Goal: Task Accomplishment & Management: Manage account settings

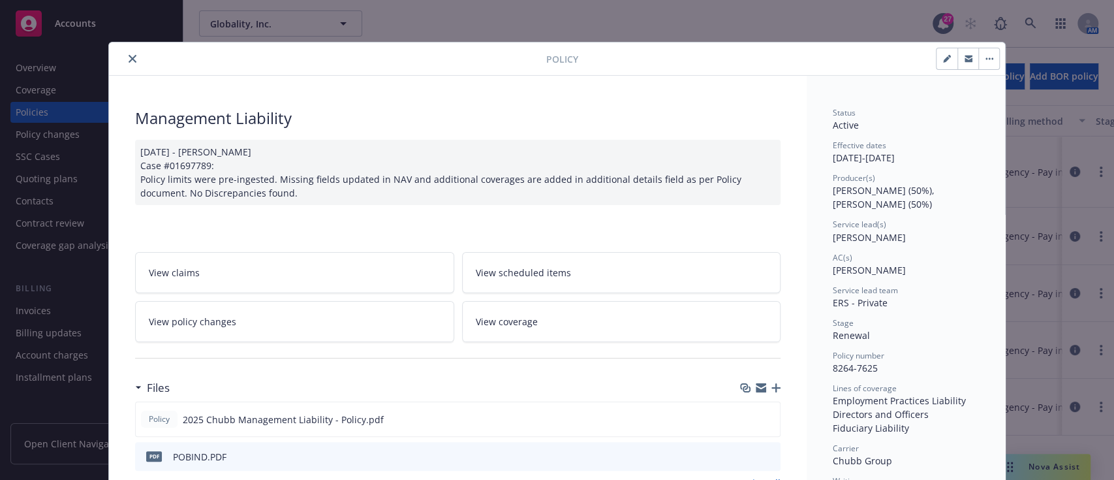
click at [129, 59] on icon "close" at bounding box center [133, 59] width 8 height 8
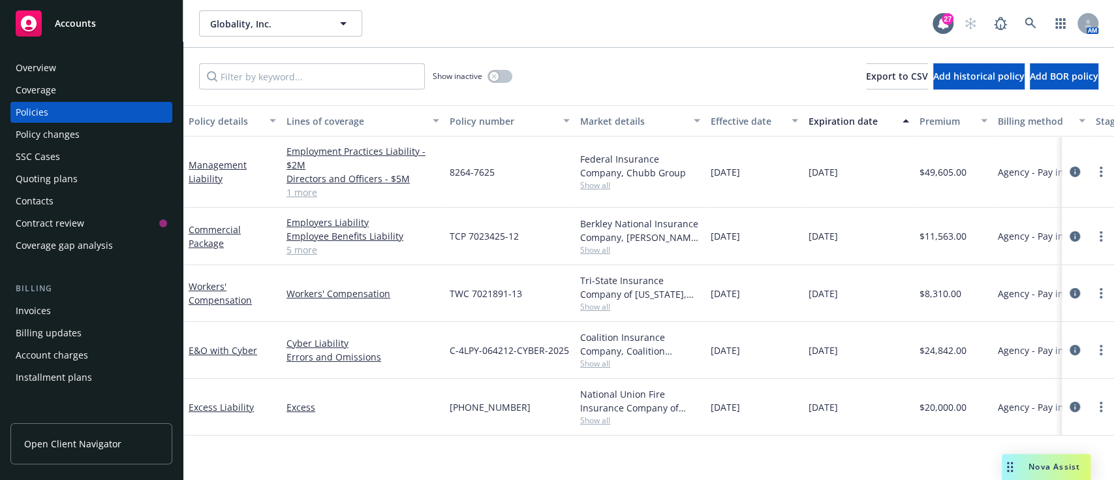
click at [44, 307] on div "Invoices" at bounding box center [33, 310] width 35 height 21
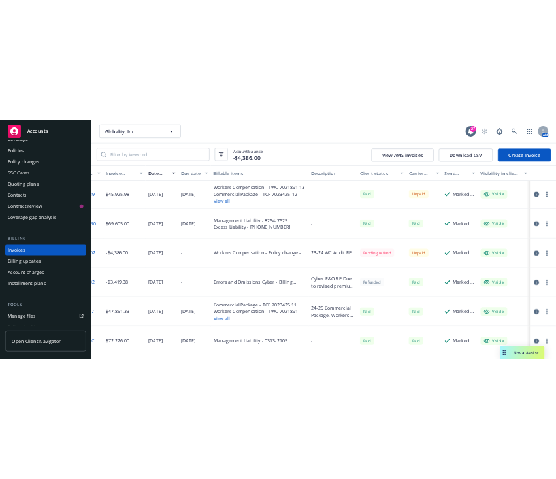
scroll to position [3, 0]
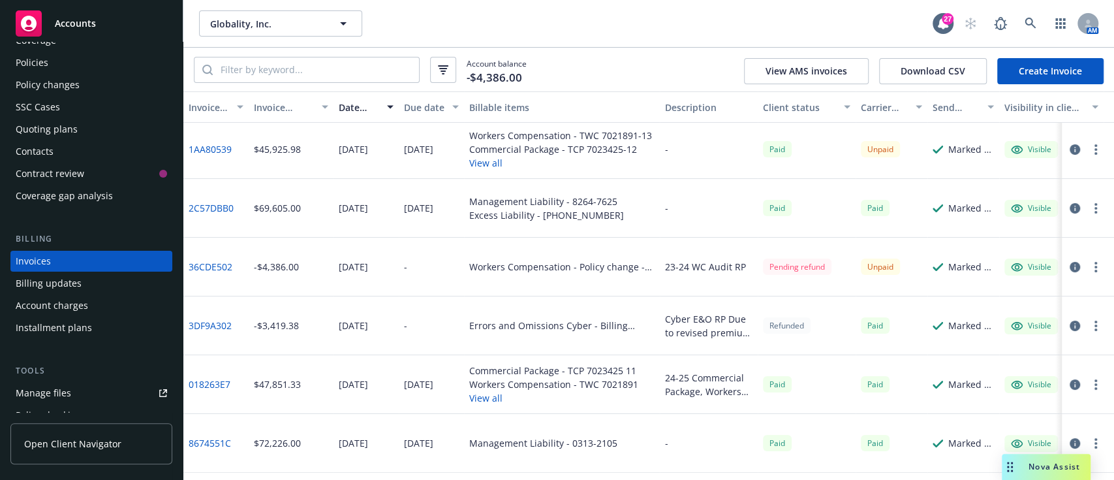
click at [1070, 268] on icon "button" at bounding box center [1075, 267] width 10 height 10
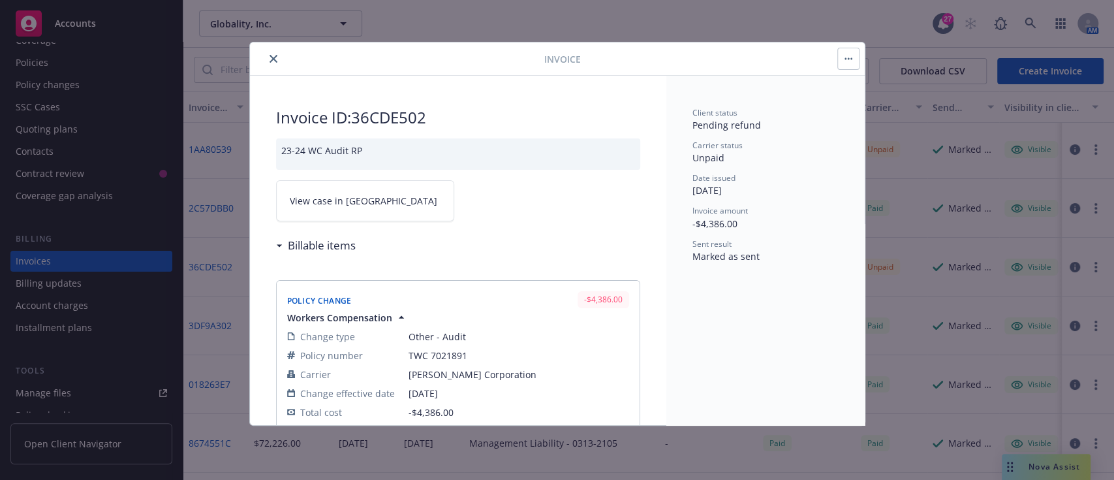
click at [342, 195] on span "View case in SSC" at bounding box center [364, 201] width 148 height 14
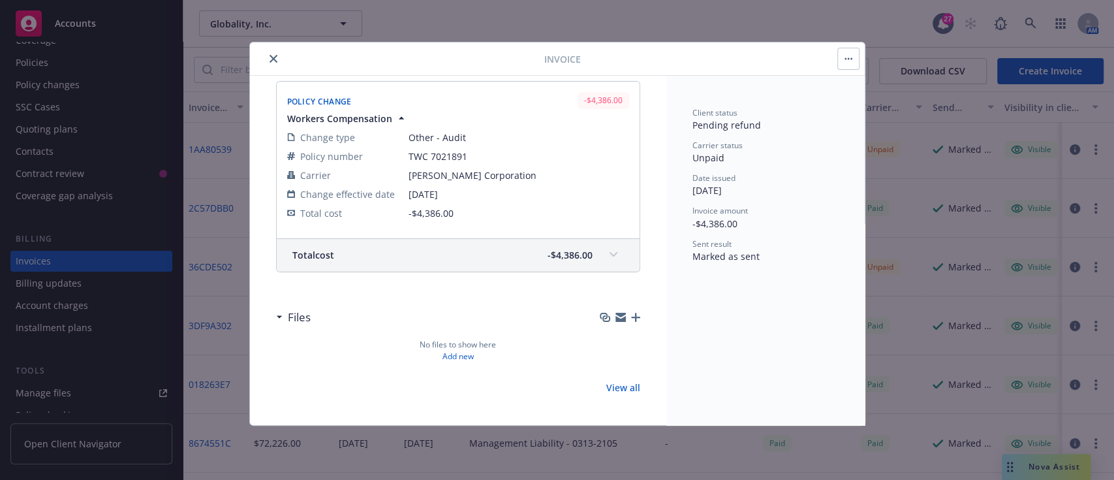
click at [332, 264] on div "Total cost -$4,386.00" at bounding box center [458, 255] width 363 height 33
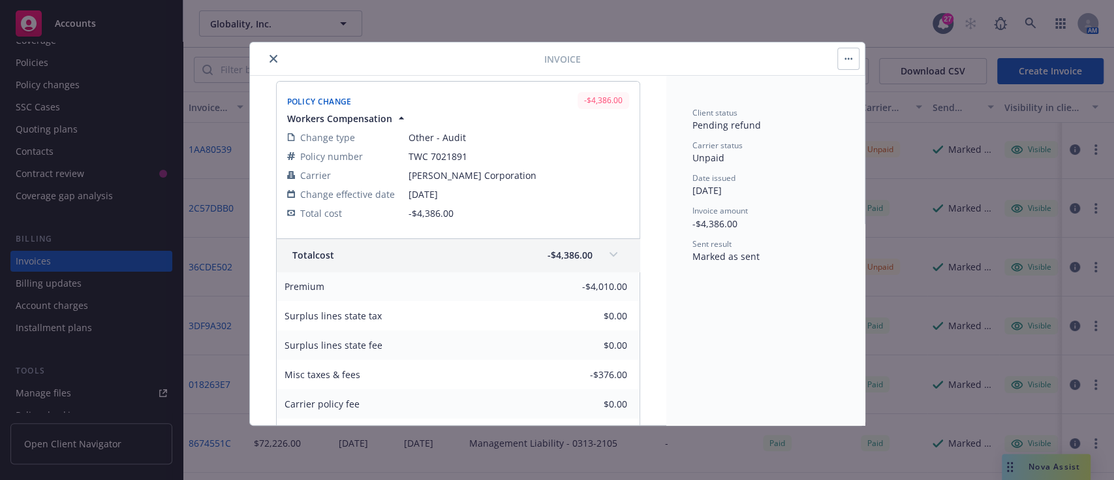
scroll to position [0, 0]
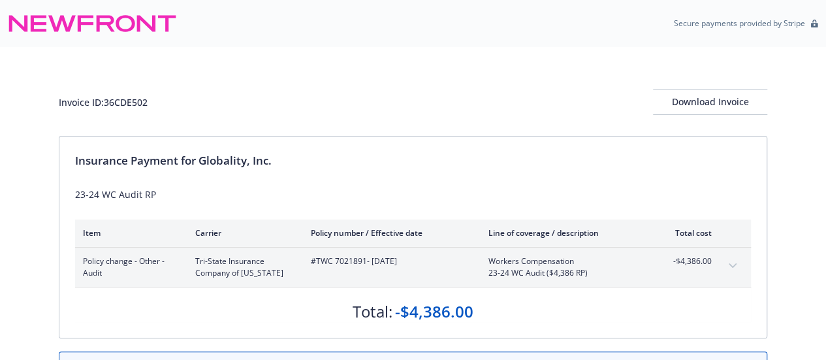
click at [132, 105] on div "Invoice ID: 36CDE502" at bounding box center [103, 102] width 89 height 14
copy div "36CDE502"
click at [712, 102] on div "Download Invoice" at bounding box center [710, 101] width 114 height 25
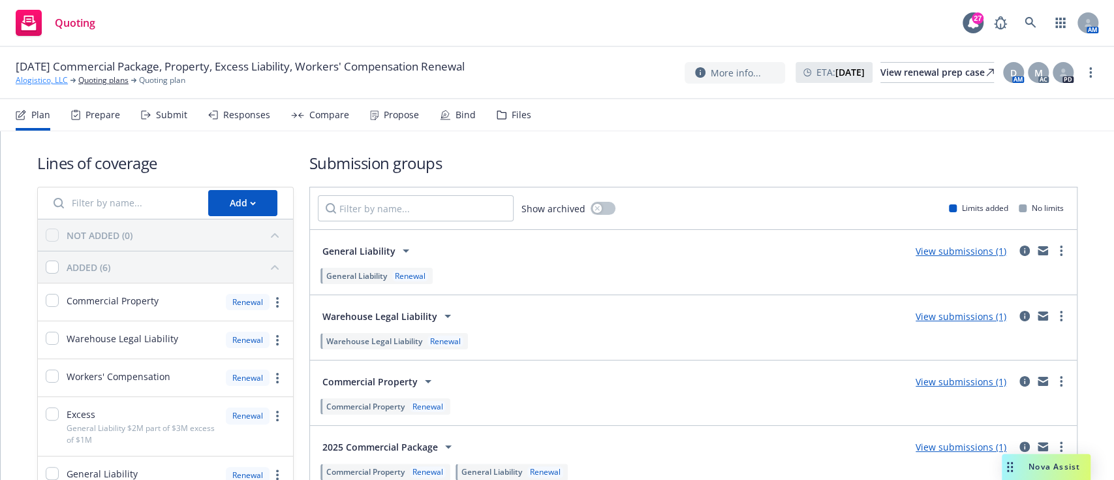
click at [46, 81] on link "Alogistico, LLC" at bounding box center [42, 80] width 52 height 12
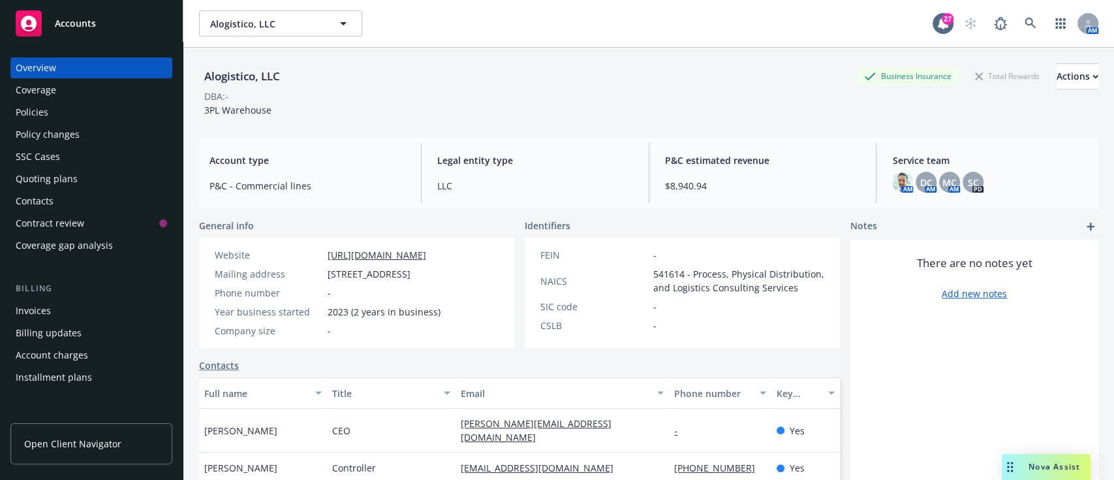
click at [26, 107] on div "Policies" at bounding box center [32, 112] width 33 height 21
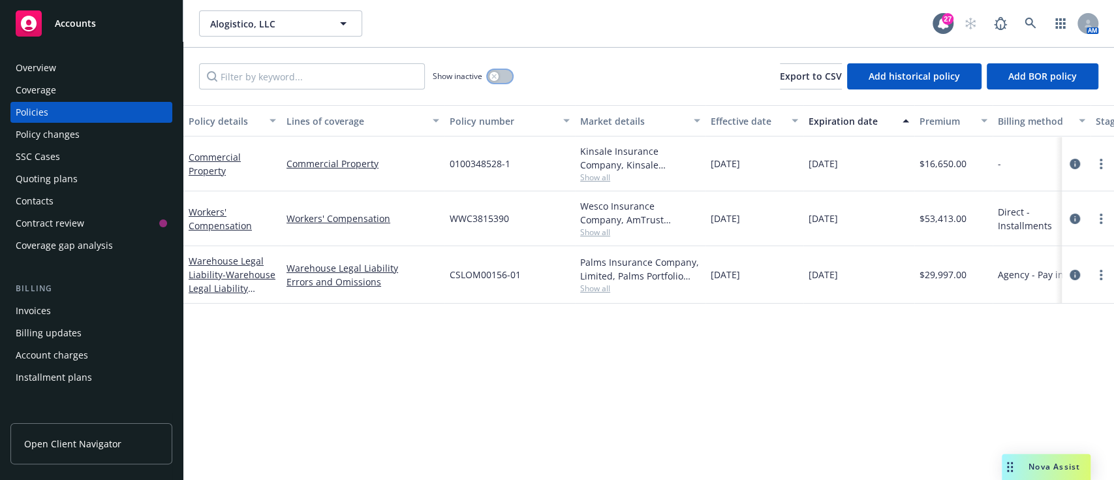
click at [499, 78] on button "button" at bounding box center [500, 76] width 25 height 13
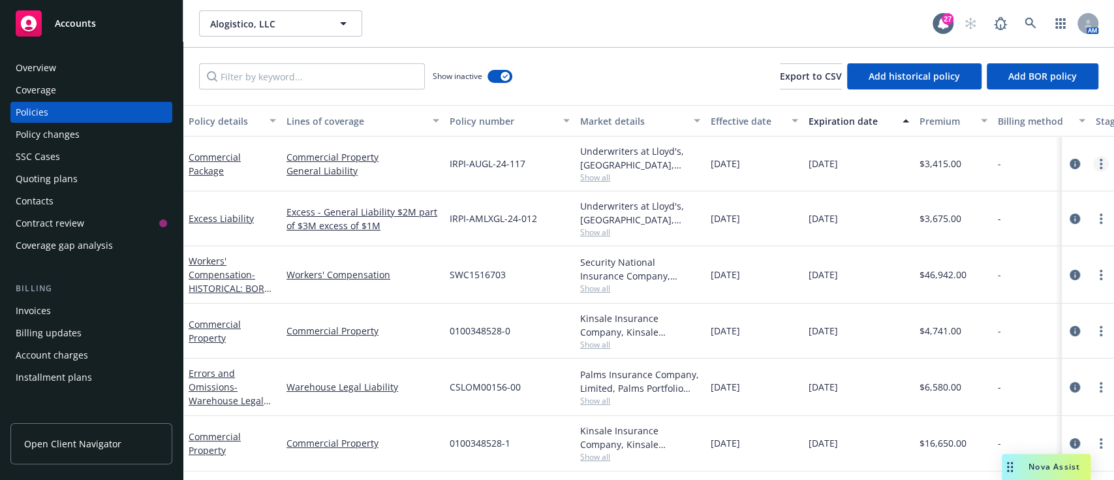
click at [1094, 169] on link "more" at bounding box center [1102, 164] width 16 height 16
click at [799, 195] on div "10/01/2024" at bounding box center [755, 218] width 98 height 55
click at [1094, 166] on link "more" at bounding box center [1102, 164] width 16 height 16
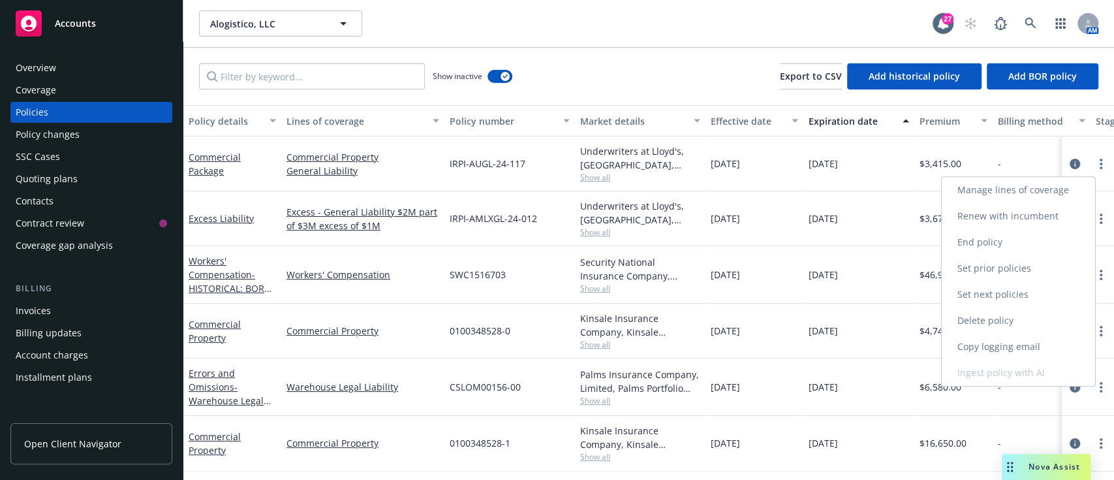
click at [994, 222] on link "Renew with incumbent" at bounding box center [1018, 216] width 153 height 26
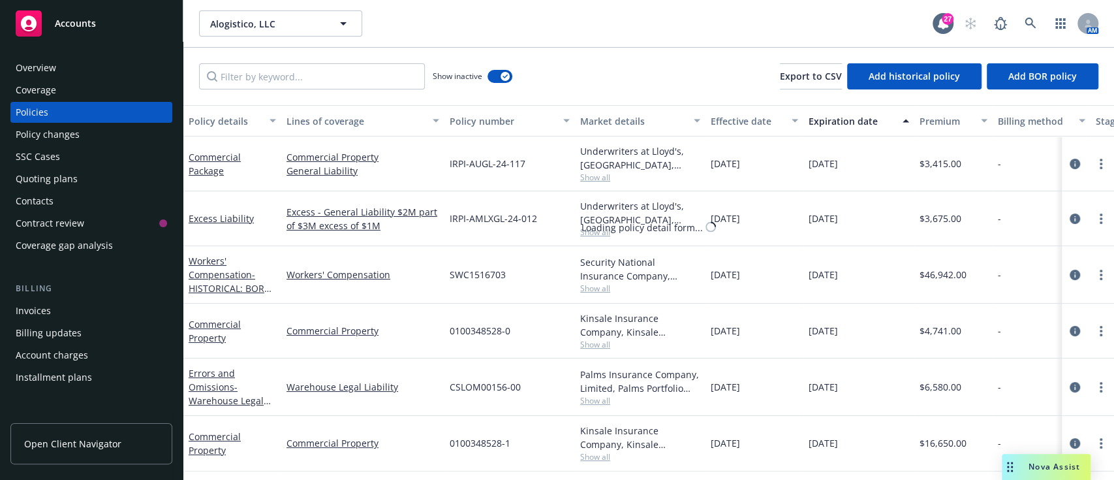
select select "12"
select select "CA"
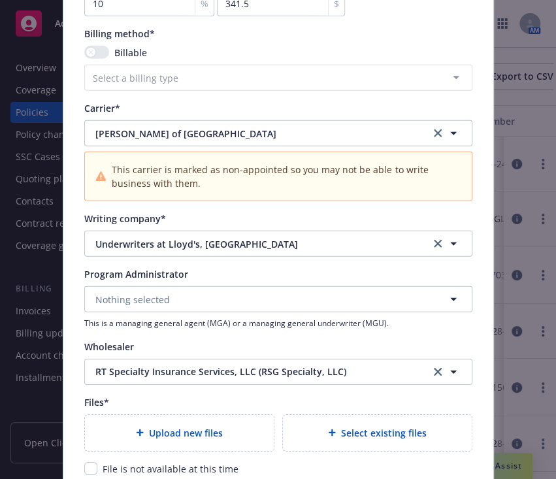
scroll to position [1370, 0]
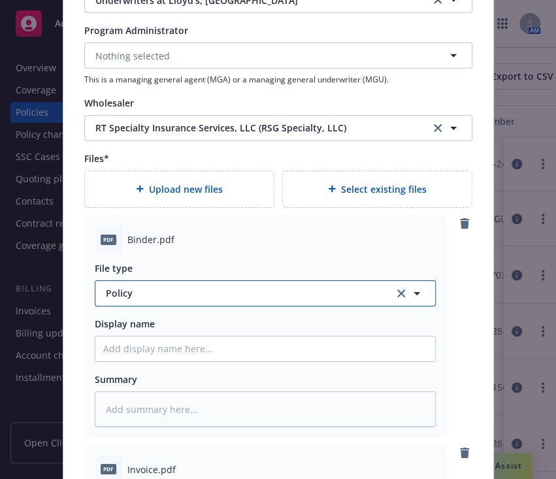
click at [239, 298] on span "Policy" at bounding box center [242, 293] width 273 height 14
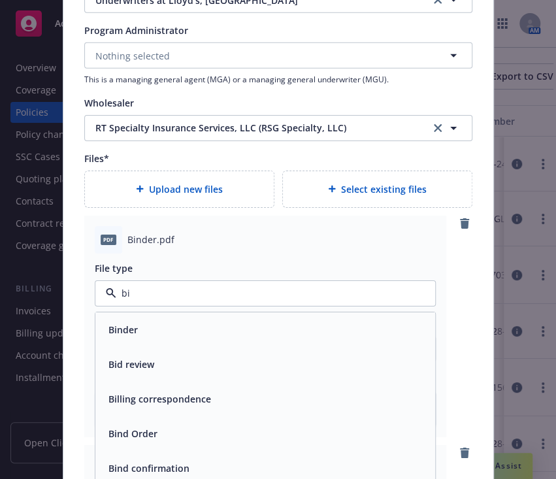
type input "bin"
click at [194, 316] on div "Binder" at bounding box center [264, 329] width 339 height 35
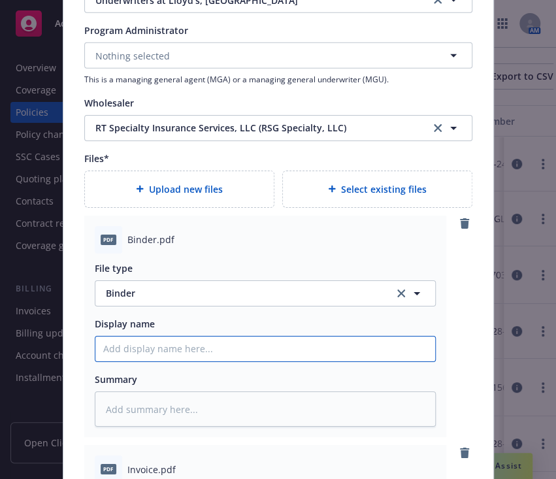
click at [189, 339] on input "Policy display name" at bounding box center [264, 348] width 339 height 25
type textarea "x"
type input "2"
type textarea "x"
type input "25"
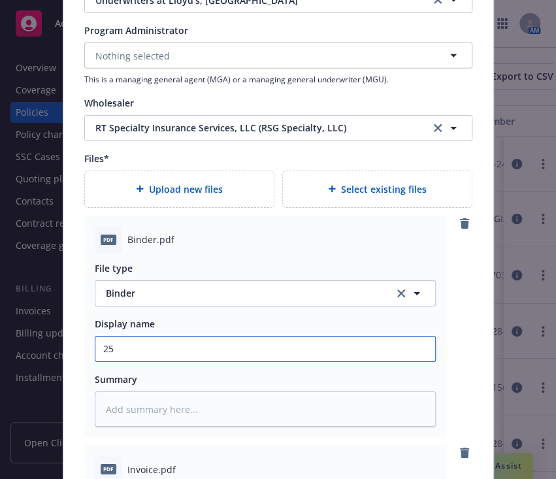
type textarea "x"
type input "25."
type textarea "x"
type input "25.26"
type textarea "x"
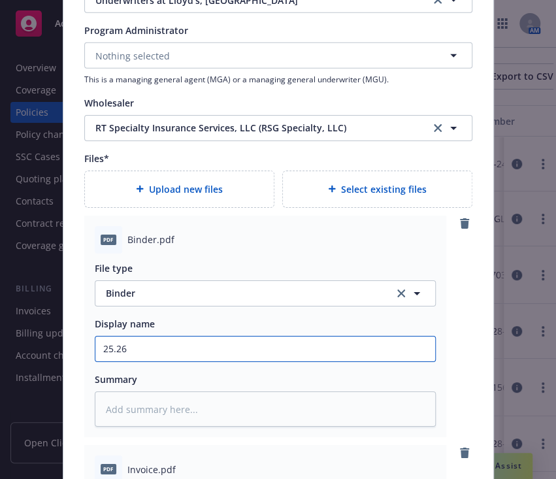
type input "25.26"
type textarea "x"
type input "25.26 GL"
type textarea "x"
type input "25.26 GL"
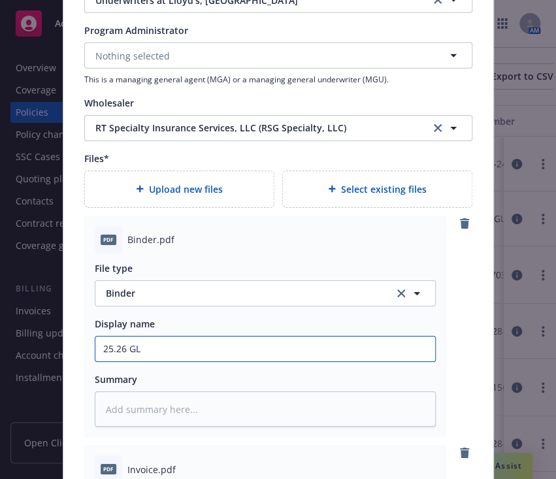
type textarea "x"
type input "25.26 GL B"
type textarea "x"
type input "25.26 GL Bin"
type textarea "x"
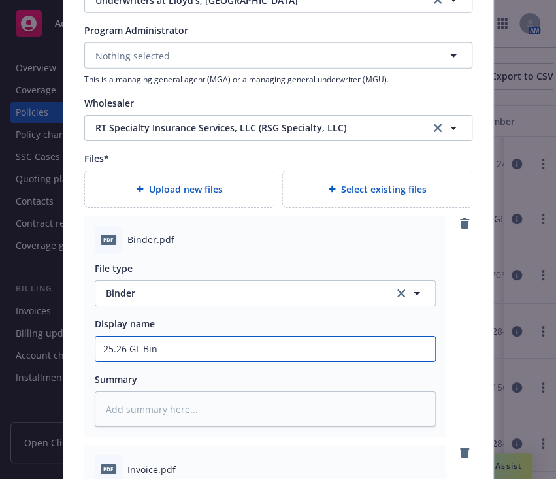
type input "25.26 GL Bind"
type textarea "x"
type input "25.26 GL Binde"
type textarea "x"
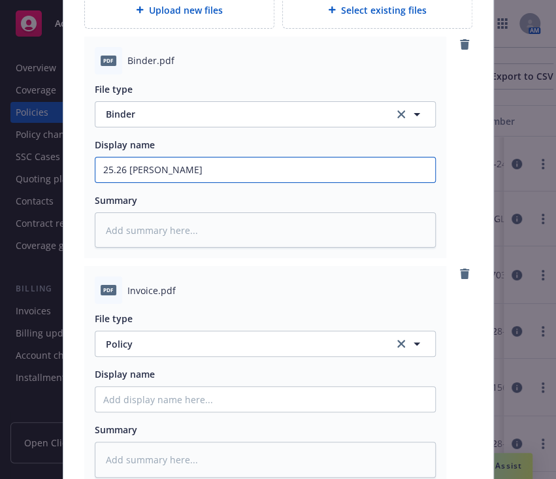
type input "25.26 GL Binder"
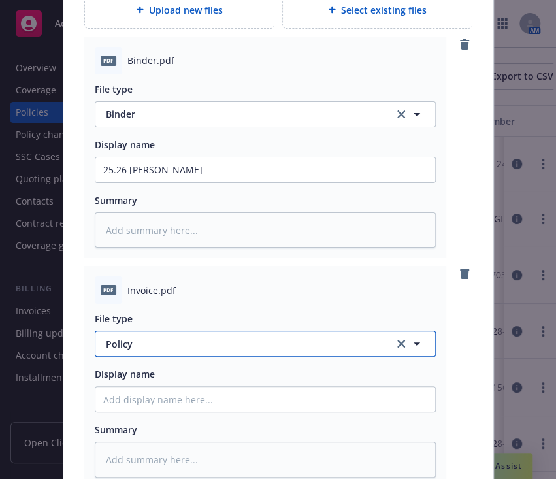
click at [181, 330] on button "Policy" at bounding box center [265, 343] width 341 height 26
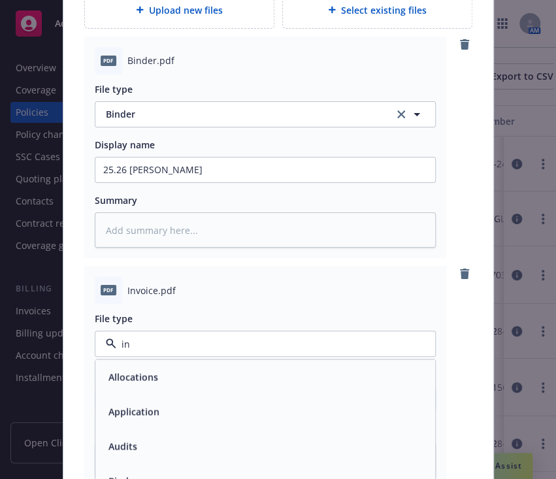
type input "inv"
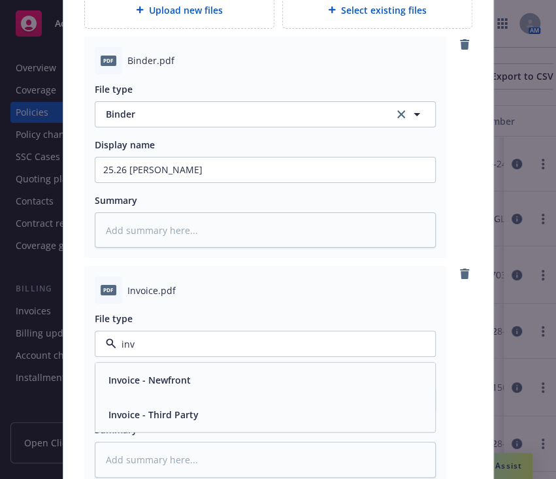
click at [168, 415] on span "Invoice - Third Party" at bounding box center [153, 414] width 90 height 14
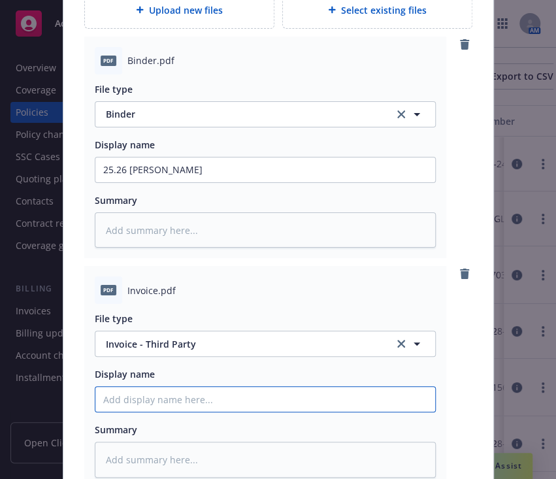
paste input "25.26 GL Binder"
click at [180, 401] on input "Policy display name" at bounding box center [264, 398] width 339 height 25
type textarea "x"
type input "25.26 GL Binder"
type textarea "x"
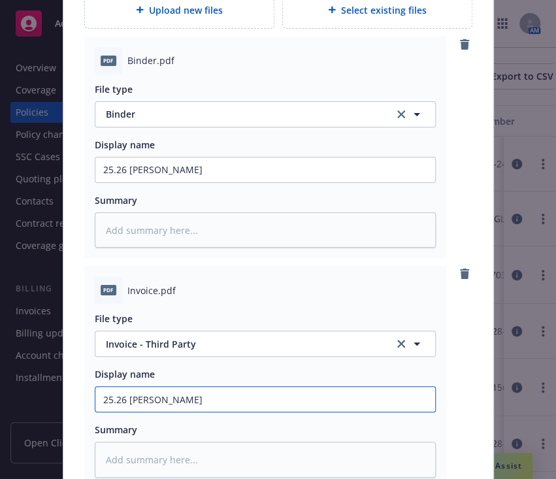
type input "25.26 GL Binde"
type textarea "x"
type input "25.26 GL Bind"
type textarea "x"
type input "25.26 GL Bin"
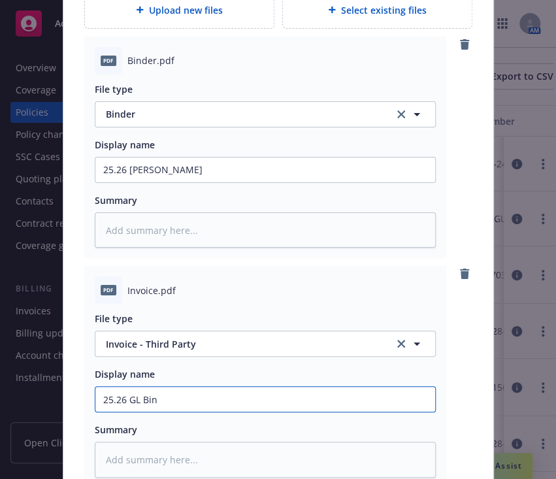
type textarea "x"
type input "25.26 GL Bi"
type textarea "x"
type input "25.26 GL"
type textarea "x"
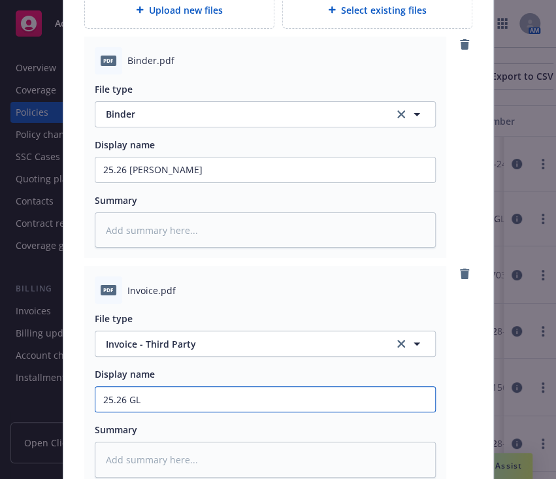
type input "25.26 GL I"
type textarea "x"
type input "25.26 GL In"
type textarea "x"
type input "25.26 GL Inv"
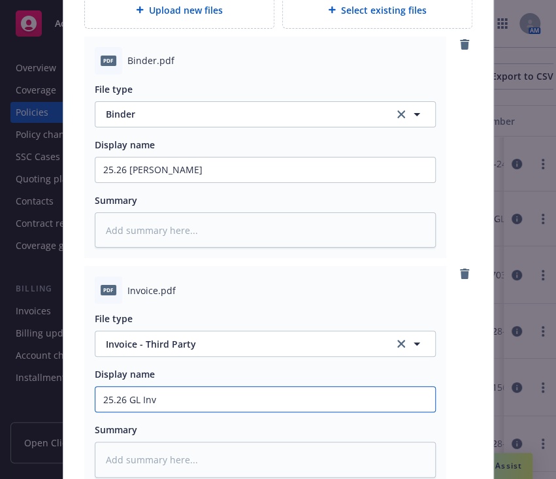
type textarea "x"
type input "25.26 GL Invo"
type textarea "x"
type input "25.26 GL Invoiuc"
type textarea "x"
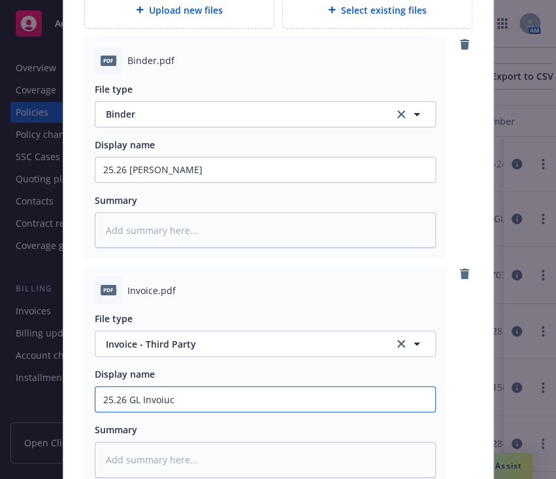
type input "25.26 GL Invoiuce"
type textarea "x"
type input "25.26 GL Invoiuc"
type textarea "x"
type input "25.26 GL Invoiu"
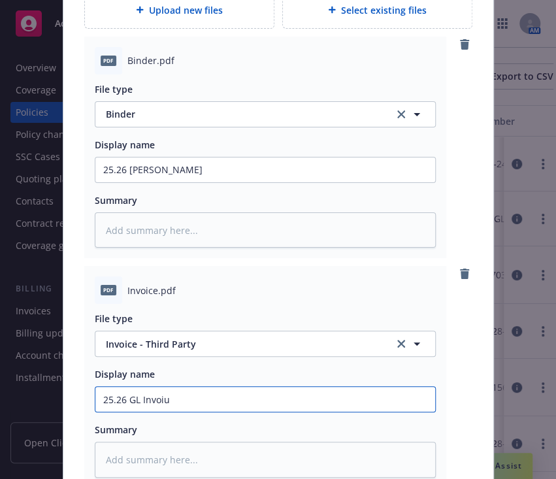
type textarea "x"
type input "25.26 GL Invoic"
type textarea "x"
type input "25.26 GL Invoice"
type textarea "x"
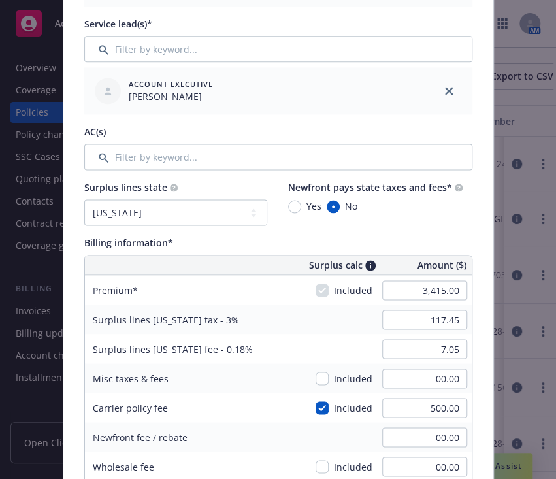
scroll to position [533, 0]
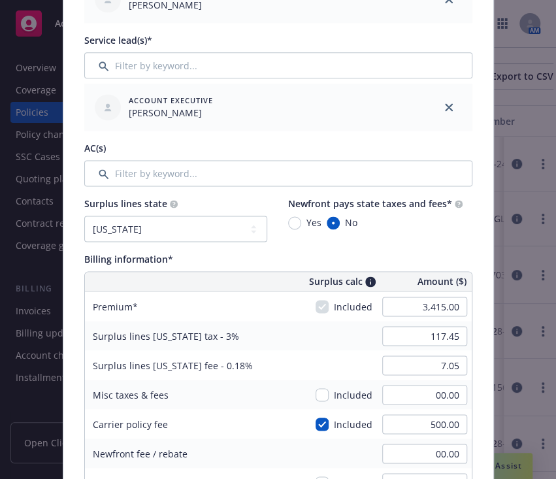
type input "25.26 GL Invoice"
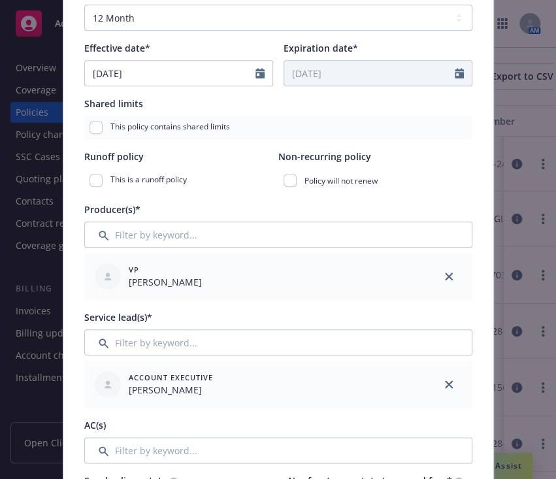
scroll to position [0, 0]
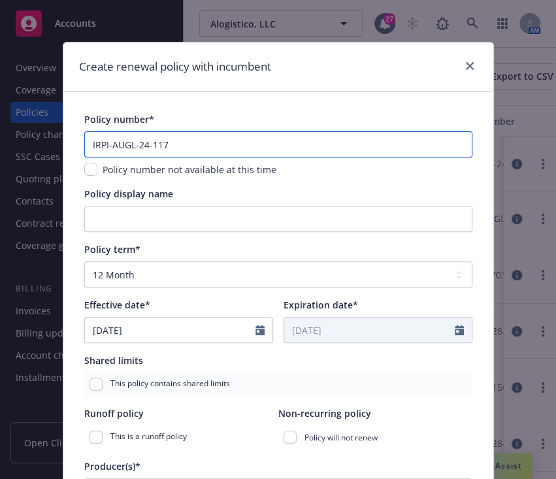
click at [176, 138] on input "IRPI-AUGL-24-117" at bounding box center [278, 144] width 388 height 26
paste input "5-138"
type input "IRPI-AUGL-25-138"
type textarea "x"
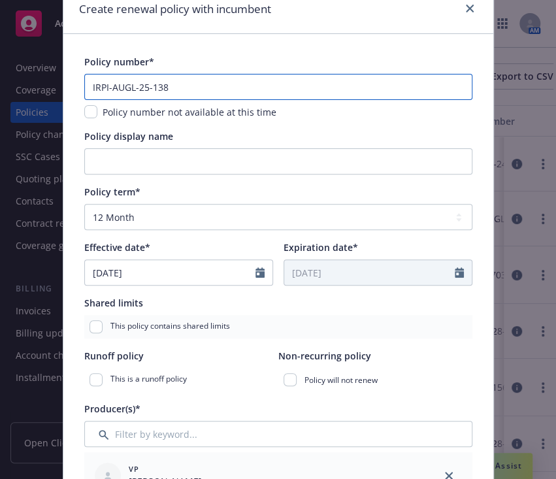
scroll to position [78, 0]
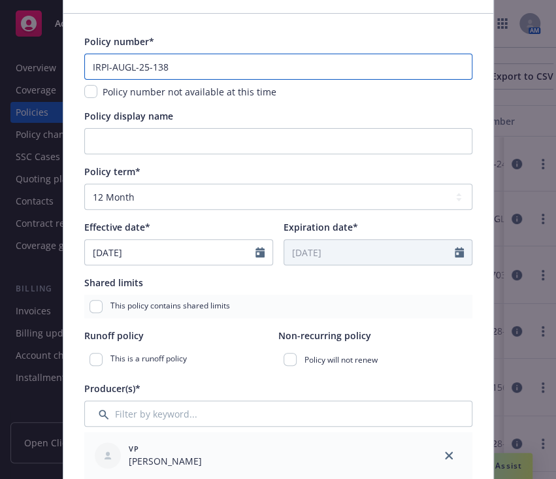
type input "IRPI-AUGL-25-138"
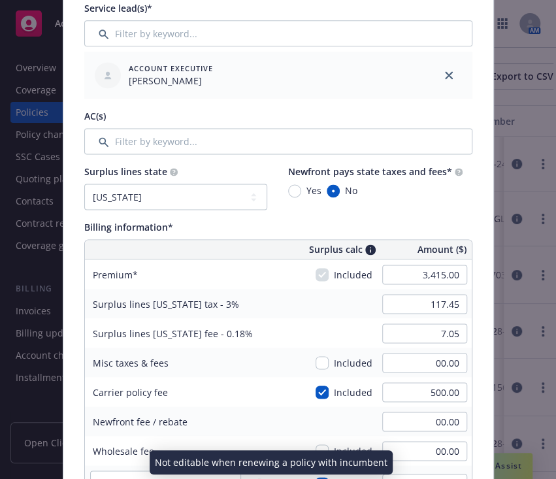
scroll to position [674, 0]
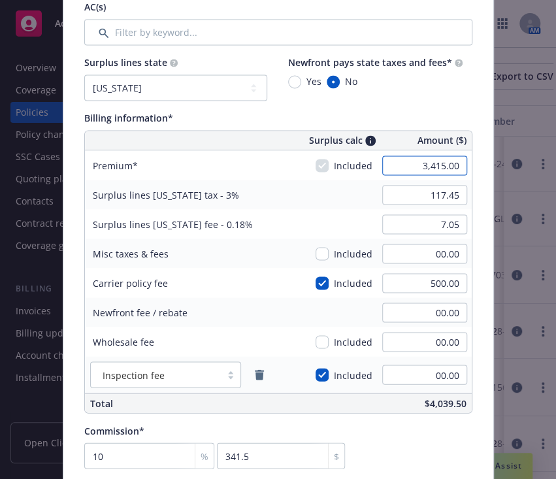
click at [418, 159] on input "3,415.00" at bounding box center [424, 165] width 85 height 20
type input "4,650.00"
type input "154.50"
type input "9.27"
type input "465"
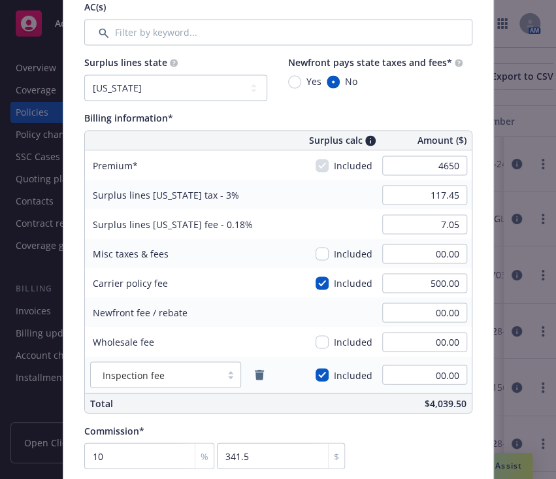
type textarea "x"
click at [291, 247] on div "Misc taxes & fees Included 00.00" at bounding box center [278, 252] width 386 height 29
click at [418, 339] on input "00.00" at bounding box center [424, 342] width 85 height 20
type input "195.00"
click at [245, 319] on div "Newfront fee / rebate" at bounding box center [183, 311] width 196 height 29
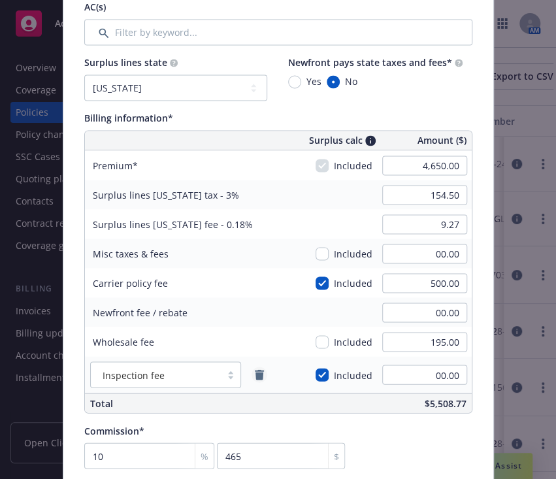
click at [254, 366] on link "remove" at bounding box center [259, 374] width 16 height 16
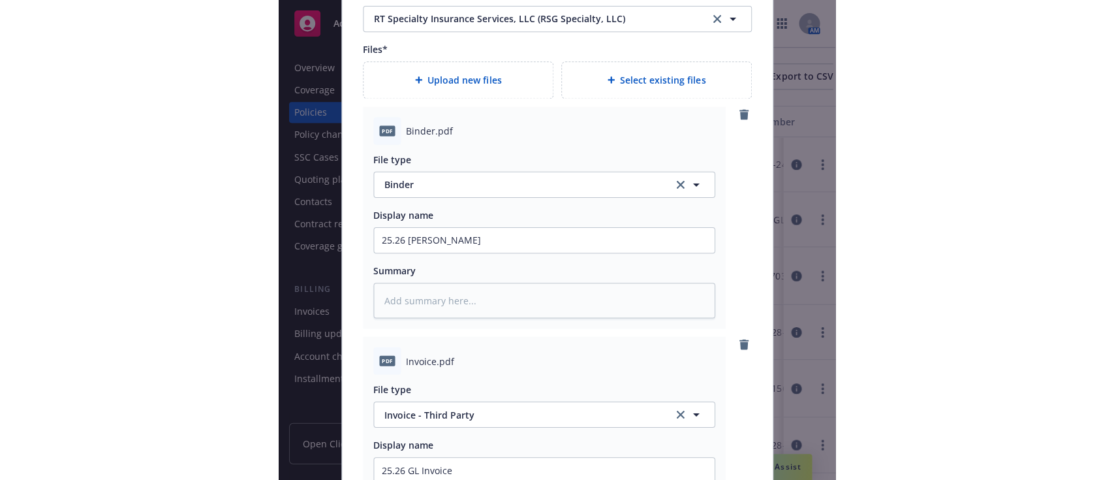
scroll to position [1819, 0]
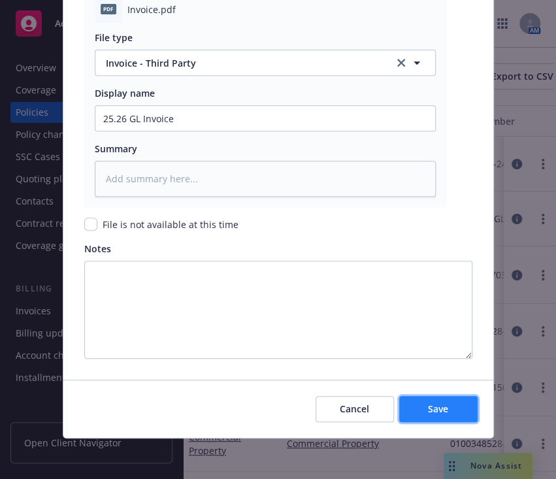
click at [449, 413] on button "Save" at bounding box center [438, 409] width 78 height 26
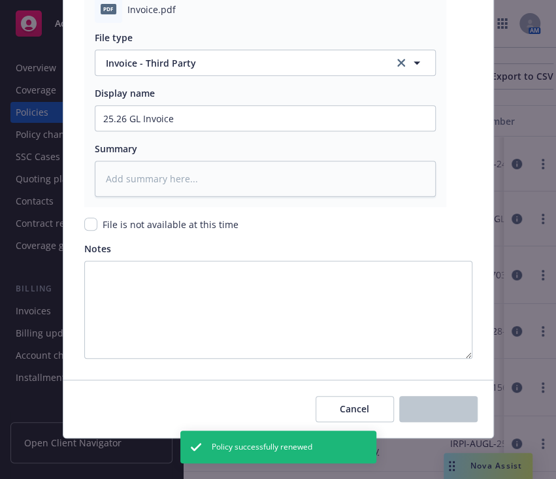
type textarea "x"
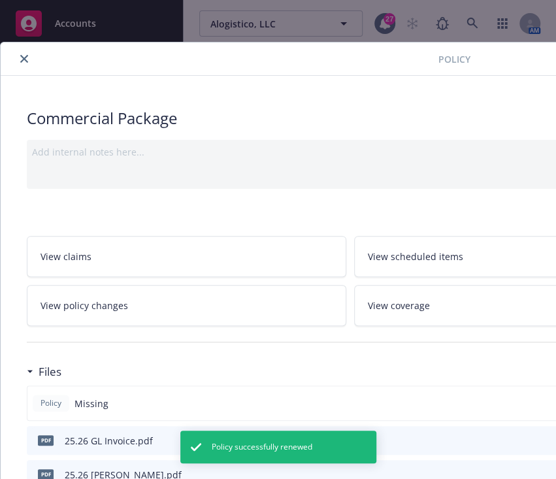
click at [21, 60] on icon "close" at bounding box center [24, 59] width 8 height 8
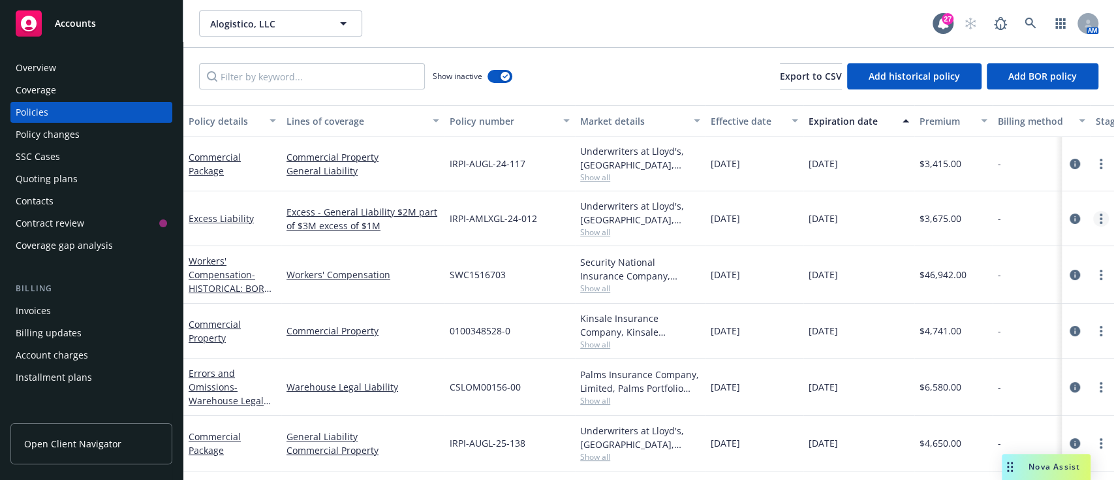
click at [1094, 217] on link "more" at bounding box center [1102, 219] width 16 height 16
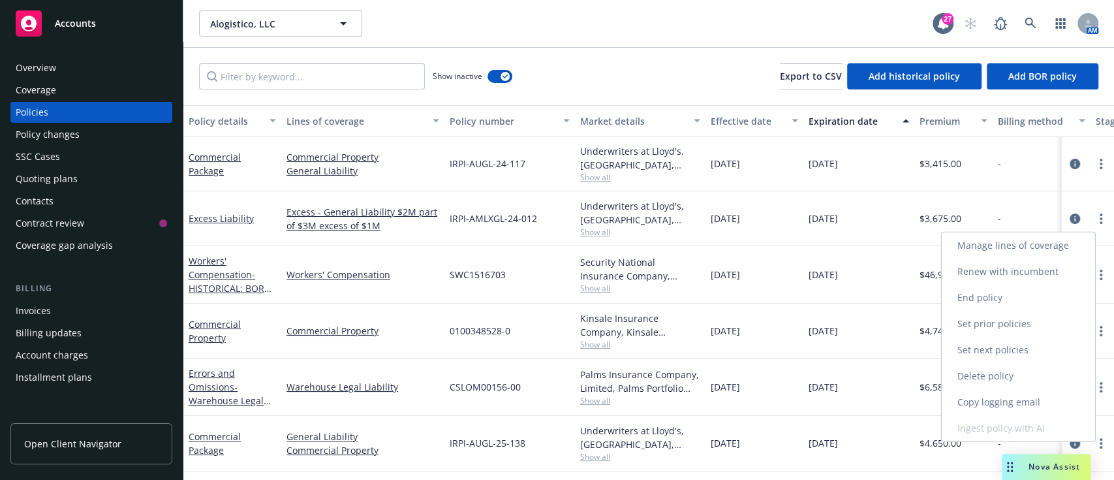
click at [992, 262] on link "Renew with incumbent" at bounding box center [1018, 272] width 153 height 26
select select "12"
select select "CA"
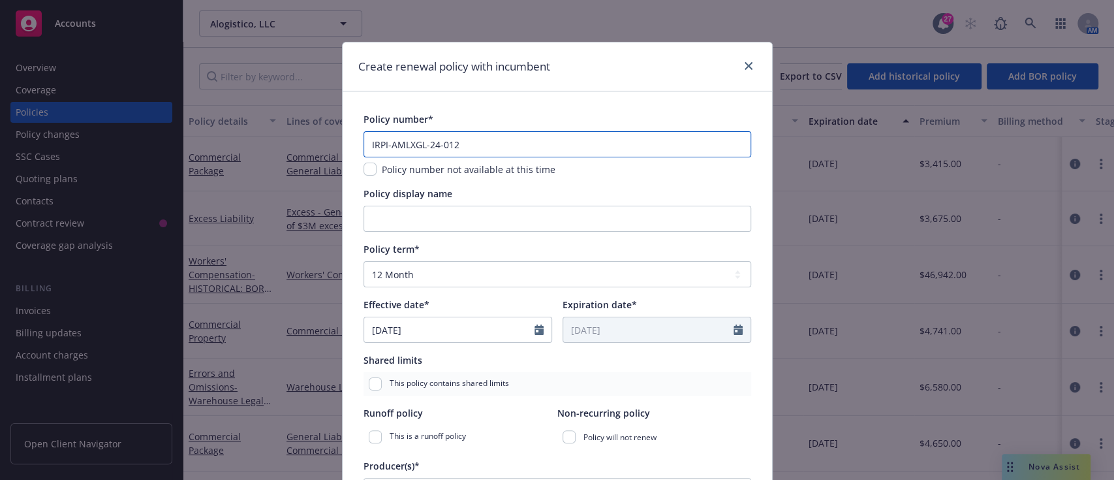
click at [449, 140] on input "IRPI-AMLXGL-24-012" at bounding box center [558, 144] width 388 height 26
paste input "5-015"
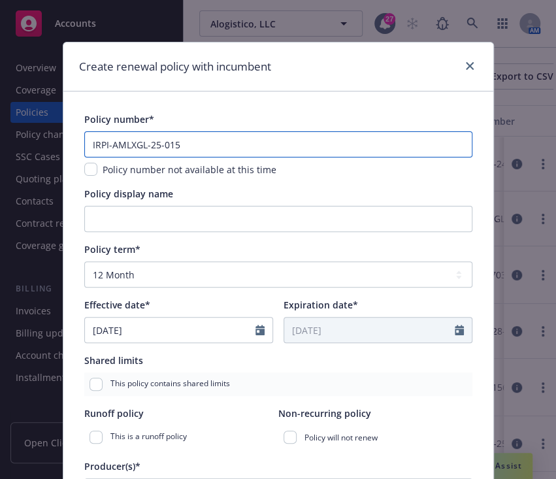
type input "IRPI-AMLXGL-25-015"
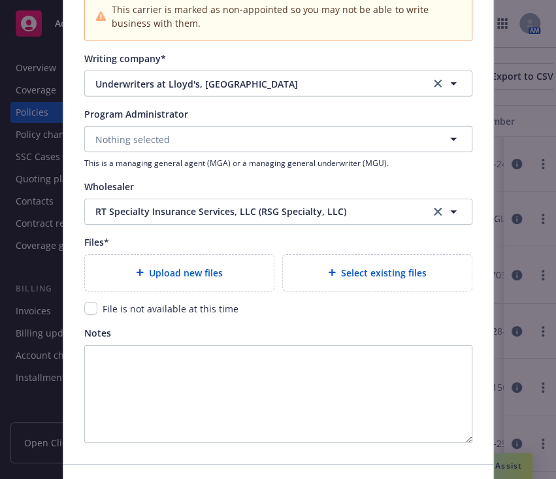
scroll to position [1287, 0]
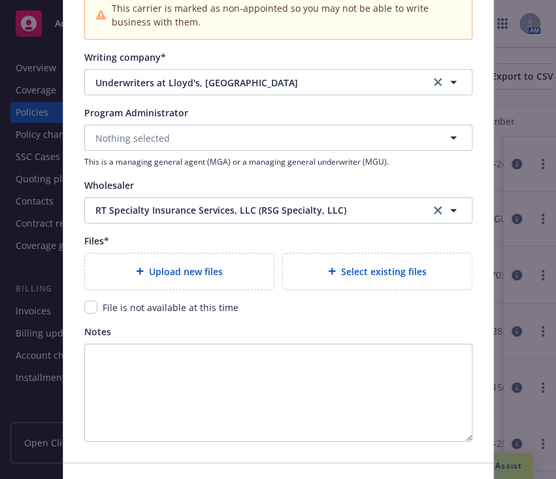
type textarea "x"
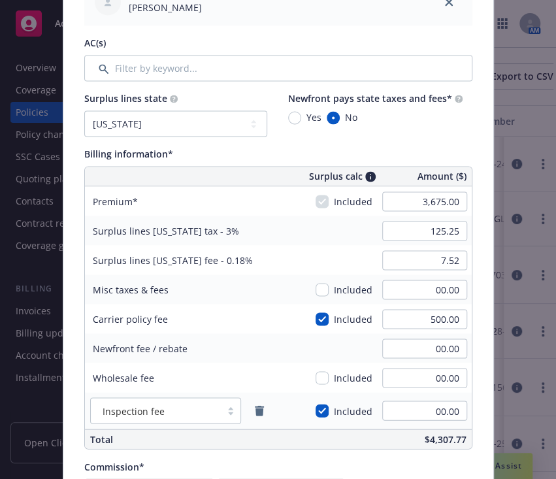
scroll to position [659, 0]
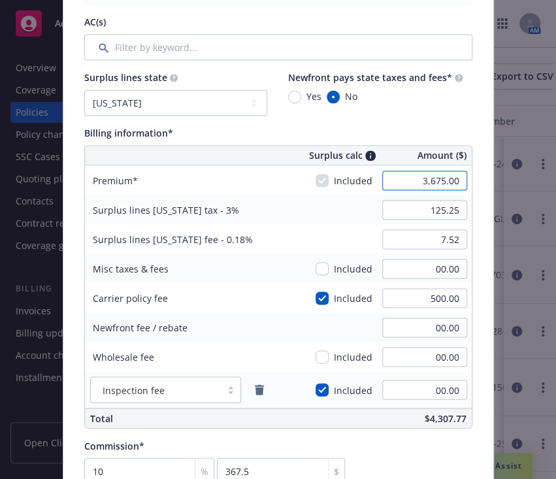
click at [405, 178] on input "3,675.00" at bounding box center [424, 180] width 85 height 20
type input "4500"
type textarea "x"
type input "4,500.00"
type input "150.00"
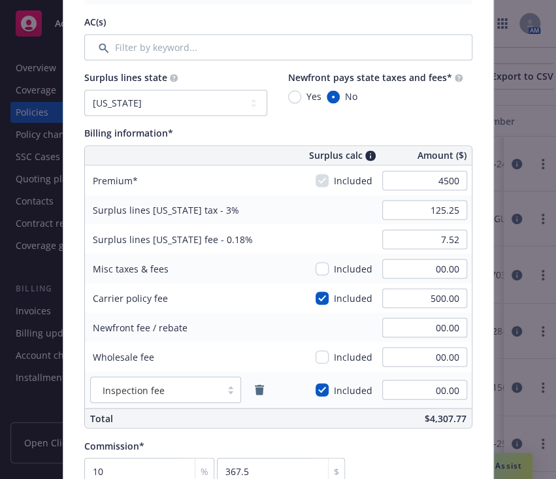
type input "9.00"
type input "450"
click at [343, 200] on div "Surplus lines California tax - 3% 150.00" at bounding box center [278, 209] width 386 height 29
click at [430, 326] on input "00.00" at bounding box center [424, 327] width 85 height 20
type textarea "x"
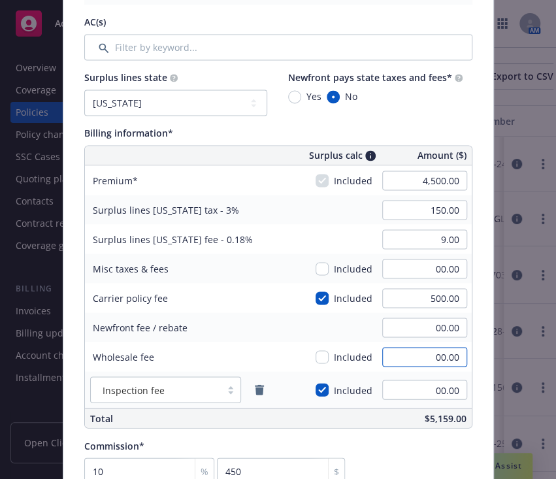
click at [423, 352] on input "00.00" at bounding box center [424, 357] width 85 height 20
type input "195"
type textarea "x"
type input "195.00"
click at [290, 422] on div "$5,354.00" at bounding box center [372, 417] width 198 height 19
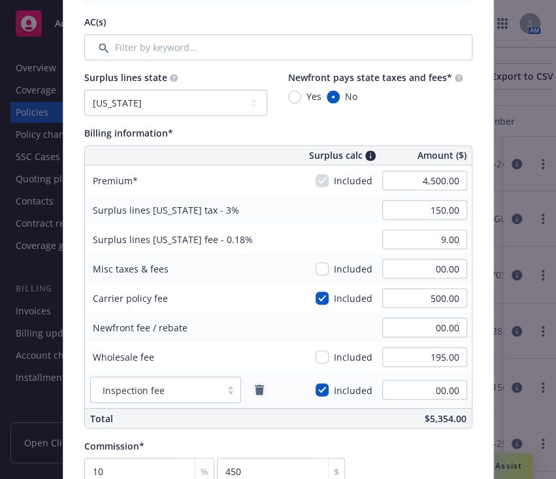
click at [258, 393] on icon "remove" at bounding box center [259, 389] width 10 height 10
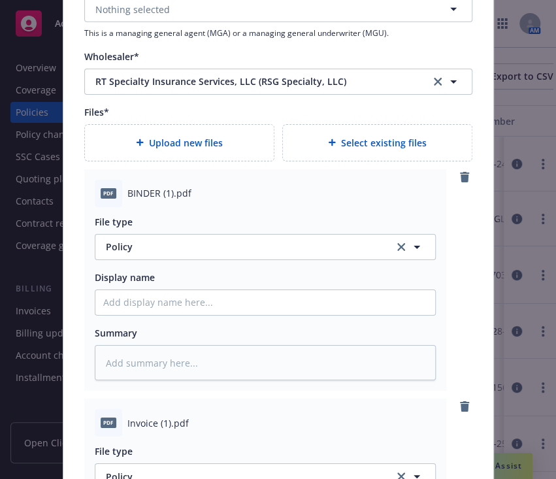
scroll to position [1405, 0]
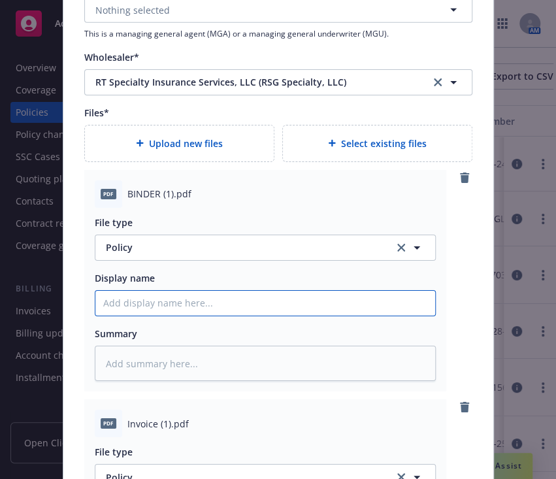
click at [191, 310] on input "Policy display name" at bounding box center [264, 303] width 339 height 25
type textarea "x"
type input "2"
type textarea "x"
type input "25"
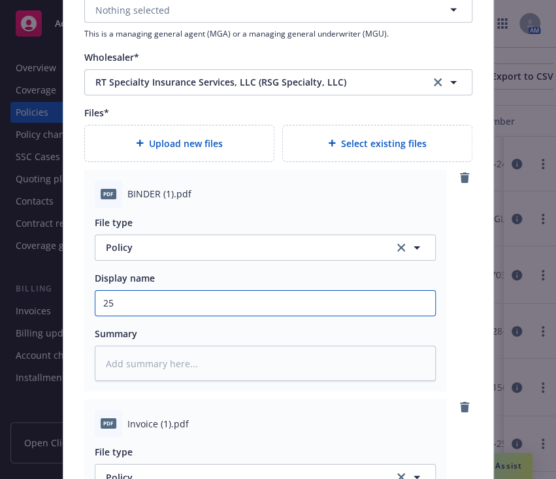
type textarea "x"
type input "25,"
type textarea "x"
type input "25,2"
type textarea "x"
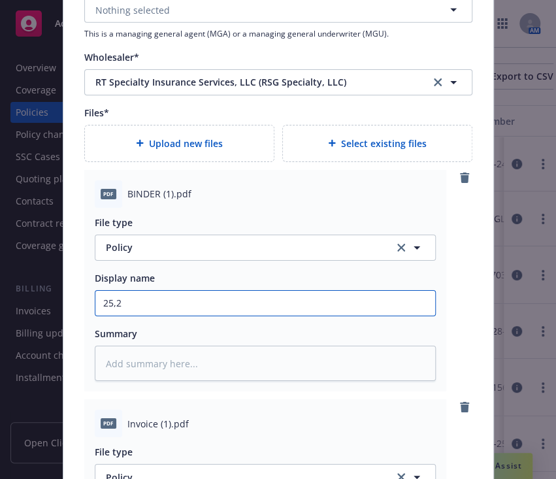
type input "25,26"
type textarea "x"
type input "25,26"
type textarea "x"
type input "25,26"
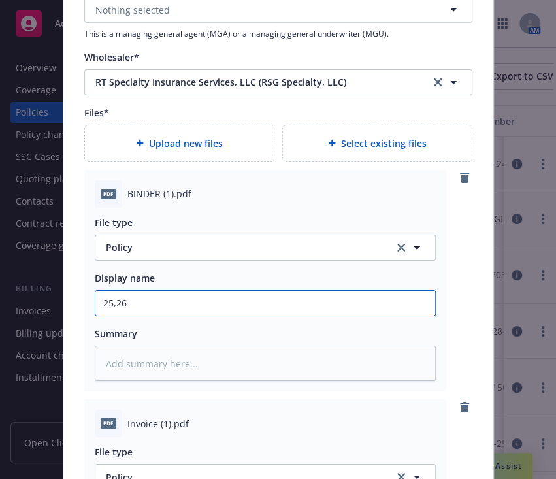
type textarea "x"
type input "25,2"
type textarea "x"
type input "25,"
type textarea "x"
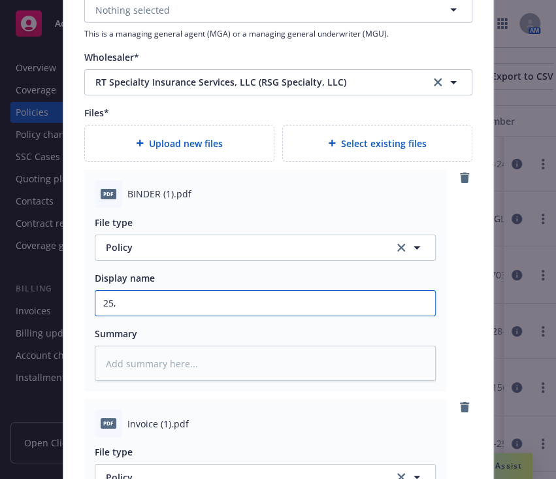
type input "25"
type textarea "x"
type input "25."
type textarea "x"
type input "25.2"
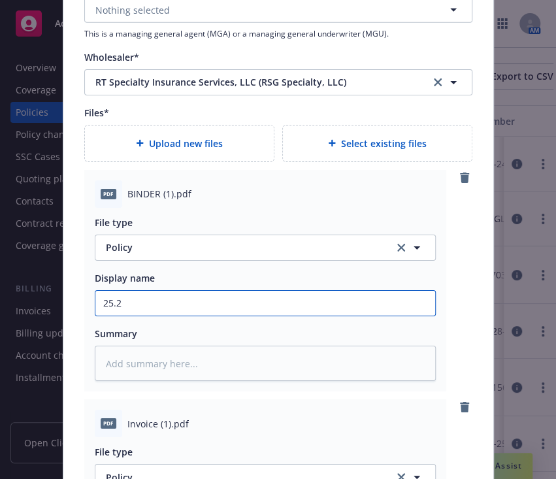
type textarea "x"
type input "25.26"
type textarea "x"
type input "25.26"
type textarea "x"
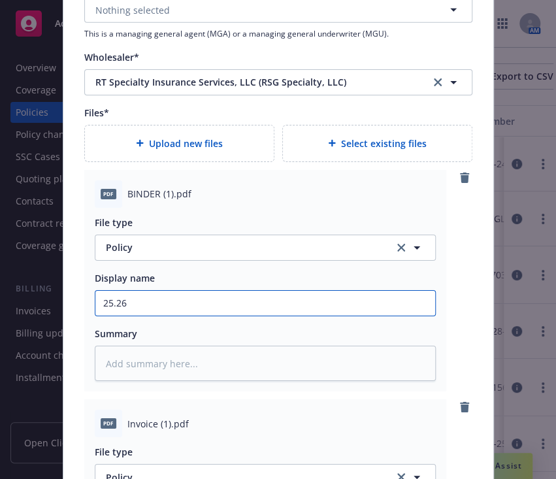
type input "25.26 E"
type textarea "x"
type input "25.26 Ec"
type textarea "x"
type input "25.26 E"
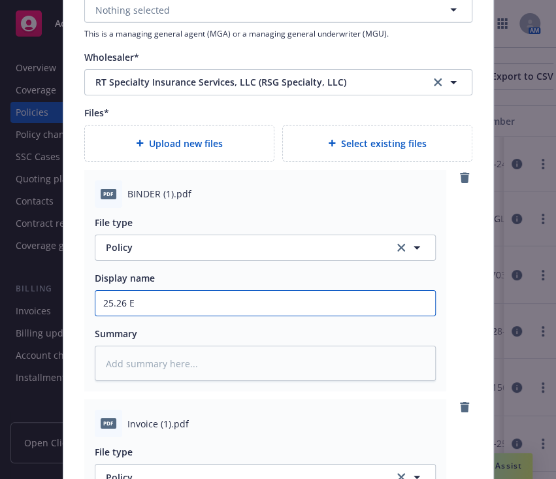
type textarea "x"
type input "25.26 Ex"
type textarea "x"
type input "25.26 Exc"
type textarea "x"
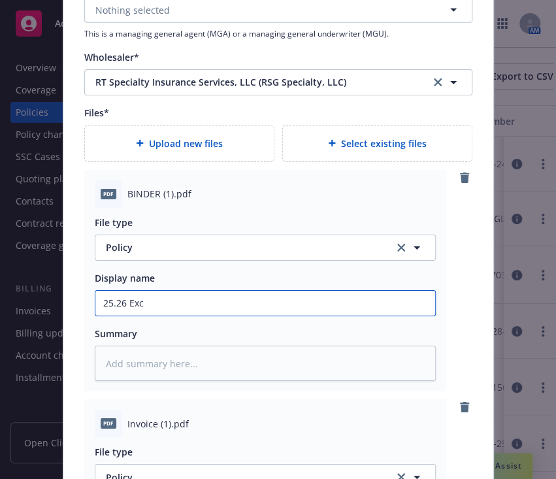
type input "25.26 Exce"
type textarea "x"
type input "25.26 Exces"
type textarea "x"
type input "25.26 Excess"
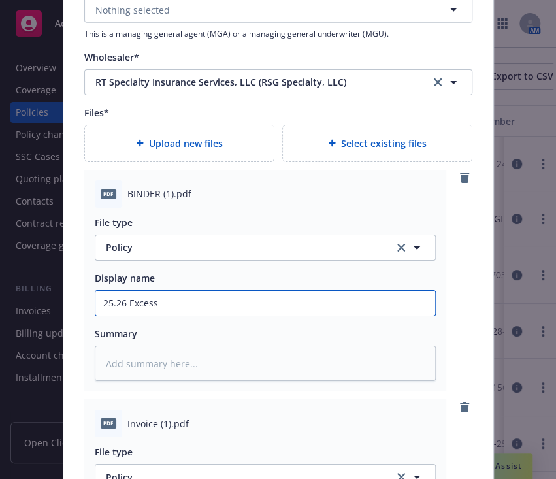
type textarea "x"
type input "25.26 Excess"
type textarea "x"
type input "25.26 Excess B"
type textarea "x"
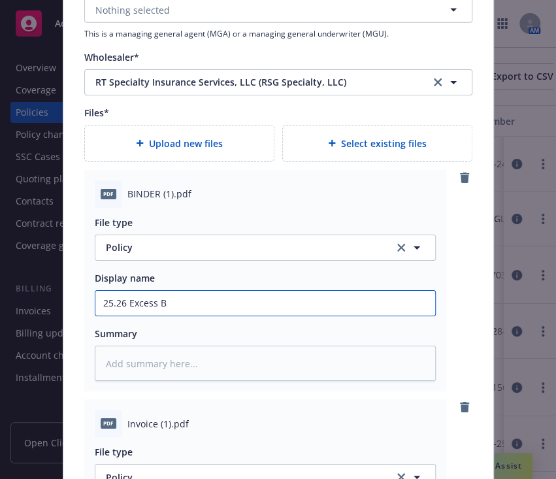
type input "25.26 Excess Bi"
type textarea "x"
type input "25.26 Excess Bin"
type textarea "x"
type input "25.26 Excess Bind"
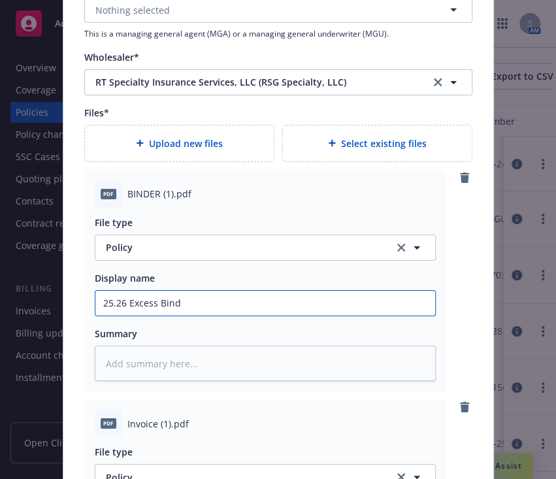
type textarea "x"
type input "25.26 Excess Binder"
type textarea "x"
type input "25.26 Excess Binder"
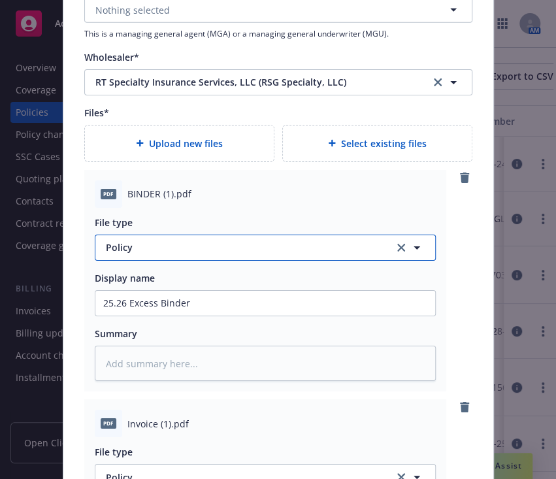
click at [170, 246] on span "Policy" at bounding box center [242, 247] width 273 height 14
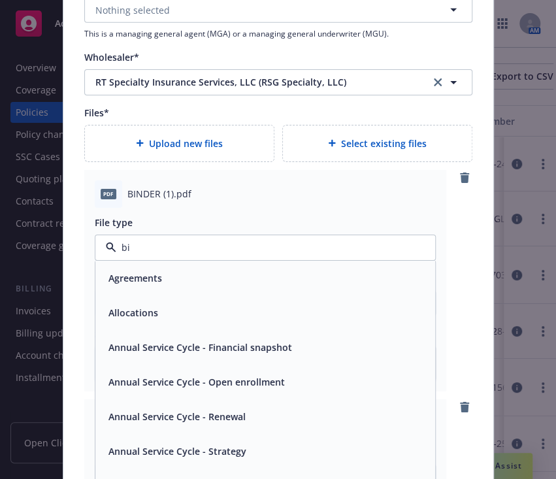
type input "bin"
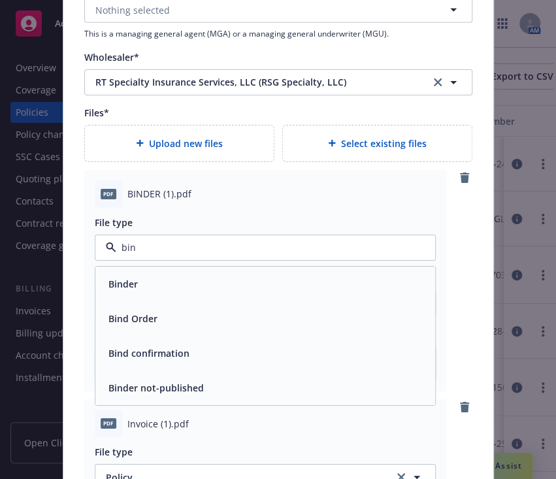
click at [150, 270] on div "Binder" at bounding box center [264, 283] width 339 height 35
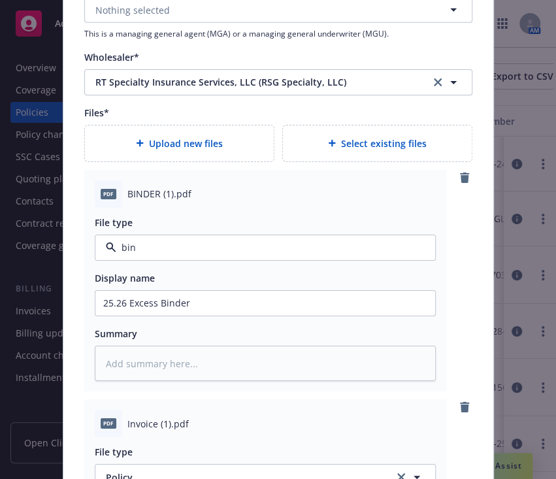
type textarea "x"
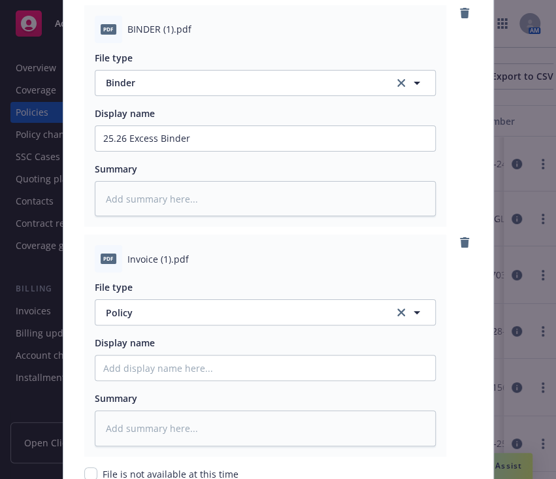
scroll to position [1573, 0]
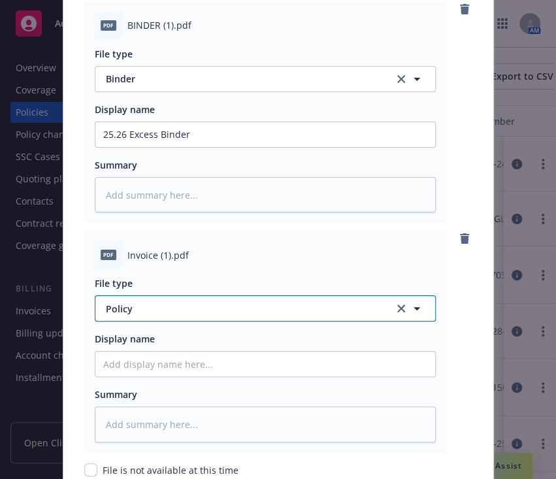
click at [157, 305] on span "Policy" at bounding box center [242, 309] width 273 height 14
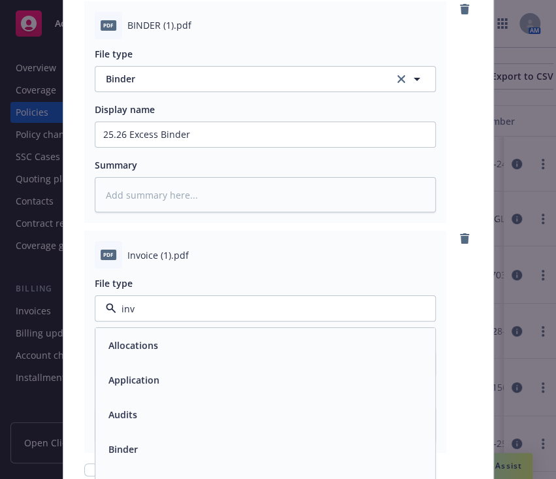
type input "invo"
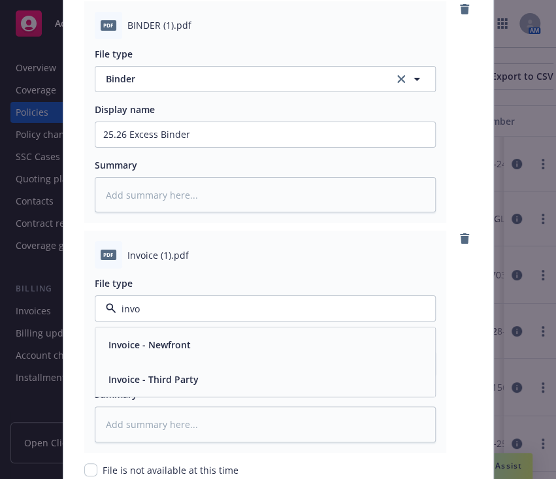
click at [162, 384] on span "Invoice - Third Party" at bounding box center [153, 379] width 90 height 14
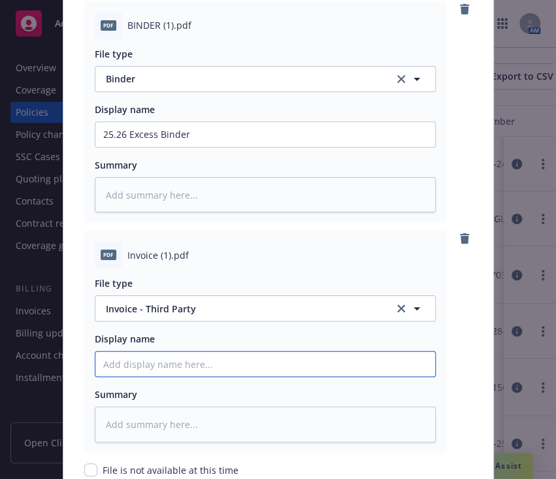
click at [165, 352] on input "Policy display name" at bounding box center [264, 363] width 339 height 25
type textarea "x"
type input "2"
type textarea "x"
type input "25"
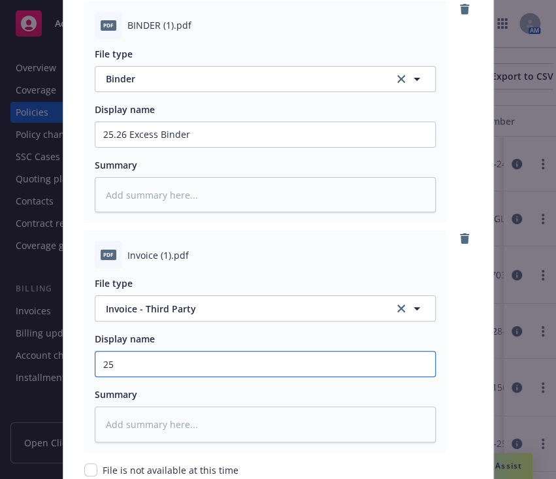
type textarea "x"
type input "25."
type textarea "x"
type input "25.2"
type textarea "x"
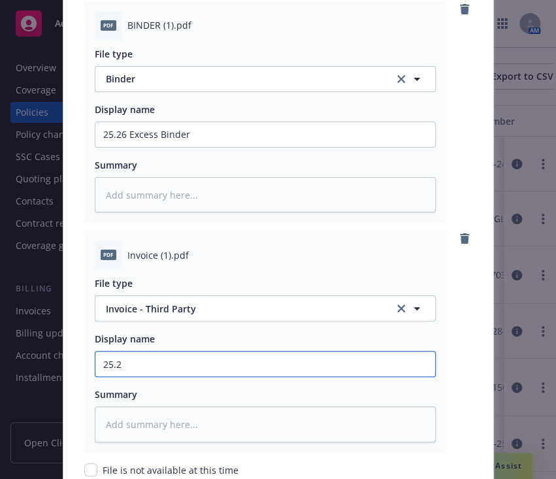
type input "25.26"
type textarea "x"
type input "25.26"
type textarea "x"
type input "25.26 E"
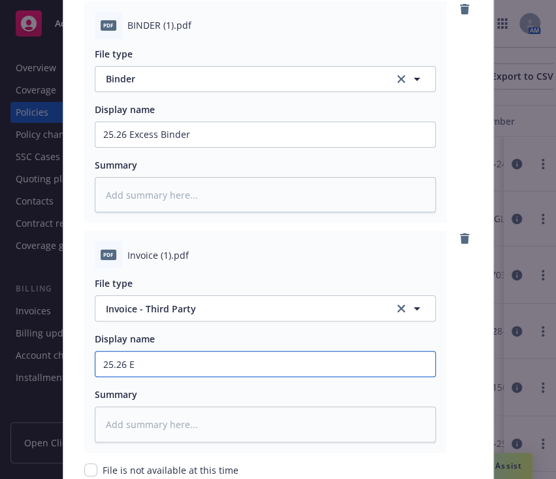
type textarea "x"
type input "25.26 Ex"
type textarea "x"
type input "25.26 Exc"
type textarea "x"
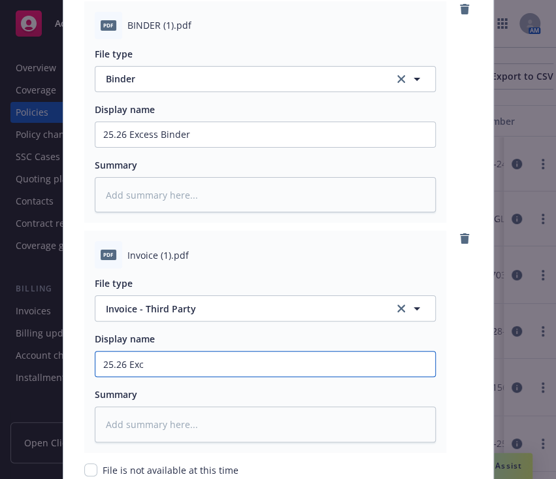
type input "25.26 Exce"
type textarea "x"
type input "25.26 Exces"
type textarea "x"
type input "25.26 Exces"
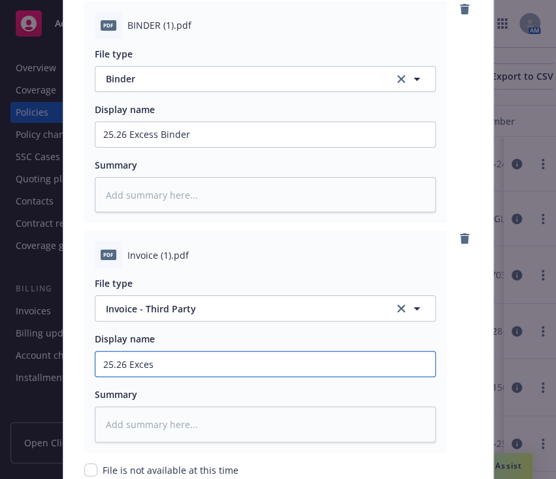
type textarea "x"
type input "25.26 Exces I"
type textarea "x"
type input "25.26 Exces In"
type textarea "x"
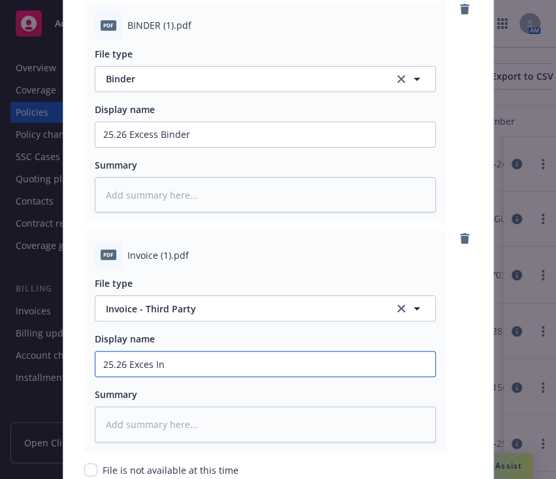
type input "25.26 Exces Inv"
type textarea "x"
type input "25.26 Exces Invo"
type textarea "x"
type input "25.26 Exces Invoi"
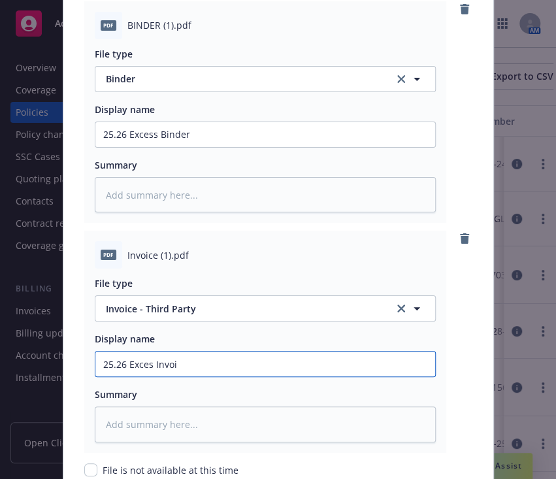
type textarea "x"
type input "25.26 Exces Invoice"
type textarea "x"
type input "25.26 Exces Invoic"
type textarea "x"
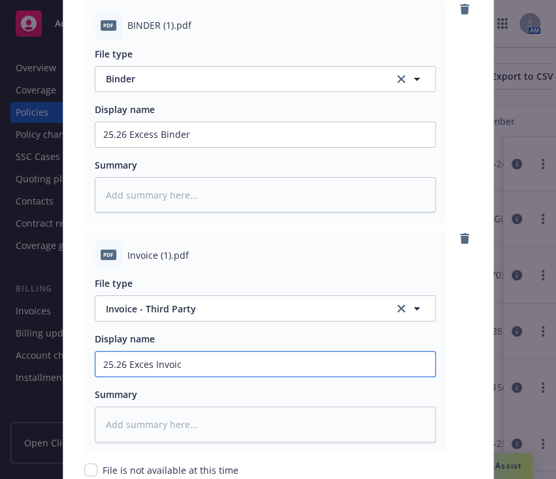
type input "25.26 Exces Invoi"
type textarea "x"
type input "25.26 Exces Invo"
type textarea "x"
type input "25.26 Exces Inv"
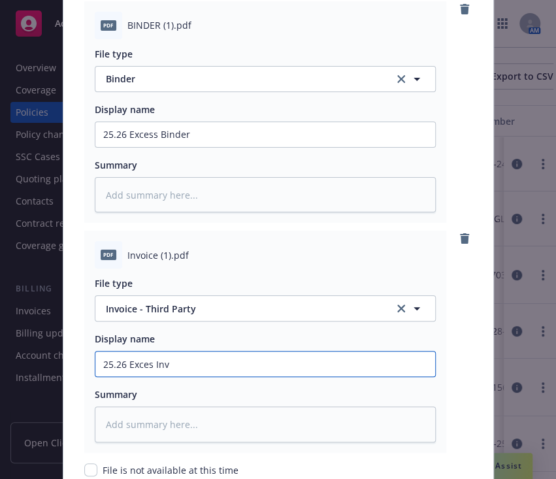
type textarea "x"
type input "25.26 Exces In"
type textarea "x"
type input "25.26 Exces I"
type textarea "x"
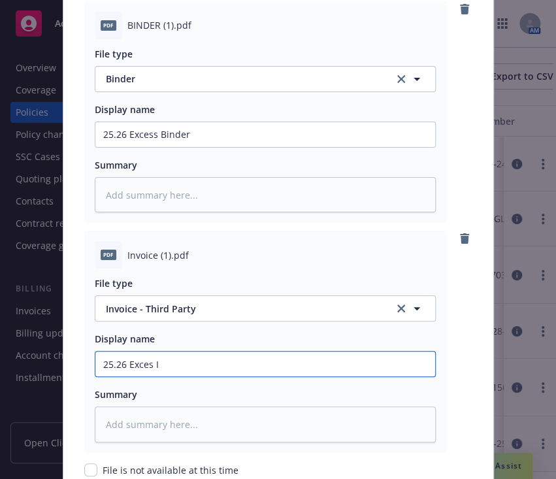
type input "25.26 Exces"
type textarea "x"
type input "25.26 Exces"
type textarea "x"
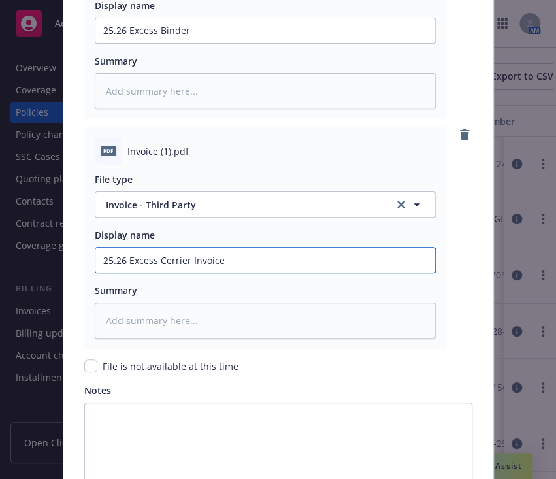
click at [166, 249] on input "25.26 Excess Cerrier Invoice" at bounding box center [264, 259] width 339 height 25
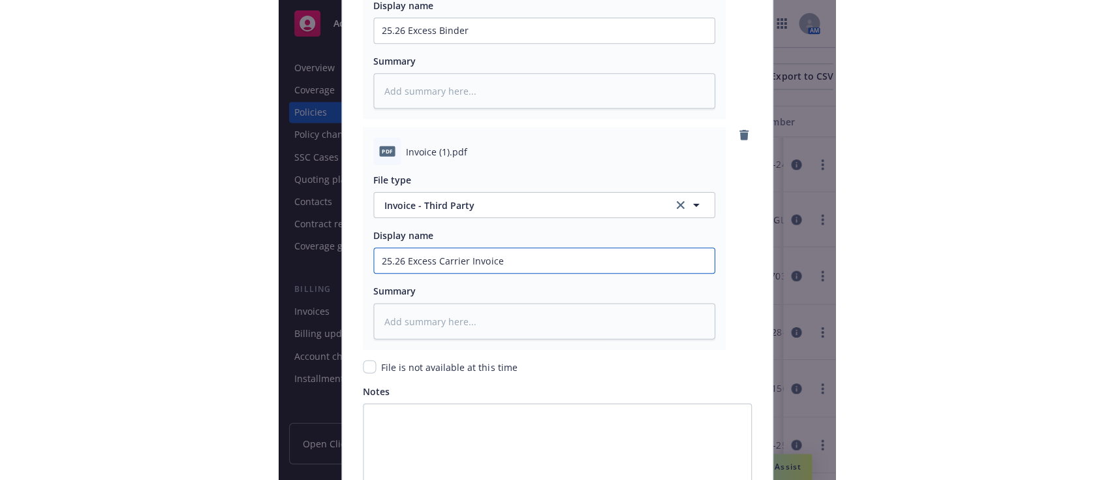
scroll to position [1819, 0]
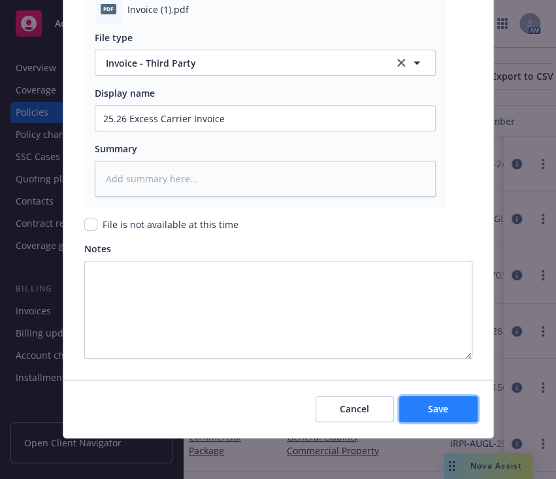
click at [443, 420] on button "Save" at bounding box center [438, 409] width 78 height 26
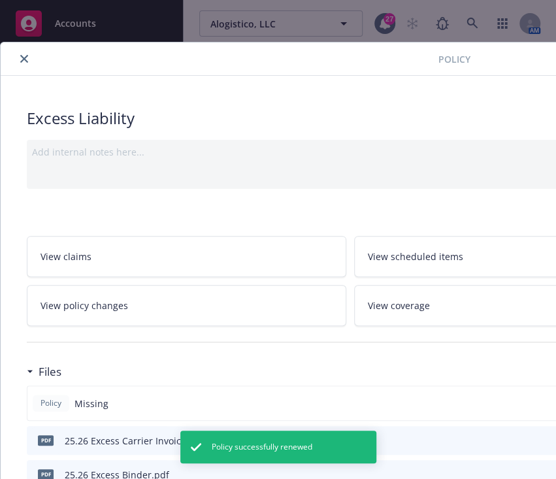
click at [25, 63] on button "close" at bounding box center [24, 59] width 16 height 16
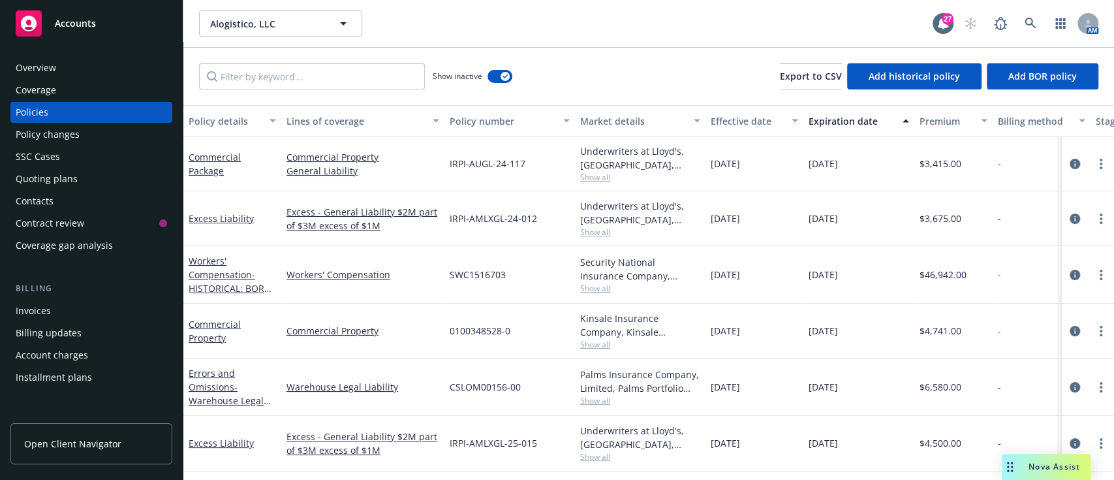
drag, startPoint x: 235, startPoint y: 276, endPoint x: 240, endPoint y: 248, distance: 28.6
click at [235, 276] on link "Workers' Compensation - HISTORICAL: BOR effective 10/01/2025" at bounding box center [227, 282] width 76 height 54
click at [496, 69] on div "Alogistico, LLC Alogistico, LLC 27 AM Show inactive Export to CSV Add historica…" at bounding box center [648, 240] width 931 height 480
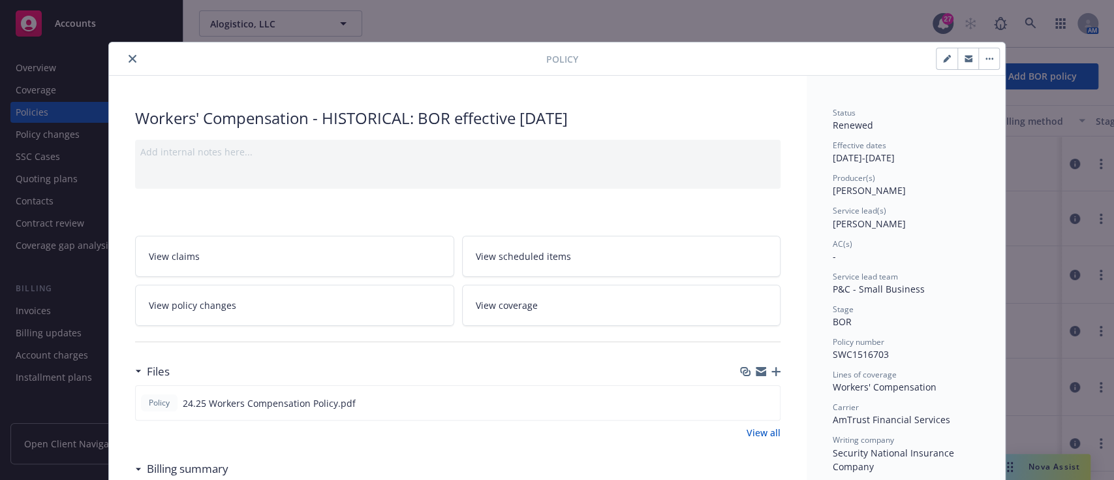
scroll to position [39, 0]
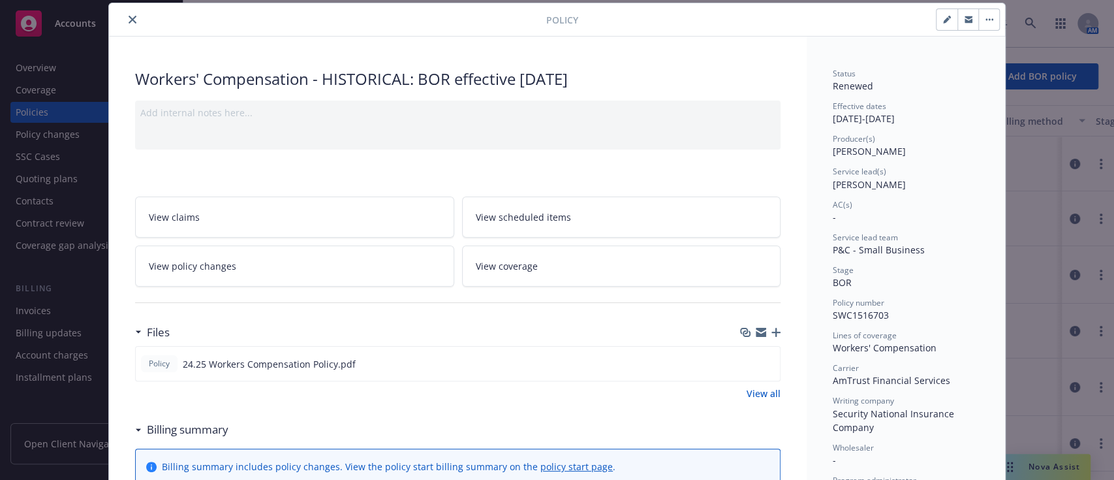
click at [131, 21] on button "close" at bounding box center [133, 20] width 16 height 16
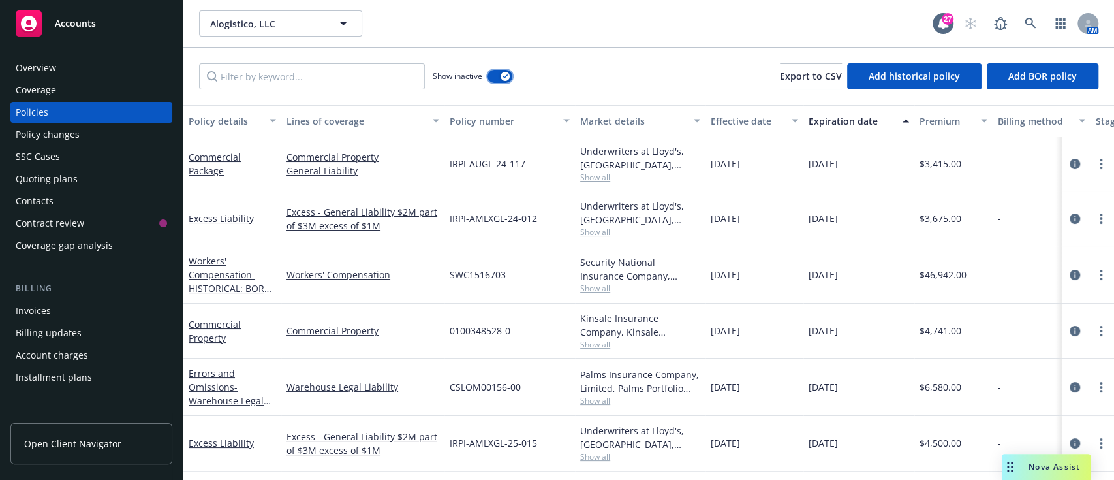
click at [499, 76] on button "button" at bounding box center [500, 76] width 25 height 13
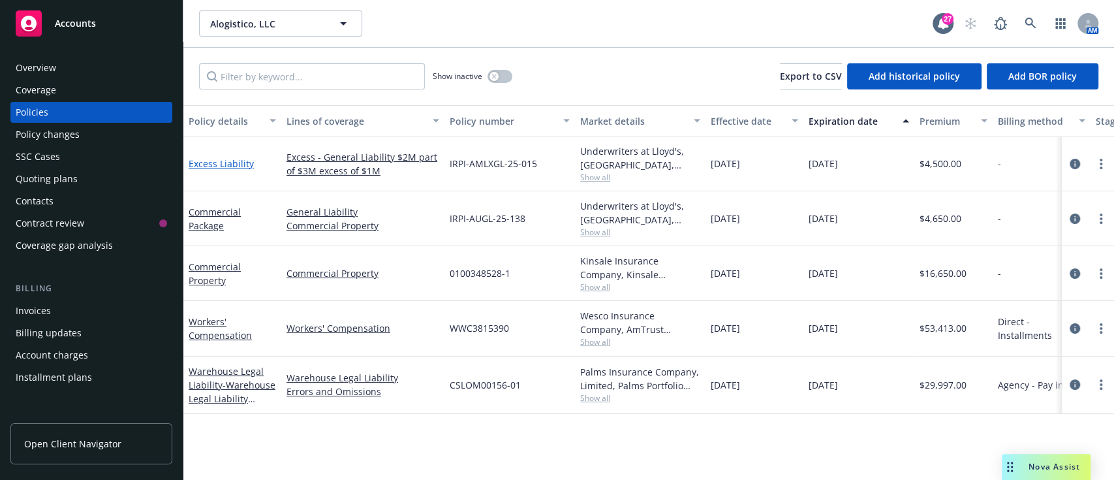
click at [219, 164] on link "Excess Liability" at bounding box center [221, 163] width 65 height 12
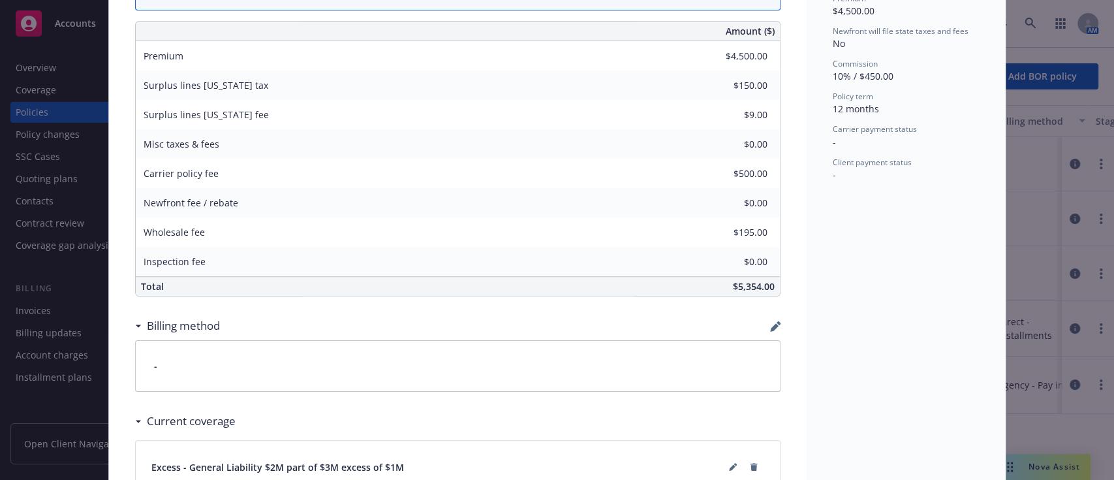
scroll to position [822, 0]
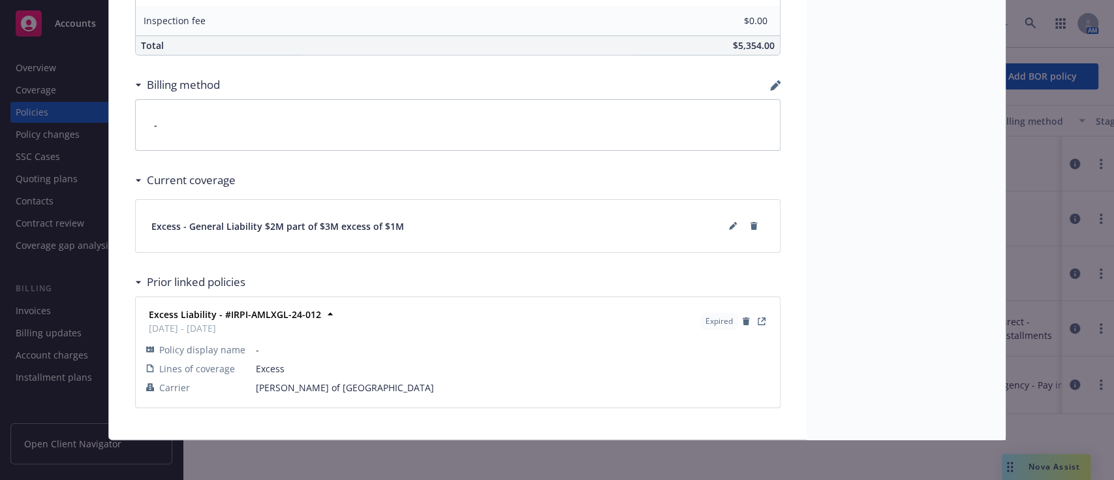
click at [769, 90] on div "Billing method" at bounding box center [458, 84] width 646 height 27
click at [770, 87] on icon "button" at bounding box center [775, 85] width 10 height 10
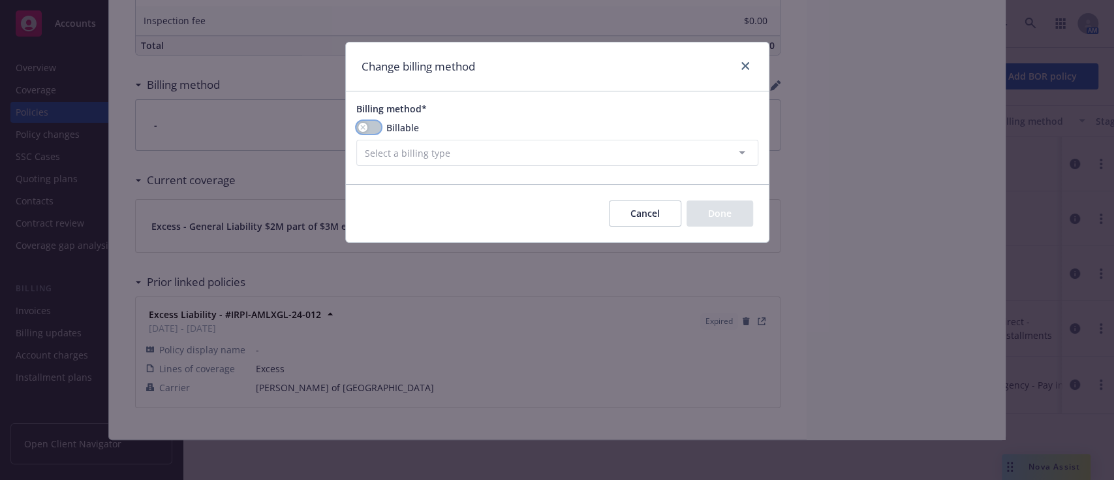
click at [363, 133] on button "button" at bounding box center [368, 127] width 25 height 13
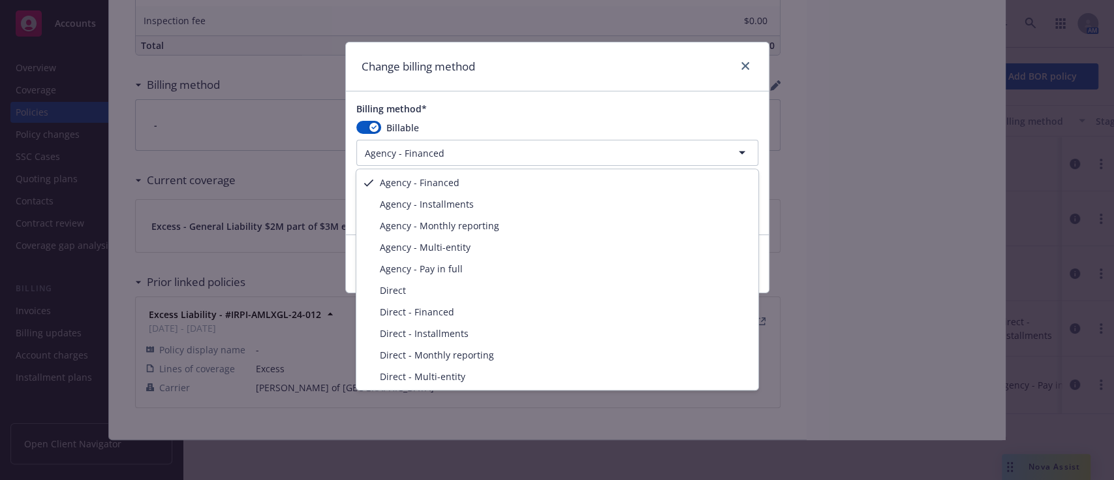
click at [459, 148] on html "Accounts Overview Coverage Policies Policy changes SSC Cases Quoting plans Cont…" at bounding box center [557, 240] width 1114 height 480
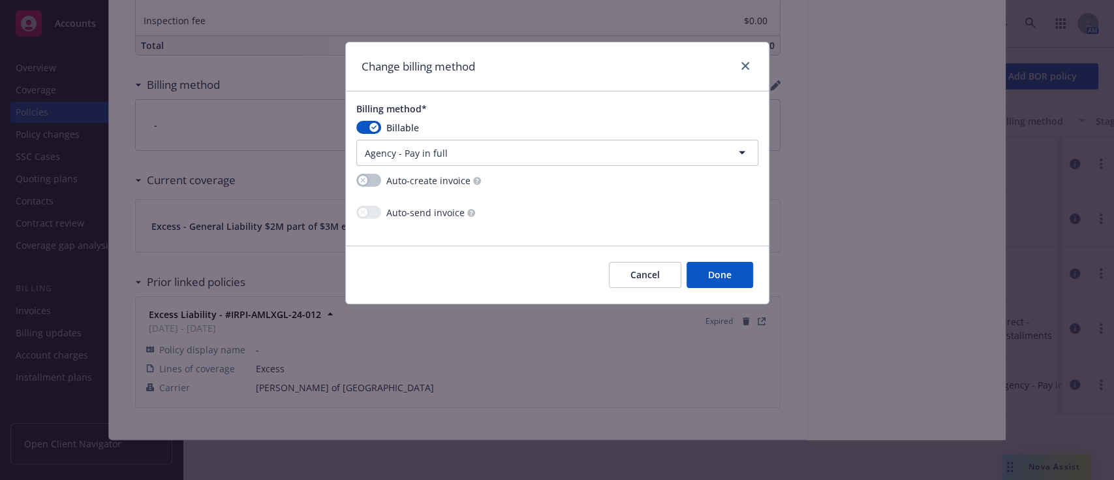
click at [719, 281] on button "Done" at bounding box center [720, 275] width 67 height 26
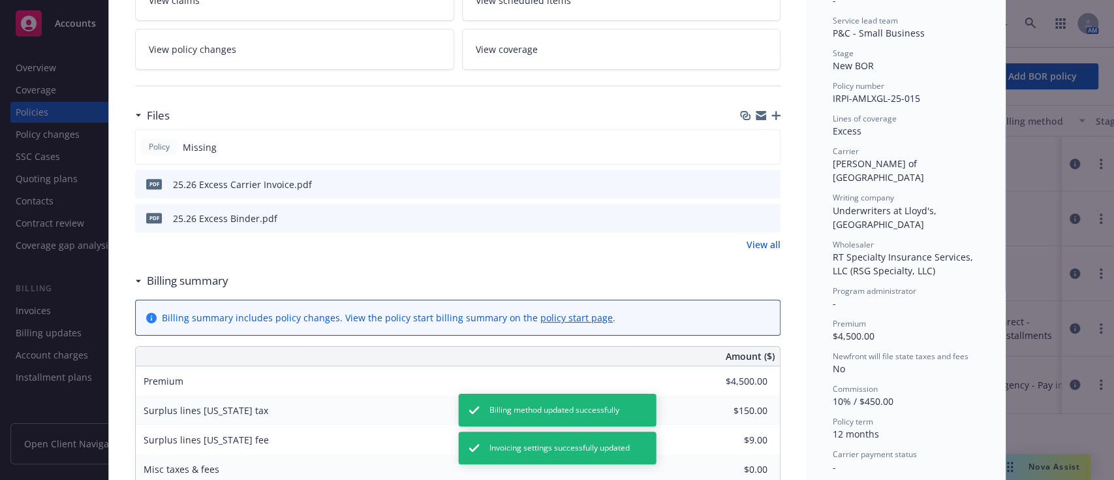
scroll to position [0, 0]
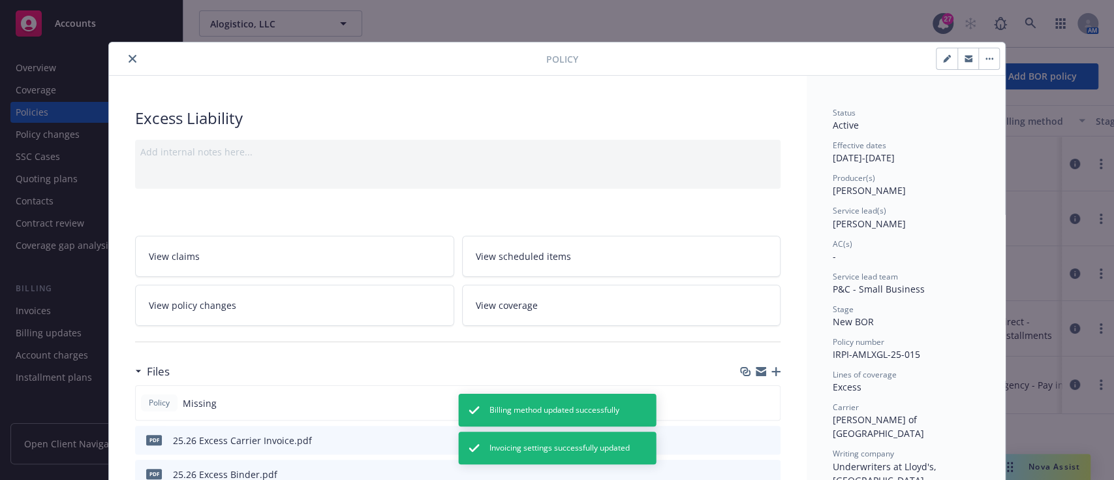
click at [129, 61] on icon "close" at bounding box center [133, 59] width 8 height 8
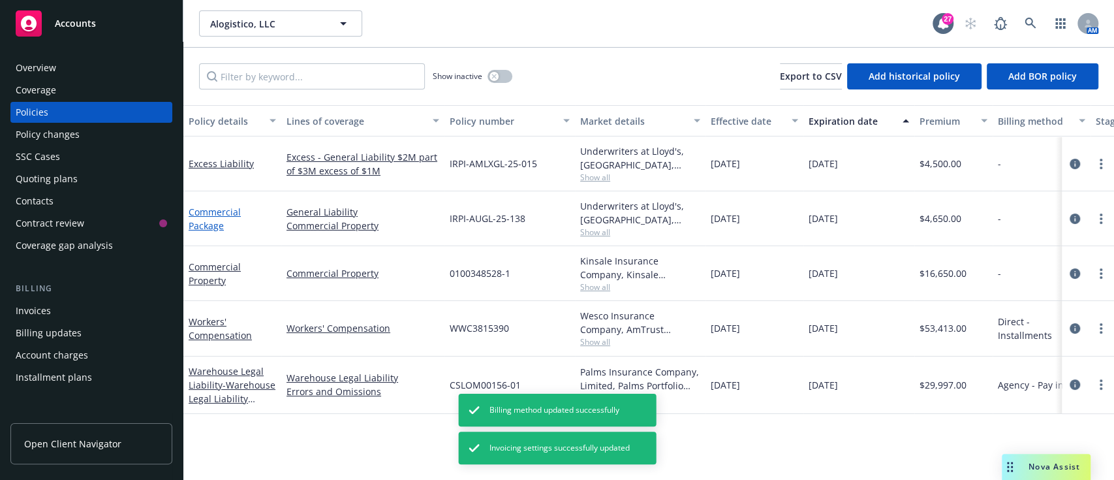
click at [209, 213] on link "Commercial Package" at bounding box center [215, 219] width 52 height 26
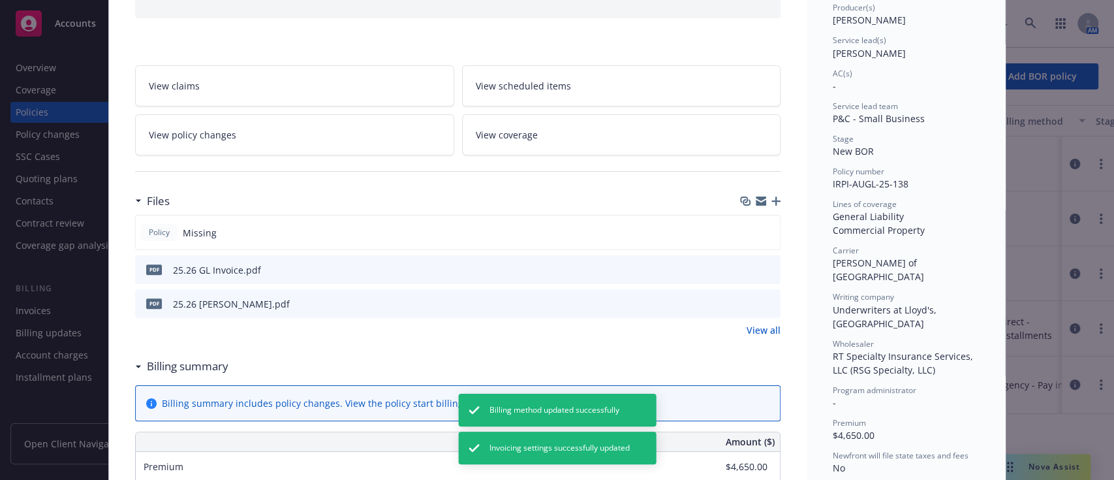
scroll to position [200, 0]
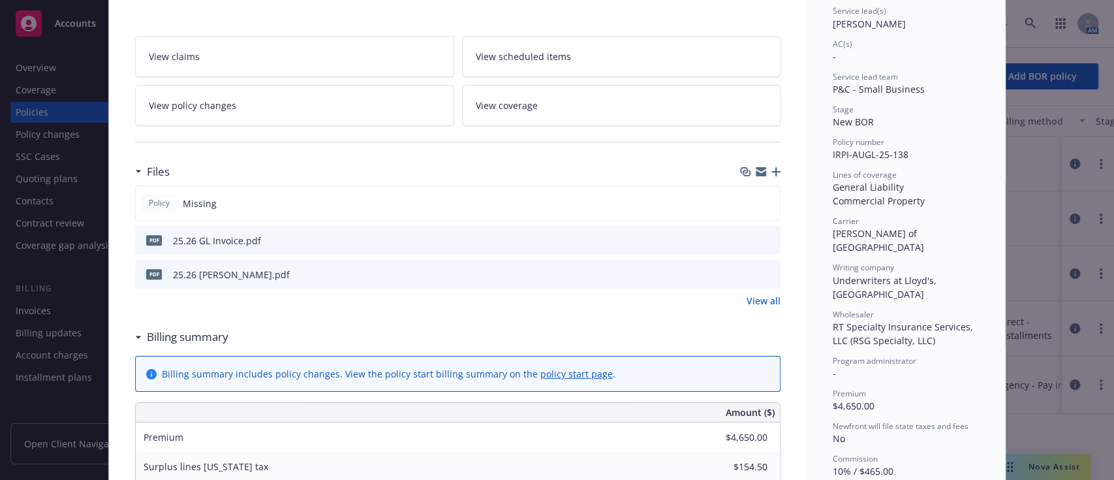
click at [757, 294] on link "View all" at bounding box center [764, 301] width 34 height 14
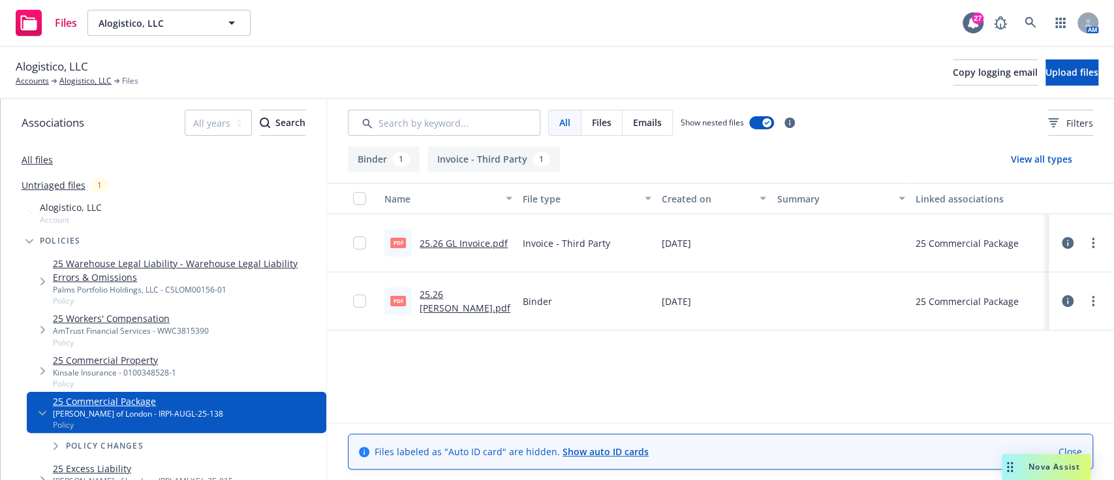
click at [480, 296] on link "25.26 [PERSON_NAME].pdf" at bounding box center [465, 301] width 91 height 26
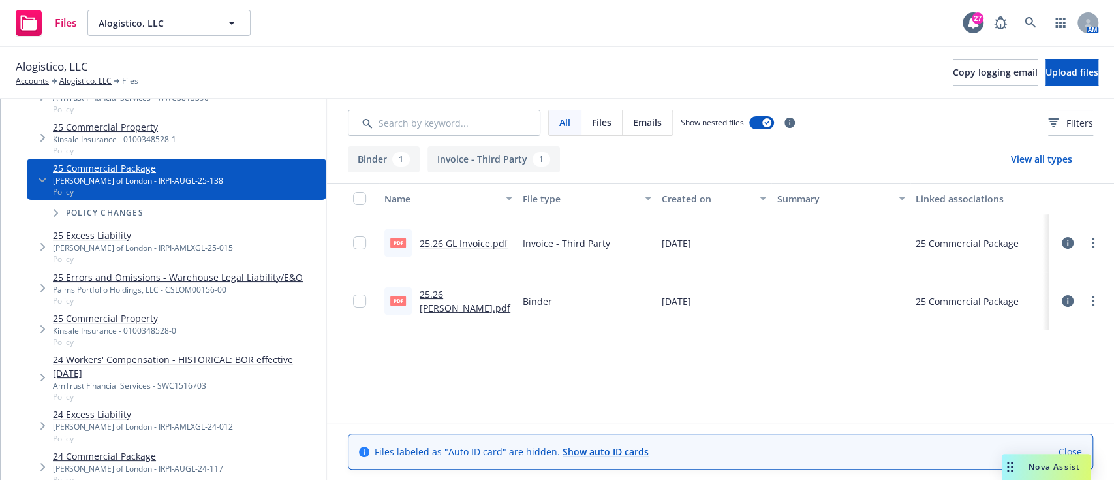
scroll to position [270, 0]
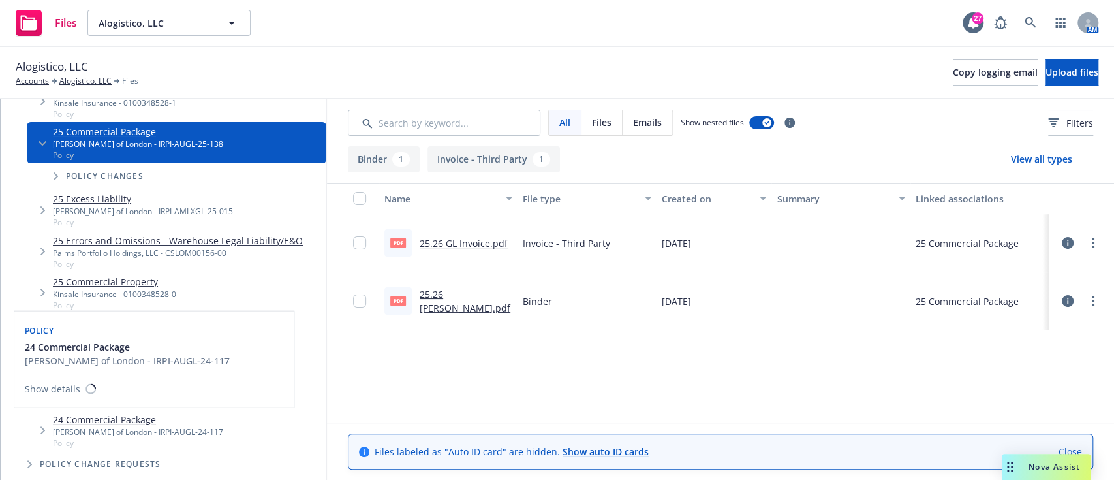
click at [134, 413] on link "24 Commercial Package" at bounding box center [138, 420] width 170 height 14
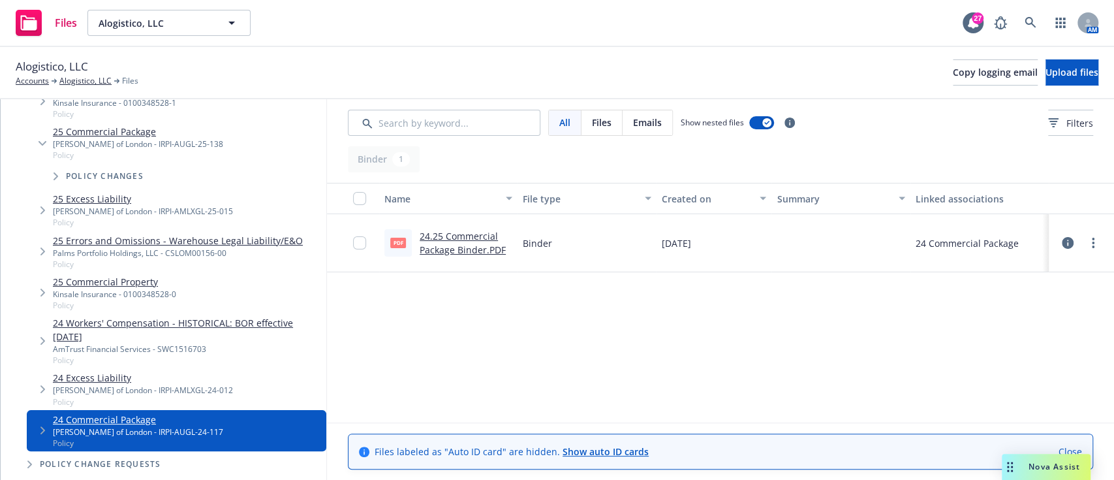
click at [468, 249] on link "24.25 Commercial Package Binder.PDF" at bounding box center [463, 243] width 86 height 26
click at [78, 84] on link "Alogistico, LLC" at bounding box center [85, 81] width 52 height 12
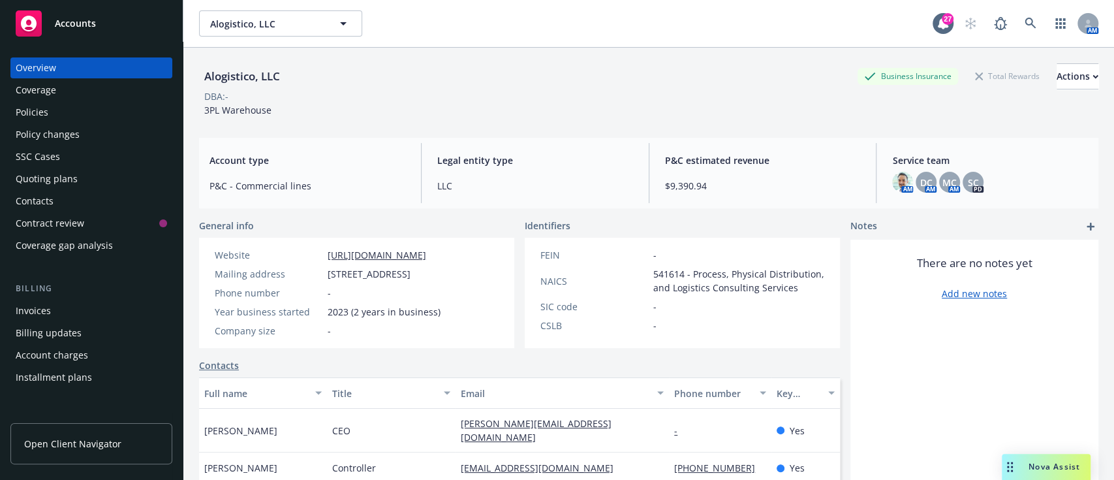
click at [32, 118] on div "Policies" at bounding box center [32, 112] width 33 height 21
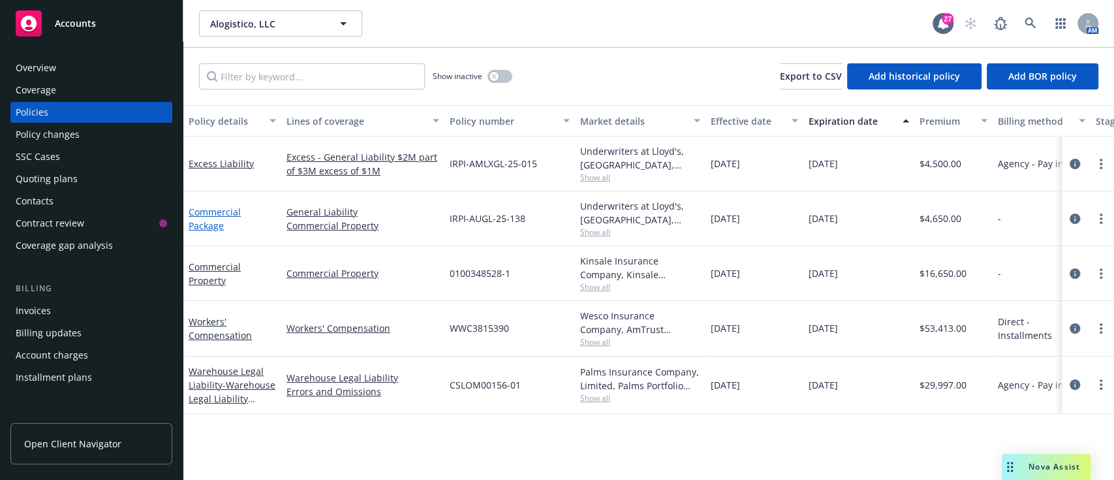
click at [210, 212] on link "Commercial Package" at bounding box center [215, 219] width 52 height 26
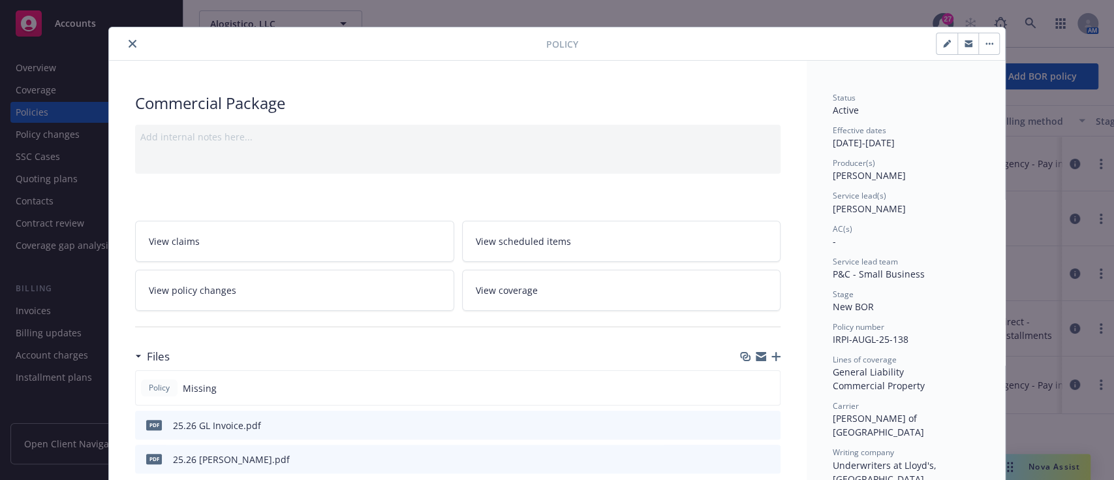
scroll to position [16, 0]
click at [127, 47] on button "close" at bounding box center [133, 43] width 16 height 16
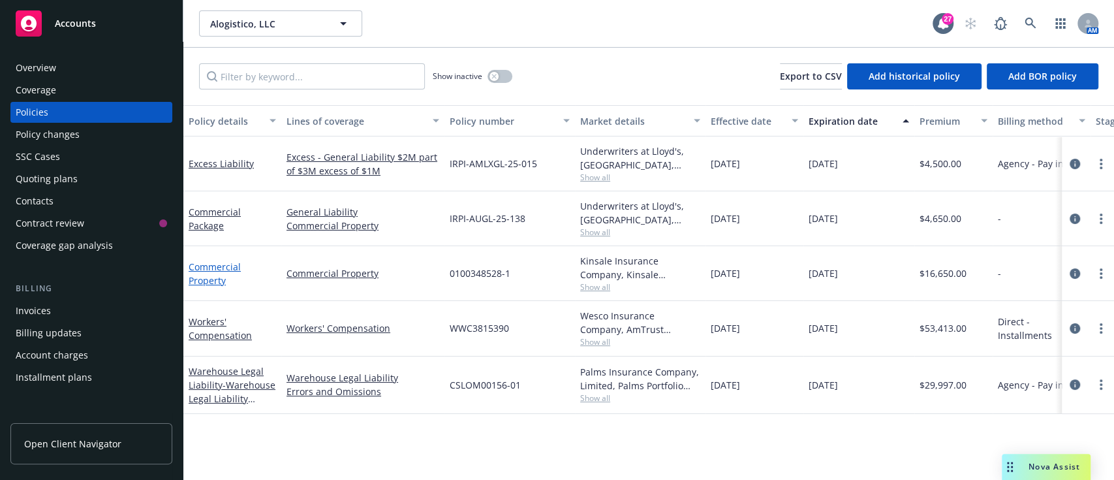
click at [218, 281] on link "Commercial Property" at bounding box center [215, 273] width 52 height 26
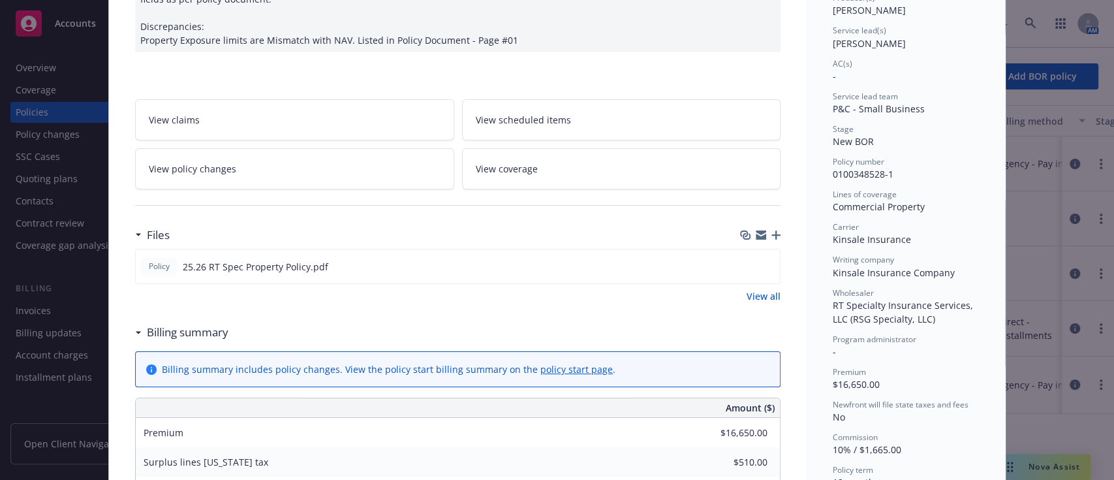
scroll to position [188, 0]
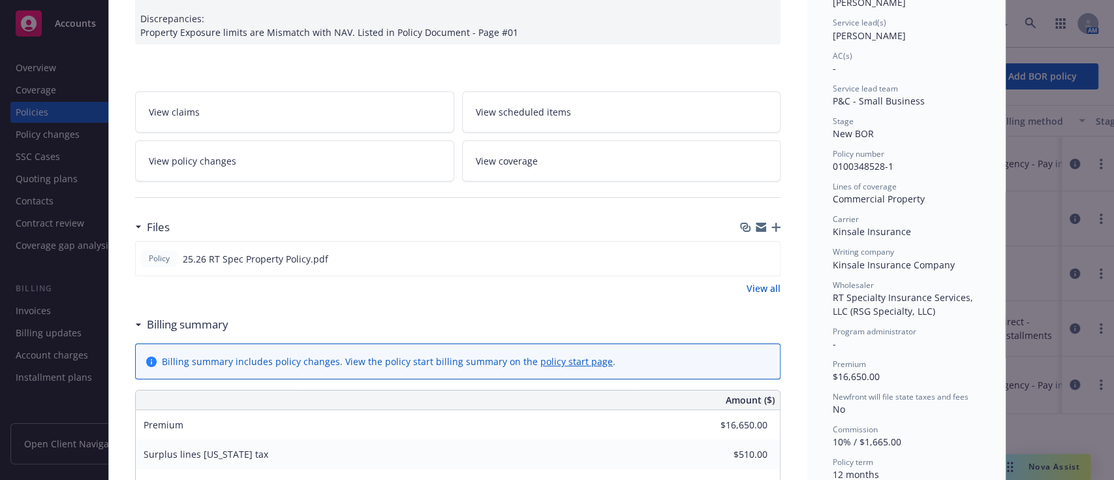
click at [748, 290] on link "View all" at bounding box center [764, 288] width 34 height 14
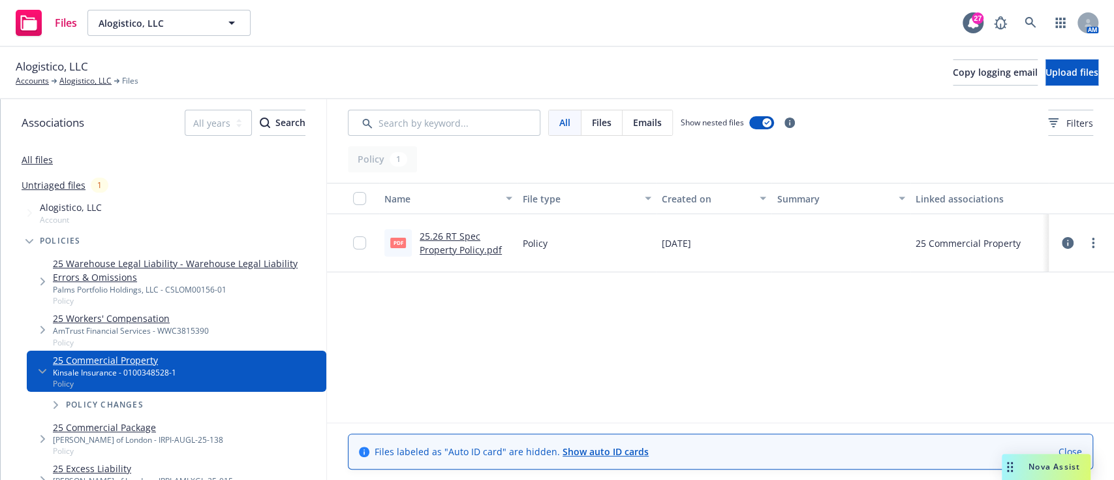
click at [467, 248] on link "25.26 RT Spec Property Policy.pdf" at bounding box center [461, 243] width 82 height 26
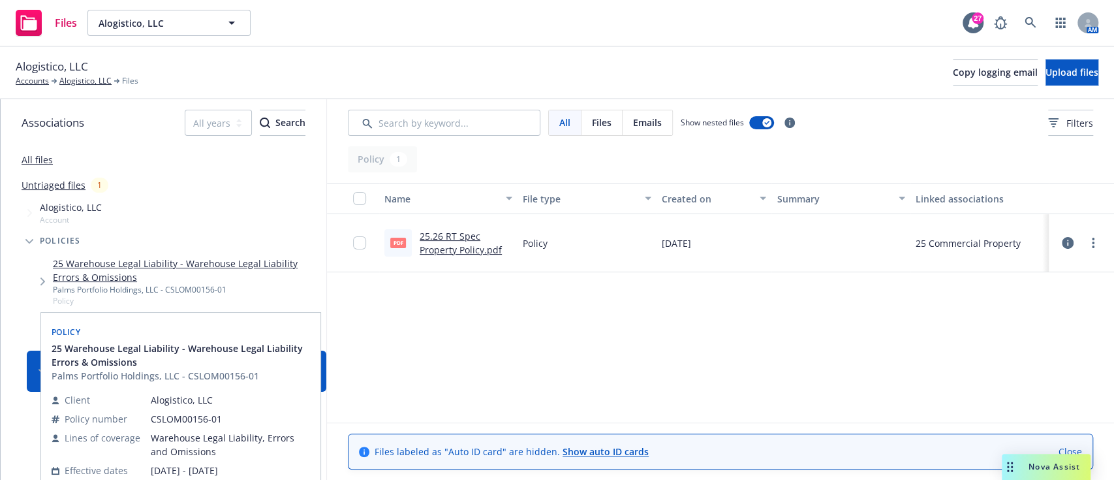
click at [134, 280] on link "25 Warehouse Legal Liability - Warehouse Legal Liability Errors & Omissions" at bounding box center [187, 270] width 268 height 27
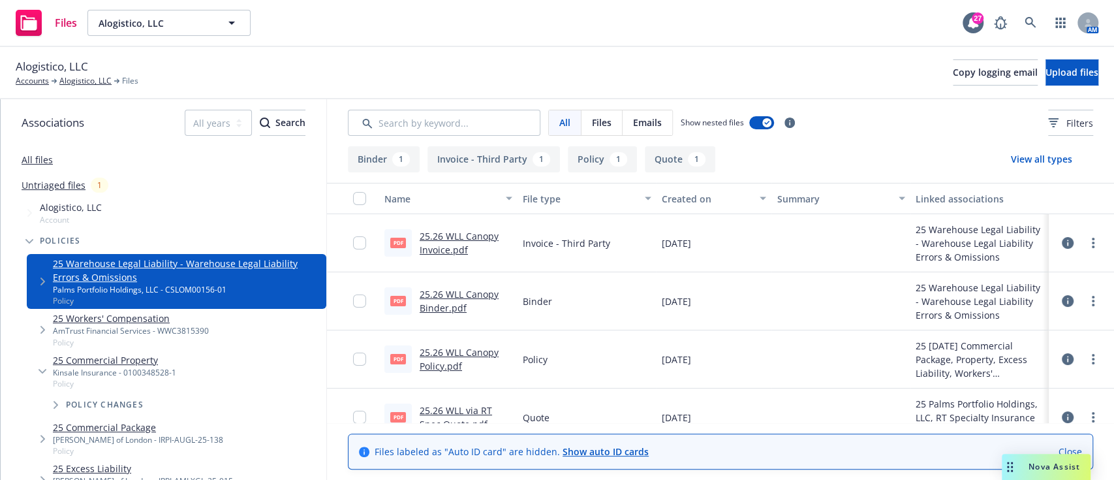
scroll to position [24, 0]
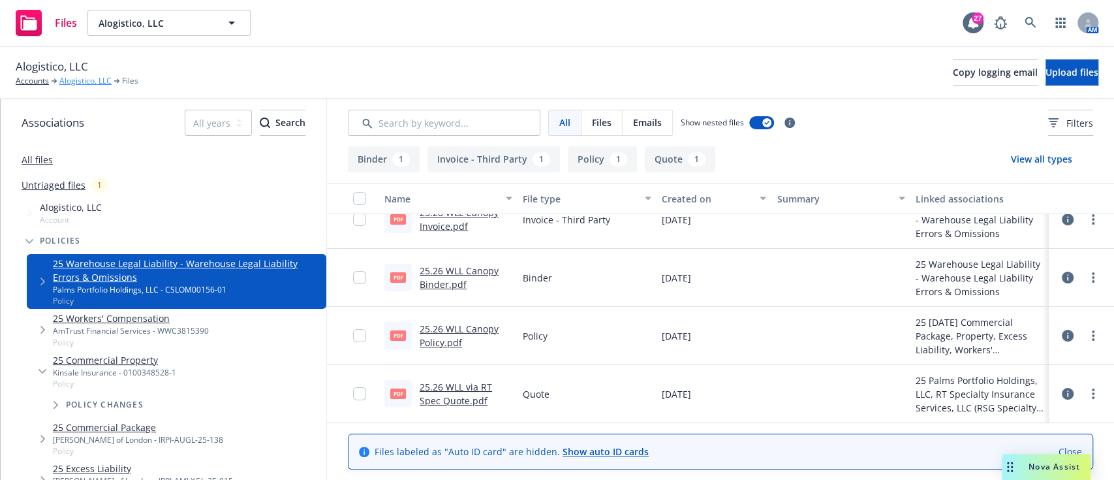
click at [84, 76] on link "Alogistico, LLC" at bounding box center [85, 81] width 52 height 12
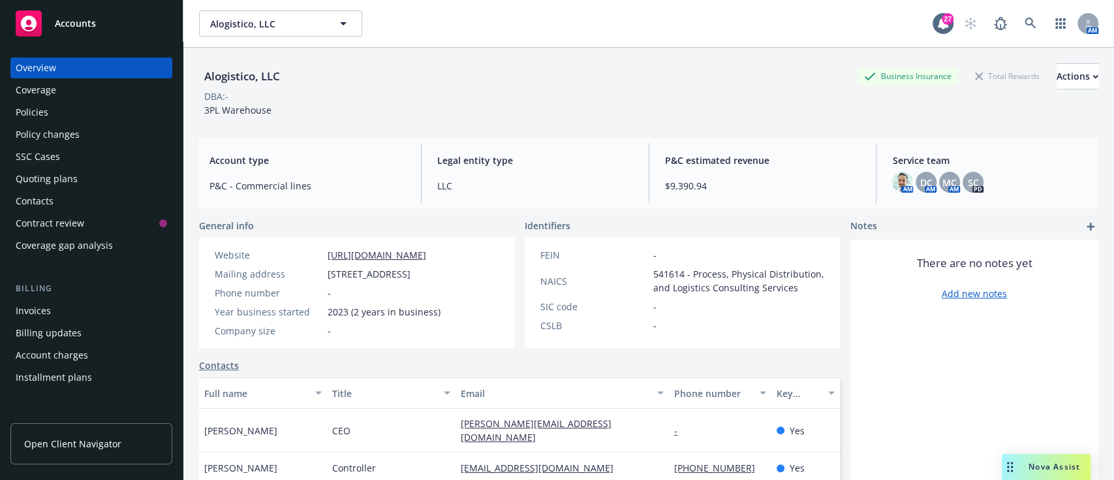
click at [603, 82] on div "Alogistico, LLC Business Insurance Total Rewards Actions" at bounding box center [649, 76] width 900 height 26
click at [48, 118] on div "Policies" at bounding box center [91, 112] width 151 height 21
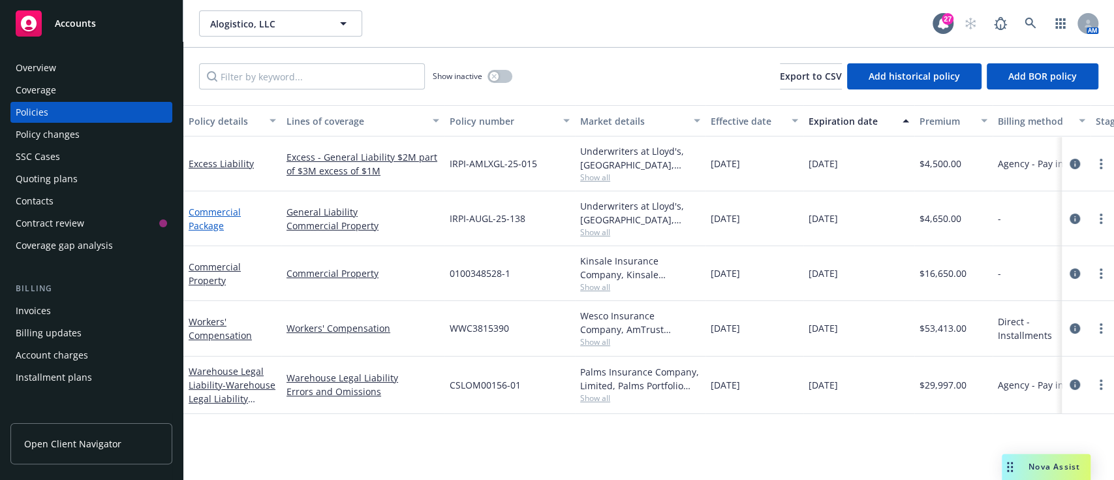
click at [211, 217] on link "Commercial Package" at bounding box center [215, 219] width 52 height 26
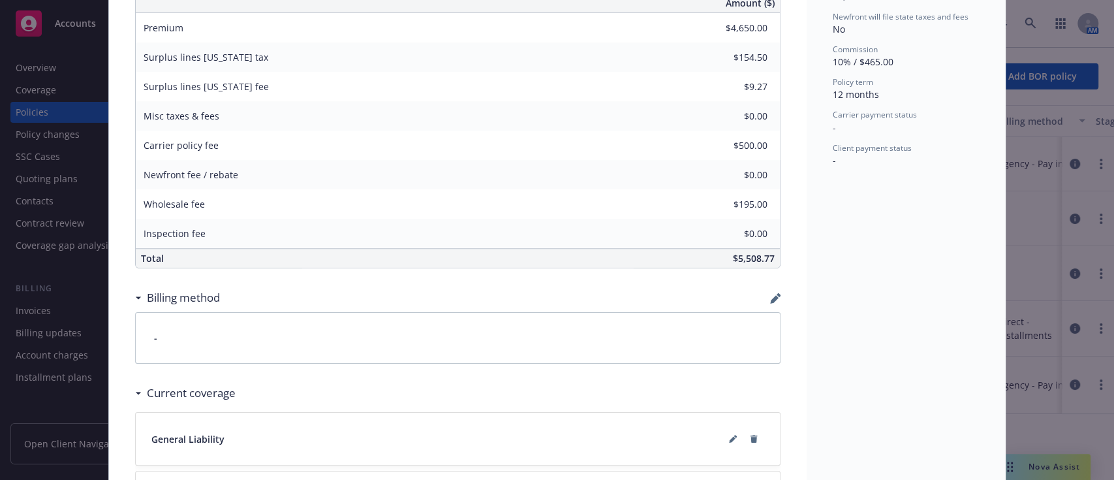
scroll to position [610, 0]
click at [762, 295] on div "Billing method" at bounding box center [458, 296] width 646 height 27
click at [770, 295] on icon "button" at bounding box center [774, 298] width 8 height 8
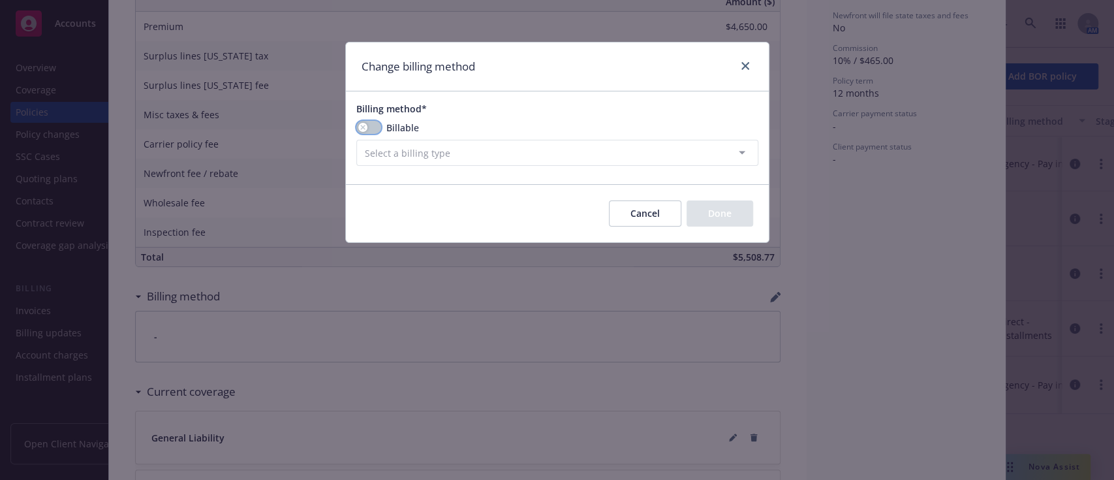
click at [373, 132] on button "button" at bounding box center [368, 127] width 25 height 13
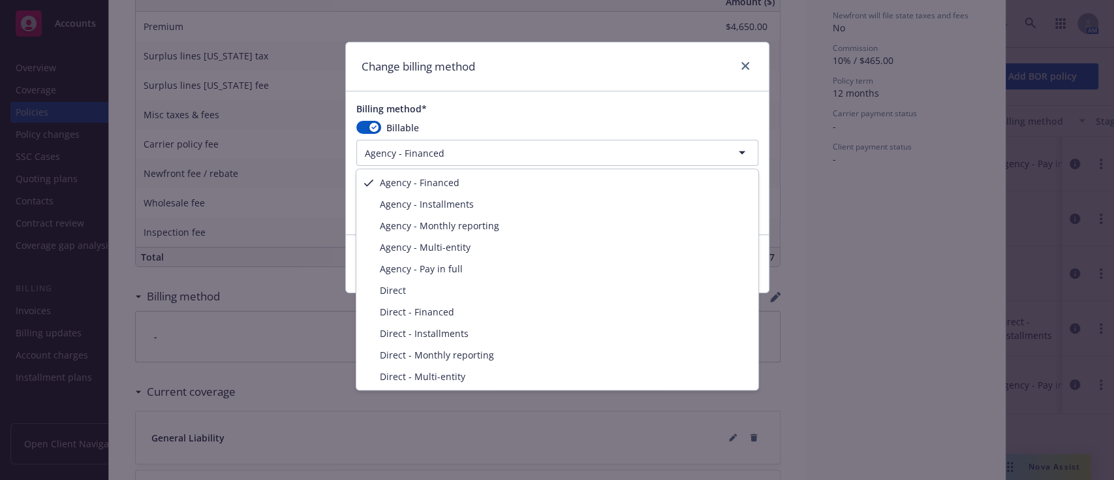
click at [428, 164] on html "Accounts Overview Coverage Policies Policy changes SSC Cases Quoting plans Cont…" at bounding box center [557, 240] width 1114 height 480
select select "AGENCY_PAY_IN_FULL"
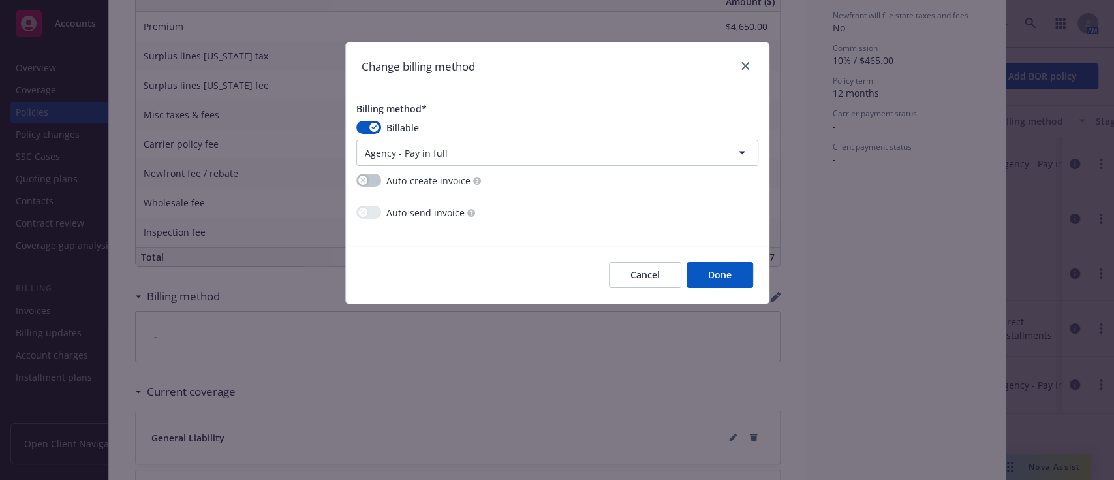
click at [719, 277] on button "Done" at bounding box center [720, 275] width 67 height 26
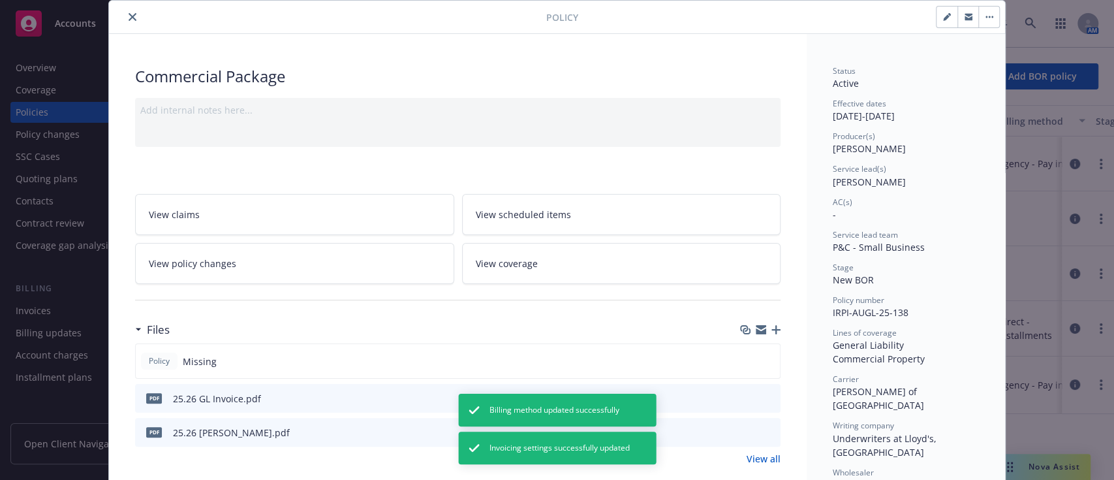
scroll to position [0, 0]
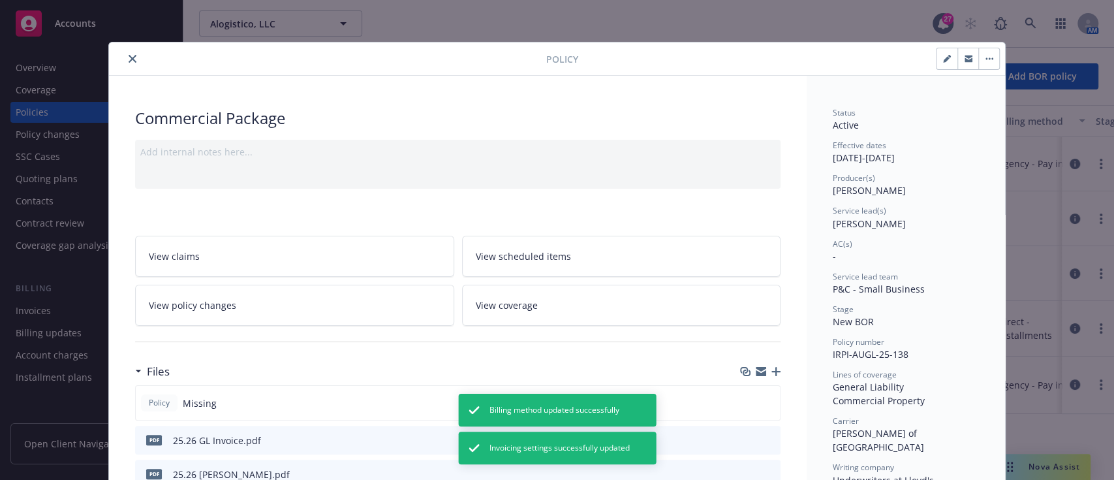
click at [129, 57] on icon "close" at bounding box center [133, 59] width 8 height 8
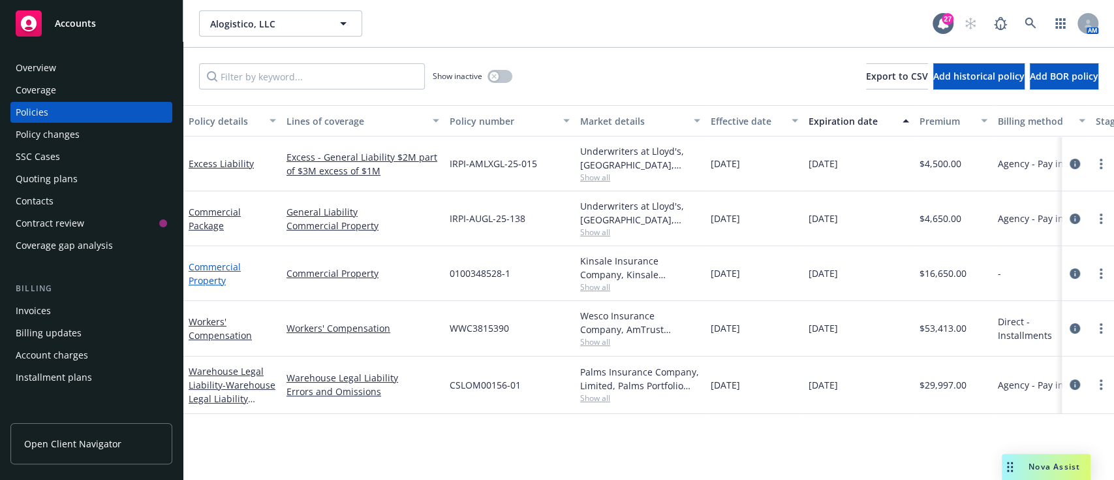
click at [193, 271] on link "Commercial Property" at bounding box center [215, 273] width 52 height 26
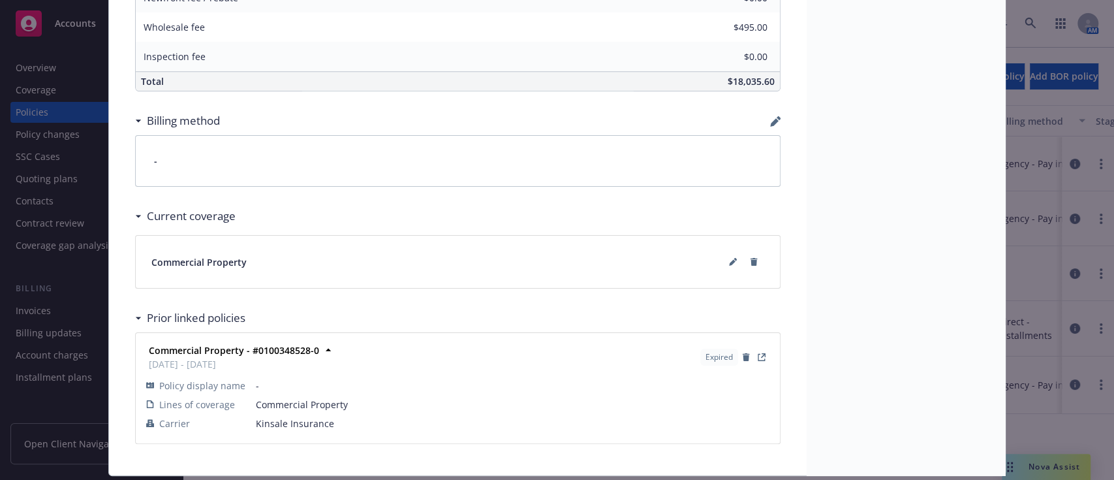
scroll to position [768, 0]
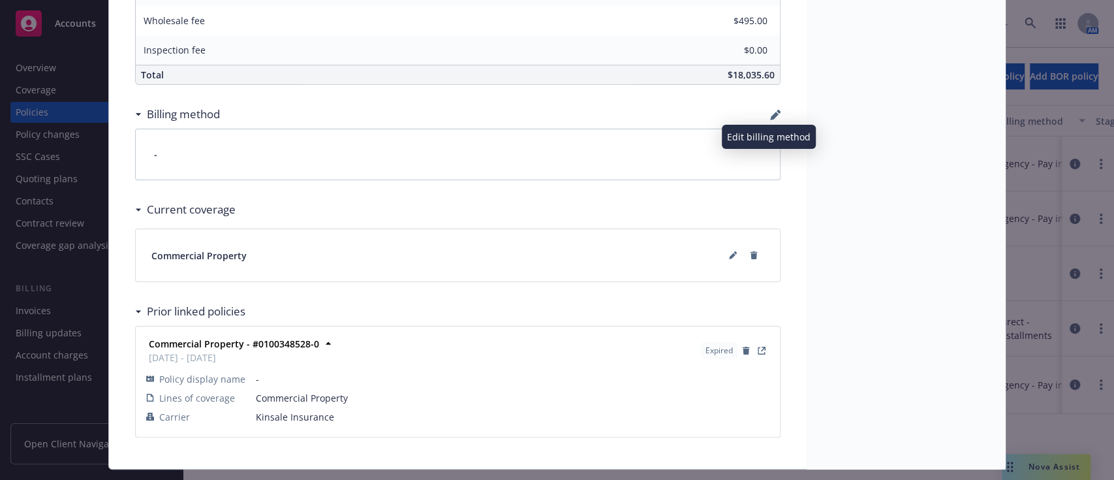
click at [772, 114] on icon "button" at bounding box center [775, 115] width 10 height 10
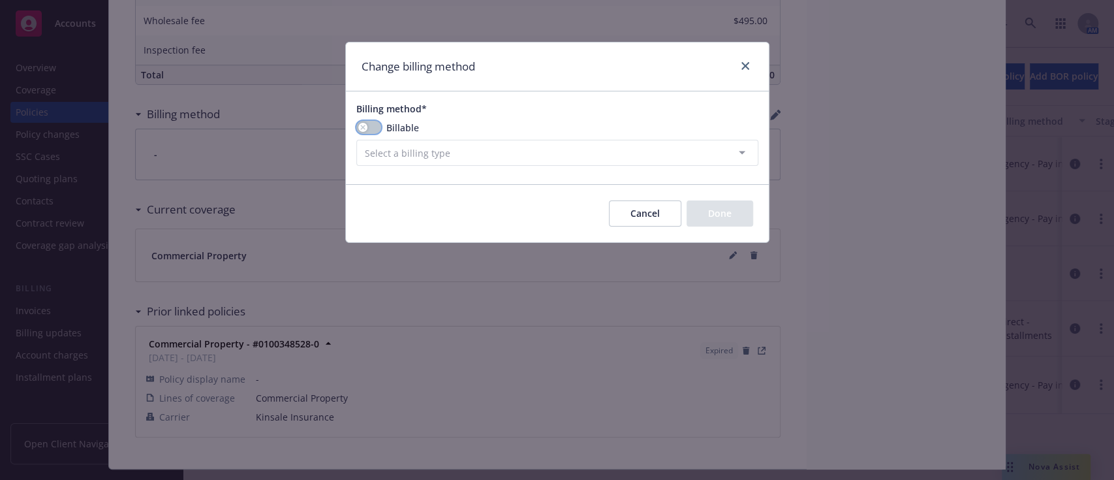
click at [367, 123] on button "button" at bounding box center [368, 127] width 25 height 13
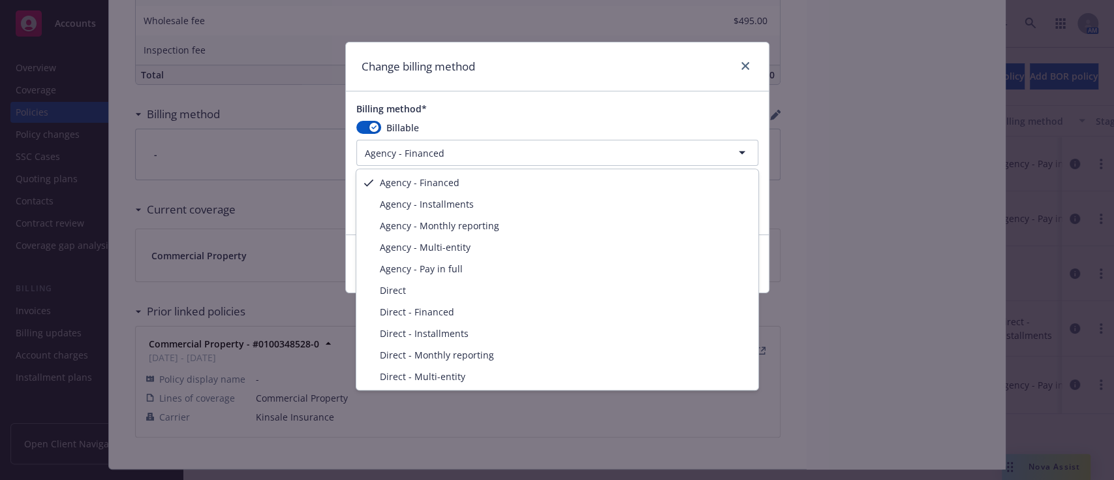
click at [428, 153] on html "Accounts Overview Coverage Policies Policy changes SSC Cases Quoting plans Cont…" at bounding box center [557, 240] width 1114 height 480
select select "AGENCY_PAY_IN_FULL"
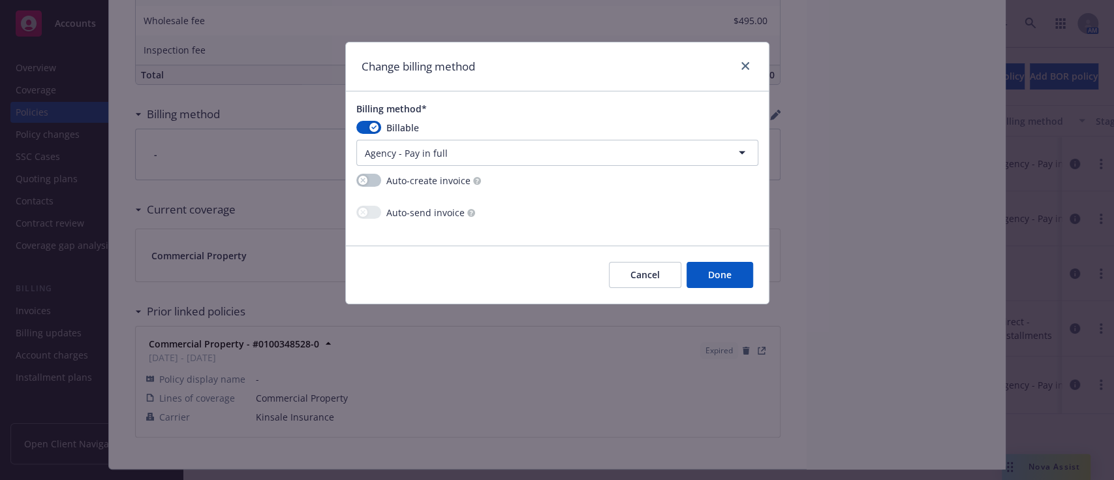
click at [733, 272] on button "Done" at bounding box center [720, 275] width 67 height 26
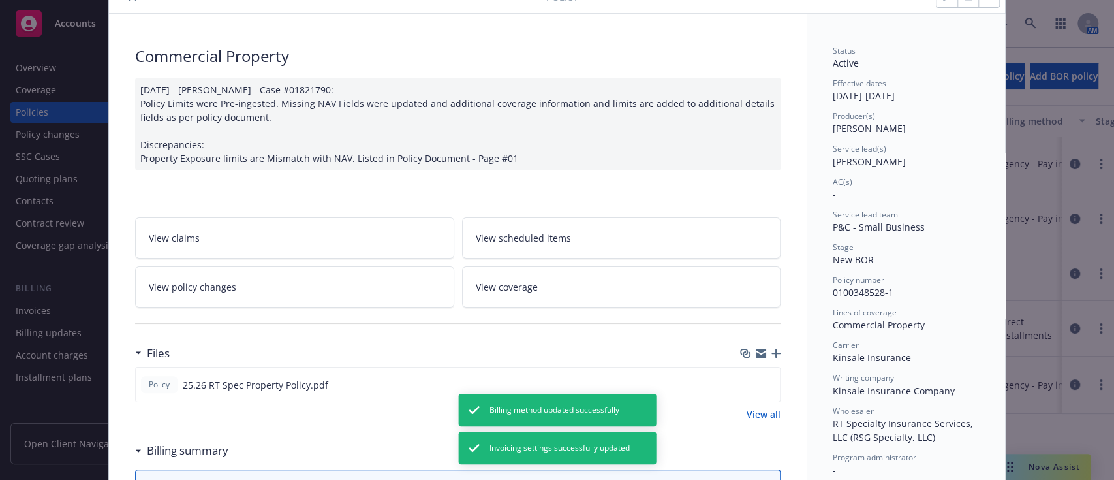
scroll to position [0, 0]
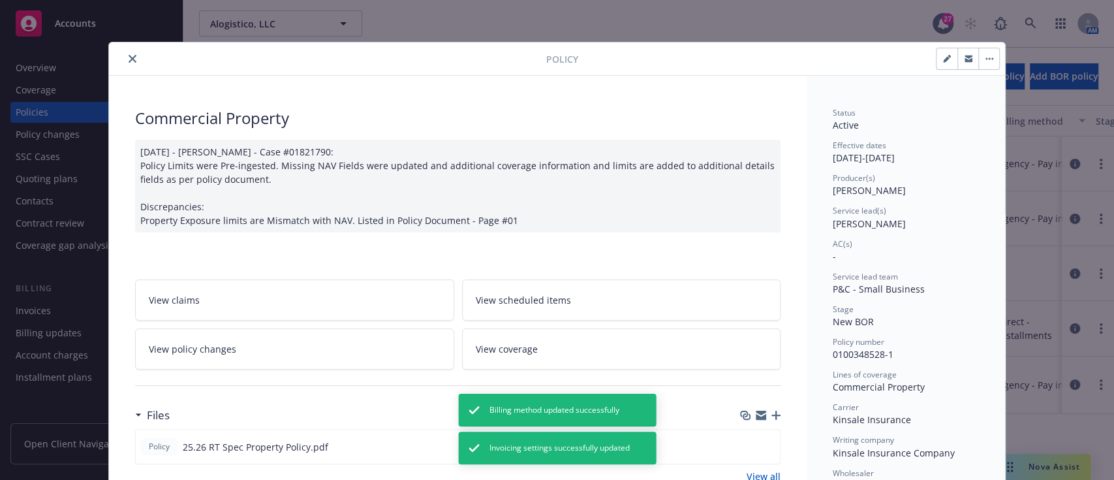
click at [129, 61] on icon "close" at bounding box center [133, 59] width 8 height 8
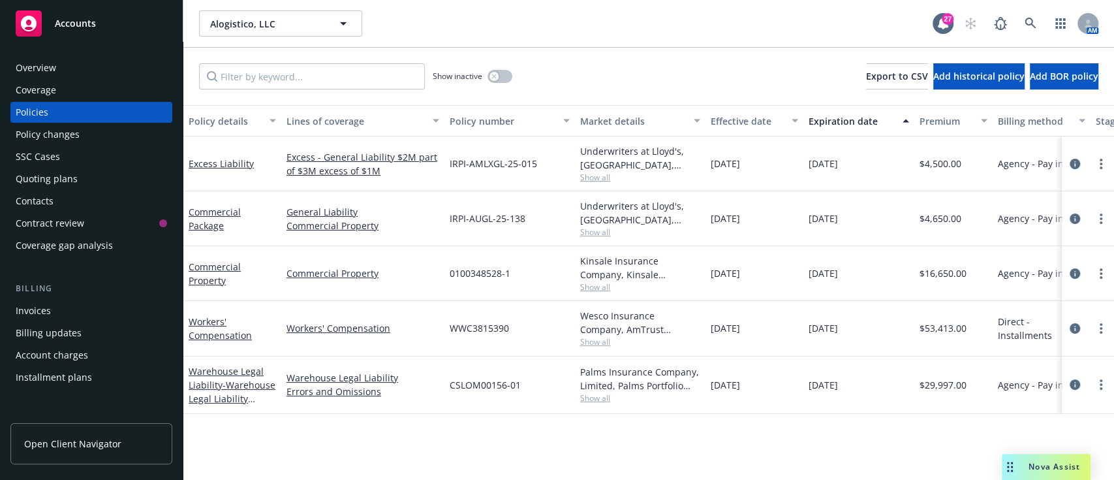
click at [52, 320] on div "Invoices" at bounding box center [91, 310] width 151 height 21
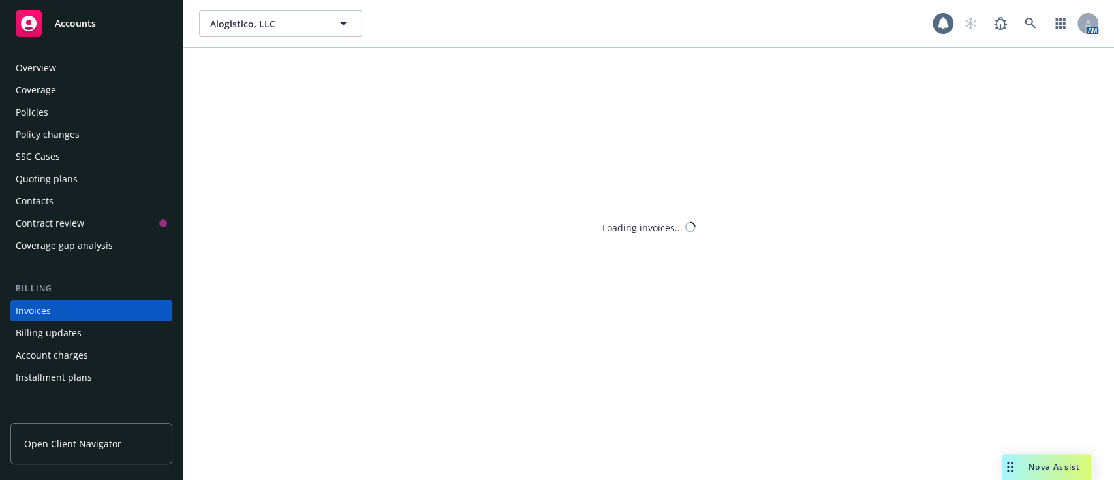
scroll to position [50, 0]
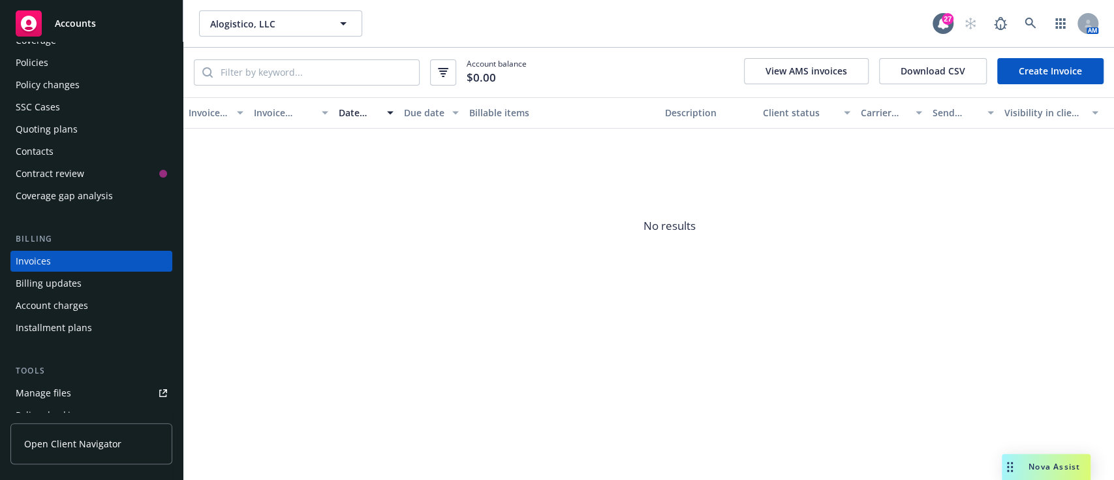
click at [1028, 79] on link "Create Invoice" at bounding box center [1051, 71] width 106 height 26
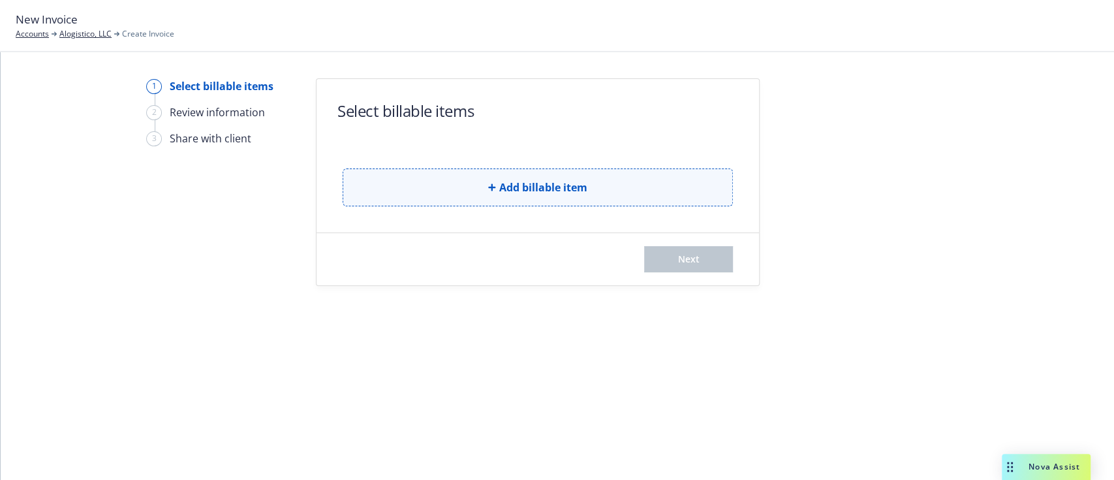
click at [543, 197] on button "Add billable item" at bounding box center [538, 187] width 390 height 38
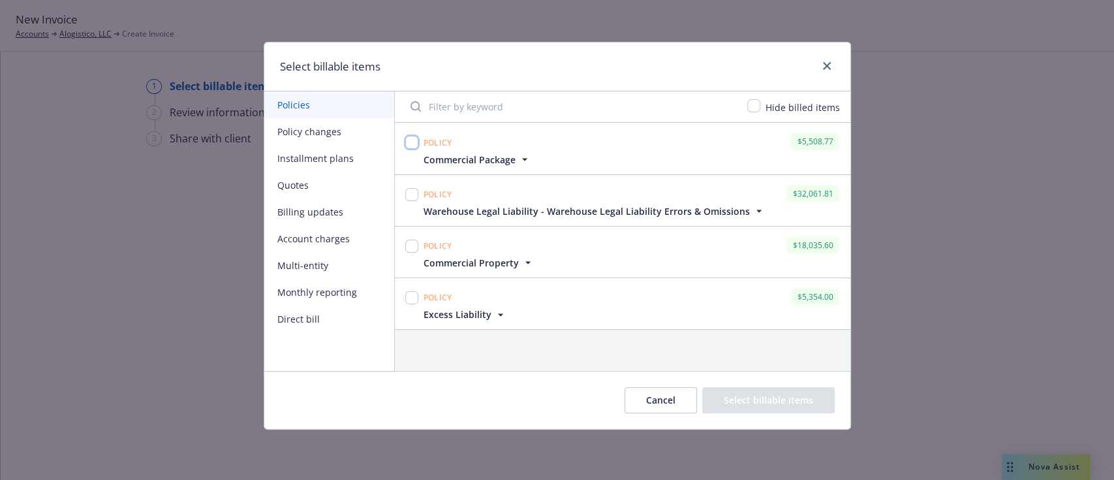
click at [405, 140] on input "checkbox" at bounding box center [411, 142] width 13 height 13
checkbox input "true"
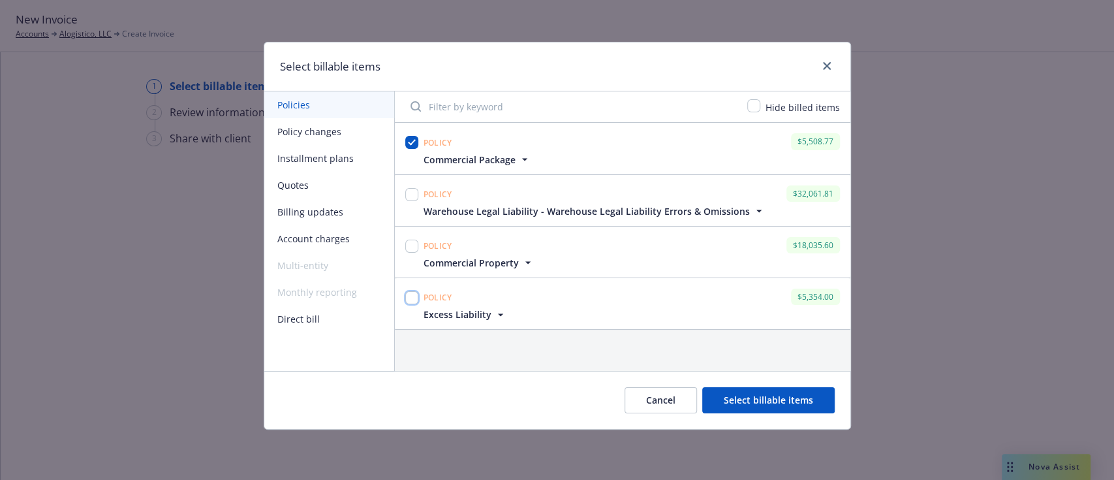
click at [413, 295] on input "checkbox" at bounding box center [411, 297] width 13 height 13
checkbox input "true"
click at [411, 245] on input "checkbox" at bounding box center [411, 246] width 13 height 13
checkbox input "true"
click at [413, 190] on input "checkbox" at bounding box center [411, 194] width 13 height 13
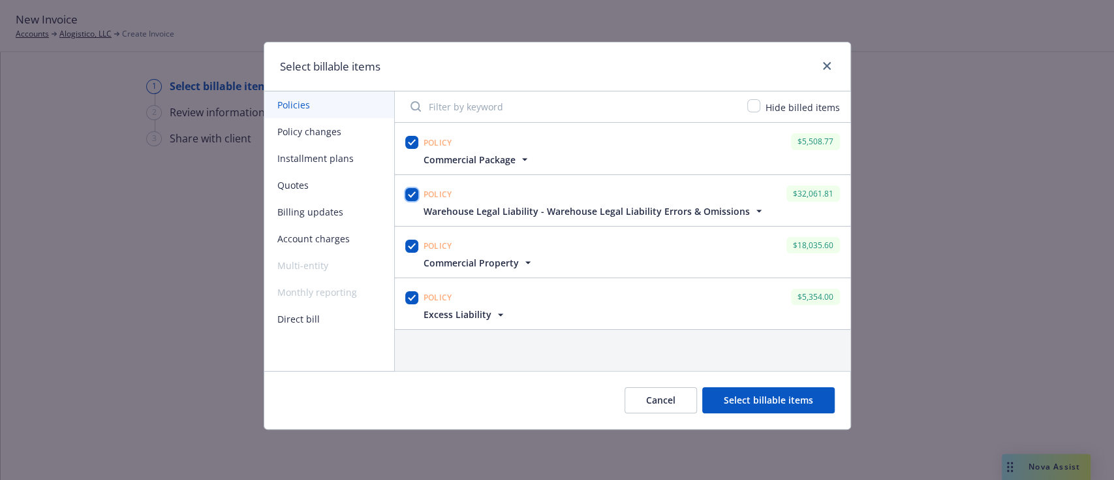
checkbox input "true"
click at [747, 403] on button "Select billable items" at bounding box center [768, 400] width 133 height 26
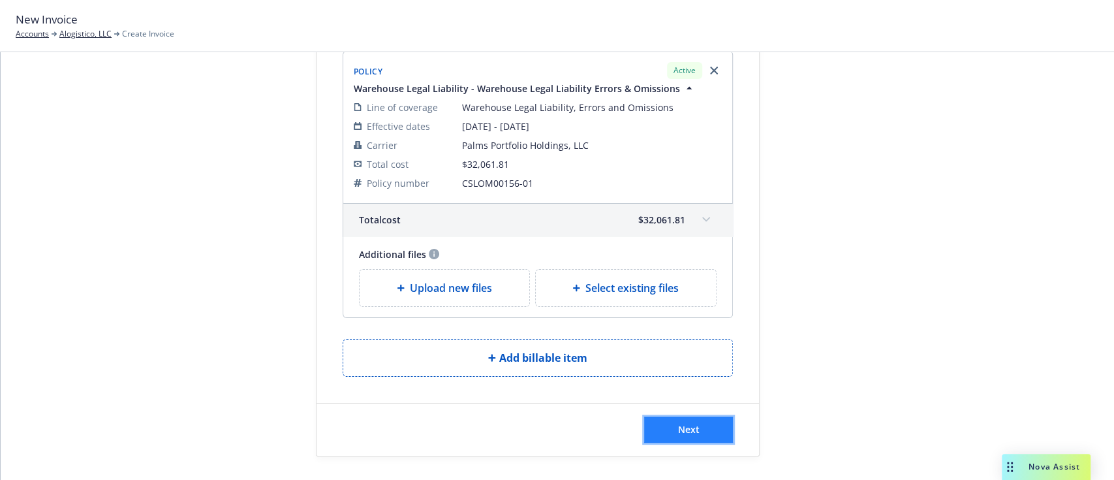
click at [708, 420] on button "Next" at bounding box center [688, 430] width 89 height 26
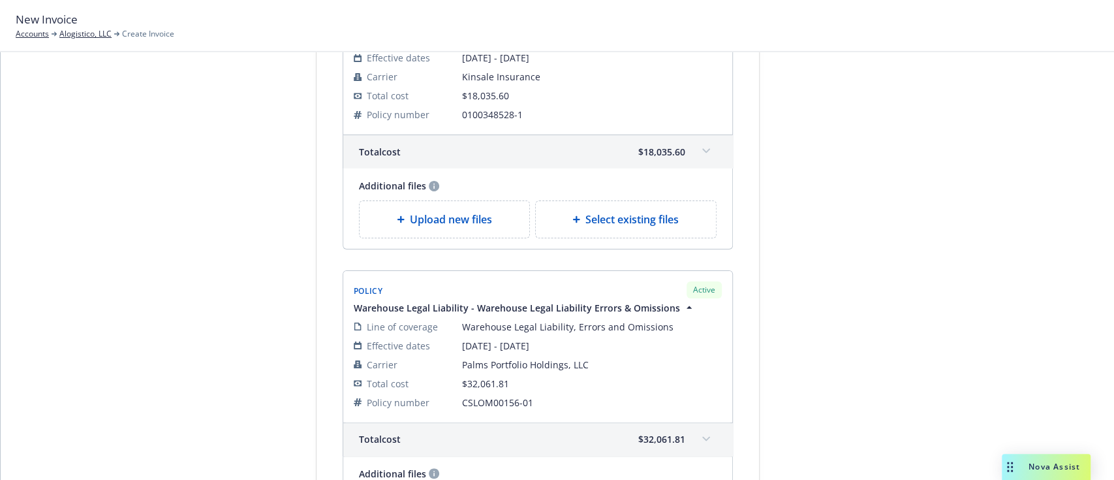
scroll to position [1119, 0]
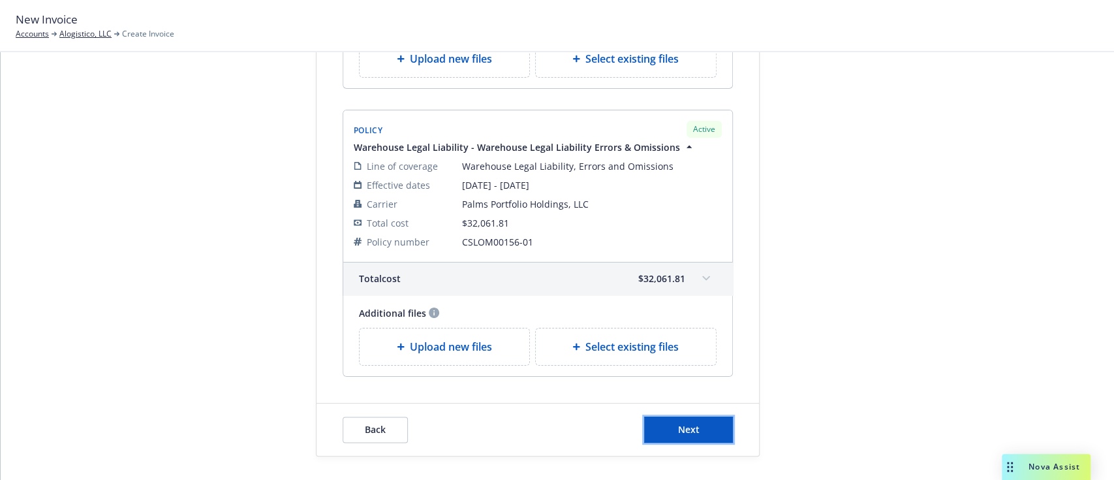
click at [708, 420] on button "Next" at bounding box center [688, 430] width 89 height 26
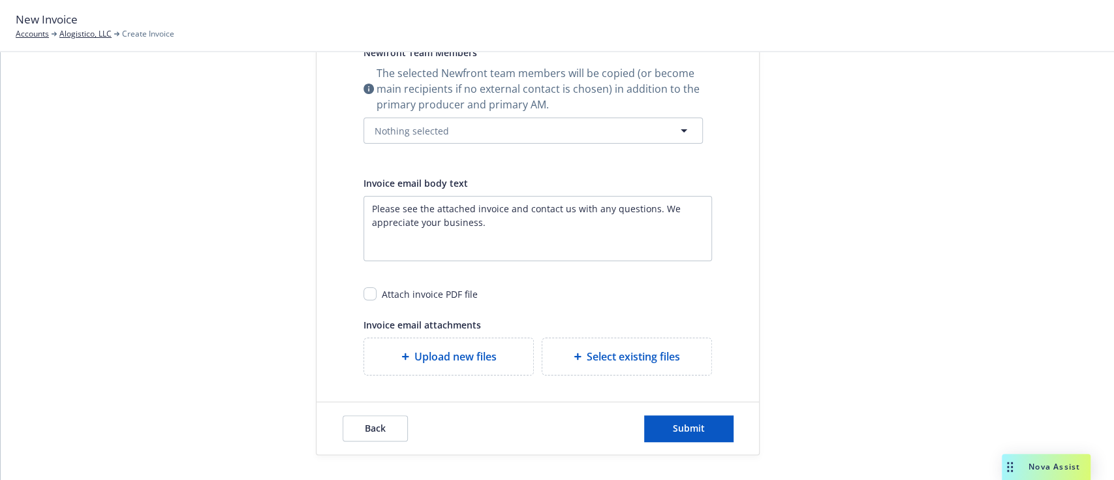
scroll to position [0, 0]
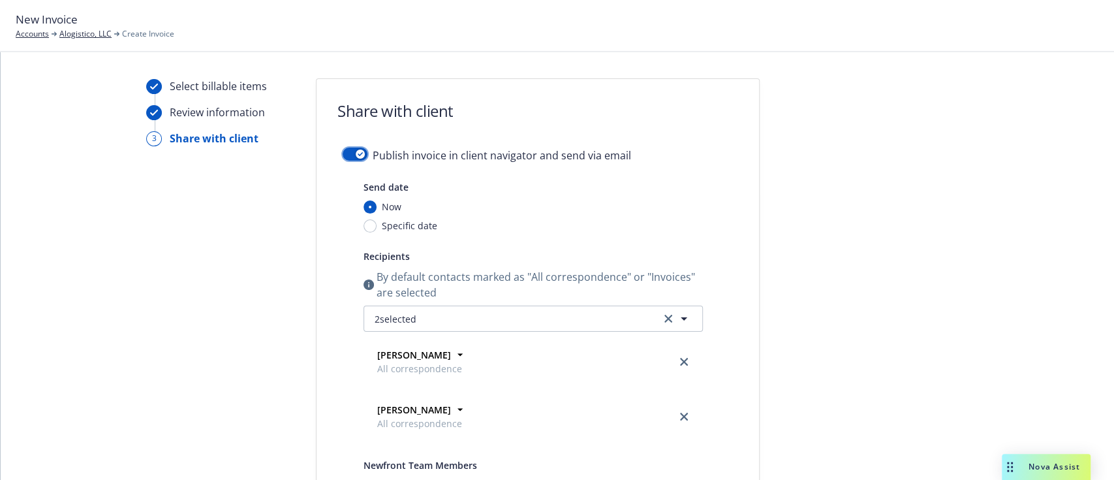
click at [343, 149] on button "button" at bounding box center [355, 154] width 25 height 13
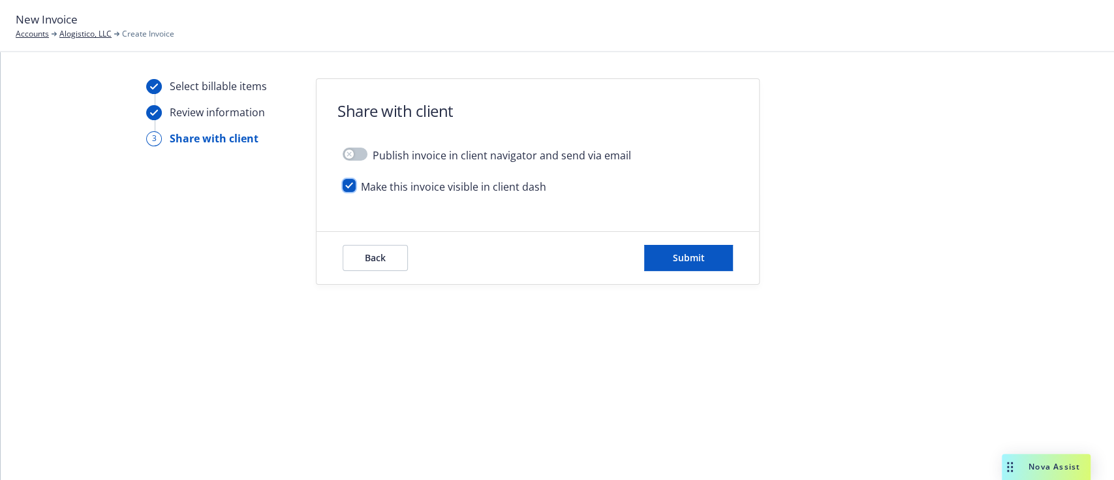
click at [344, 187] on input "checkbox" at bounding box center [349, 185] width 13 height 13
checkbox input "false"
click at [368, 261] on span "Back" at bounding box center [375, 257] width 21 height 12
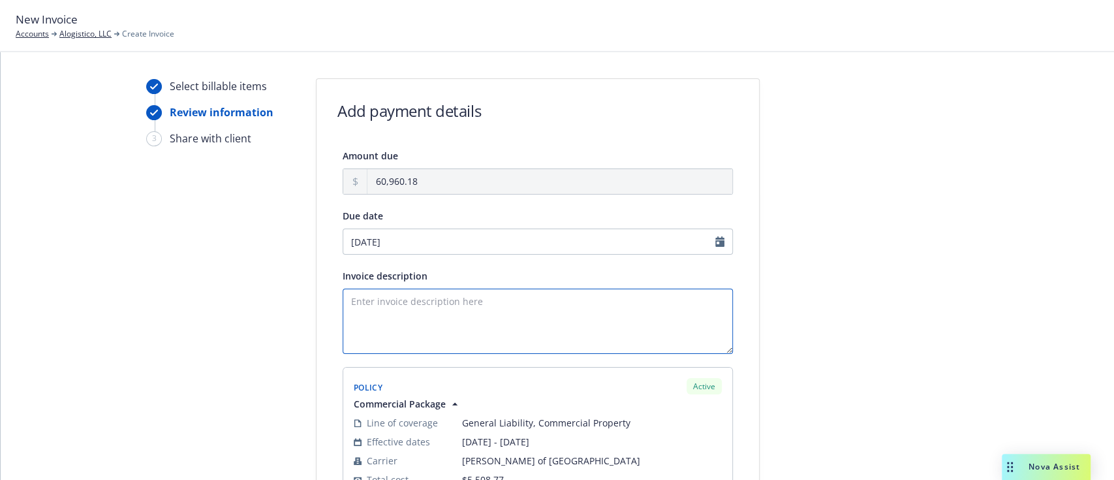
click at [426, 340] on textarea "Invoice description" at bounding box center [538, 321] width 390 height 65
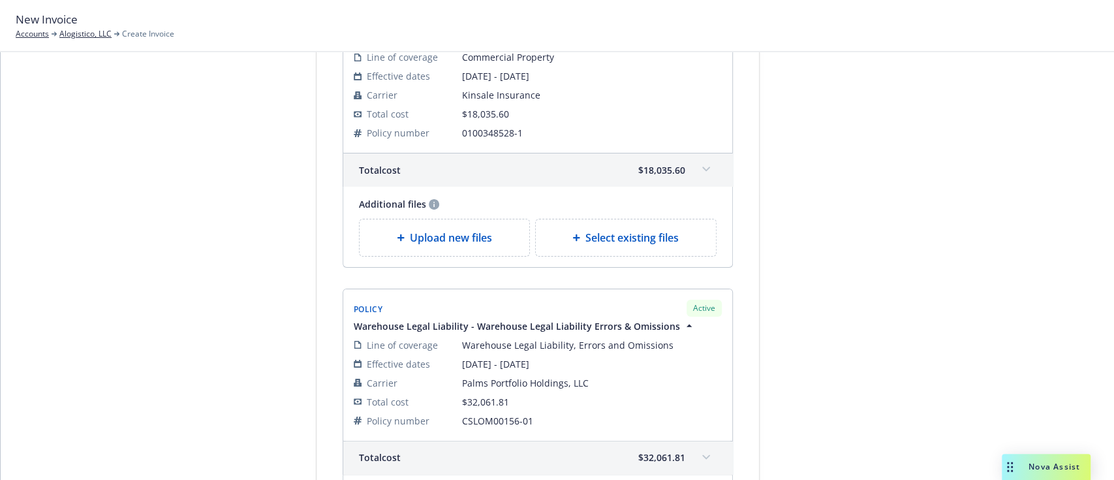
scroll to position [1119, 0]
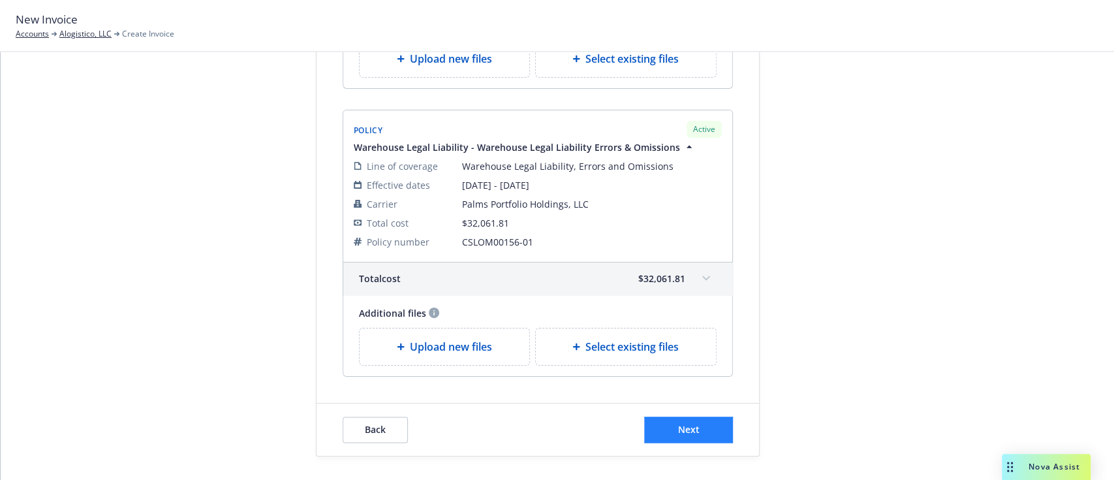
type textarea "premium fully financed via IPFS PFA"
click at [678, 423] on span "Next" at bounding box center [689, 429] width 22 height 12
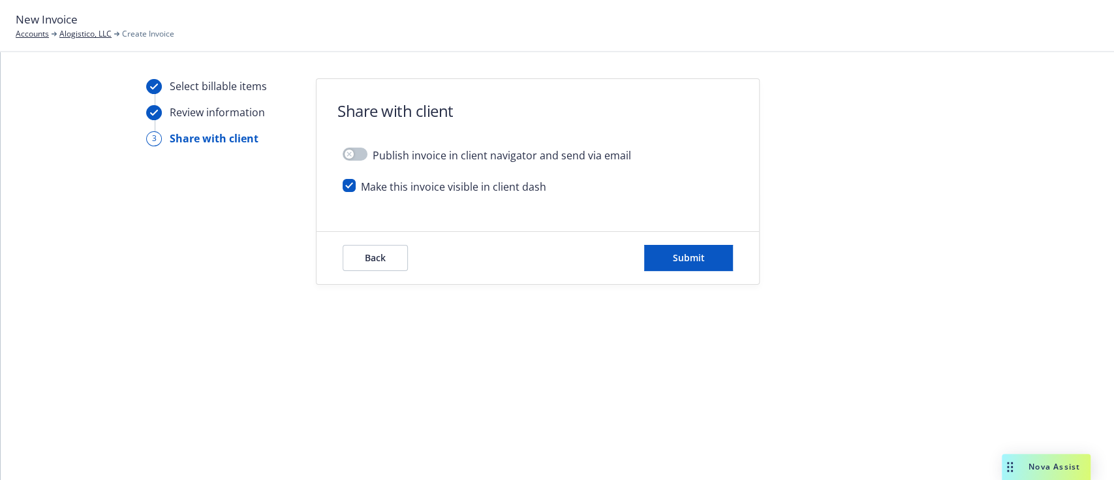
click at [517, 191] on span "Make this invoice visible in client dash" at bounding box center [453, 187] width 185 height 16
click at [355, 185] on div "Make this invoice visible in client dash" at bounding box center [538, 192] width 390 height 26
click at [349, 187] on input "checkbox" at bounding box center [349, 185] width 13 height 13
checkbox input "false"
click at [691, 264] on button "Submit" at bounding box center [688, 258] width 89 height 26
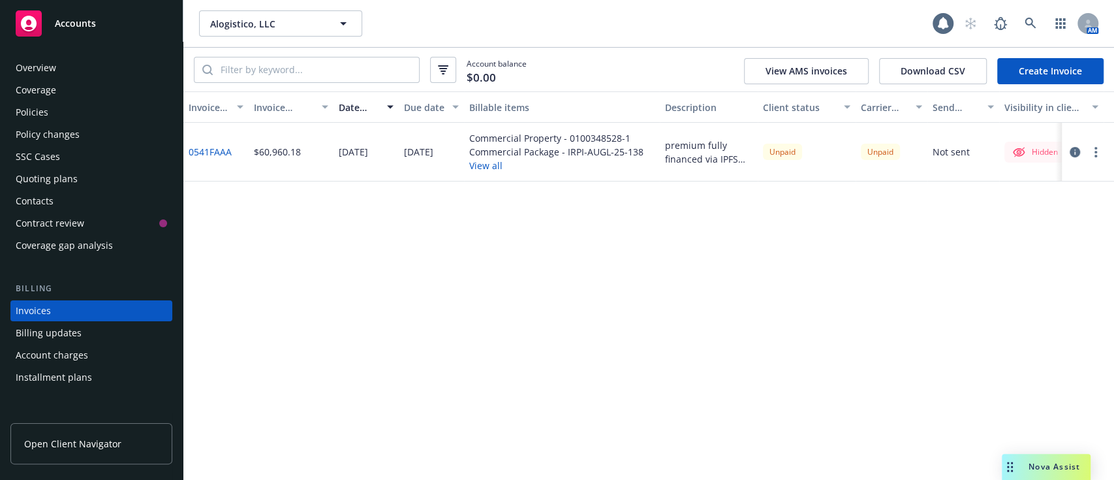
scroll to position [50, 0]
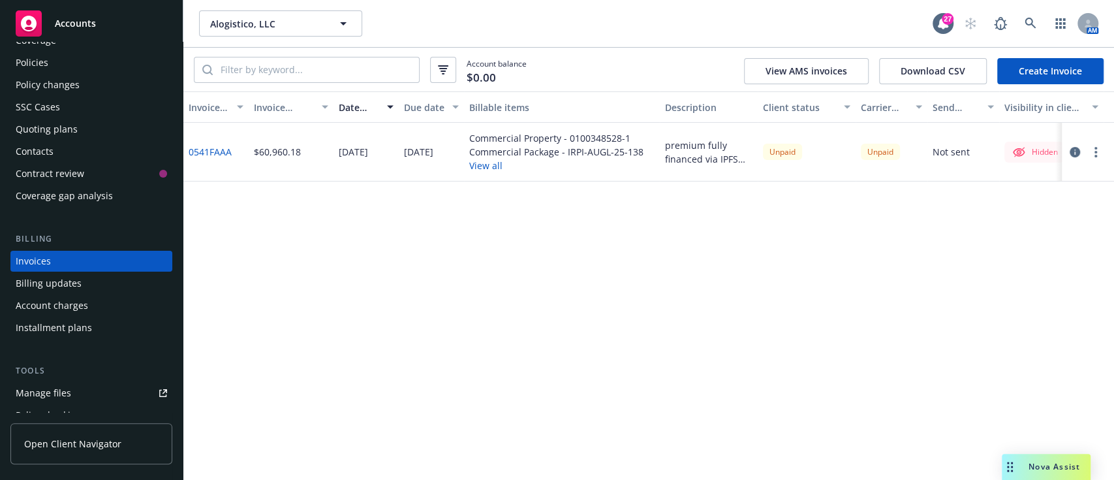
click at [1092, 155] on button "button" at bounding box center [1096, 152] width 16 height 16
click at [1073, 151] on icon "button" at bounding box center [1075, 152] width 10 height 10
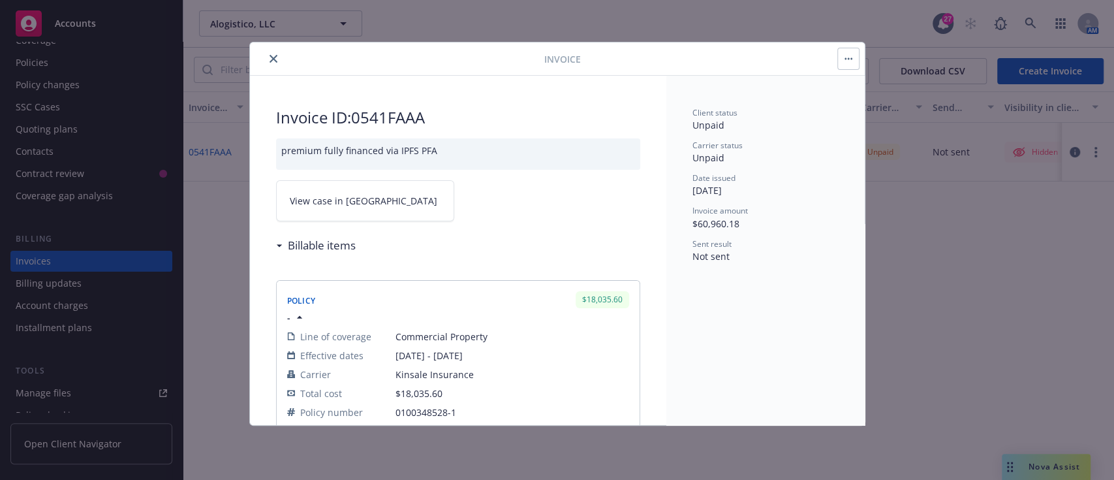
click at [355, 184] on link "View case in SSC" at bounding box center [365, 200] width 178 height 41
click at [271, 52] on button "close" at bounding box center [274, 59] width 16 height 16
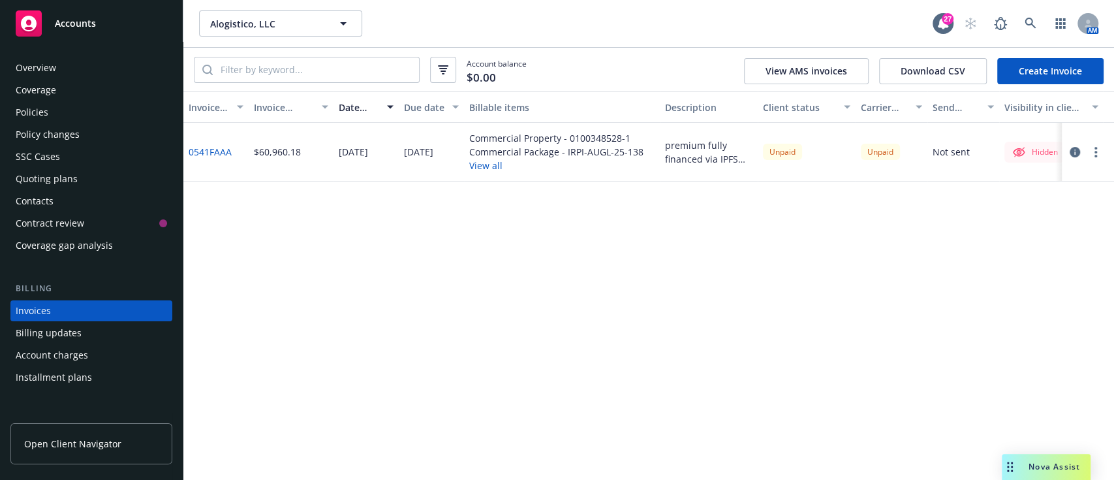
click at [49, 107] on div "Policies" at bounding box center [91, 112] width 151 height 21
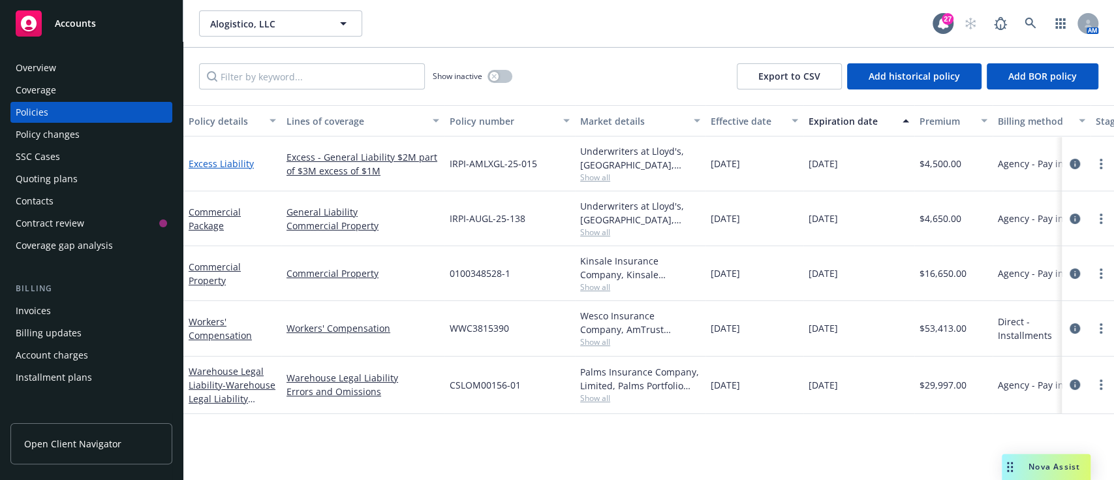
click at [222, 163] on link "Excess Liability" at bounding box center [221, 163] width 65 height 12
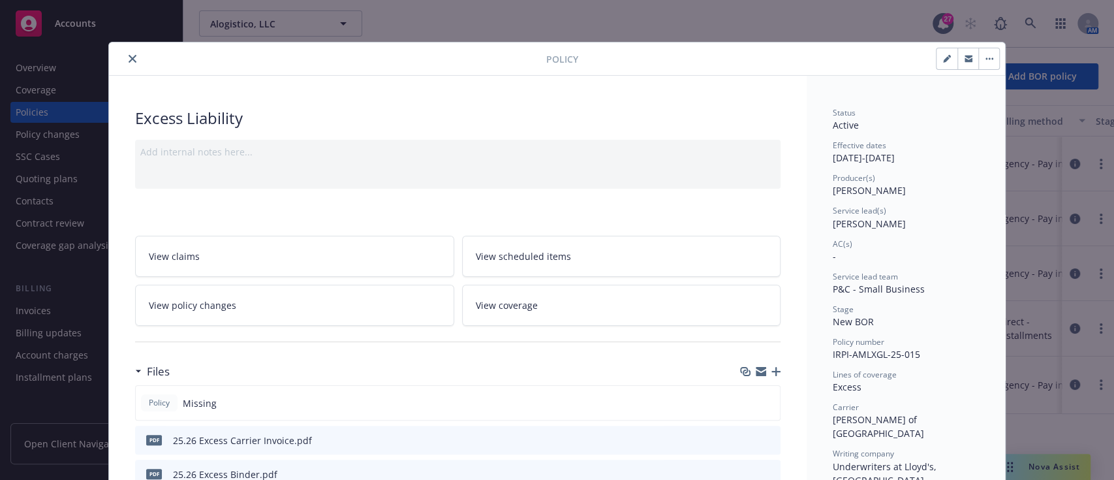
scroll to position [273, 0]
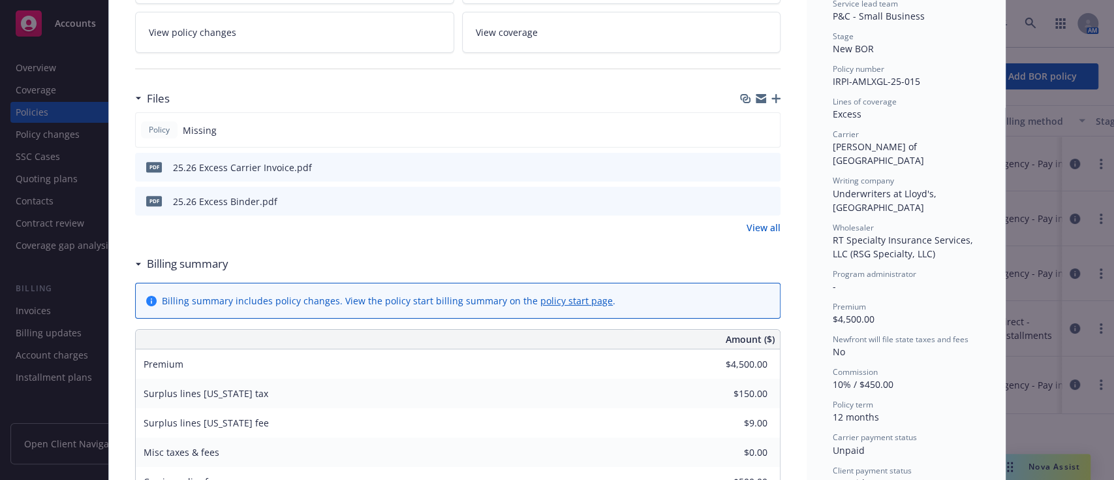
click at [747, 166] on div at bounding box center [759, 168] width 33 height 14
click at [742, 167] on icon "download file" at bounding box center [747, 166] width 10 height 10
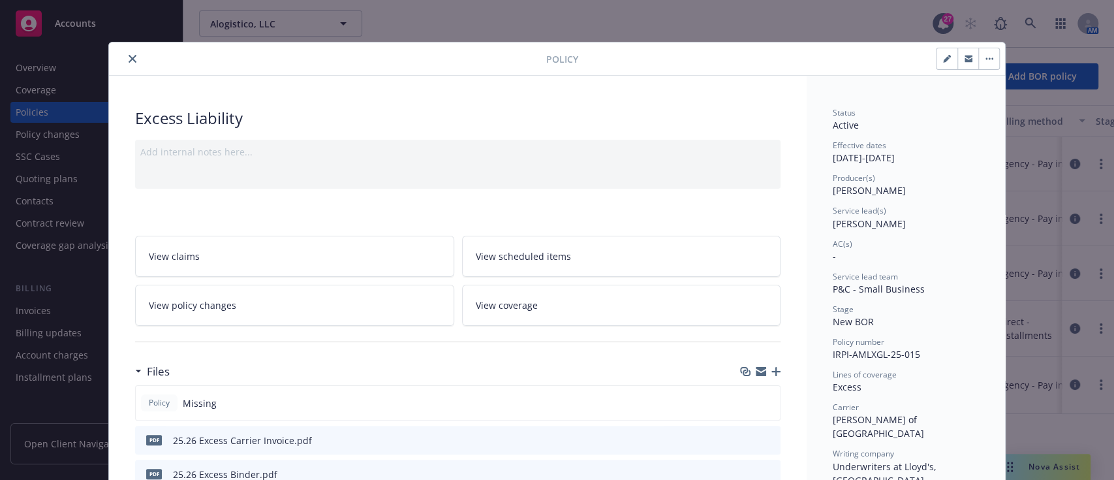
click at [129, 55] on icon "close" at bounding box center [133, 59] width 8 height 8
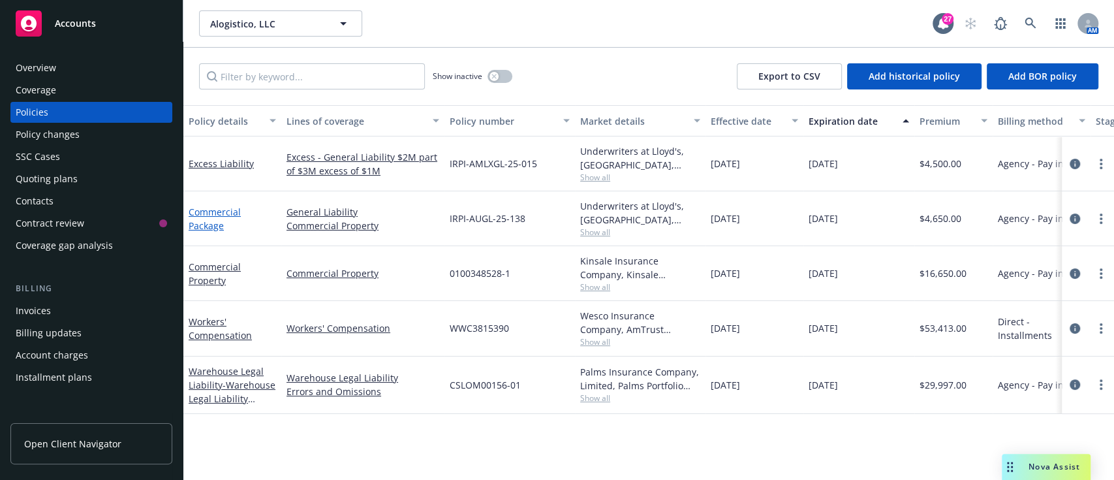
click at [225, 210] on link "Commercial Package" at bounding box center [215, 219] width 52 height 26
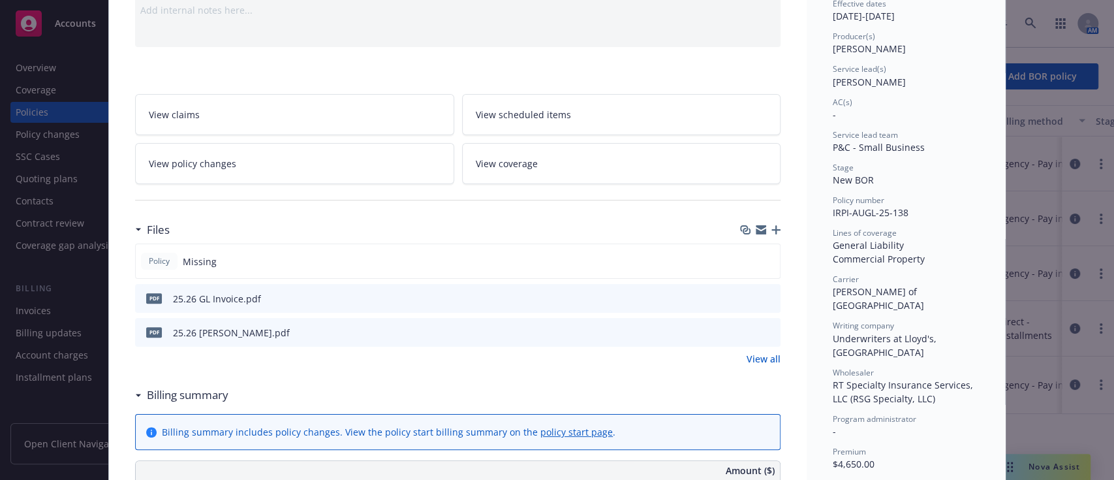
scroll to position [142, 0]
click at [742, 292] on icon "download file" at bounding box center [747, 297] width 10 height 10
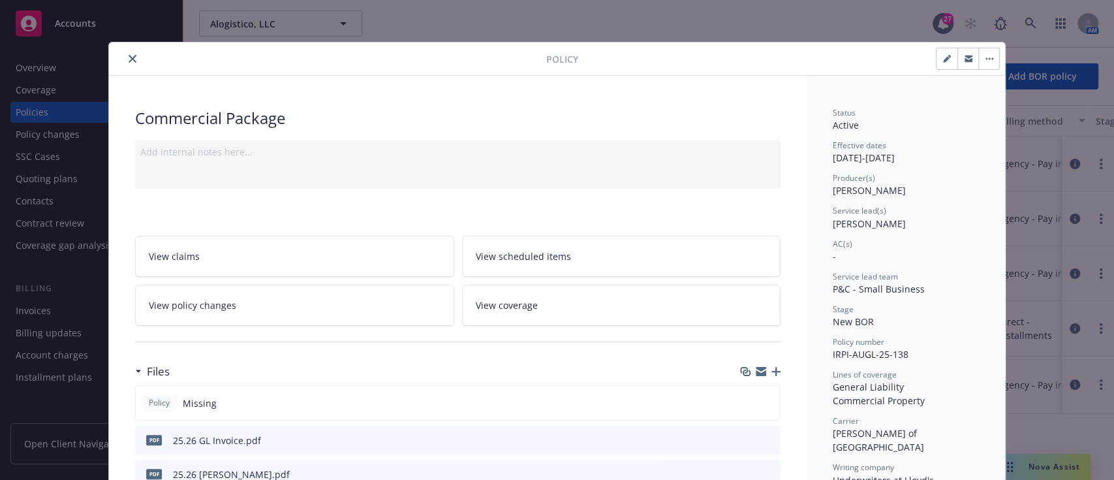
click at [125, 52] on button "close" at bounding box center [133, 59] width 16 height 16
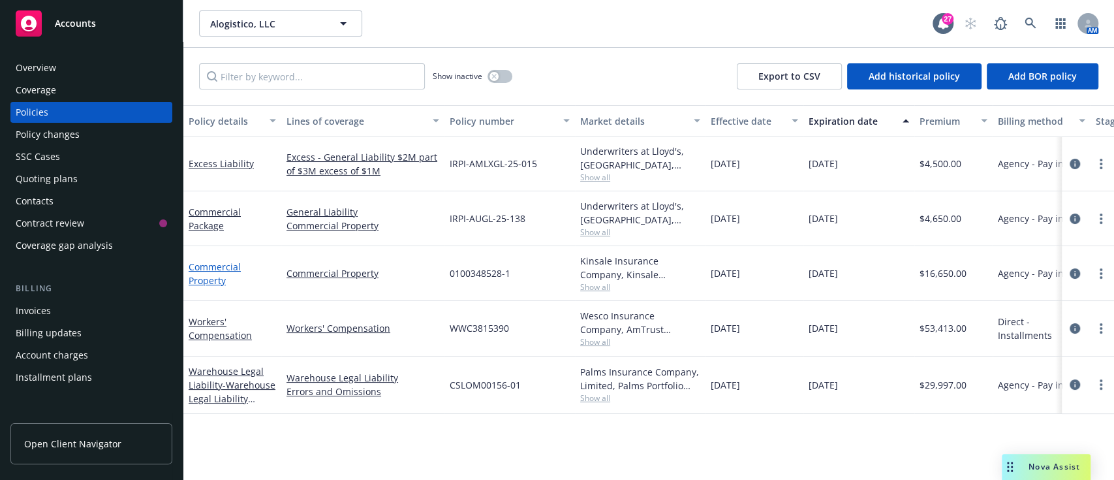
click at [217, 268] on link "Commercial Property" at bounding box center [215, 273] width 52 height 26
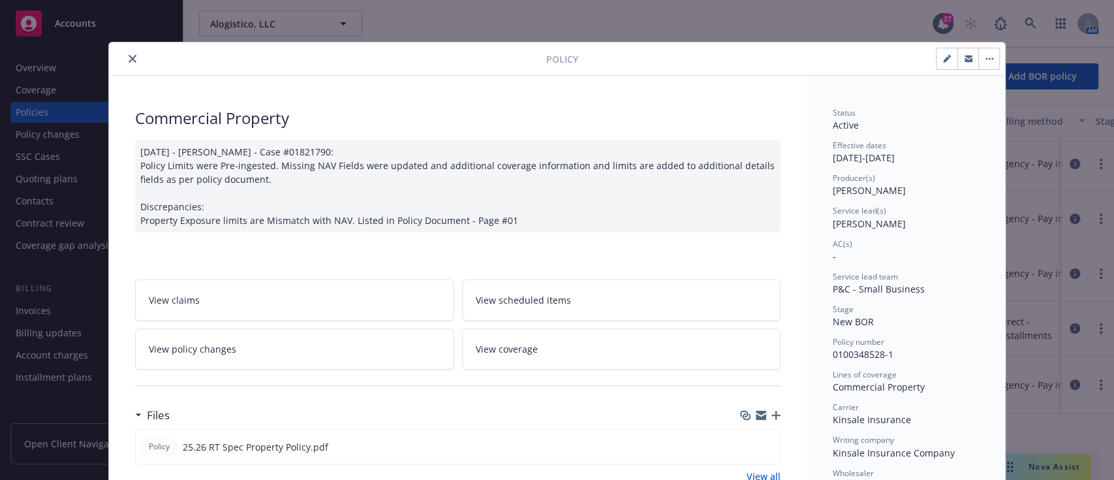
scroll to position [152, 0]
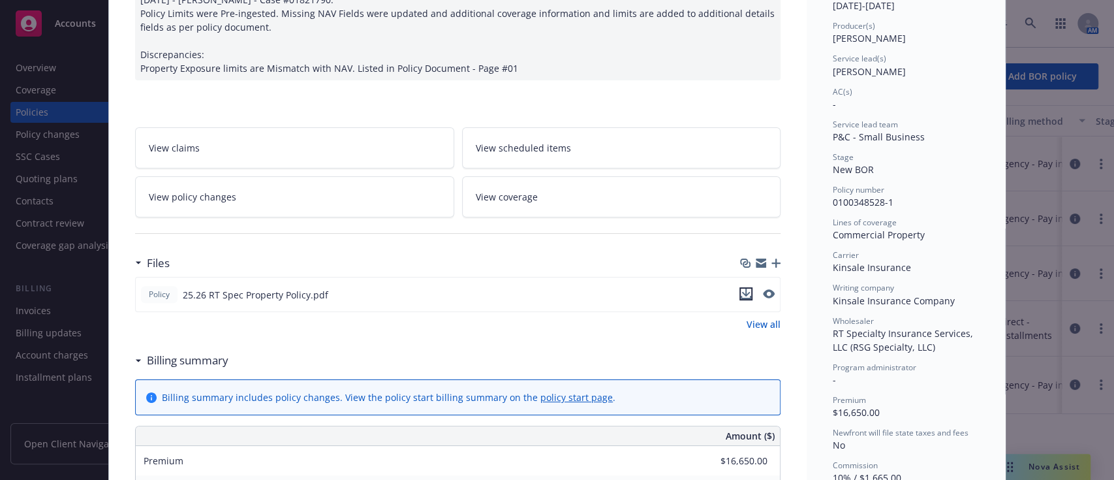
click at [742, 292] on icon "download file" at bounding box center [746, 293] width 8 height 8
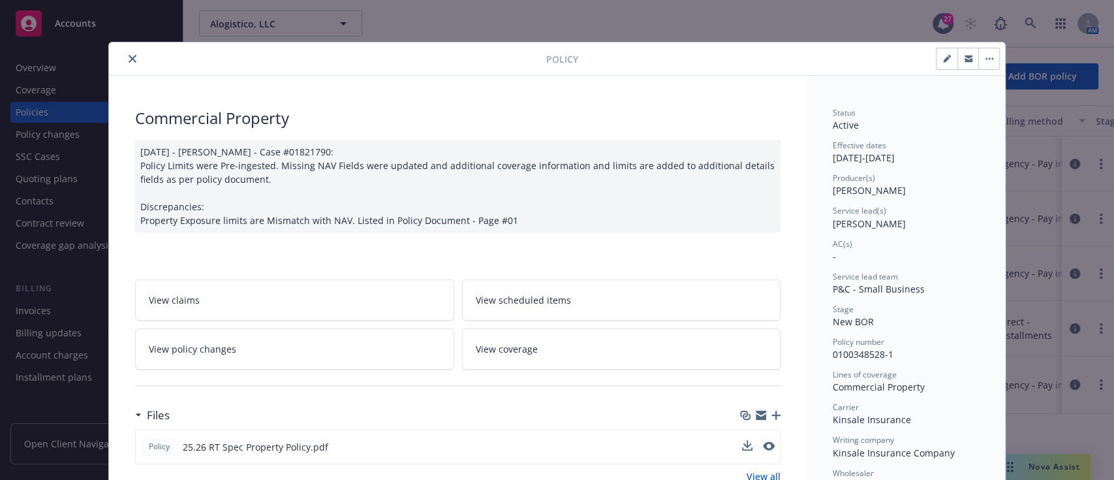
click at [125, 55] on button "close" at bounding box center [133, 59] width 16 height 16
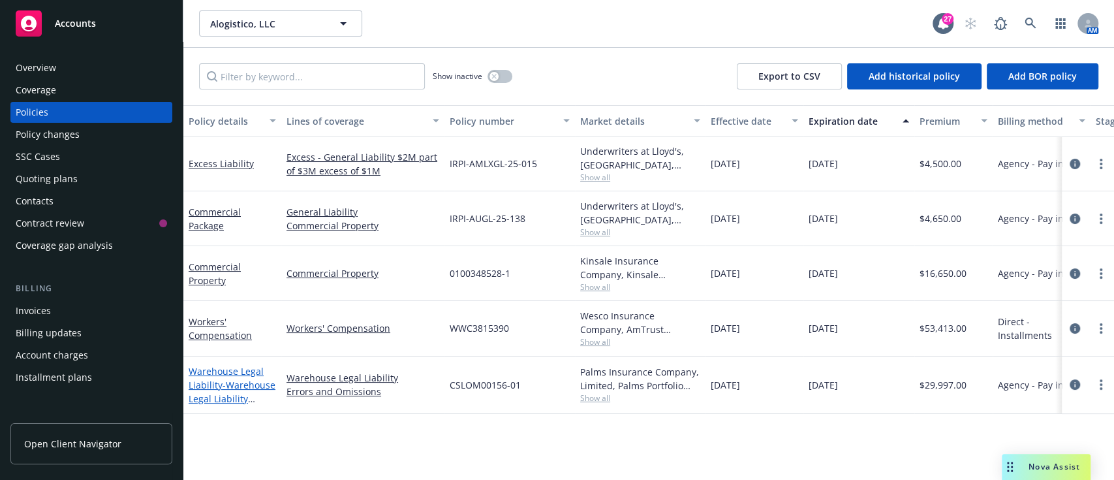
click at [214, 394] on span "- Warehouse Legal Liability Errors & Omissions" at bounding box center [232, 399] width 87 height 40
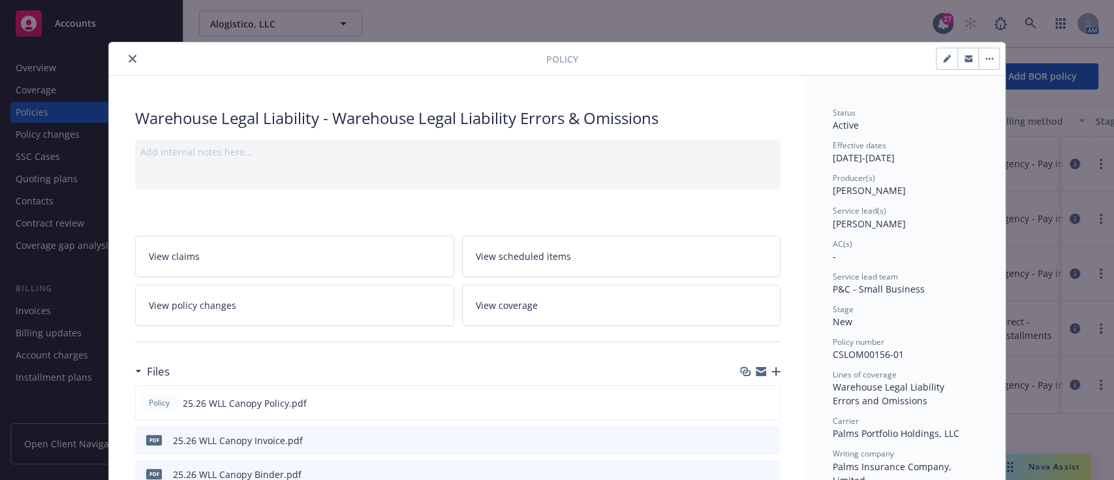
scroll to position [212, 0]
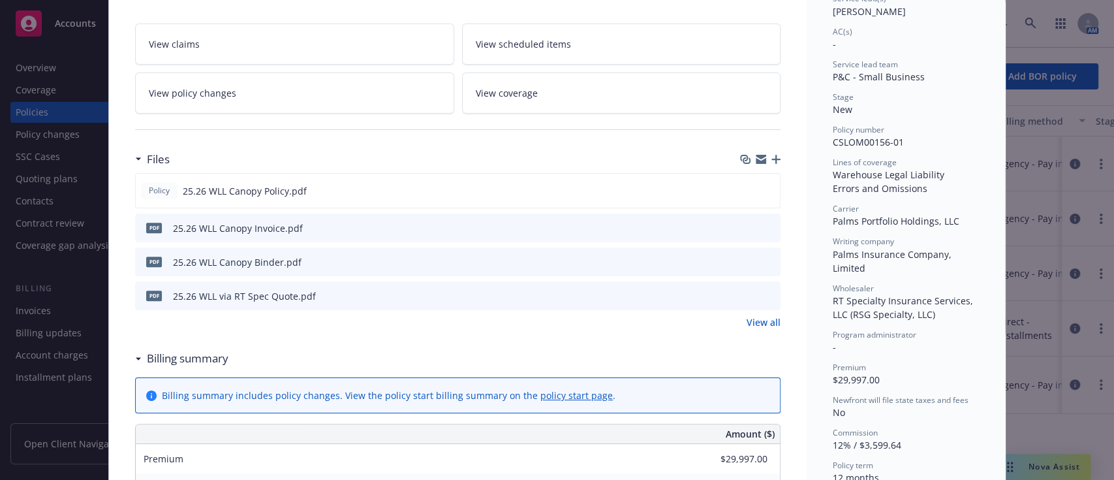
click at [742, 225] on icon "download file" at bounding box center [747, 227] width 10 height 10
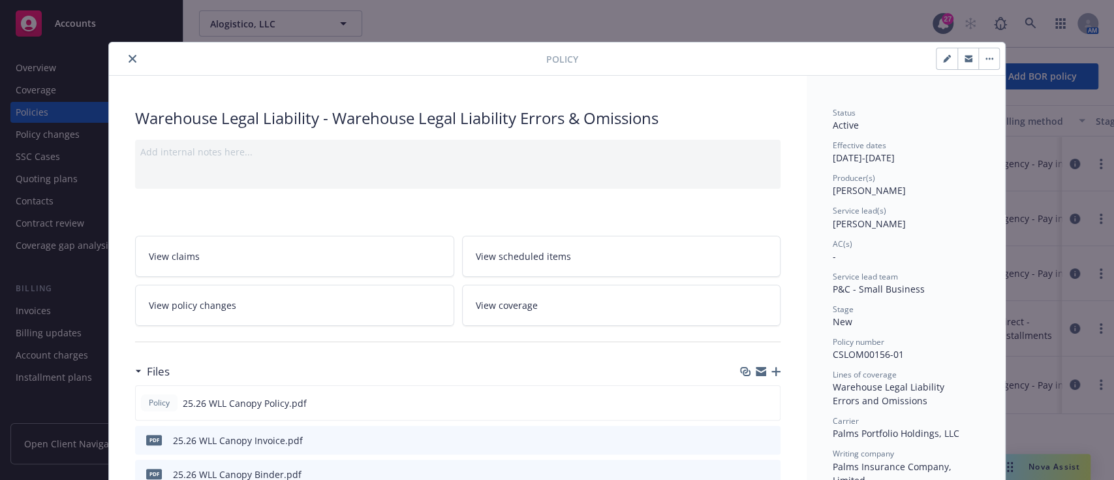
click at [119, 51] on div at bounding box center [330, 59] width 432 height 16
click at [129, 55] on icon "close" at bounding box center [133, 59] width 8 height 8
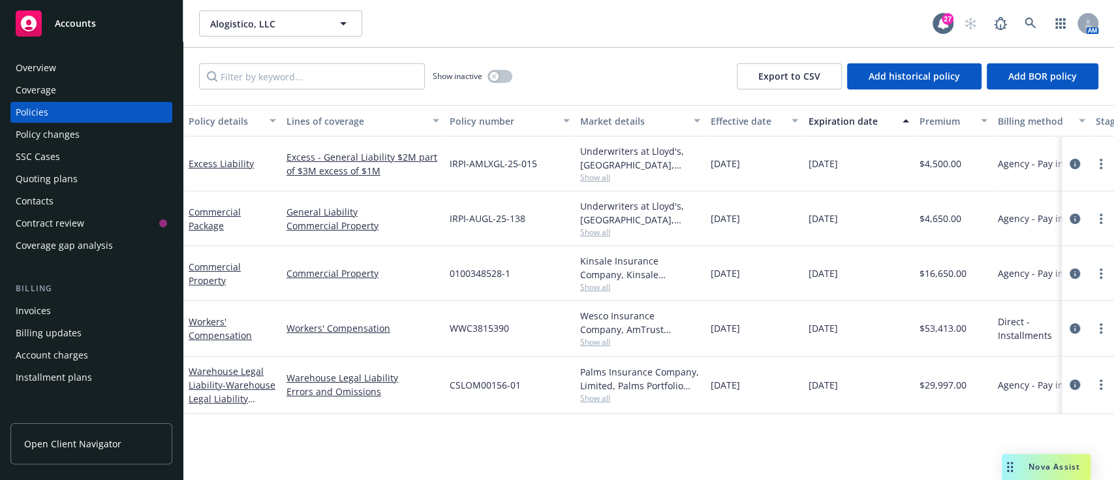
click at [40, 312] on div "Invoices" at bounding box center [33, 310] width 35 height 21
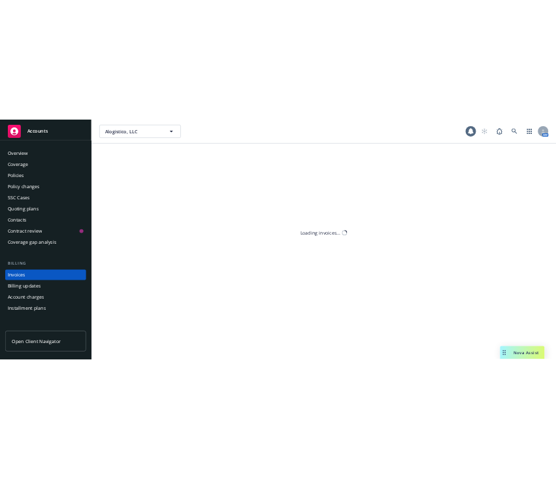
scroll to position [50, 0]
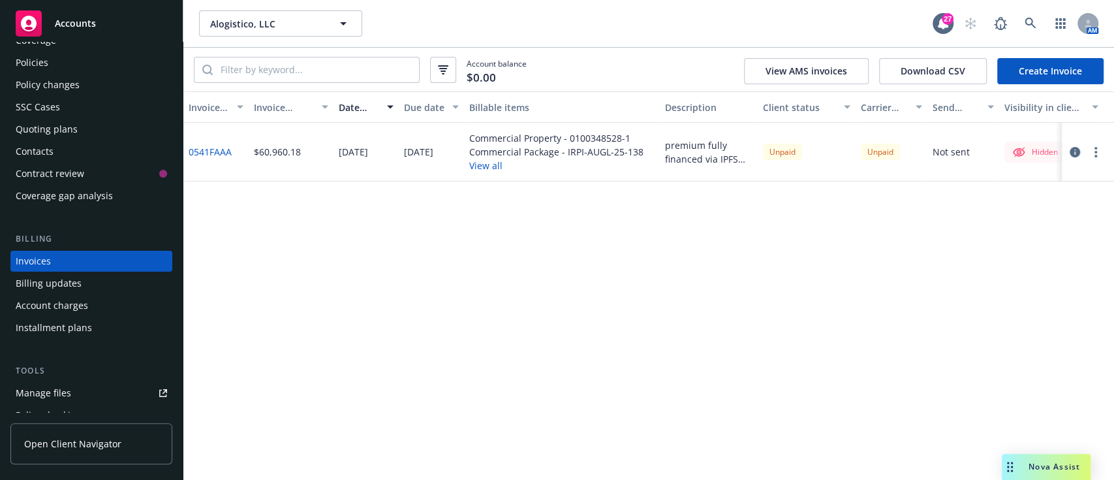
click at [208, 150] on link "0541FAAA" at bounding box center [210, 152] width 43 height 14
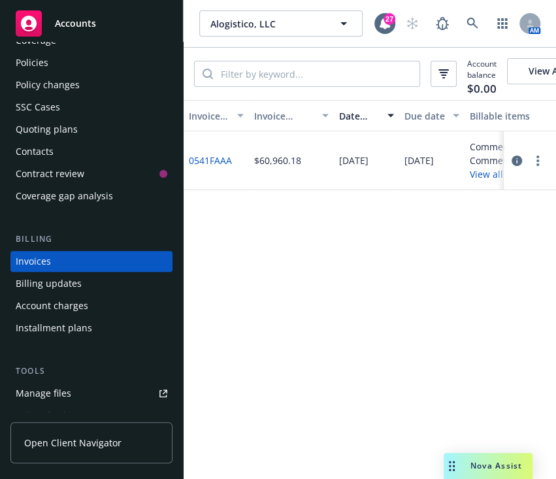
click at [31, 71] on div "Policies" at bounding box center [32, 62] width 33 height 21
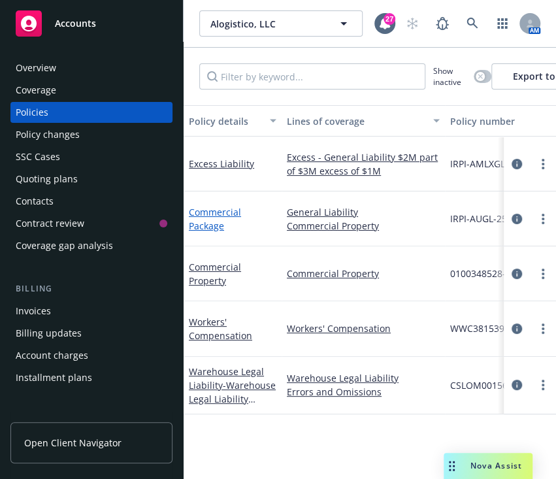
click at [209, 211] on link "Commercial Package" at bounding box center [215, 219] width 52 height 26
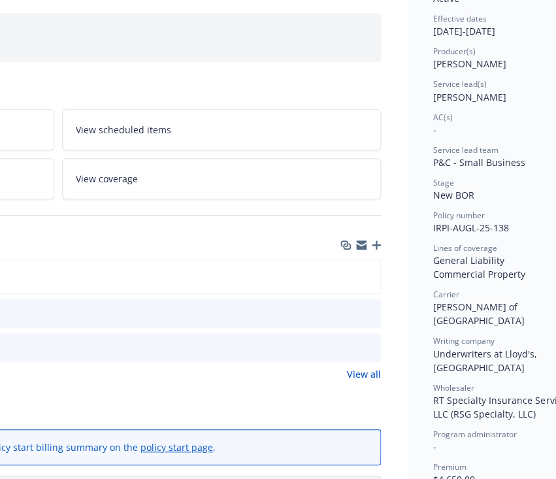
scroll to position [127, 298]
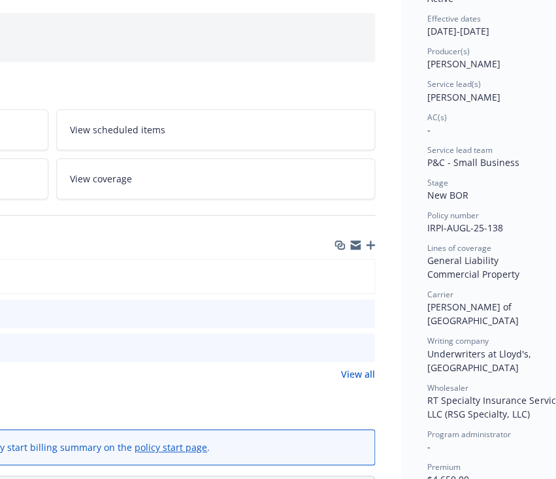
click at [362, 315] on button at bounding box center [364, 314] width 12 height 14
click at [367, 308] on icon "preview file" at bounding box center [362, 312] width 12 height 9
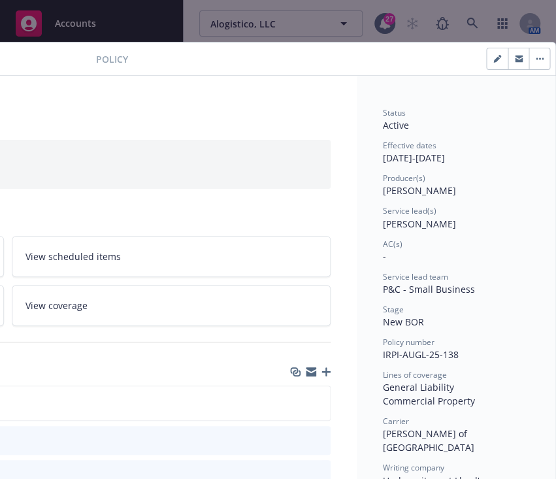
scroll to position [0, 0]
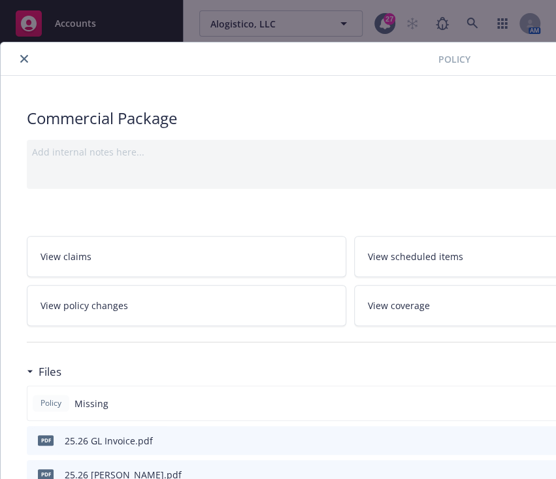
click at [25, 61] on icon "close" at bounding box center [24, 59] width 8 height 8
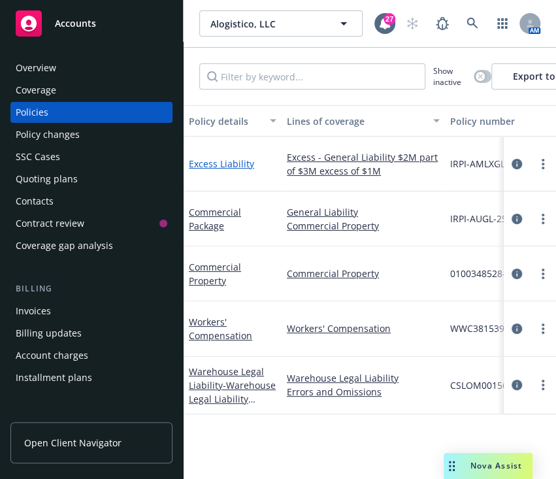
click at [221, 168] on link "Excess Liability" at bounding box center [221, 163] width 65 height 12
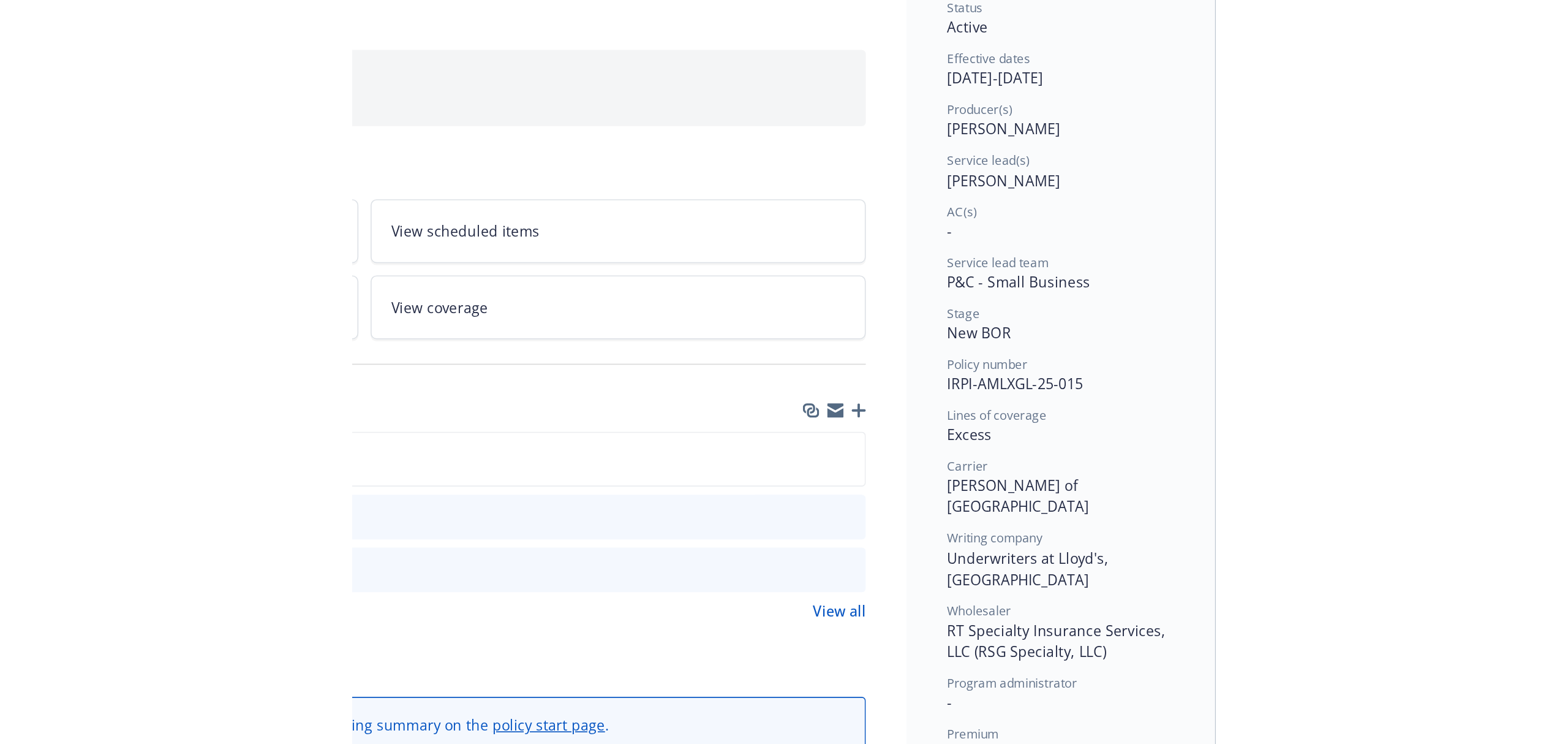
scroll to position [101, 333]
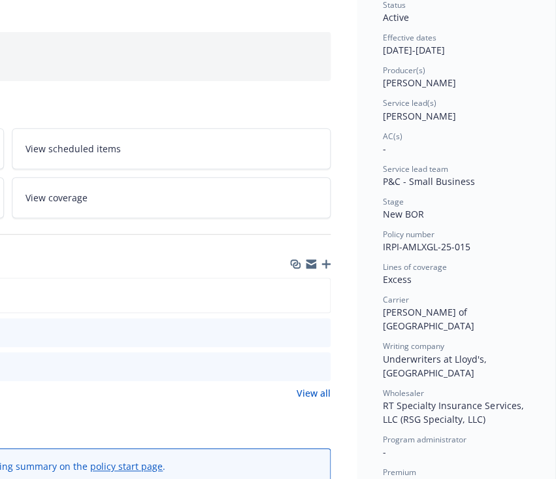
click at [302, 330] on div at bounding box center [308, 333] width 33 height 14
click at [312, 330] on icon "preview file" at bounding box center [318, 331] width 12 height 9
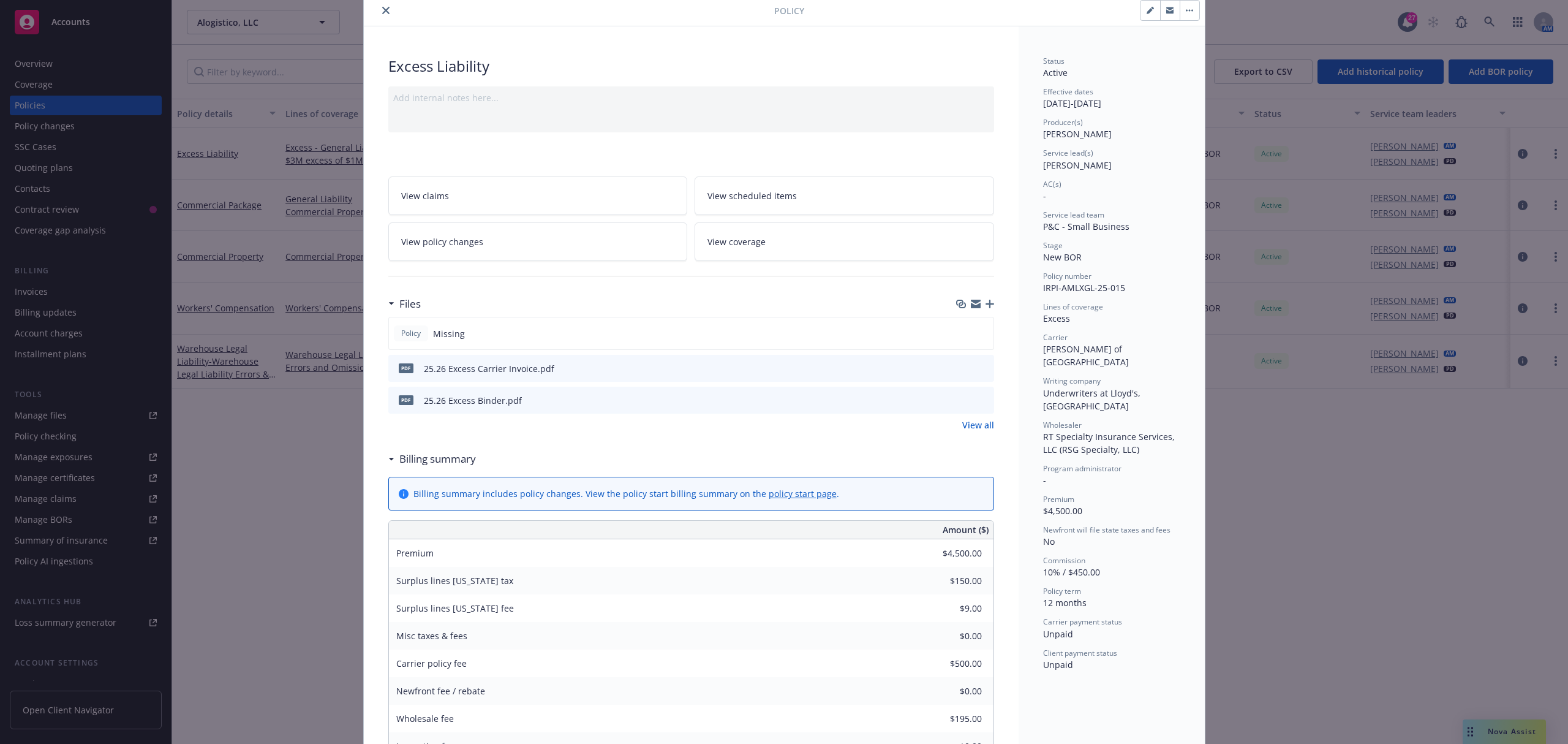
scroll to position [0, 0]
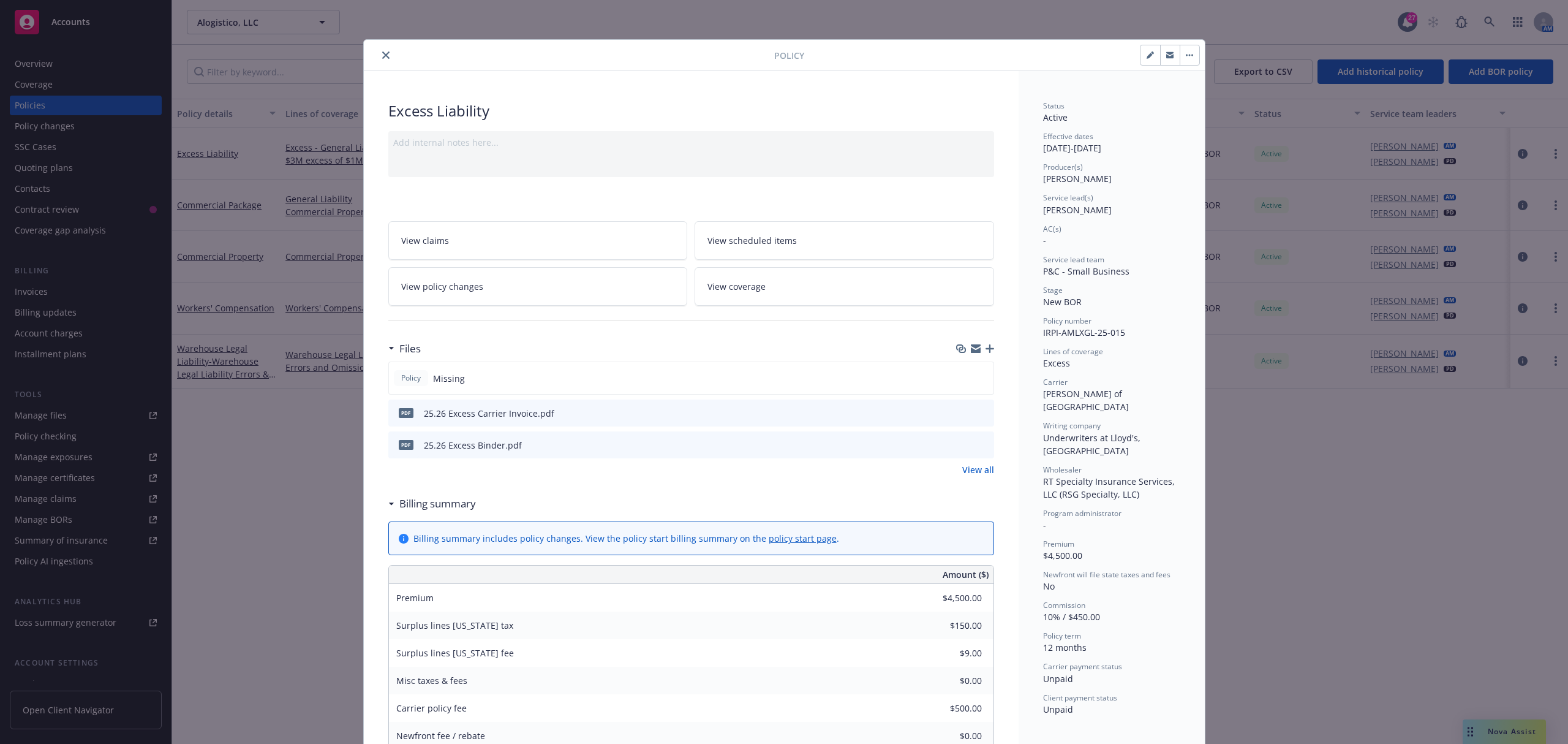
click at [380, 51] on button "close" at bounding box center [386, 55] width 15 height 15
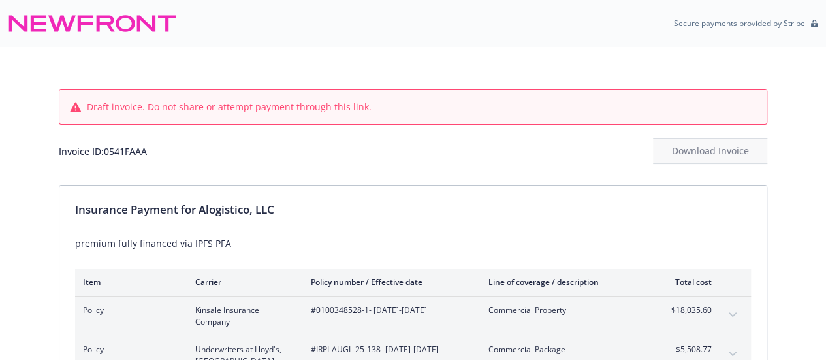
scroll to position [265, 0]
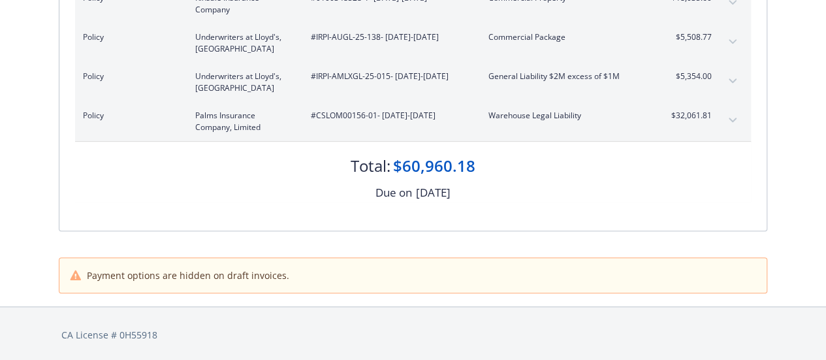
click at [733, 119] on icon "expand content" at bounding box center [733, 120] width 8 height 5
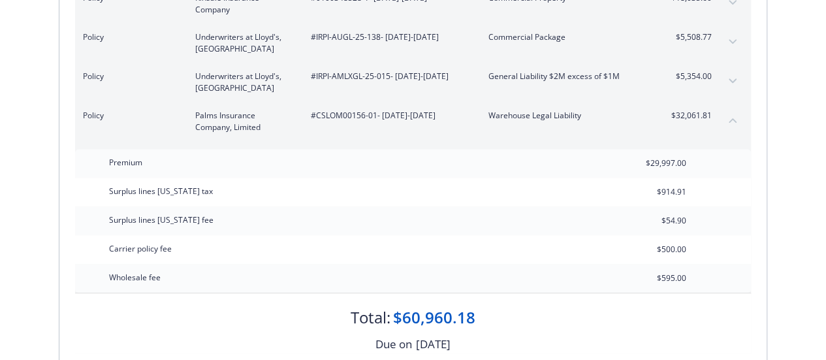
click at [734, 82] on icon "expand content" at bounding box center [733, 80] width 8 height 5
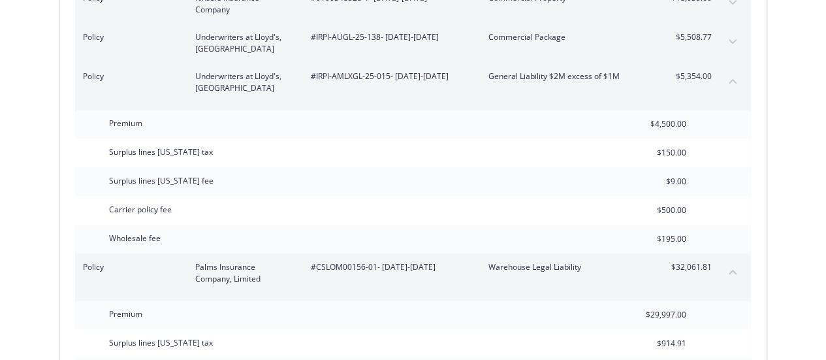
click at [735, 44] on button "expand content" at bounding box center [732, 41] width 21 height 21
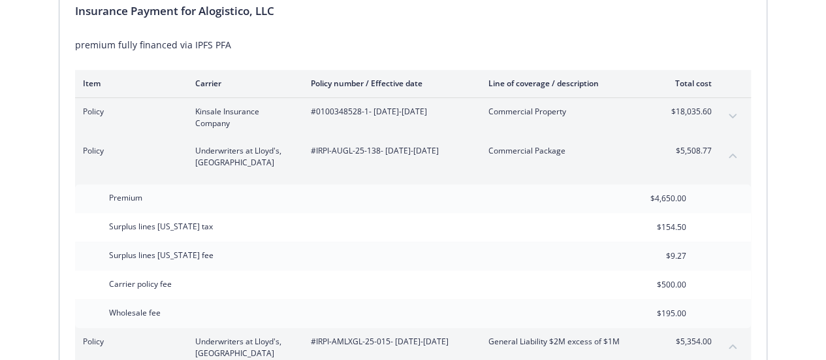
scroll to position [196, 0]
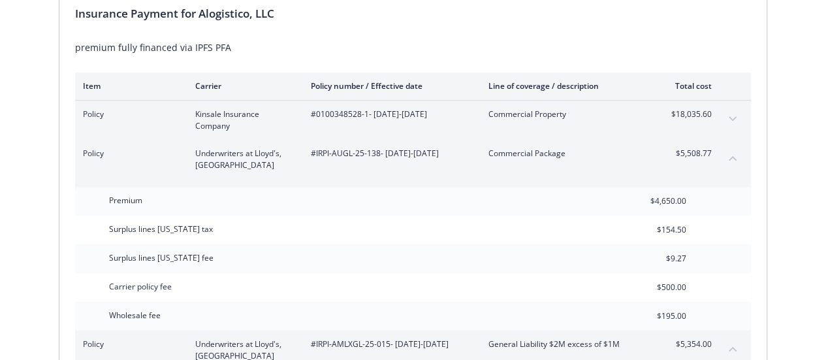
click at [732, 119] on icon "expand content" at bounding box center [733, 118] width 8 height 5
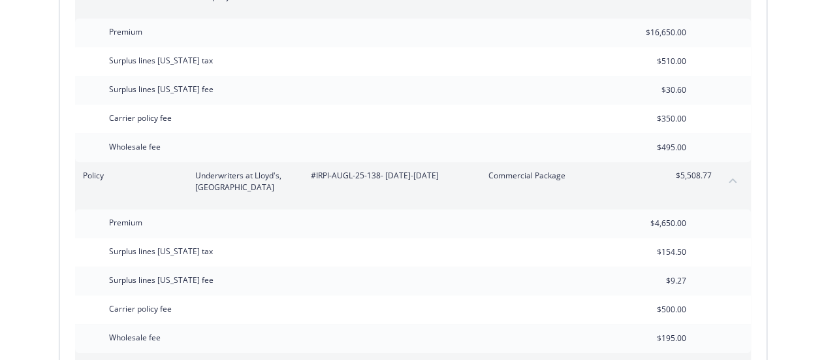
scroll to position [222, 0]
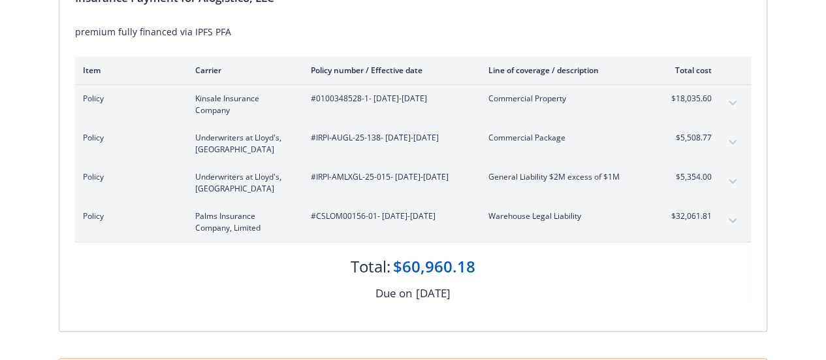
scroll to position [213, 0]
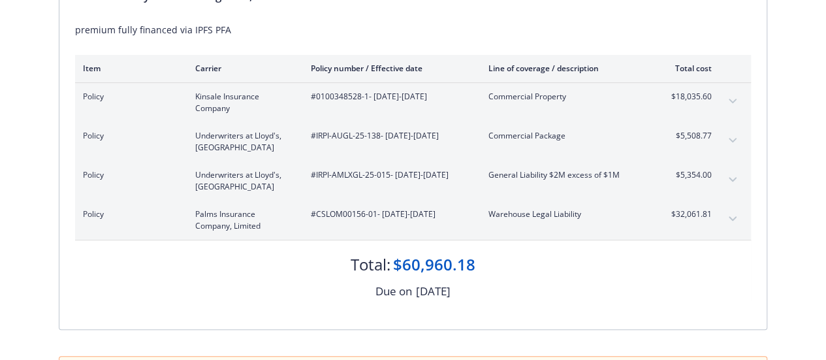
click at [734, 219] on icon "expand content" at bounding box center [733, 218] width 8 height 5
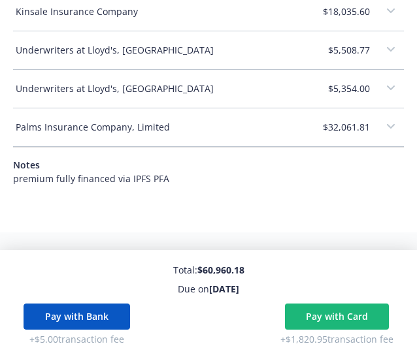
scroll to position [48, 0]
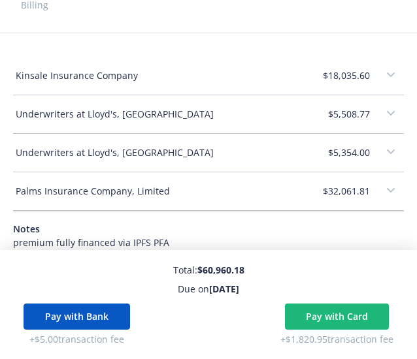
click at [380, 186] on button "expand content" at bounding box center [390, 190] width 21 height 21
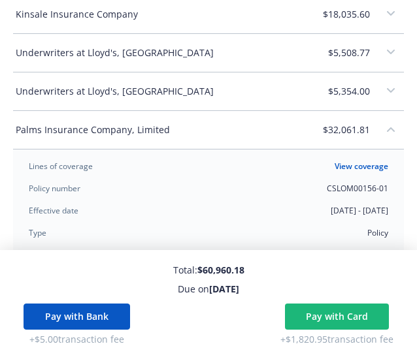
scroll to position [251, 0]
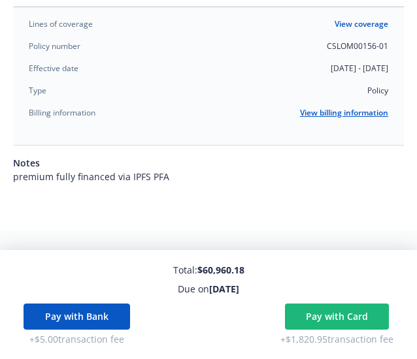
click at [332, 116] on link "View billing information" at bounding box center [344, 113] width 88 height 12
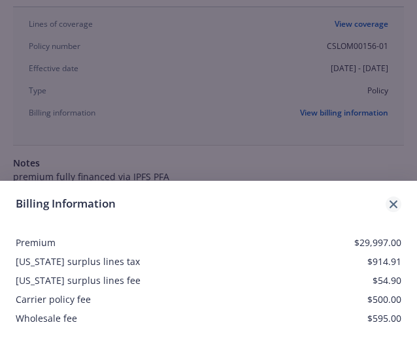
click at [394, 212] on link "close" at bounding box center [393, 205] width 16 height 16
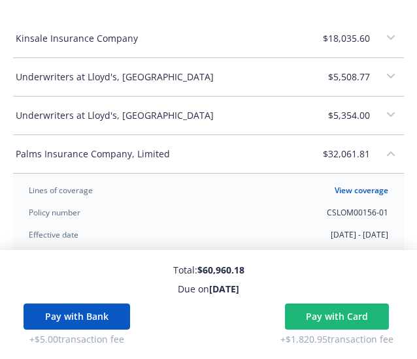
scroll to position [58, 0]
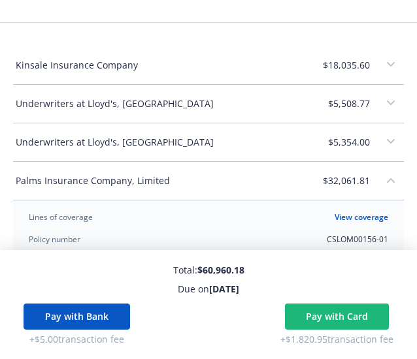
click at [386, 181] on icon "collapse content" at bounding box center [390, 180] width 8 height 5
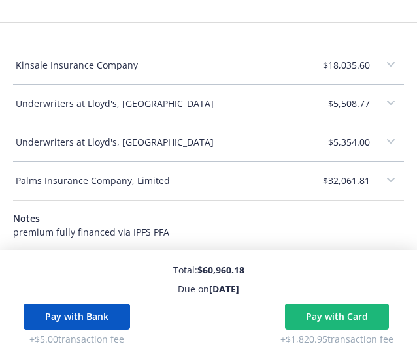
click at [380, 143] on button "expand content" at bounding box center [390, 141] width 21 height 21
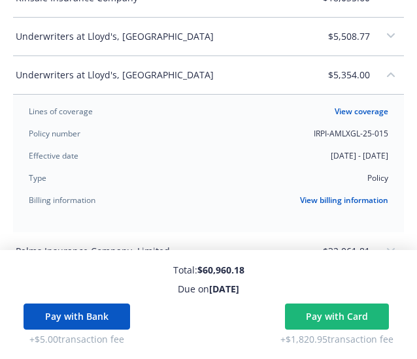
scroll to position [126, 0]
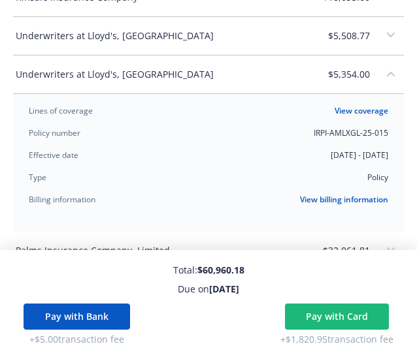
click at [380, 78] on button "collapse content" at bounding box center [390, 73] width 21 height 21
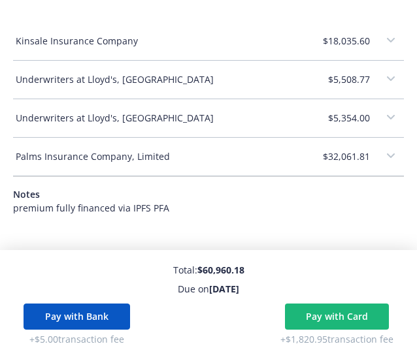
scroll to position [82, 0]
click at [380, 82] on button "expand content" at bounding box center [390, 79] width 21 height 21
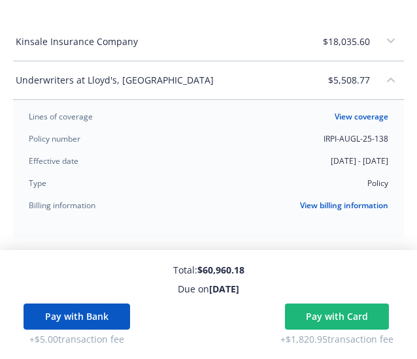
click at [380, 82] on button "collapse content" at bounding box center [390, 79] width 21 height 21
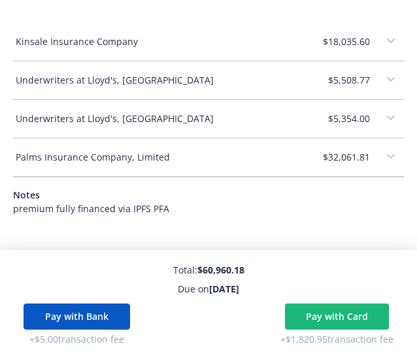
click at [386, 116] on icon "expand content" at bounding box center [390, 118] width 8 height 5
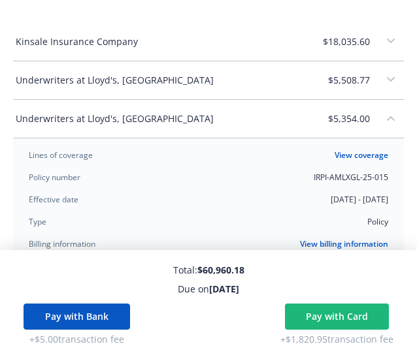
click at [386, 116] on icon "collapse content" at bounding box center [390, 118] width 8 height 5
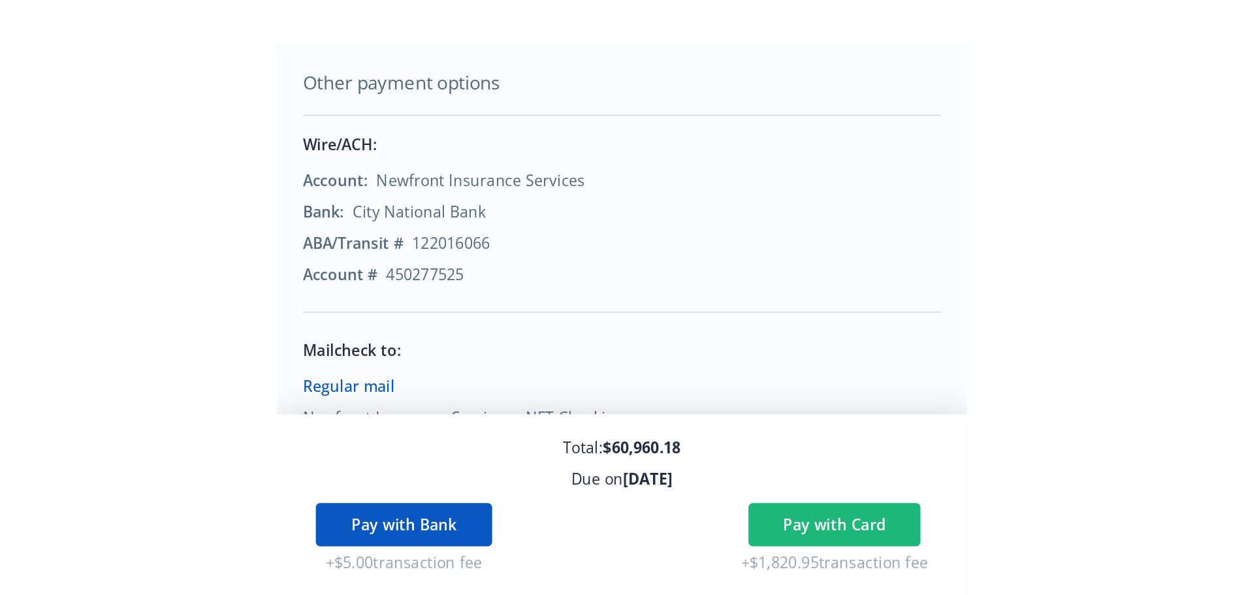
scroll to position [0, 0]
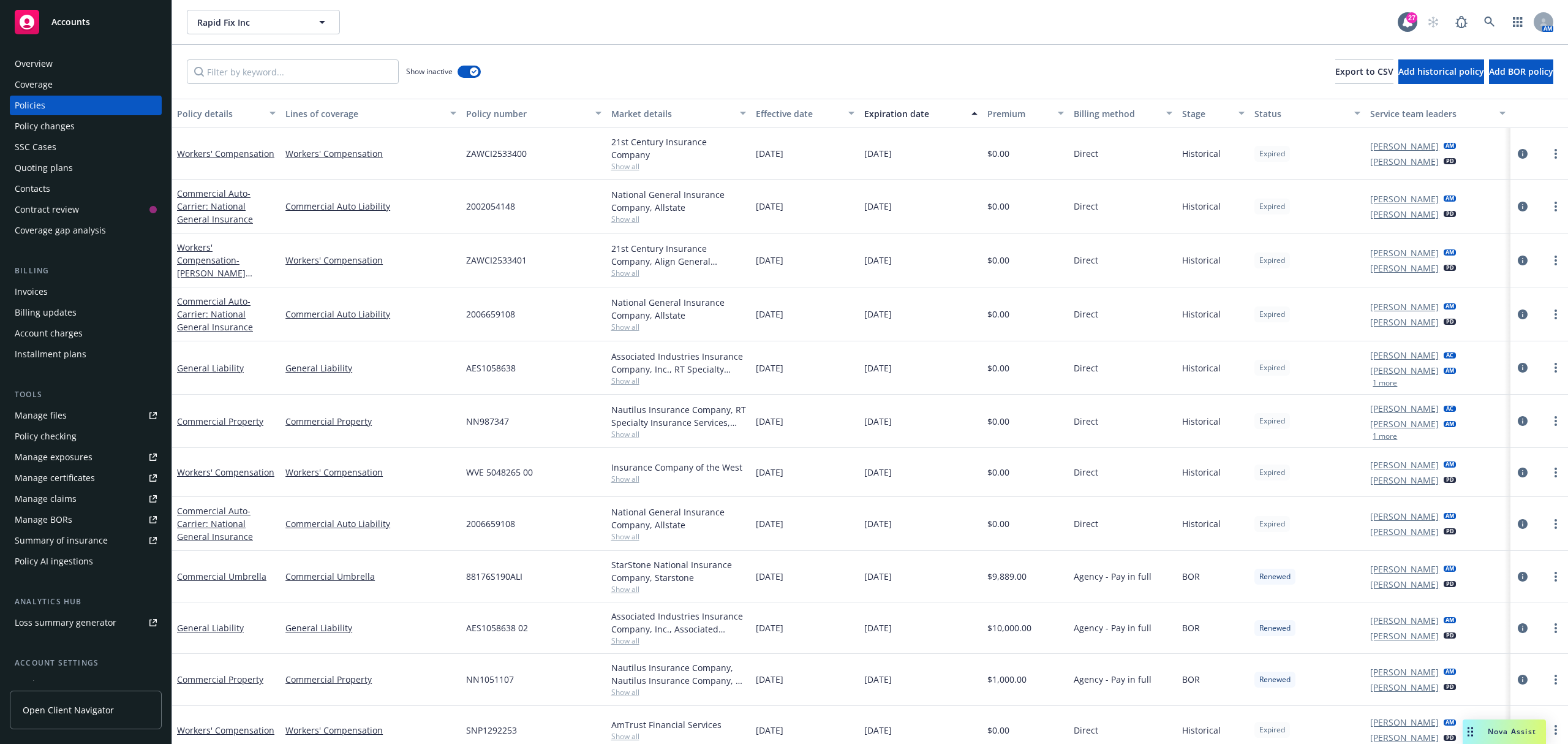
click at [54, 161] on div "Quoting plans" at bounding box center [44, 167] width 58 height 20
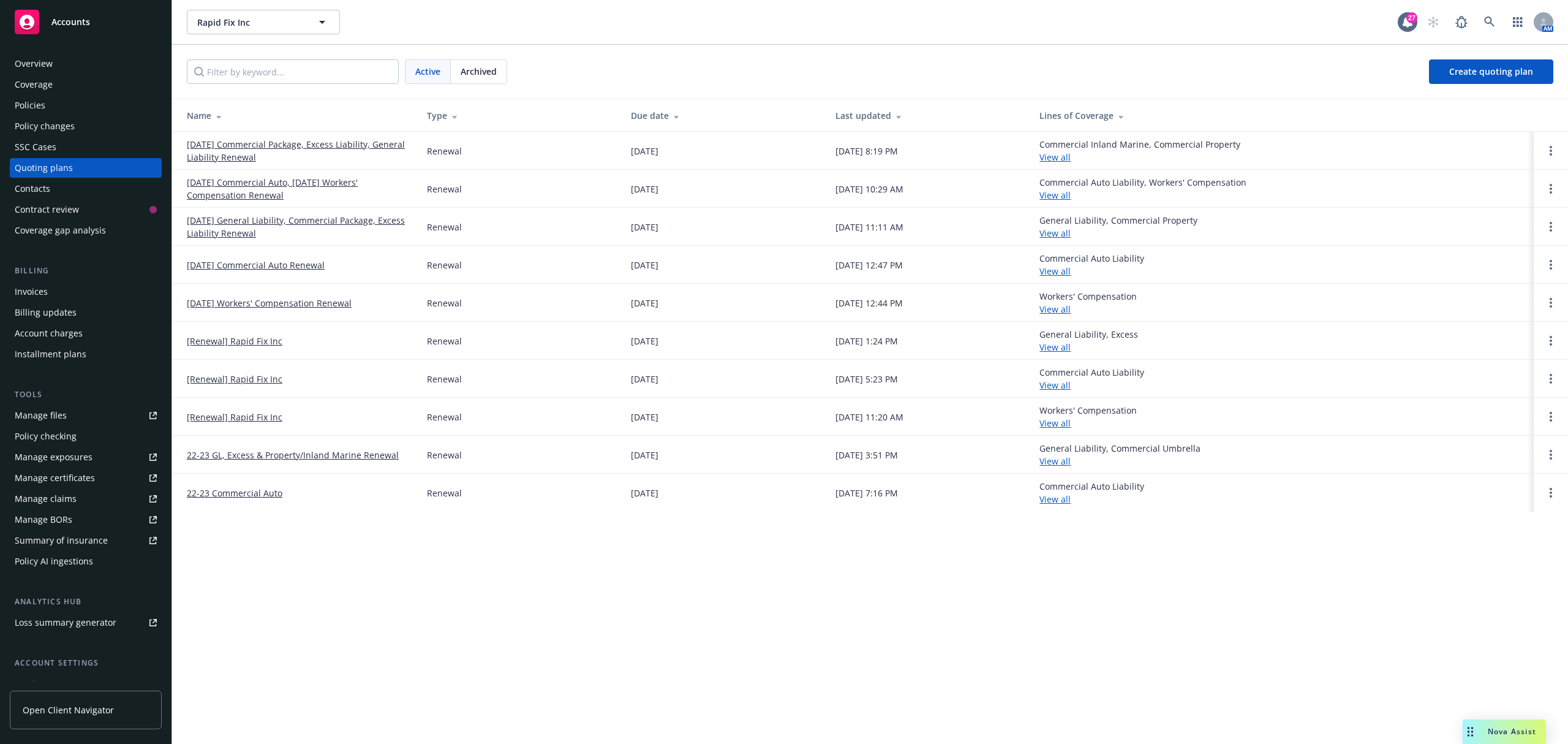
click at [218, 143] on link "[DATE] Commercial Package, Excess Liability, General Liability Renewal" at bounding box center [297, 150] width 221 height 25
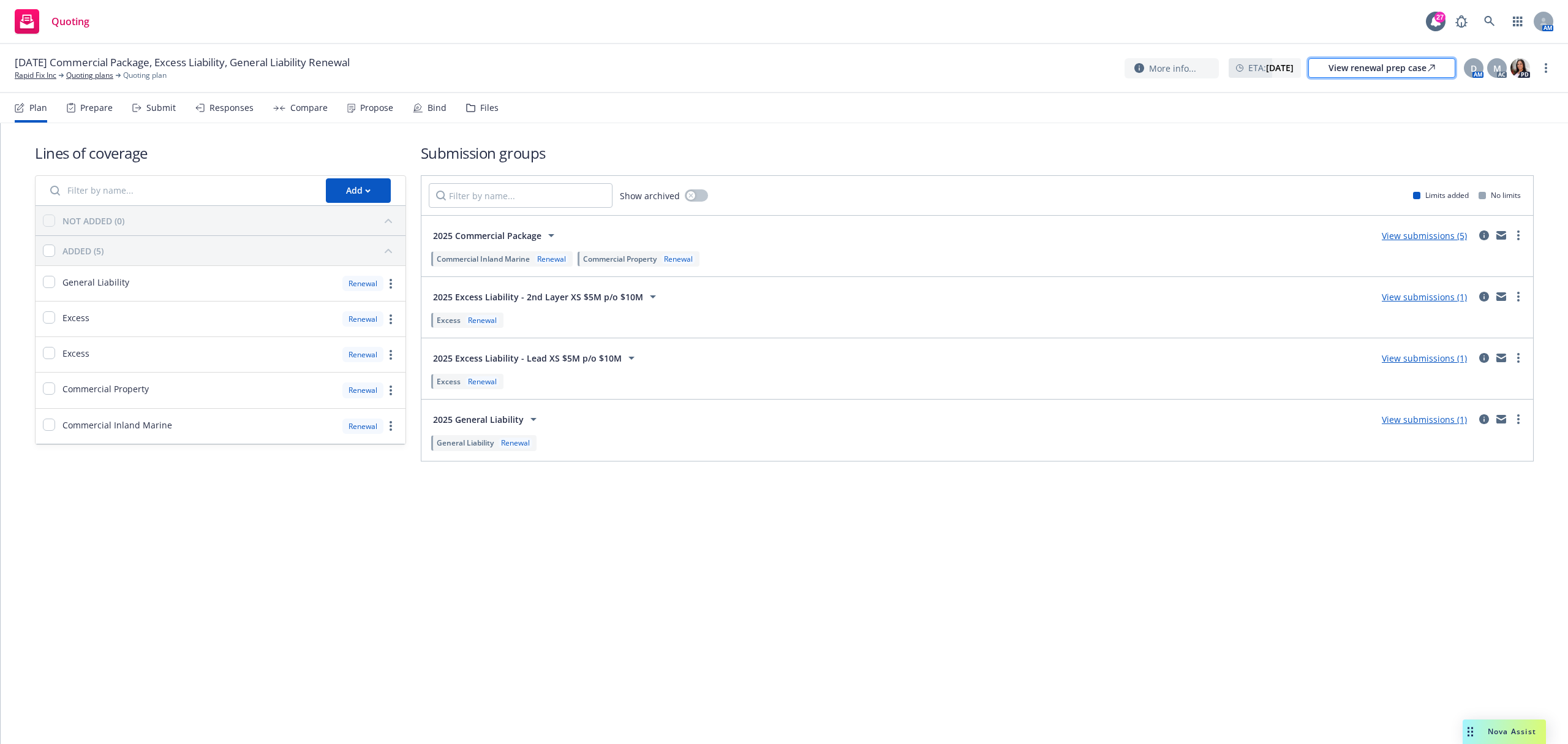
click at [1412, 69] on div "View renewal prep case" at bounding box center [1382, 68] width 107 height 19
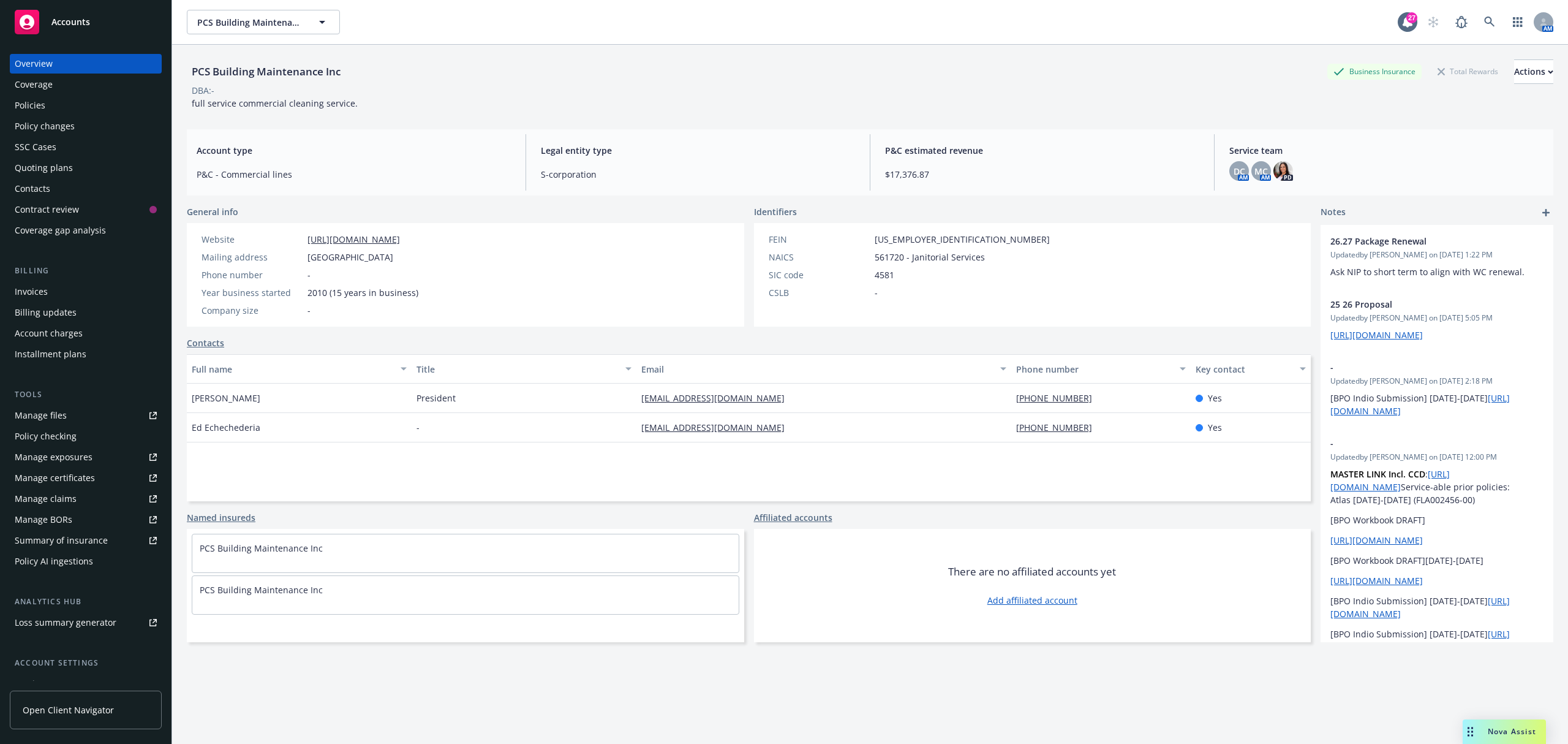
click at [35, 105] on div "Policies" at bounding box center [30, 105] width 31 height 20
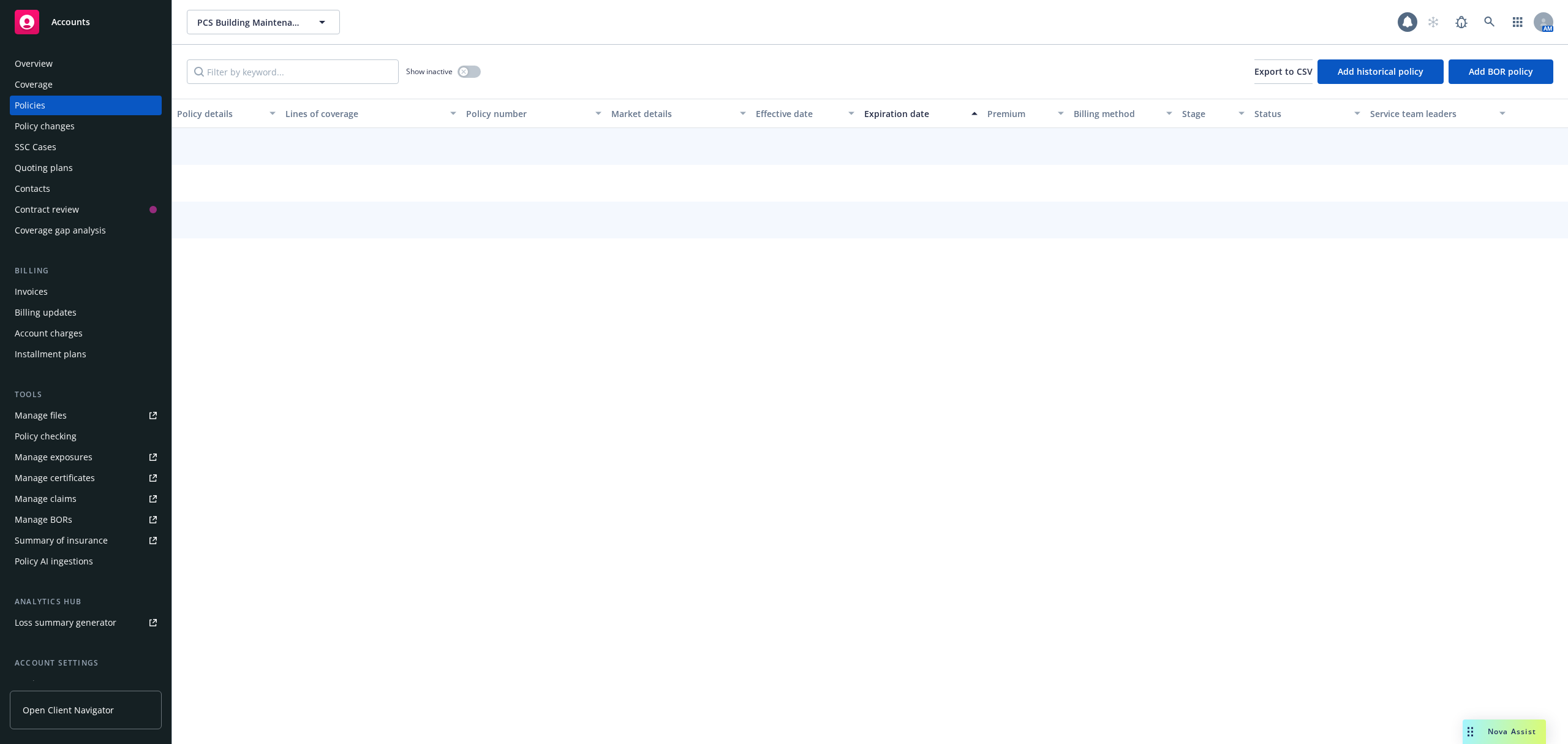
click at [39, 144] on div "SSC Cases" at bounding box center [36, 146] width 41 height 20
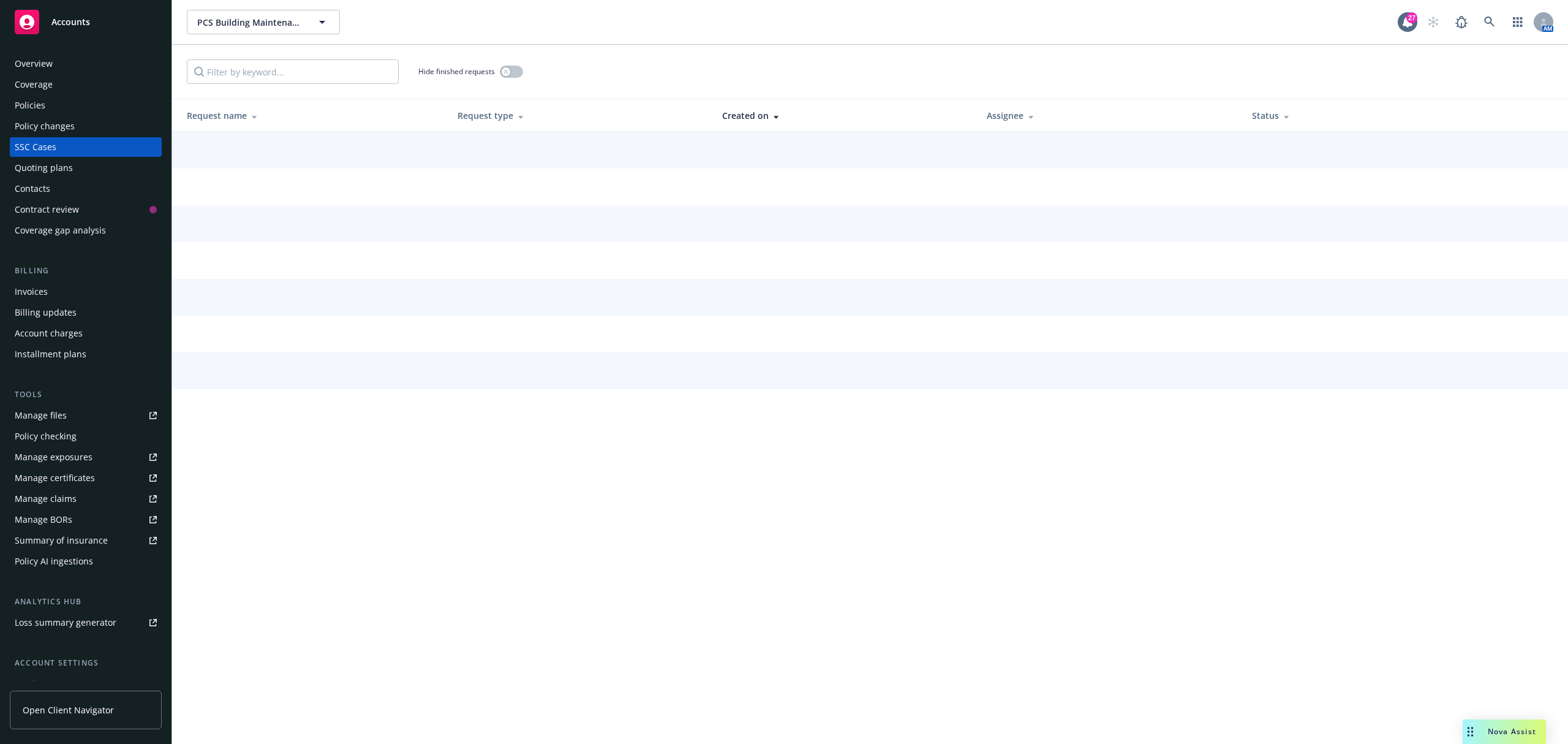
click at [45, 177] on div "Quoting plans" at bounding box center [44, 167] width 58 height 20
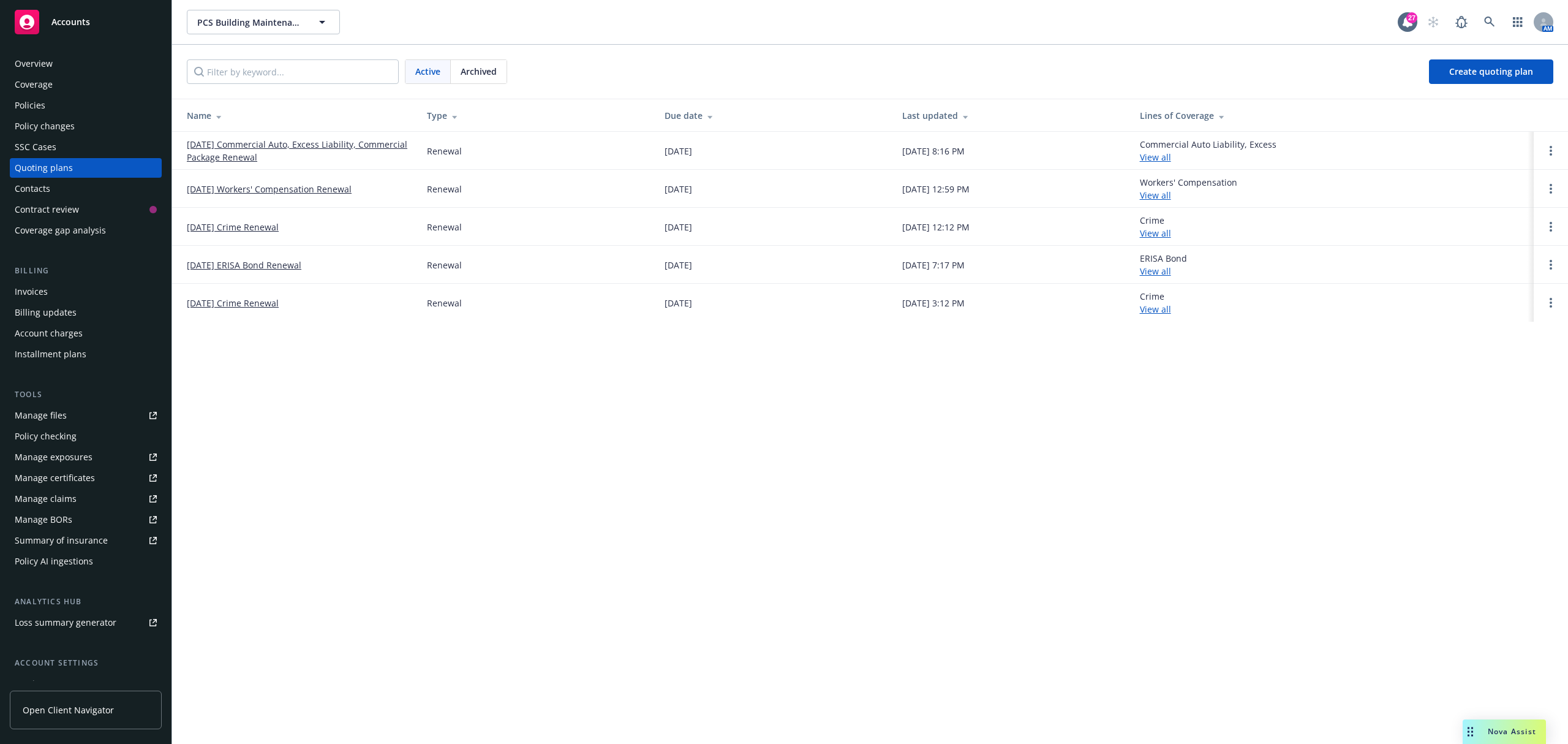
click at [228, 188] on link "11/21/25 Workers' Compensation Renewal" at bounding box center [269, 190] width 165 height 13
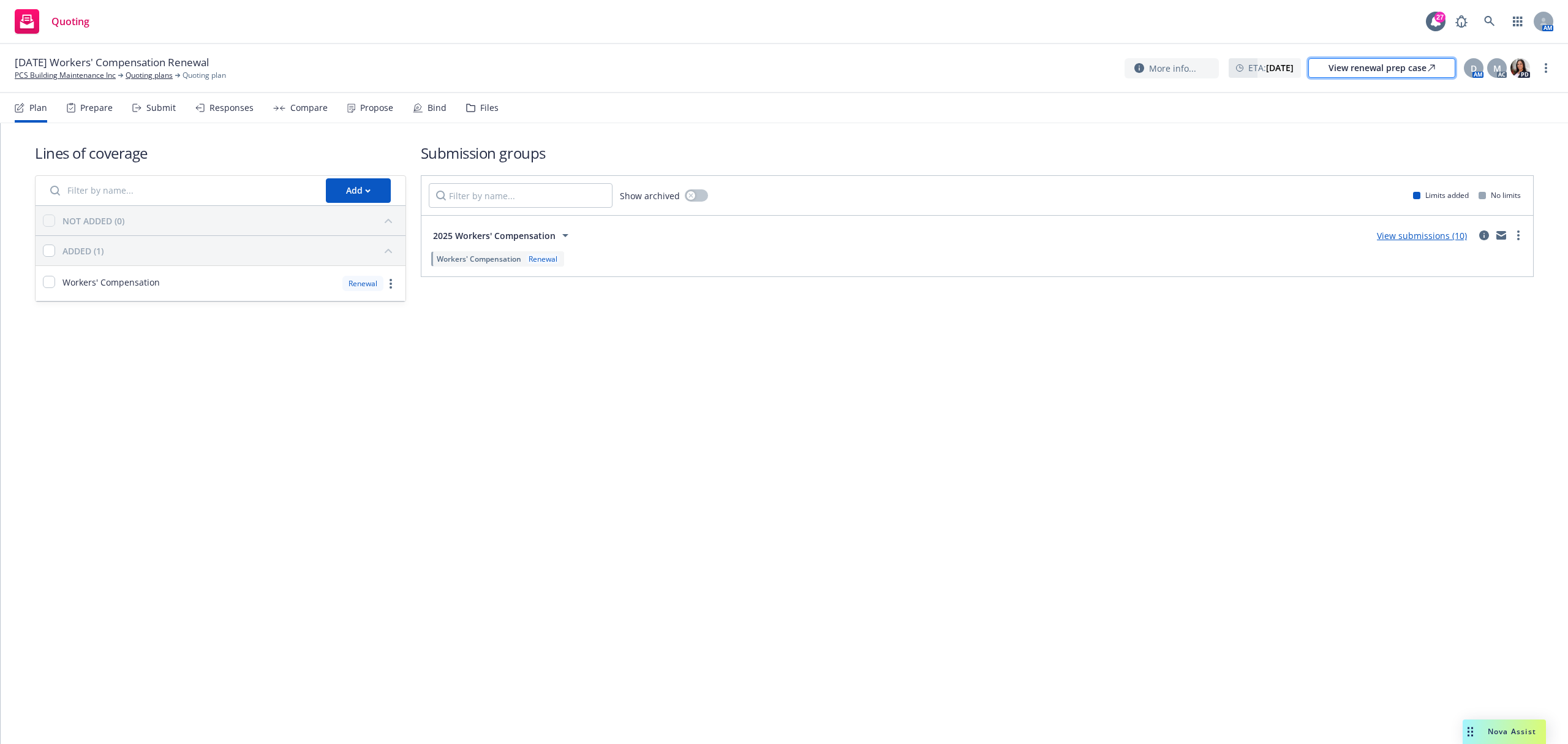
click at [1346, 63] on div "View renewal prep case" at bounding box center [1382, 68] width 107 height 19
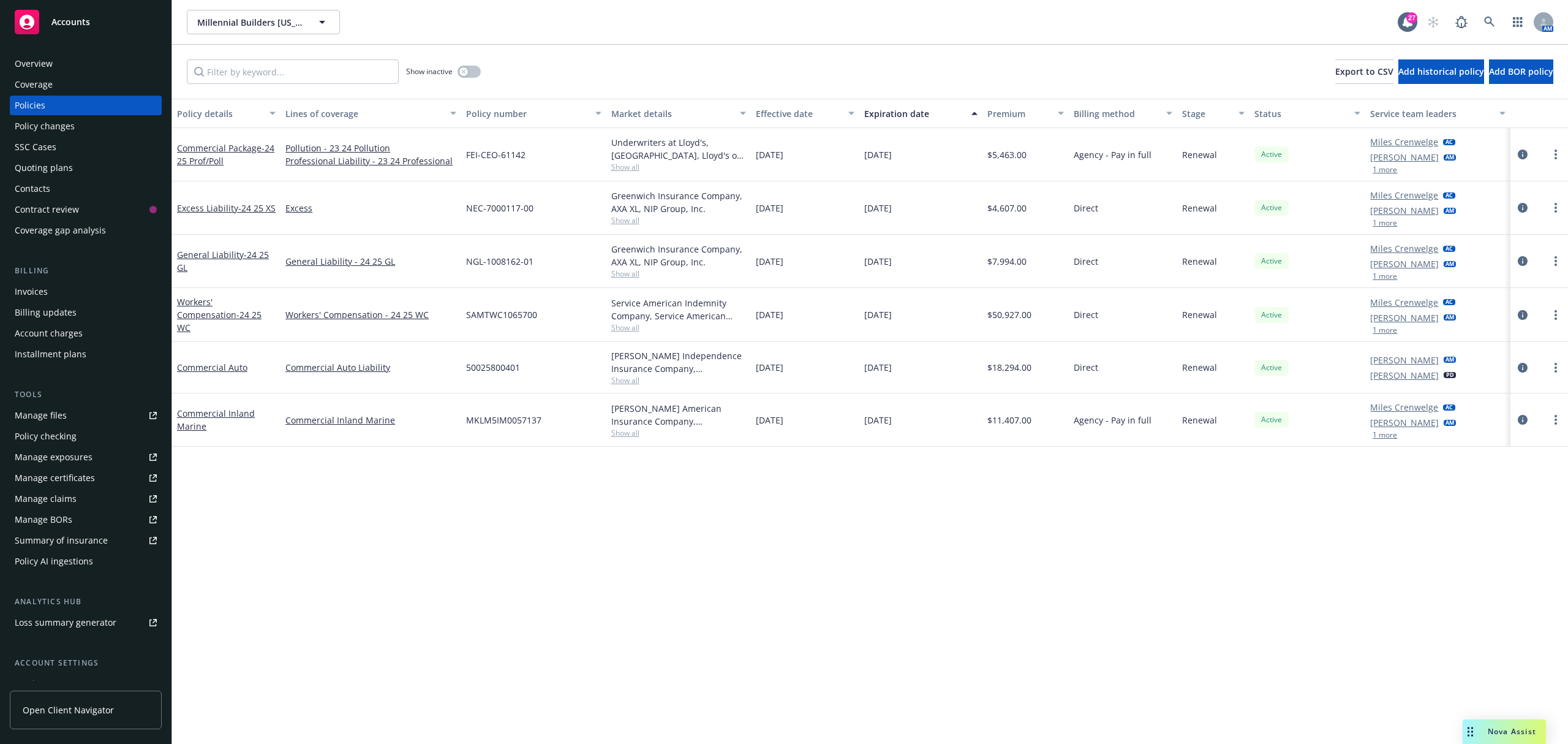
click at [53, 172] on div "Quoting plans" at bounding box center [44, 167] width 58 height 20
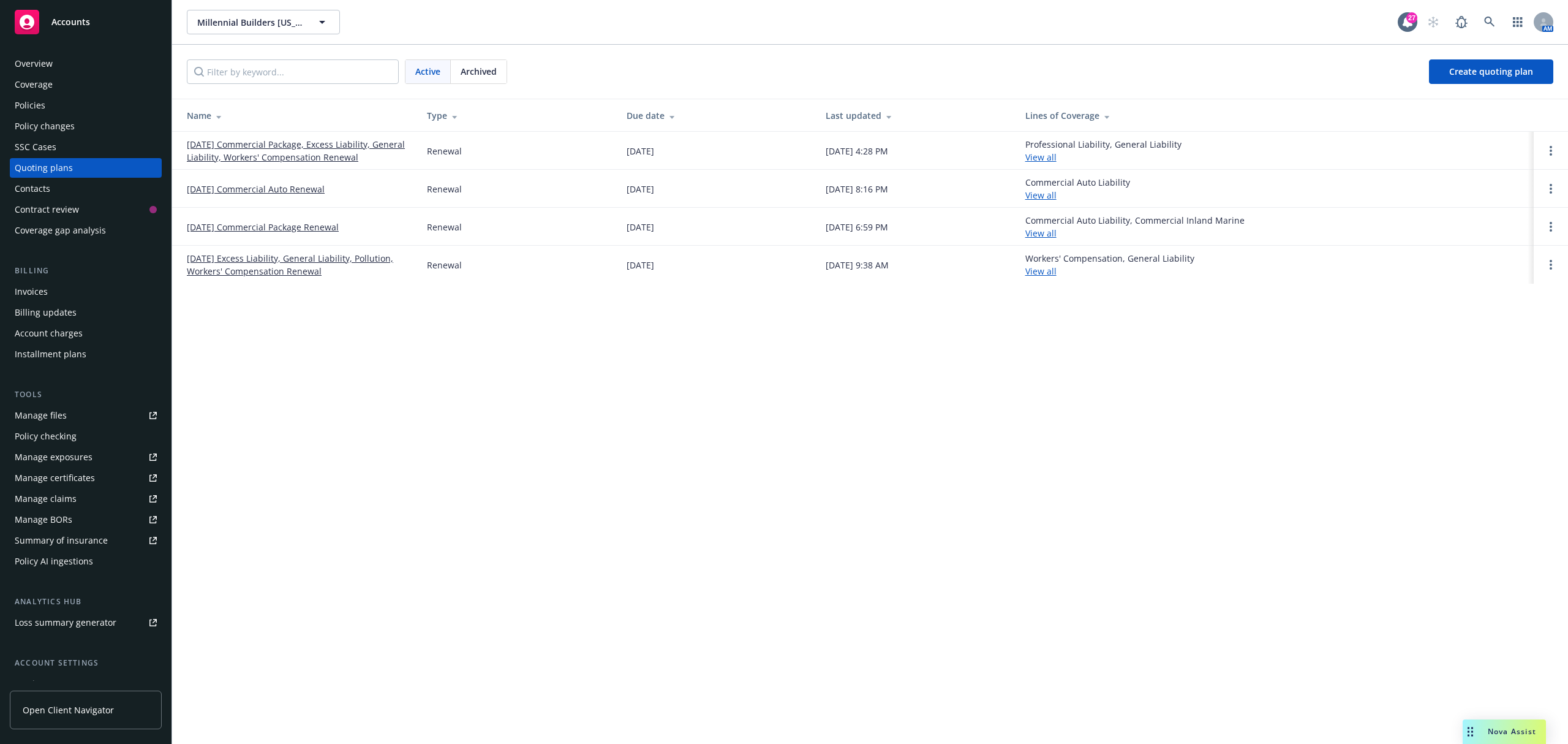
click at [69, 104] on div "Policies" at bounding box center [85, 105] width 142 height 20
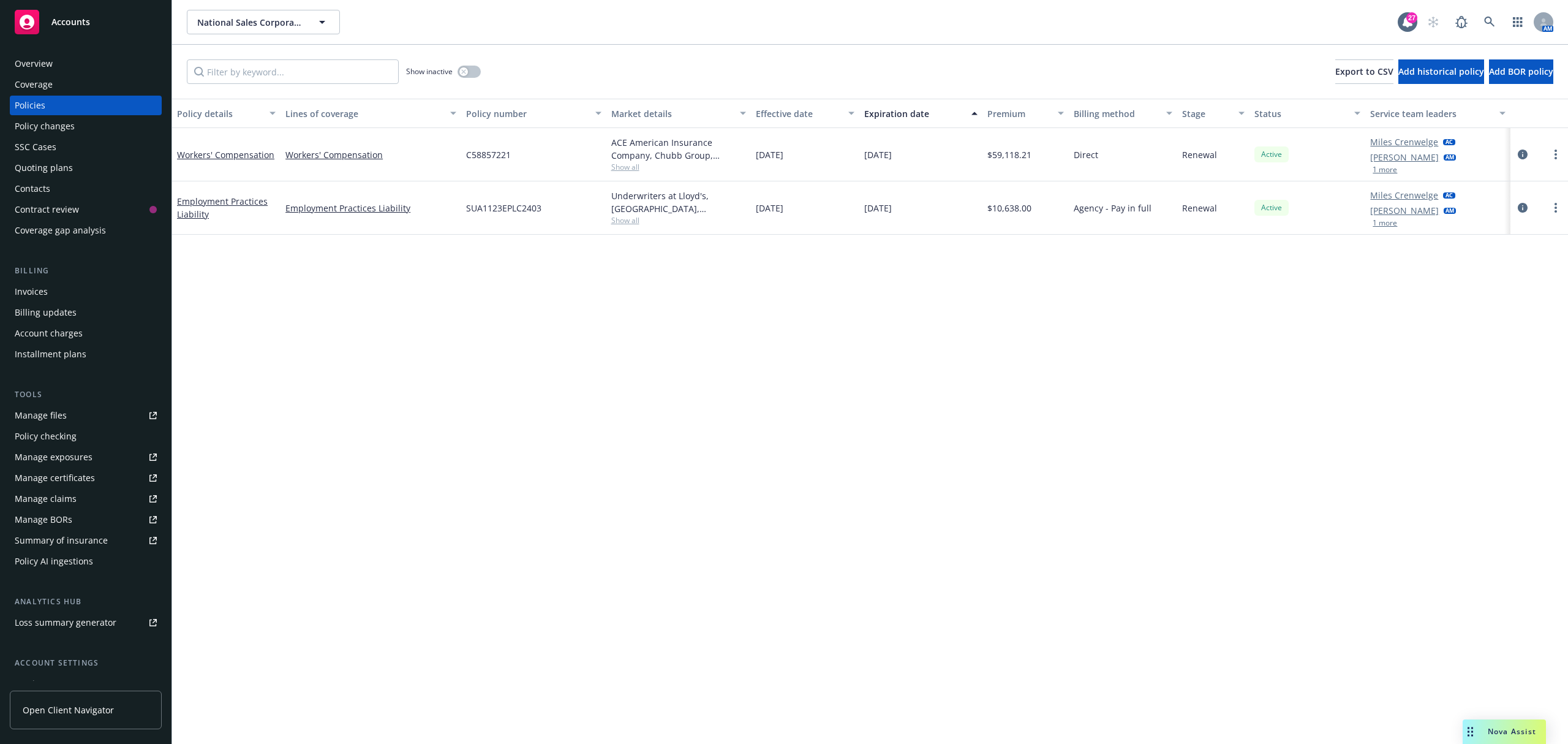
click at [38, 159] on div "Quoting plans" at bounding box center [44, 167] width 58 height 20
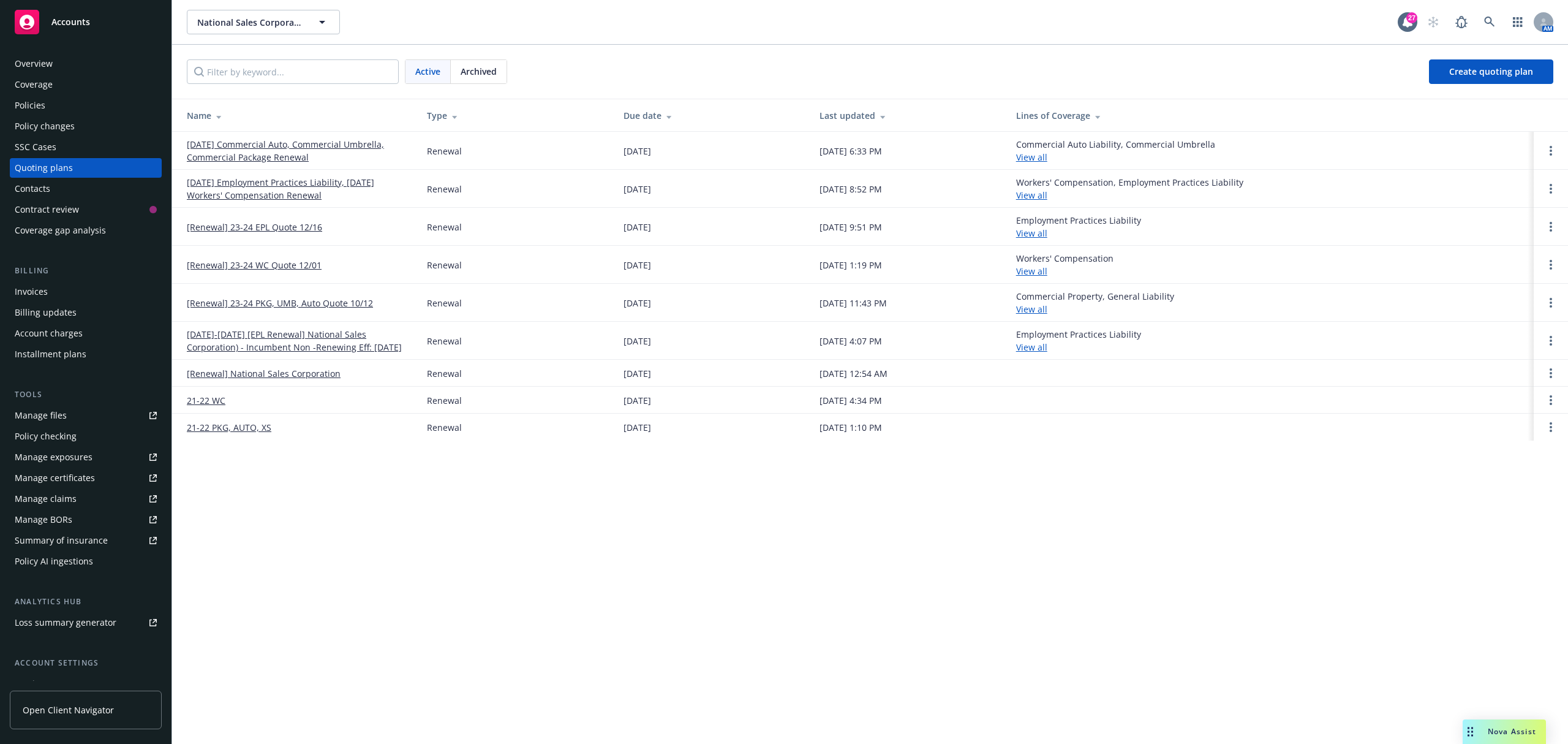
click at [270, 197] on link "[DATE] Employment Practices Liability, [DATE] Workers' Compensation Renewal" at bounding box center [297, 188] width 221 height 25
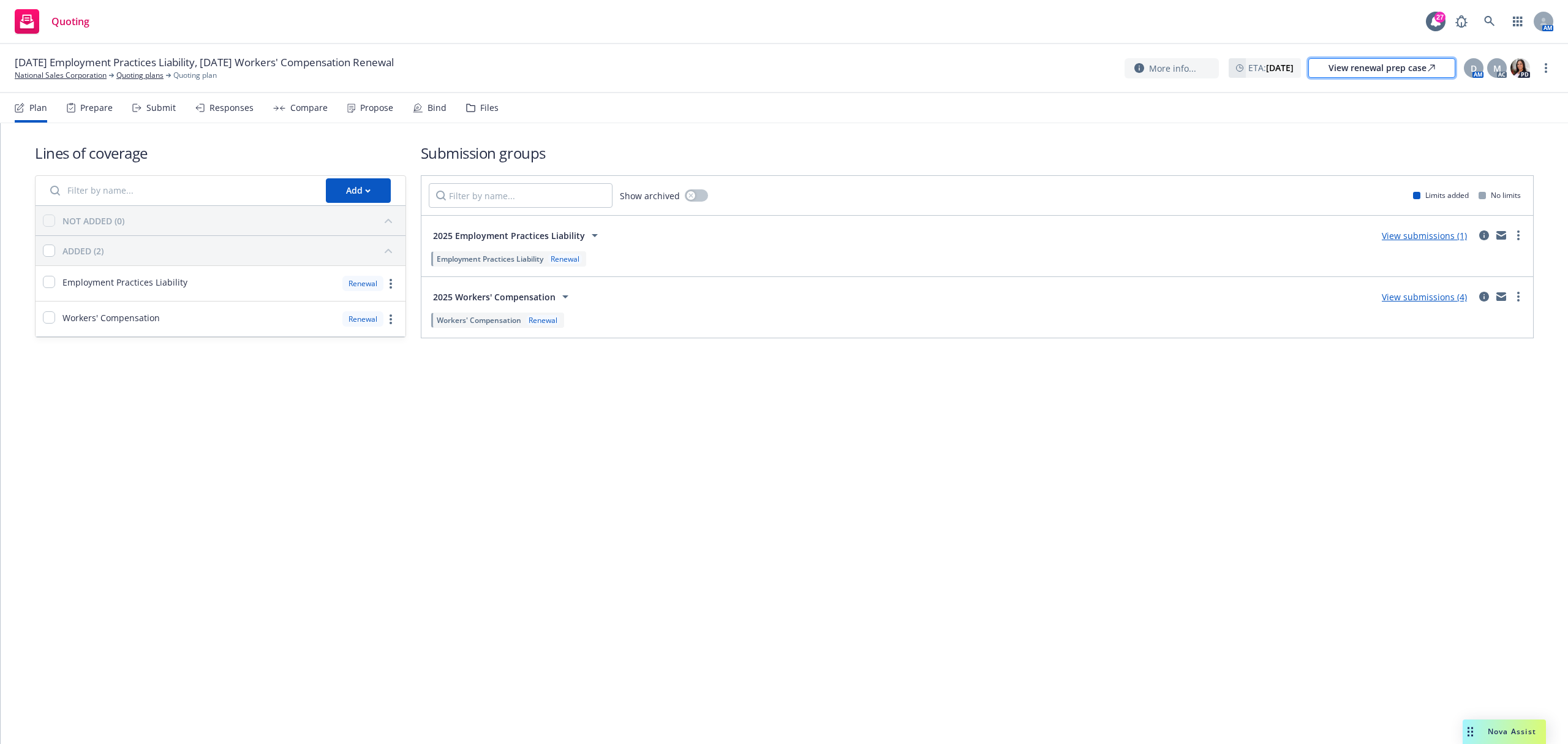
click at [1406, 68] on div "View renewal prep case" at bounding box center [1382, 68] width 107 height 19
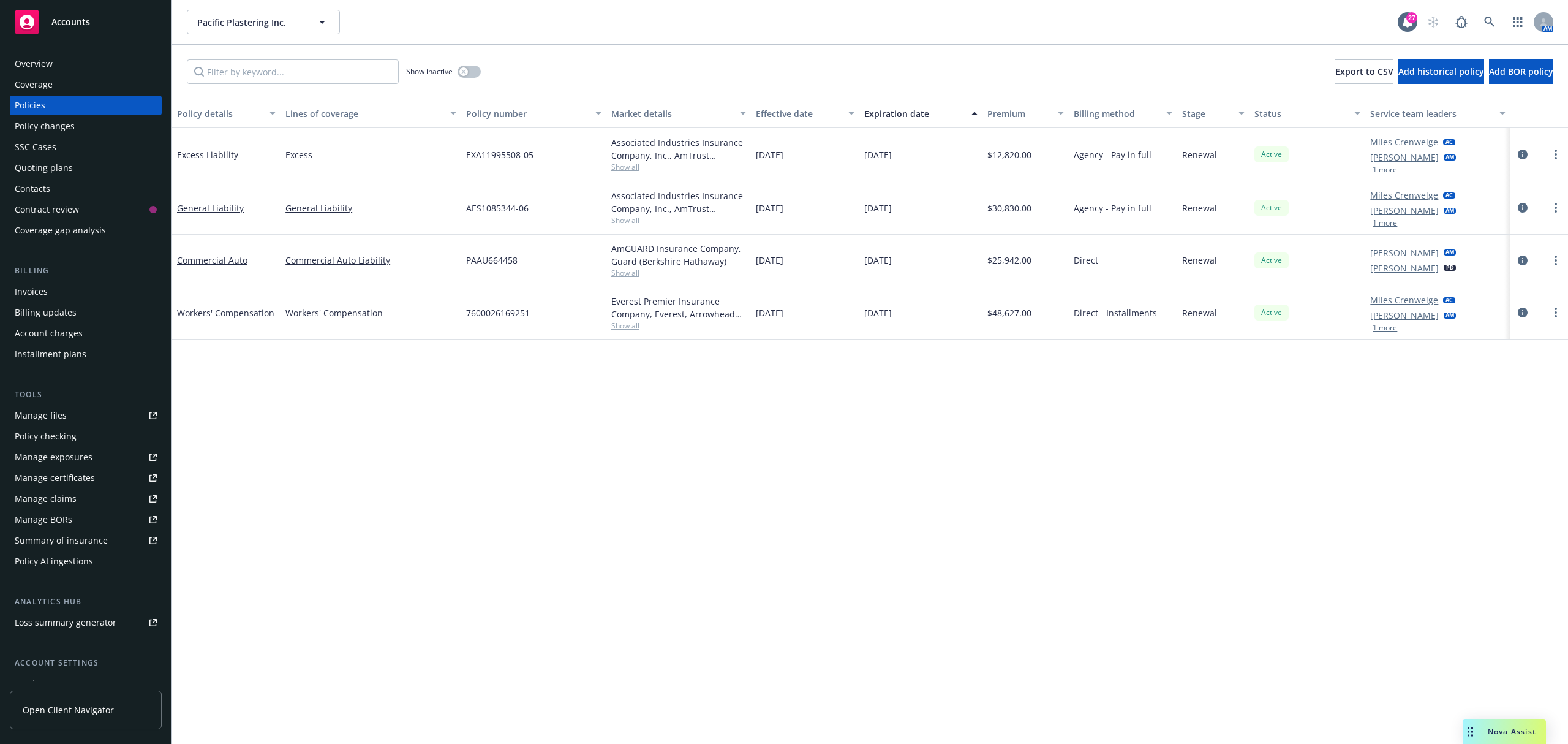
click at [47, 172] on div "Quoting plans" at bounding box center [44, 167] width 58 height 20
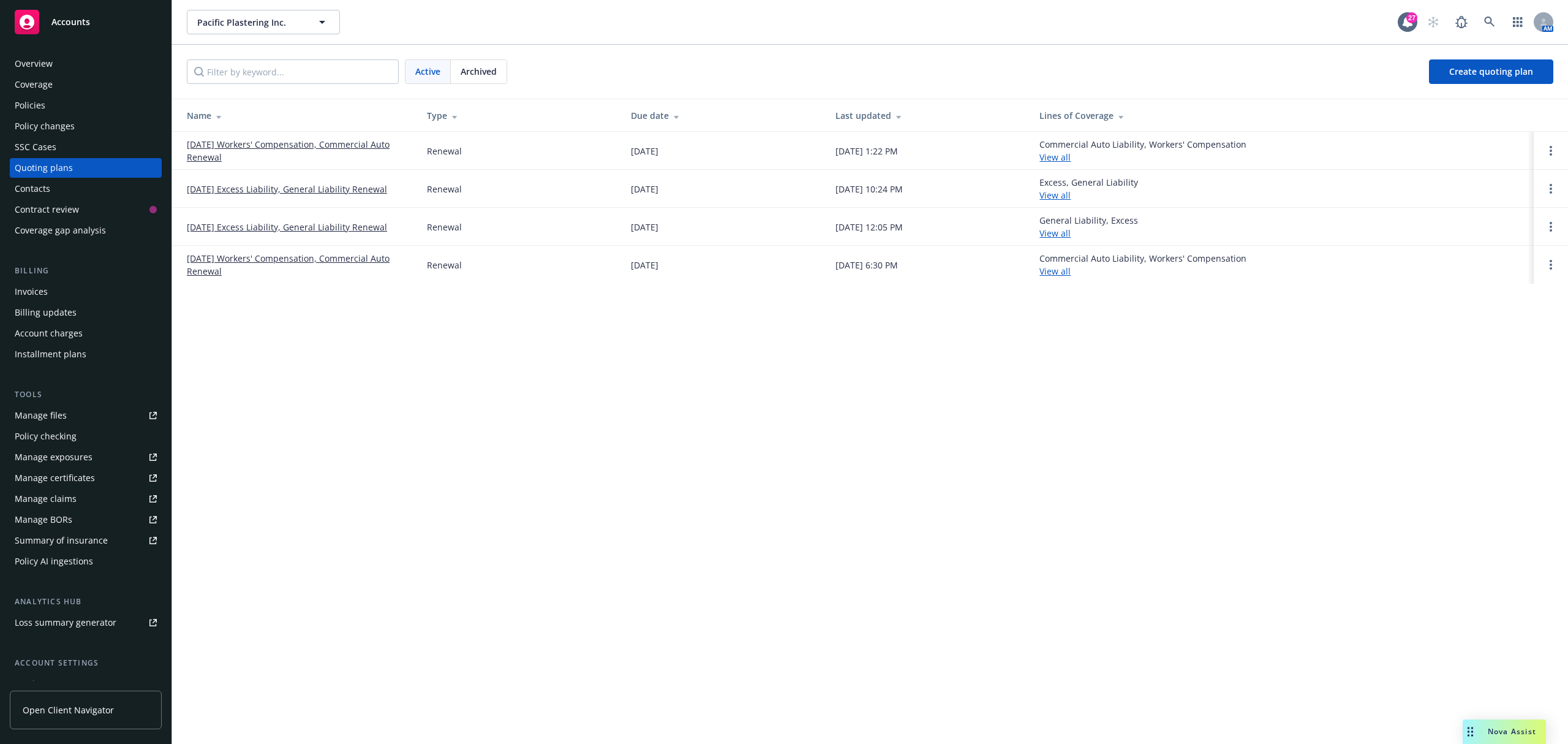
click at [236, 192] on link "[DATE] Excess Liability, General Liability Renewal" at bounding box center [286, 190] width 200 height 13
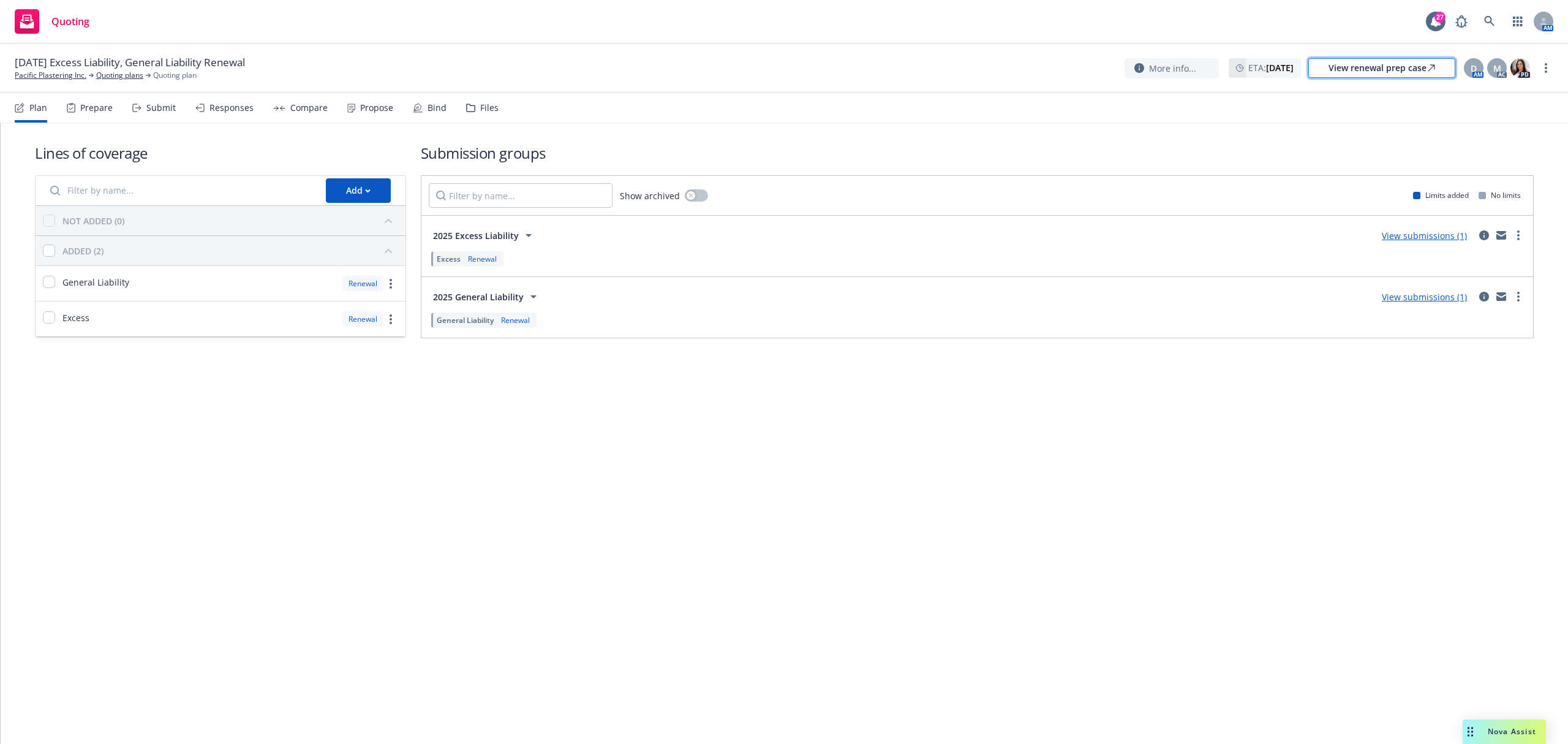
click at [1385, 71] on div "View renewal prep case" at bounding box center [1382, 68] width 107 height 19
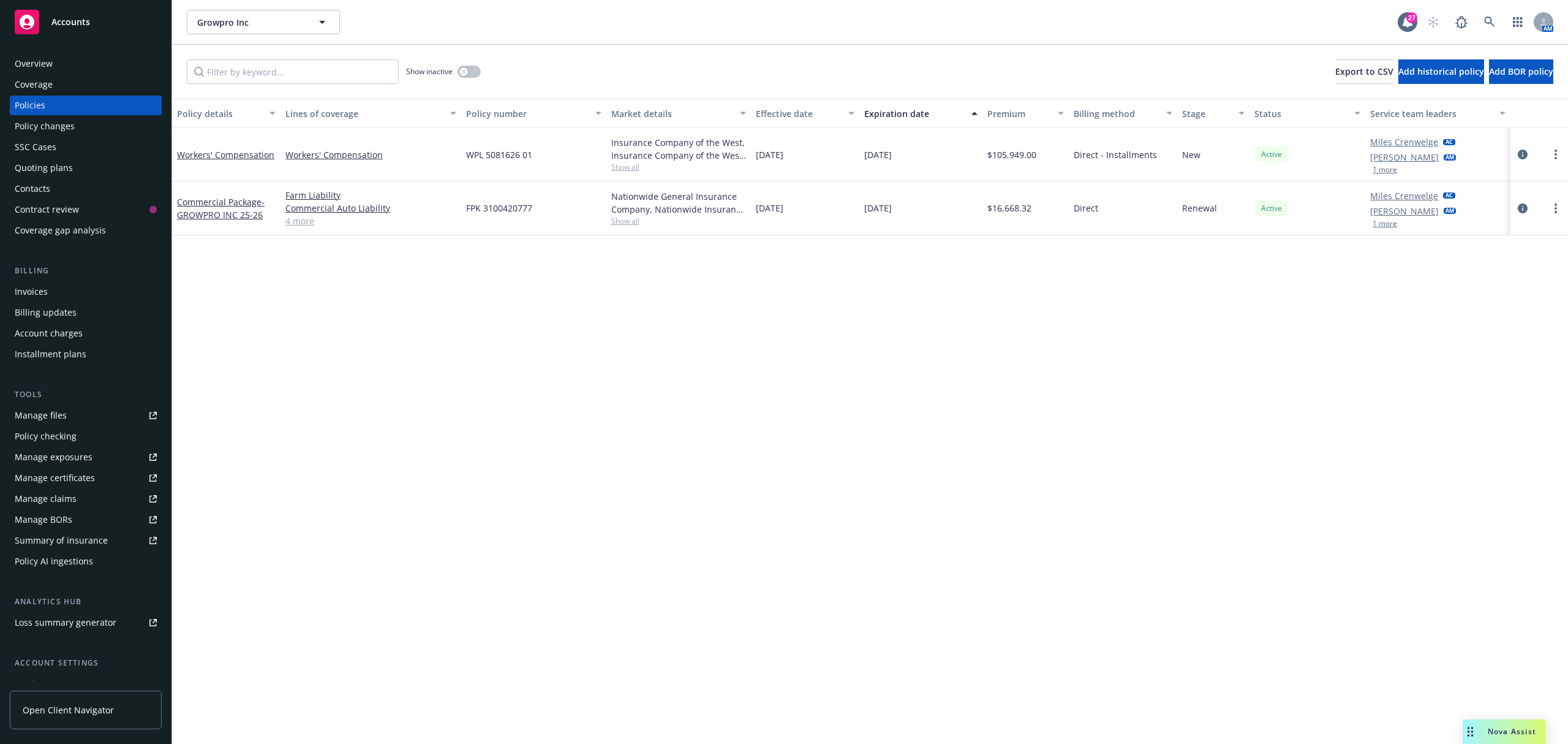
click at [41, 160] on div "Quoting plans" at bounding box center [44, 167] width 58 height 20
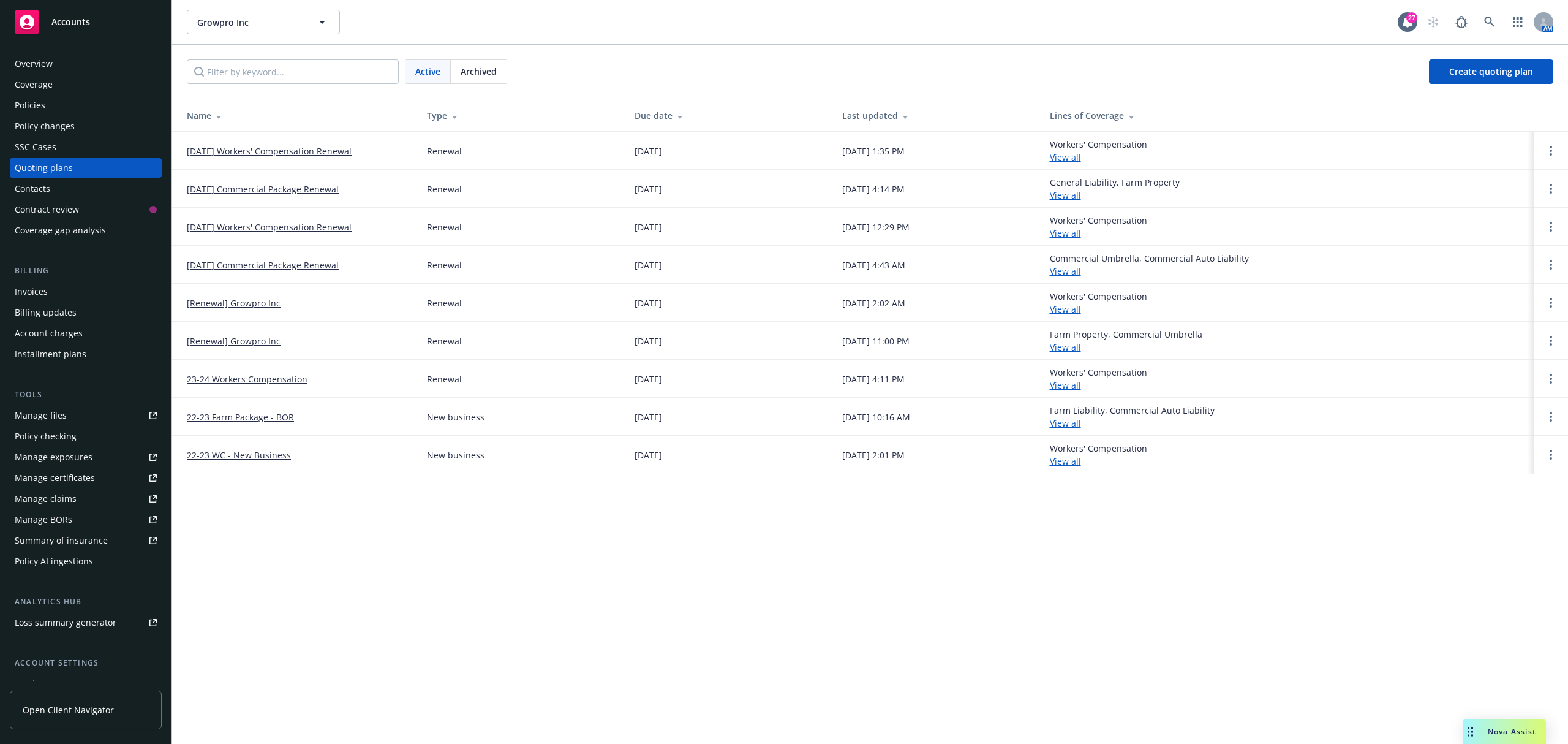
click at [246, 148] on link "[DATE] Workers' Compensation Renewal" at bounding box center [269, 151] width 165 height 13
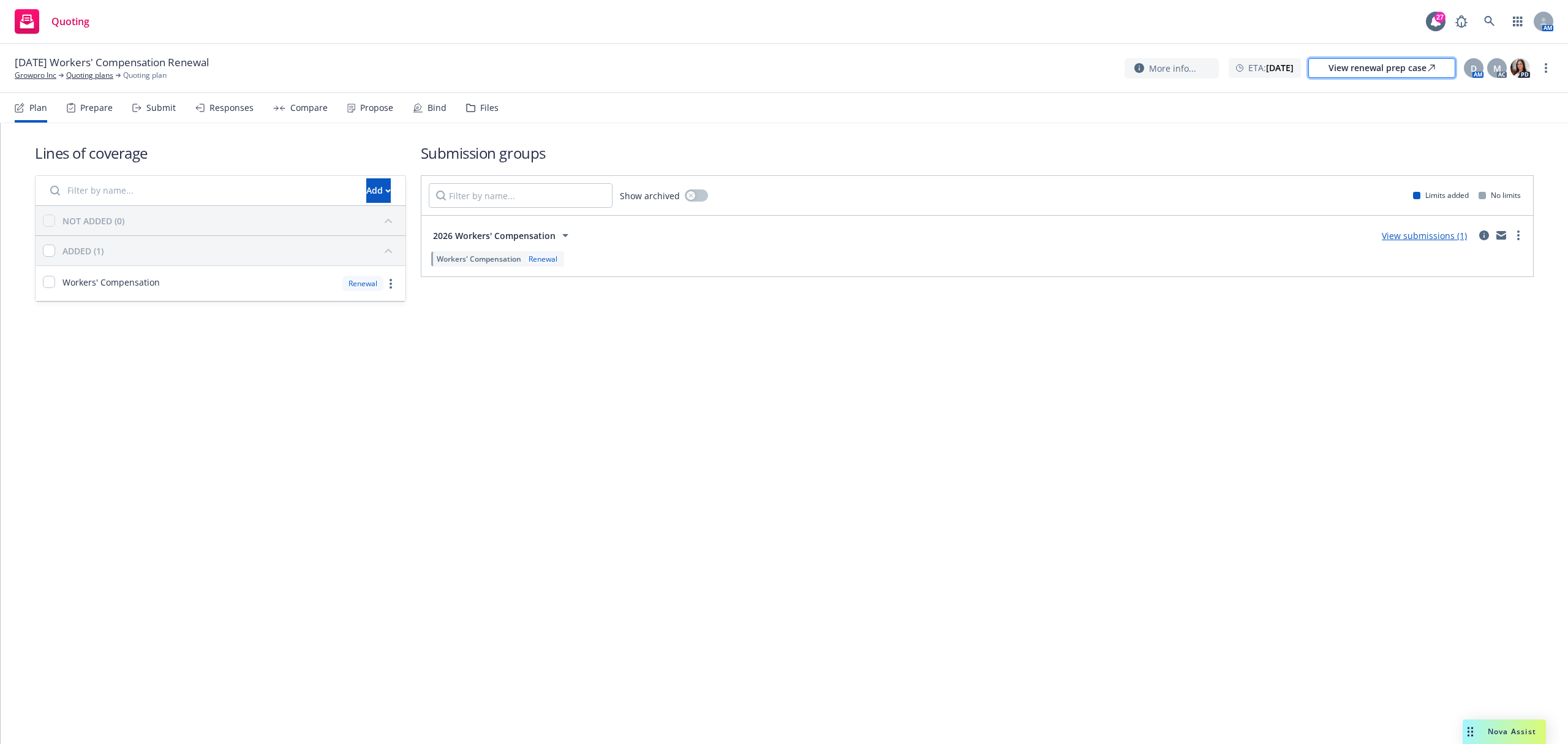
click at [1336, 69] on div "View renewal prep case" at bounding box center [1382, 68] width 107 height 19
click at [1378, 67] on div "View renewal prep case" at bounding box center [1382, 68] width 107 height 19
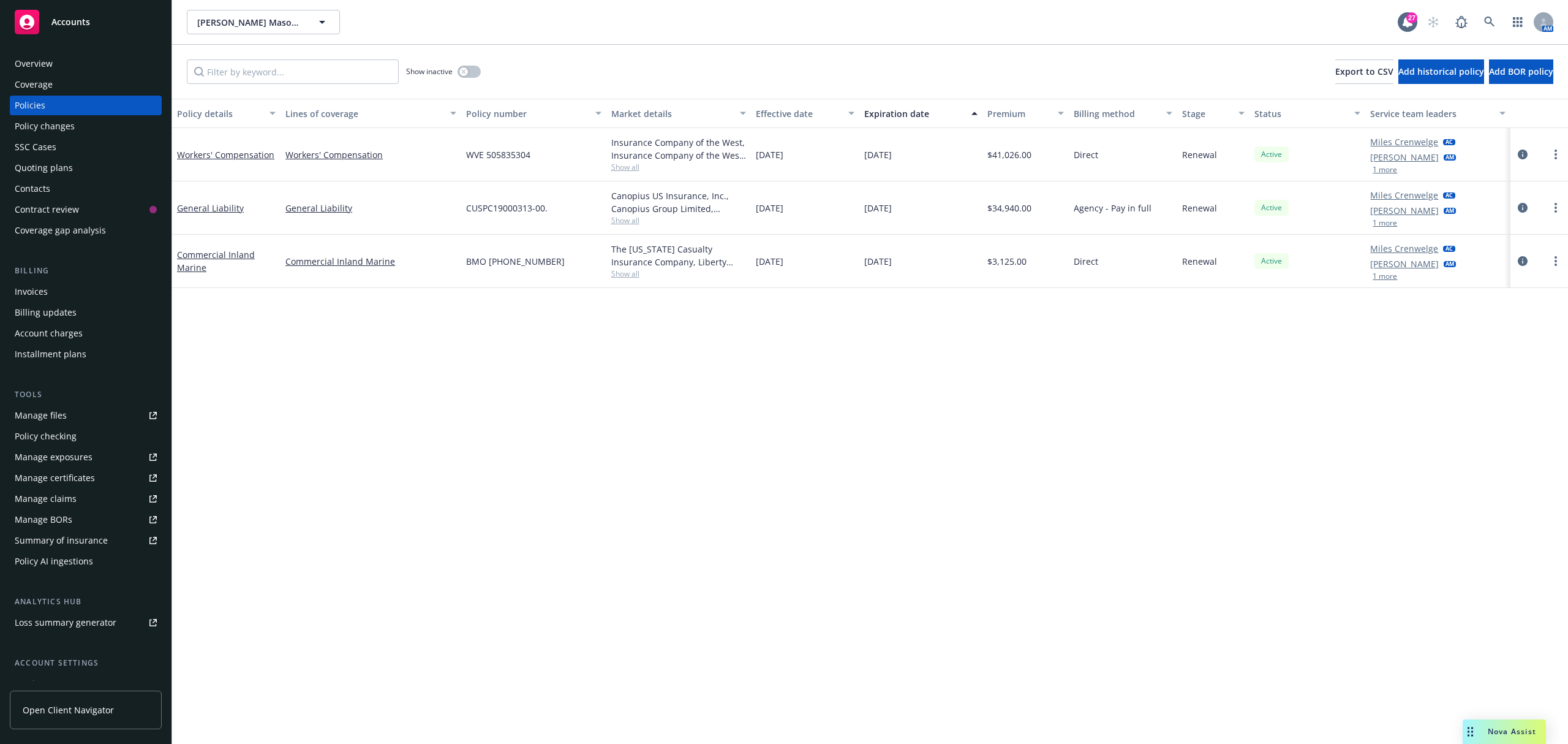
click at [39, 167] on div "Quoting plans" at bounding box center [44, 167] width 58 height 20
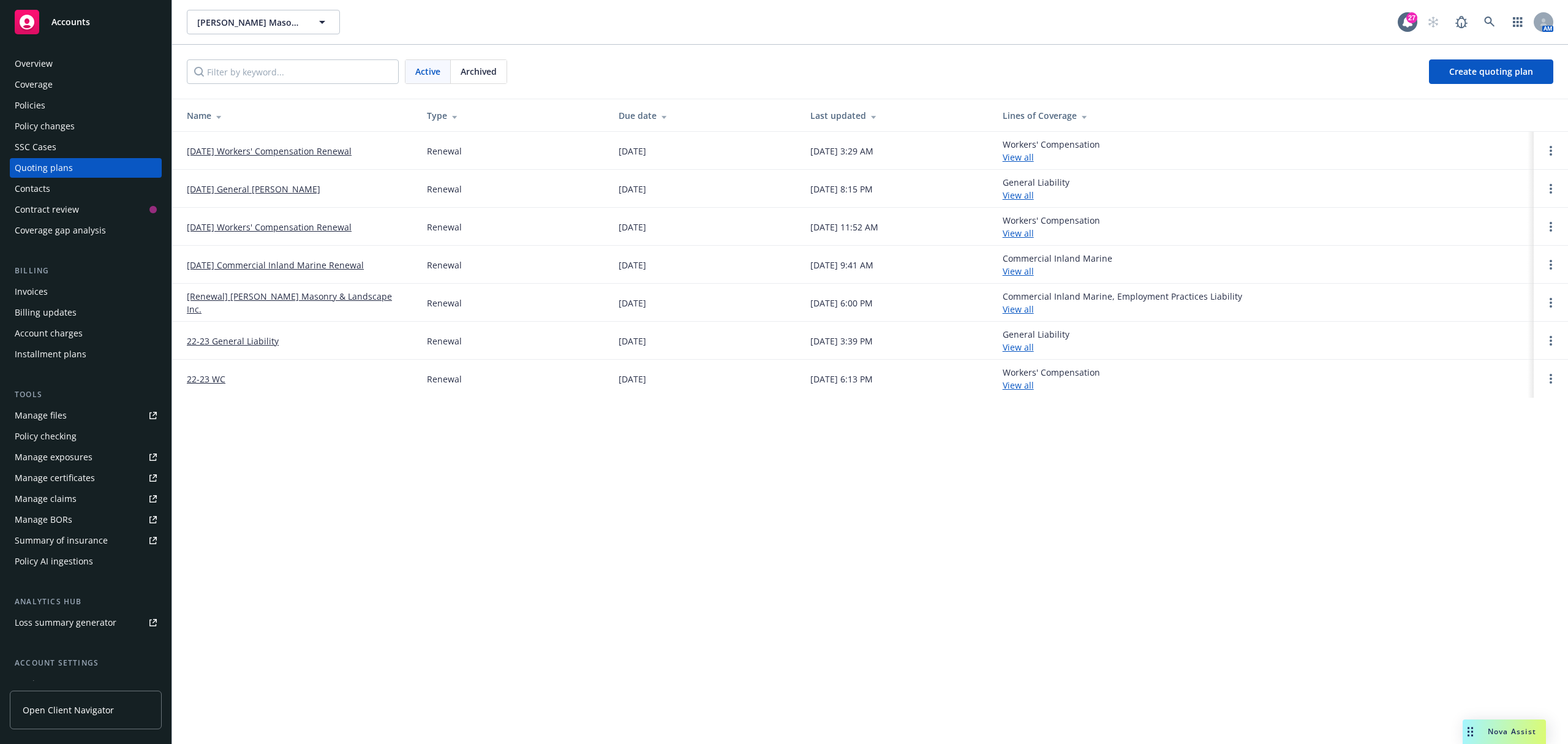
click at [317, 153] on link "[DATE] Workers' Compensation Renewal" at bounding box center [269, 151] width 165 height 13
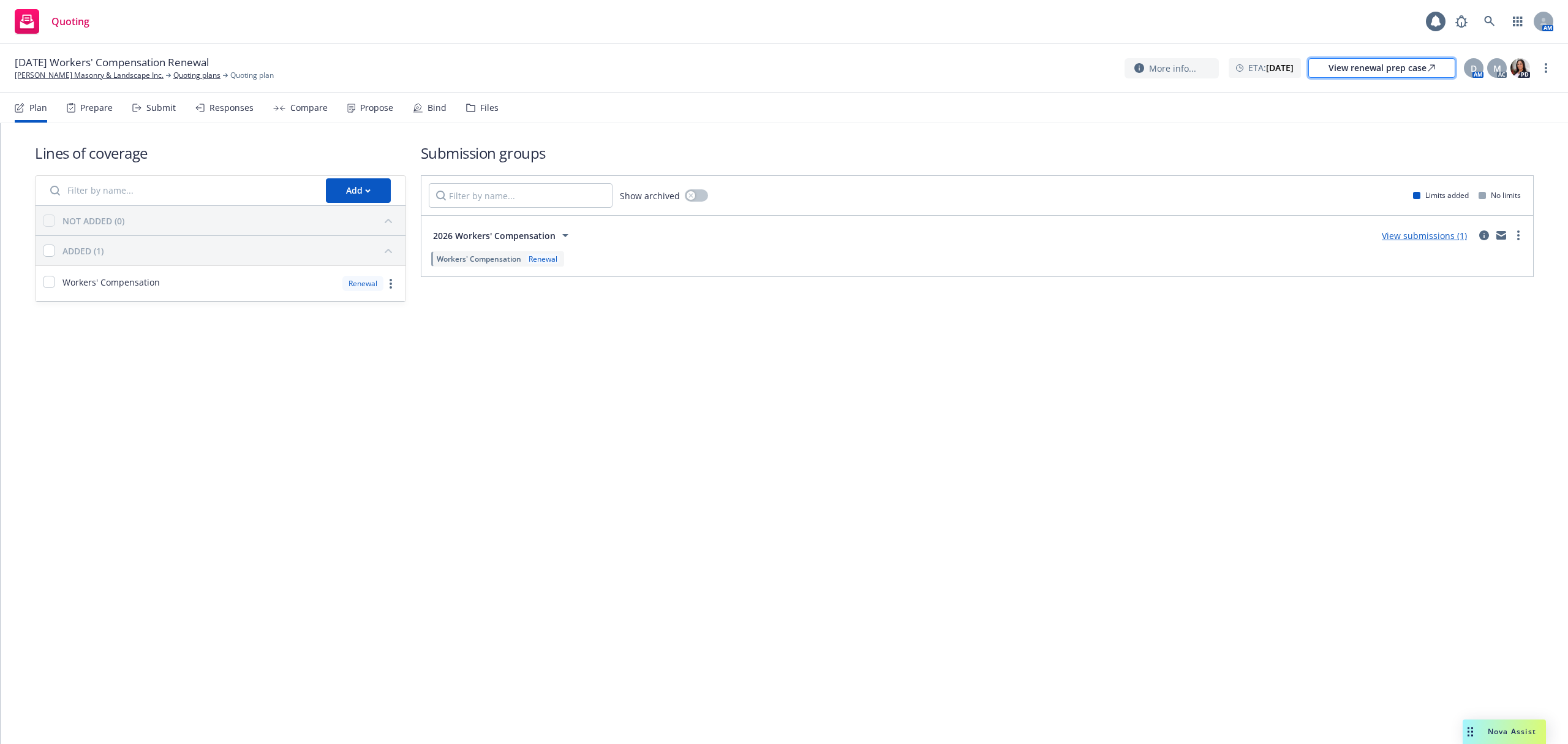
click at [1387, 71] on div "View renewal prep case" at bounding box center [1382, 68] width 107 height 19
click at [1359, 73] on div "View renewal prep case" at bounding box center [1382, 68] width 107 height 19
click at [1415, 72] on div "View renewal prep case" at bounding box center [1382, 68] width 107 height 19
click at [1384, 68] on div "View renewal prep case" at bounding box center [1382, 68] width 107 height 19
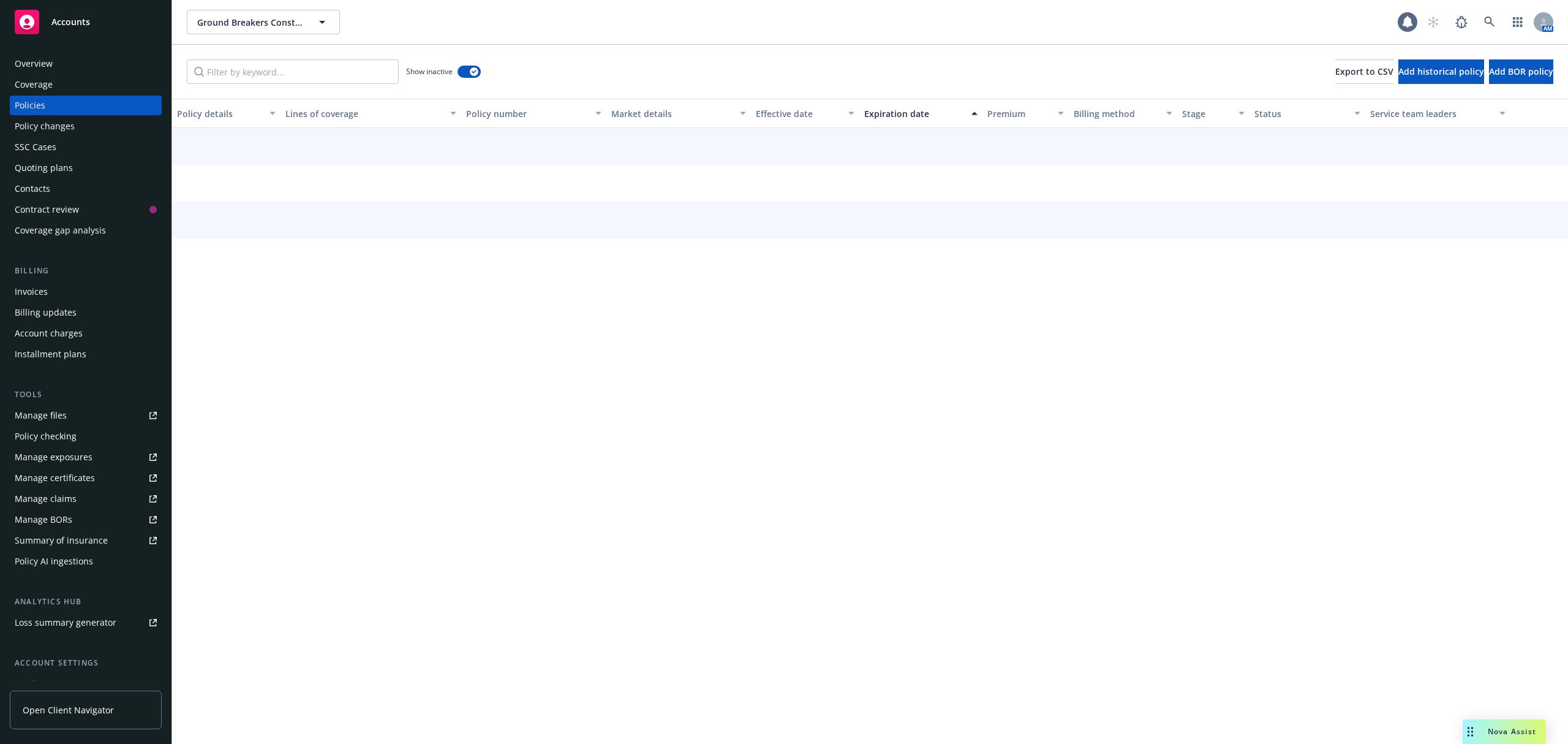
click at [43, 169] on div "Quoting plans" at bounding box center [44, 167] width 58 height 20
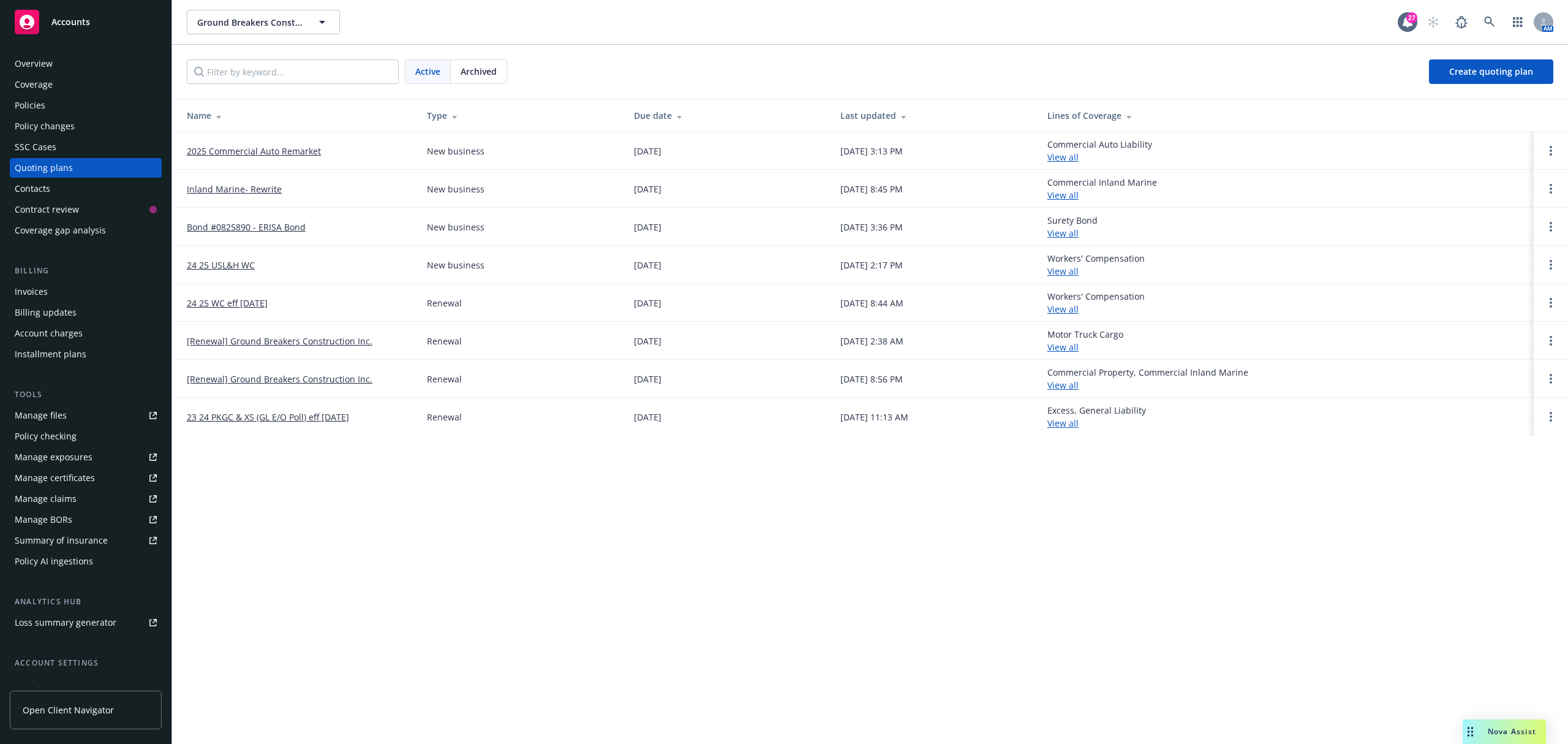
click at [91, 73] on div "Overview Coverage Policies Policy changes SSC Cases Quoting plans Contacts Cont…" at bounding box center [85, 146] width 152 height 186
click at [61, 63] on div "Overview" at bounding box center [85, 63] width 142 height 20
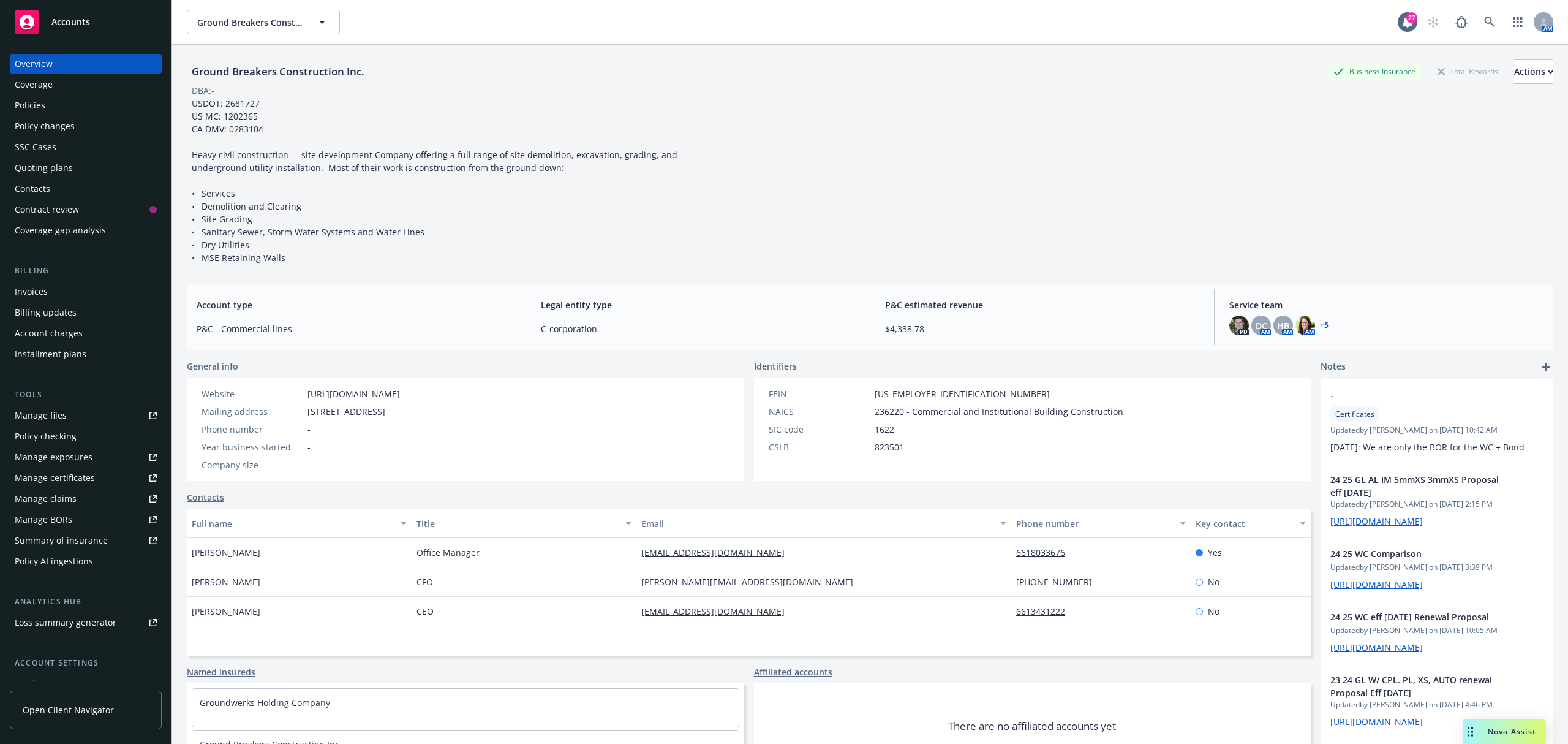
click at [37, 116] on div "Policy changes" at bounding box center [45, 126] width 60 height 20
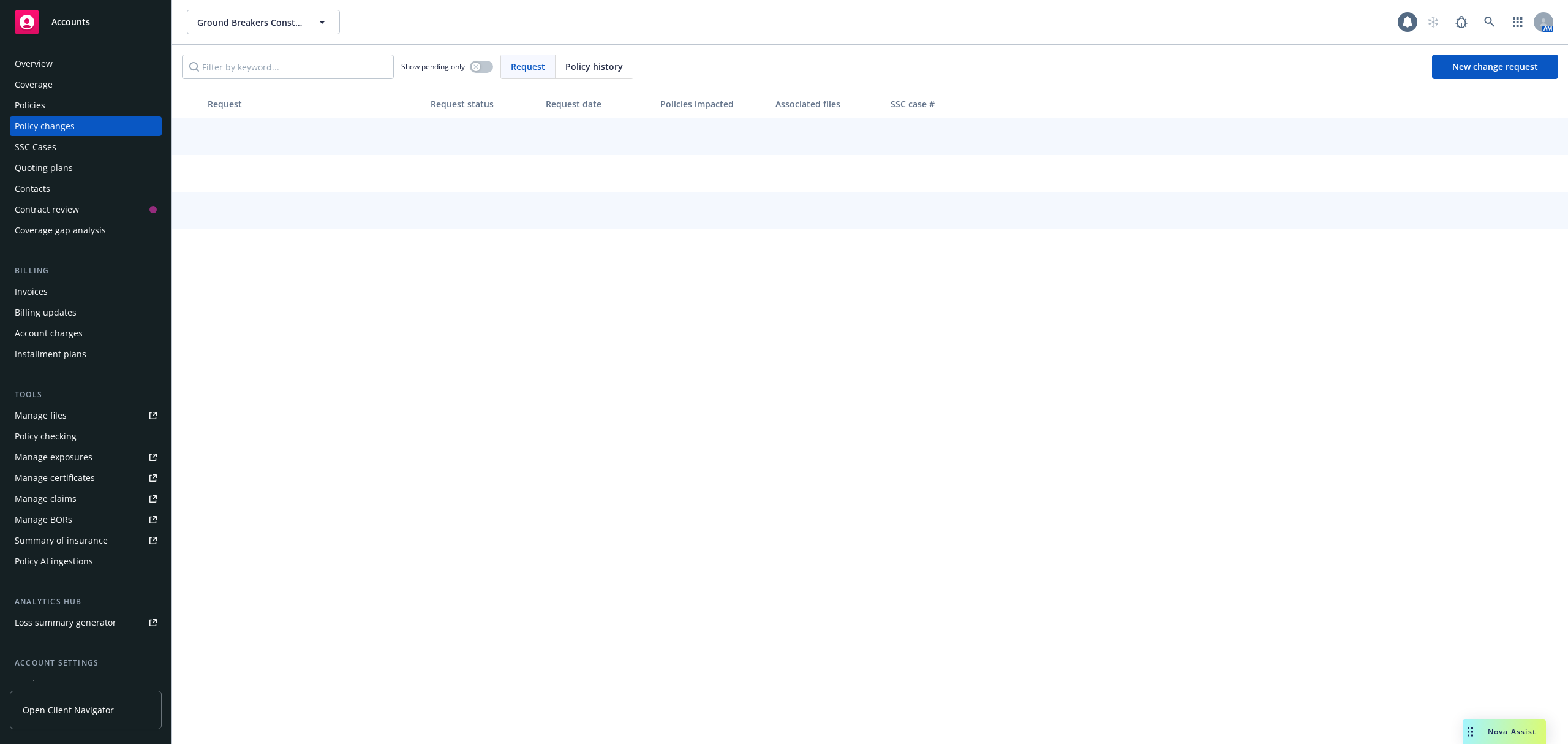
click at [37, 107] on div "Policies" at bounding box center [30, 105] width 31 height 20
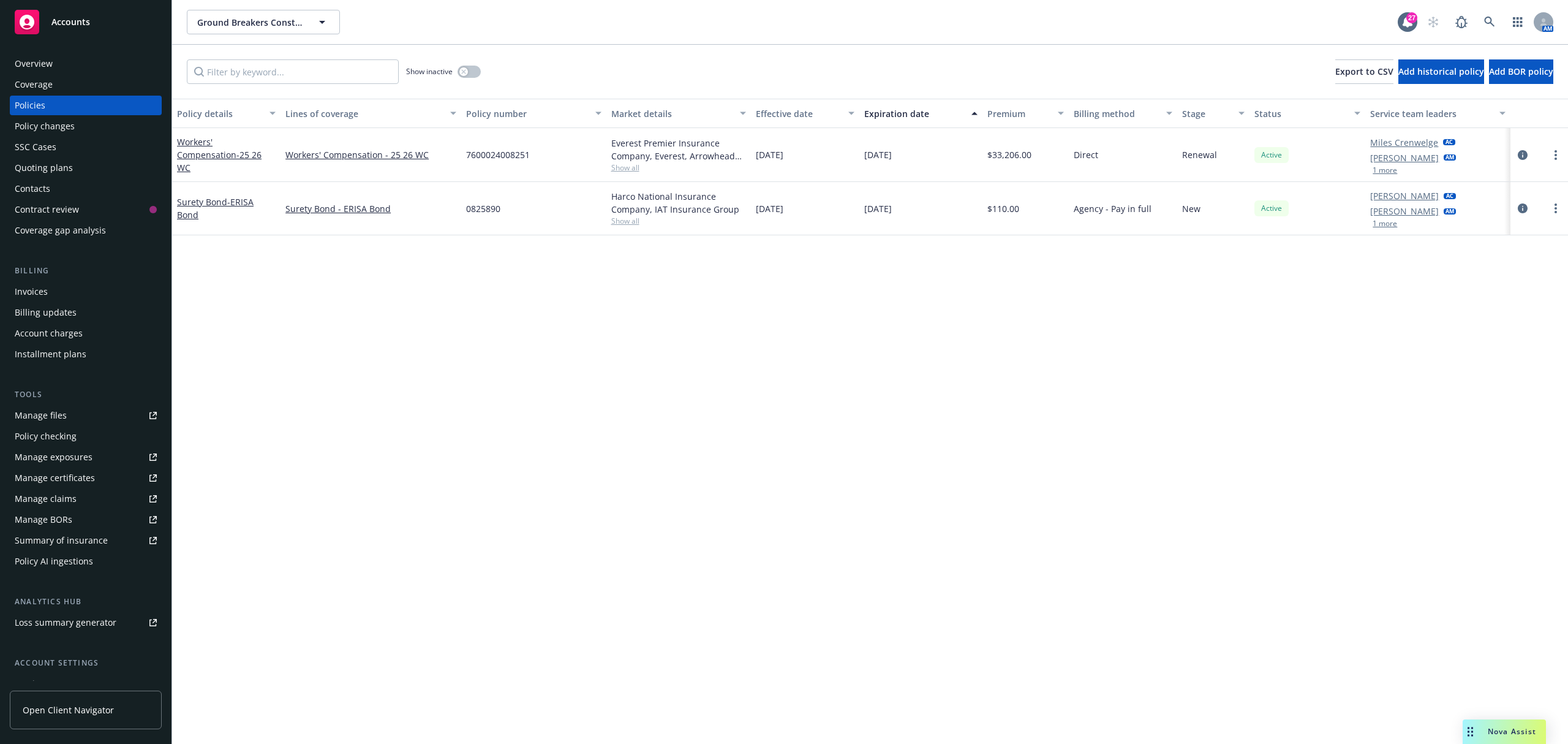
click at [52, 167] on div "Quoting plans" at bounding box center [44, 167] width 58 height 20
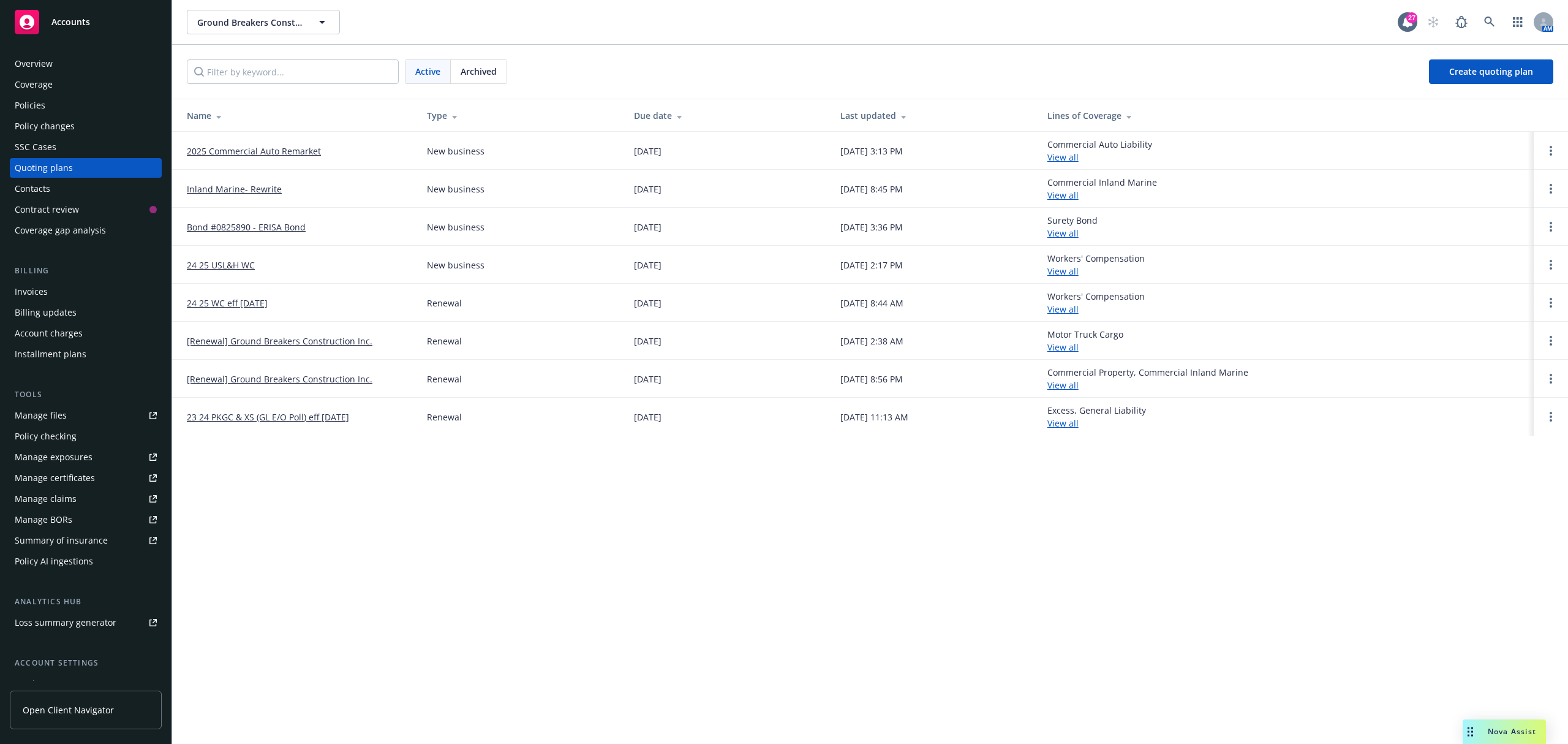
click at [489, 74] on span "Archived" at bounding box center [479, 71] width 37 height 13
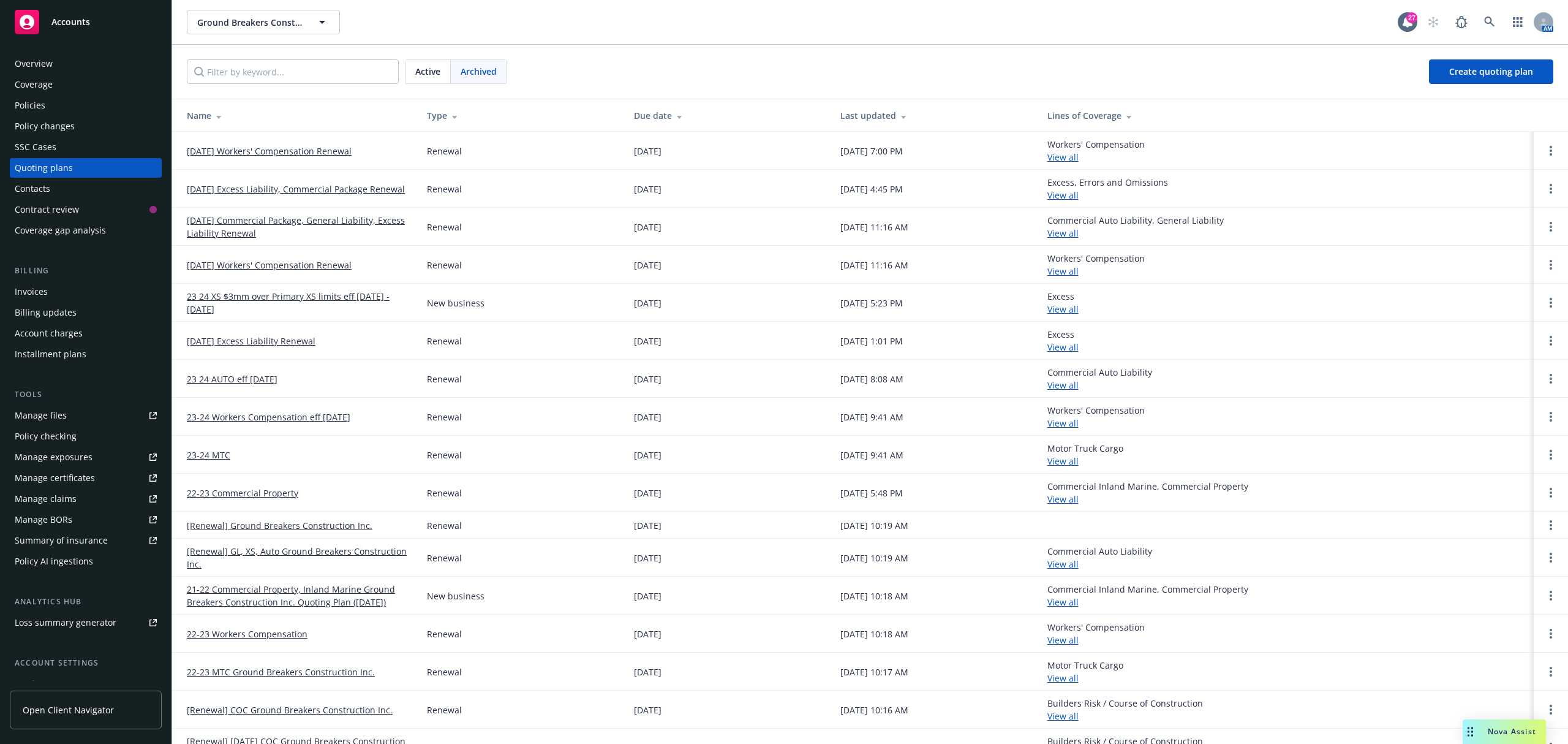
click at [289, 149] on link "01/09/26 Workers' Compensation Renewal" at bounding box center [269, 151] width 165 height 13
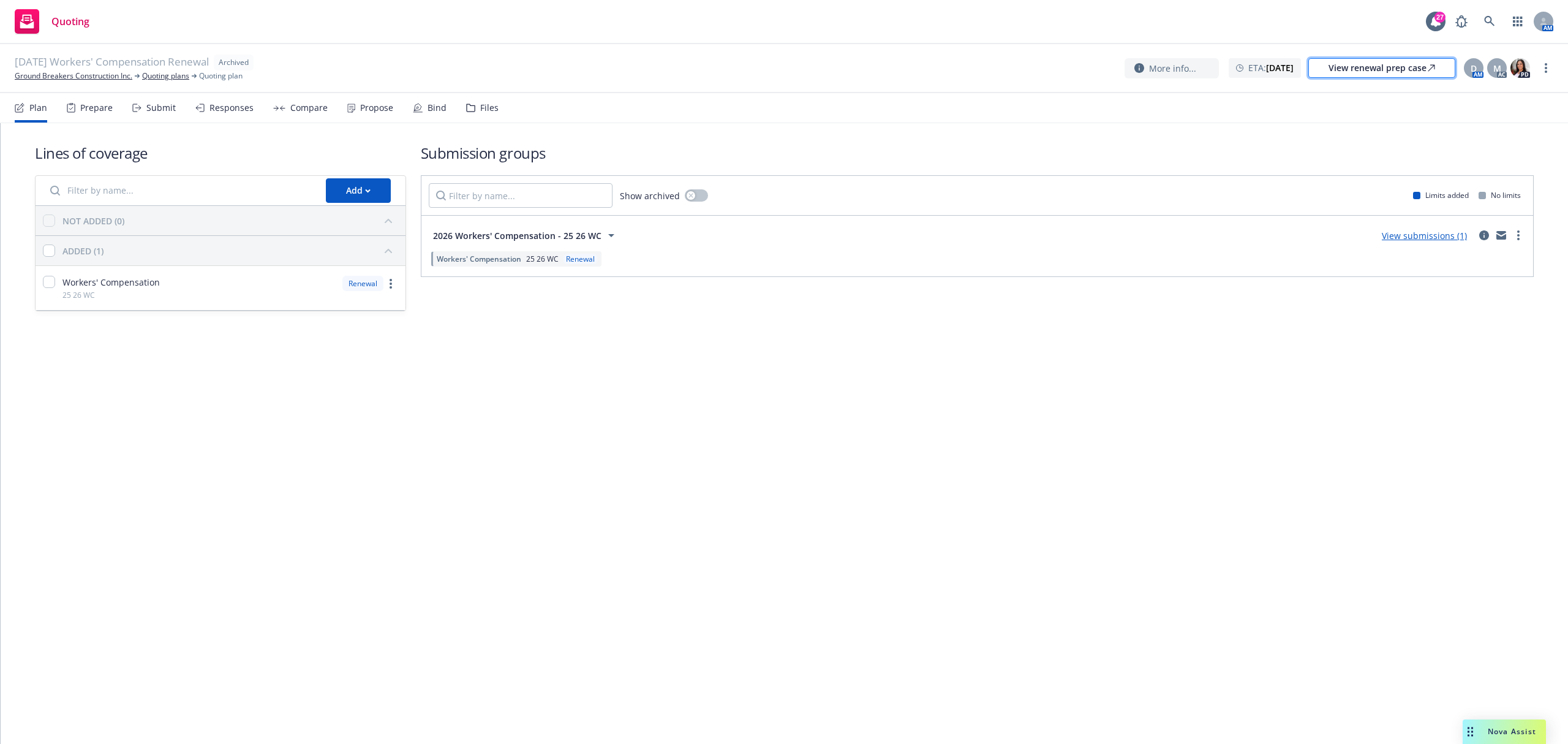
click at [1387, 76] on div "View renewal prep case" at bounding box center [1382, 68] width 107 height 19
click at [1551, 72] on link "more" at bounding box center [1546, 68] width 15 height 15
click at [1490, 133] on link "Unarchive quoting plan" at bounding box center [1484, 143] width 136 height 24
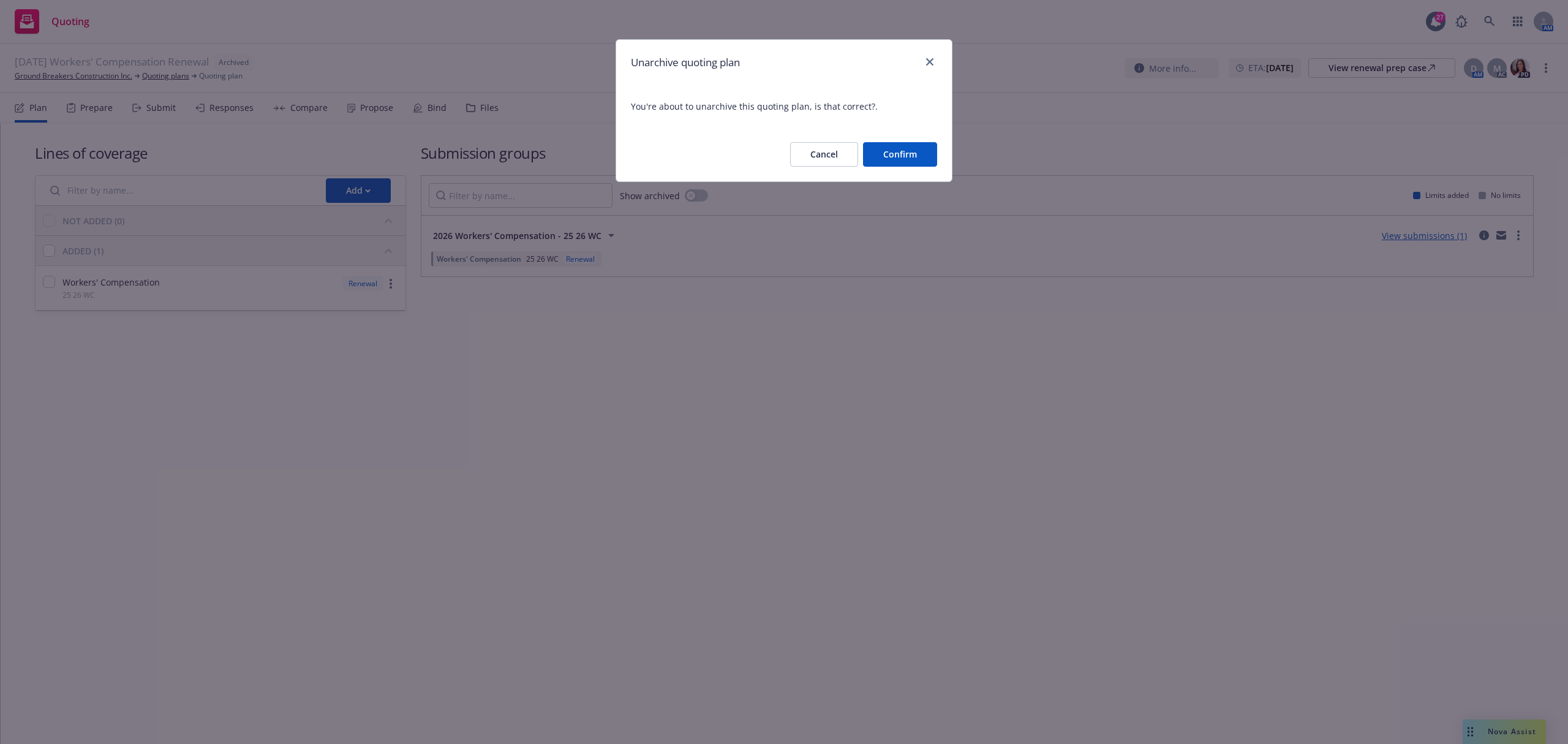
click at [918, 151] on button "Confirm" at bounding box center [900, 154] width 74 height 24
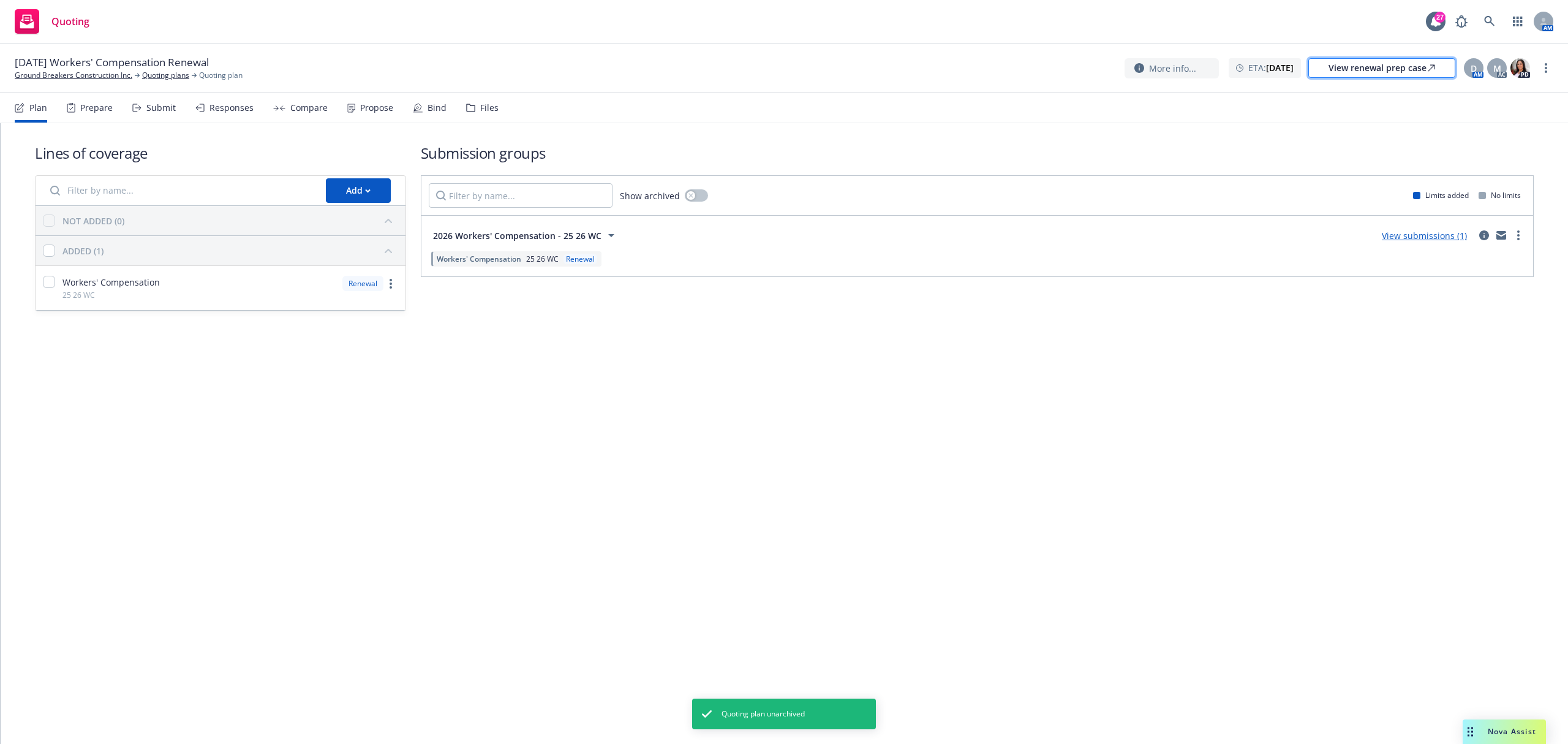
click at [1414, 71] on div "View renewal prep case" at bounding box center [1382, 68] width 107 height 19
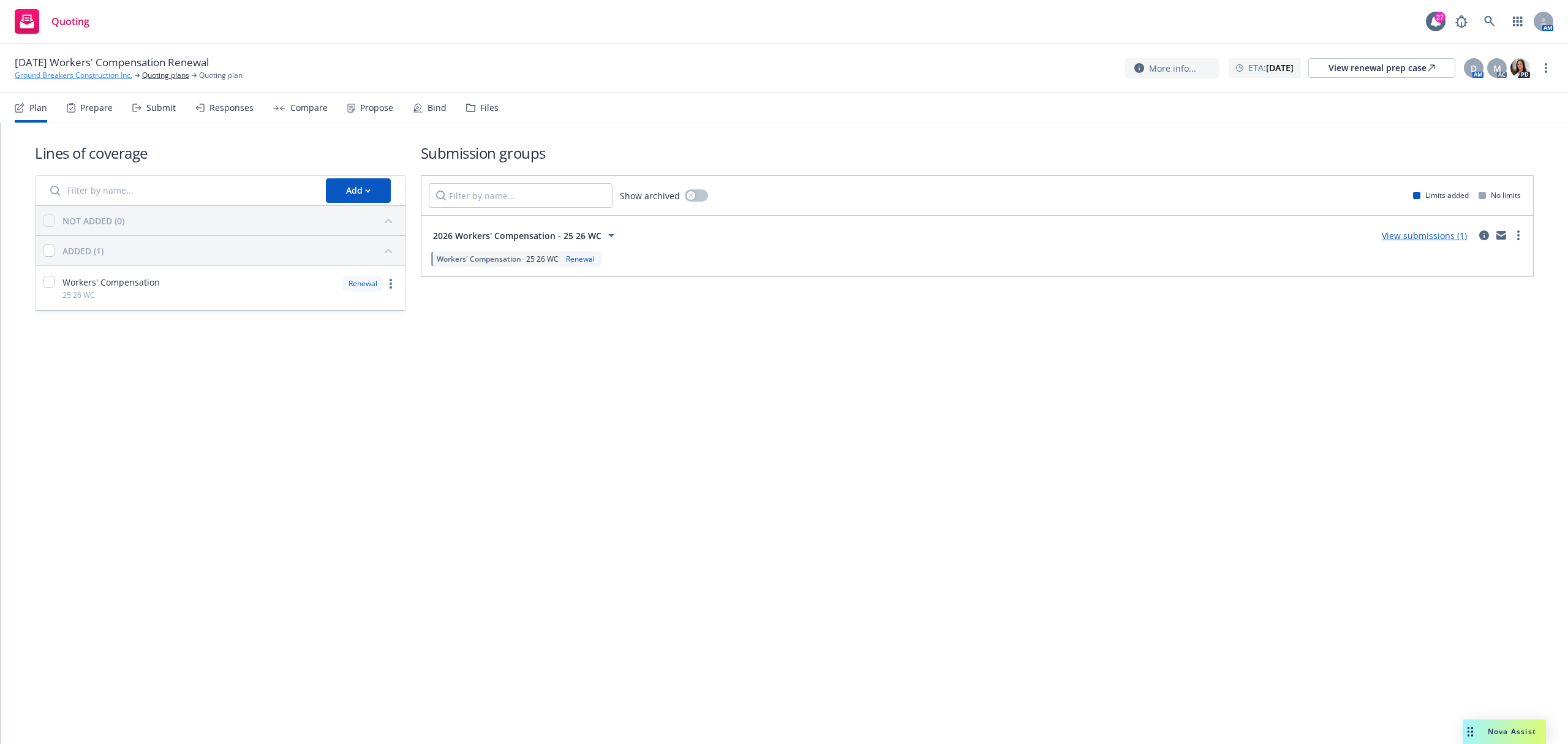
click at [95, 81] on link "Ground Breakers Construction Inc." at bounding box center [73, 75] width 117 height 11
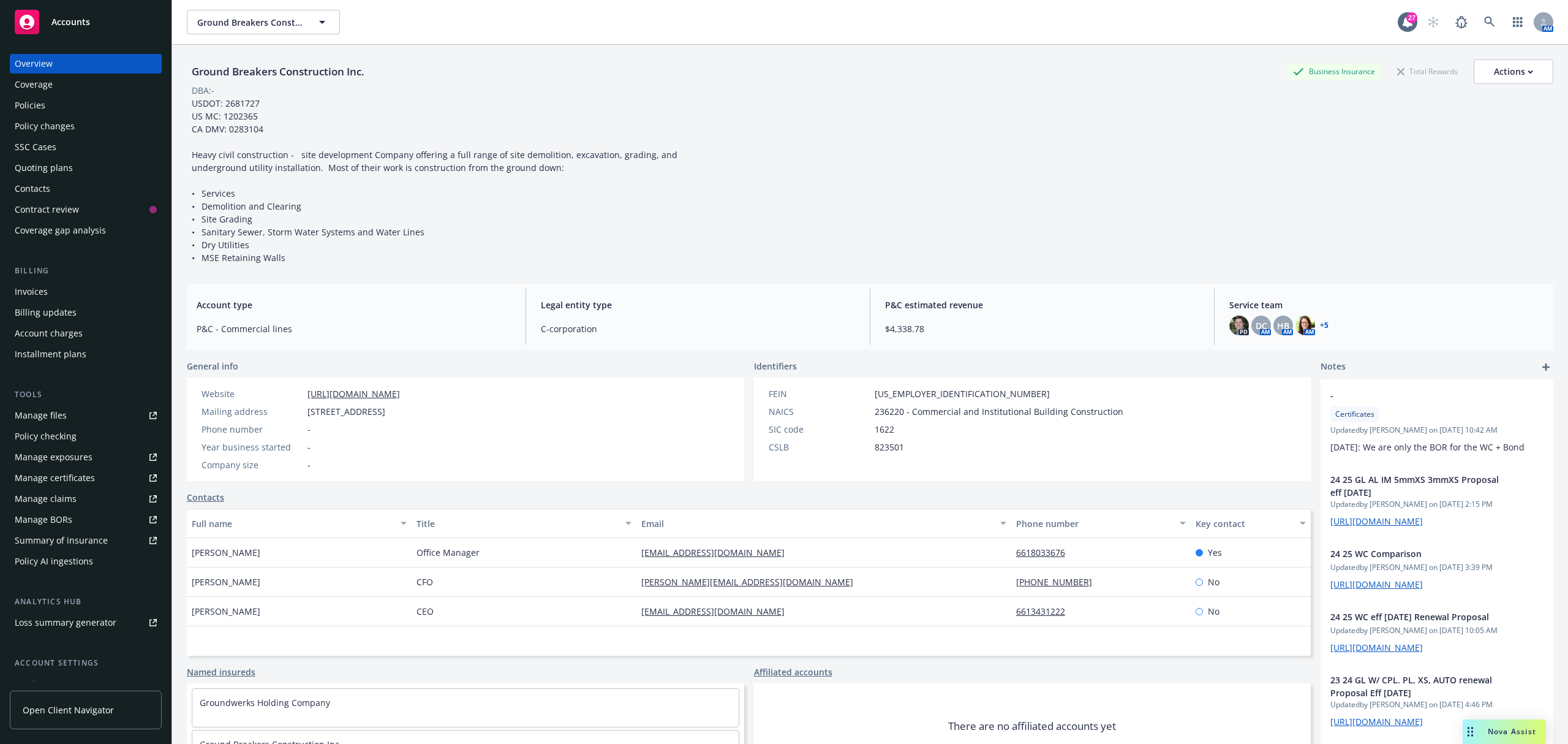
click at [24, 104] on div "Policies" at bounding box center [30, 105] width 31 height 20
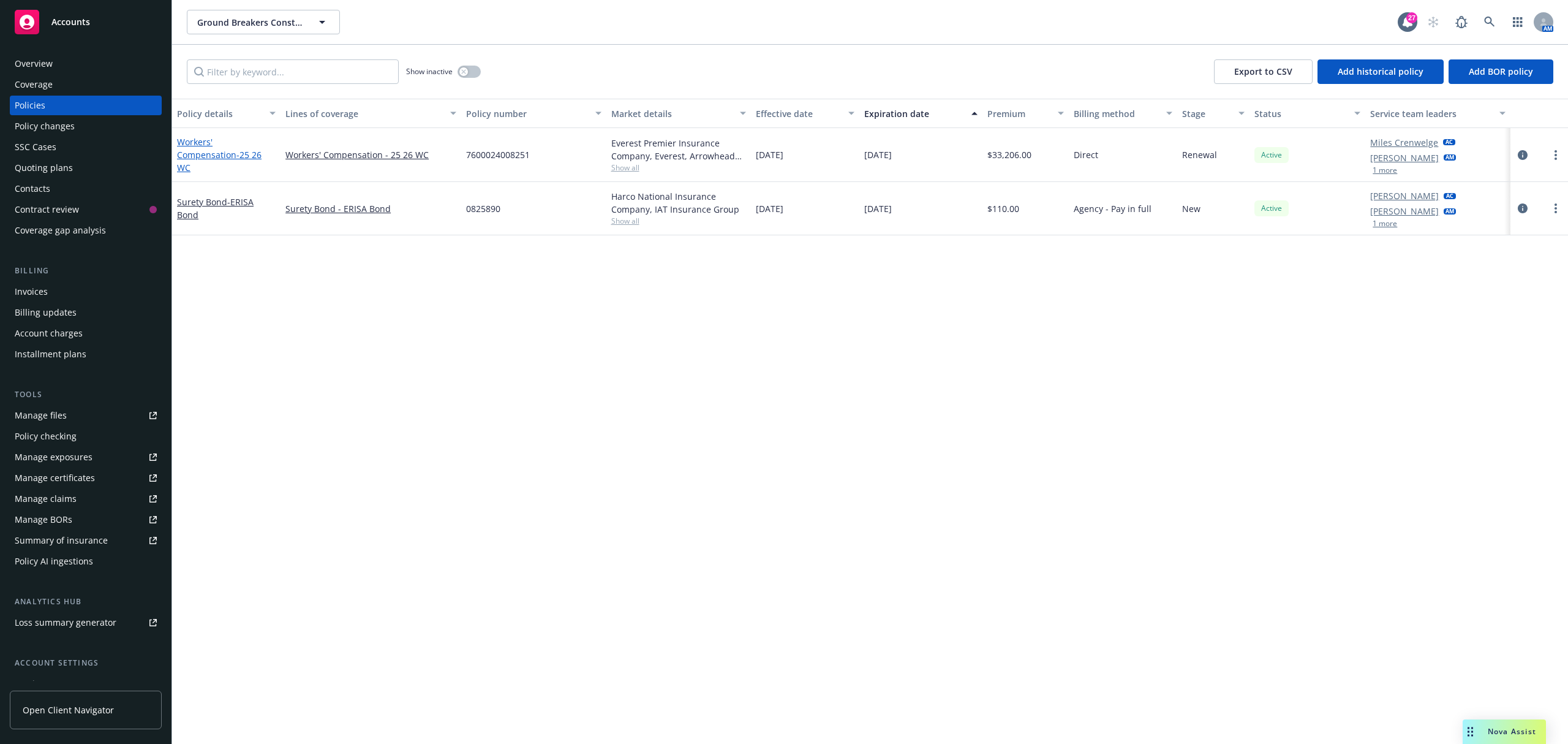
click at [220, 152] on link "Workers' Compensation - 25 26 WC" at bounding box center [220, 155] width 84 height 38
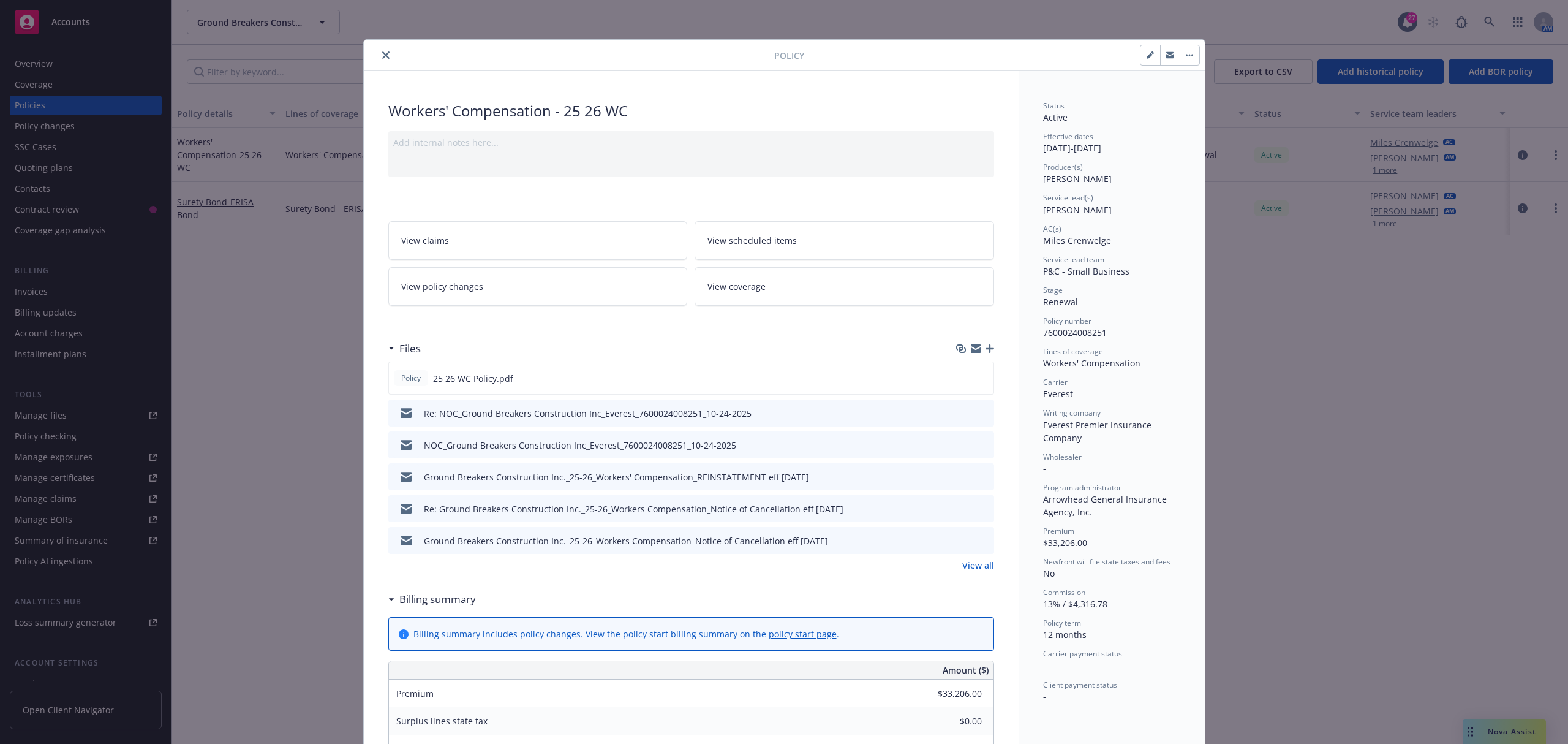
click at [974, 569] on link "View all" at bounding box center [979, 565] width 32 height 13
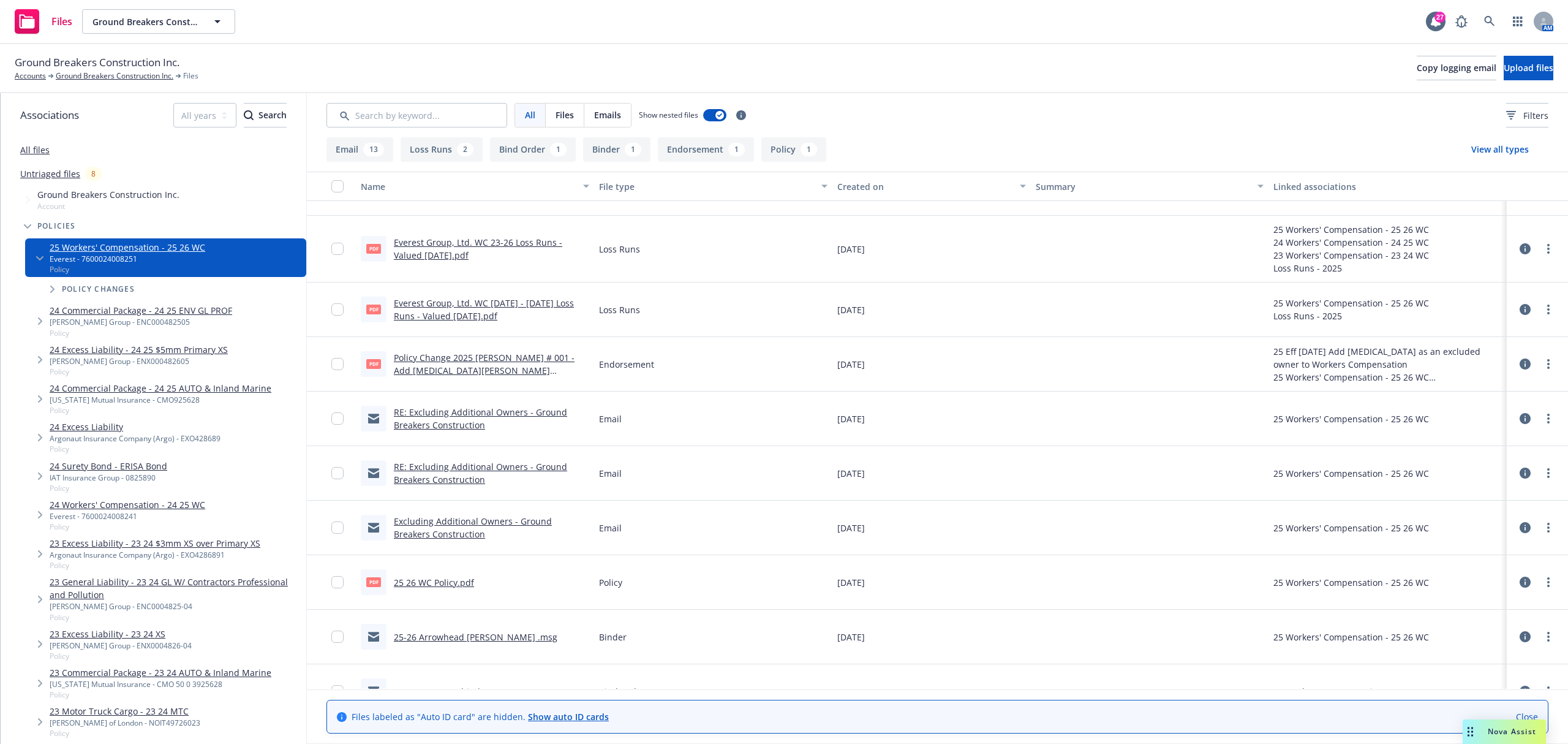
scroll to position [556, 0]
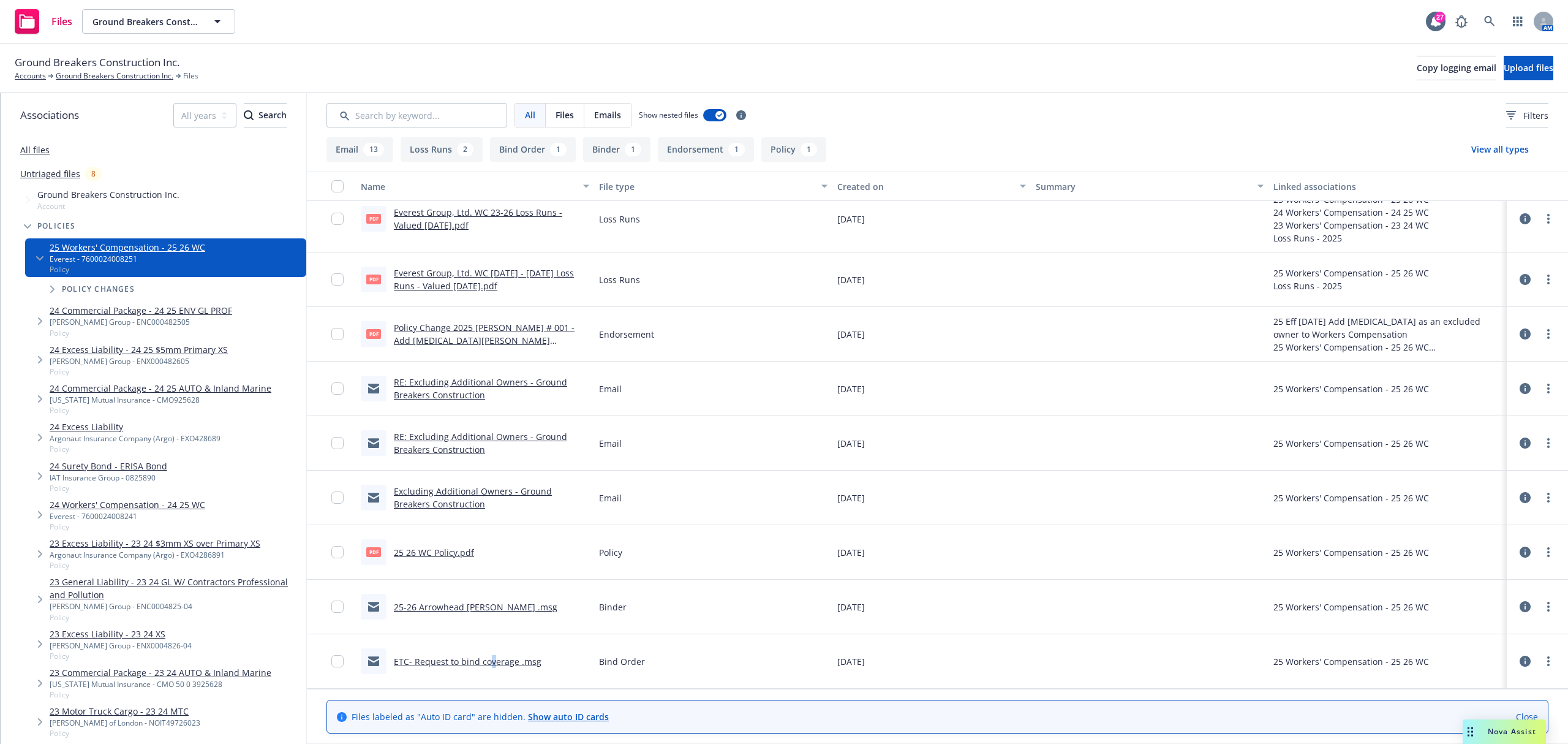
click at [491, 660] on link "ETC- Request to bind coverage .msg" at bounding box center [467, 661] width 147 height 11
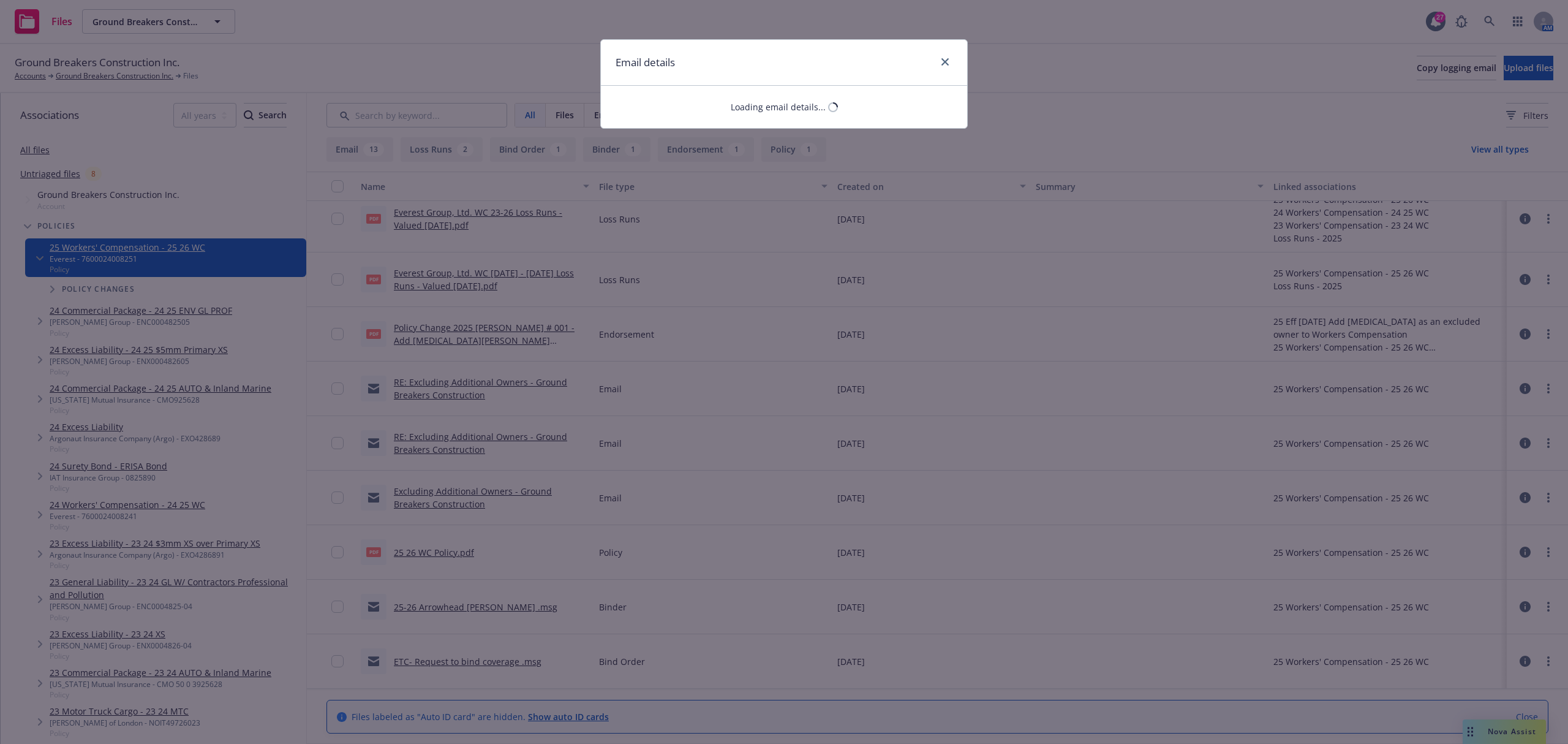
click at [489, 662] on div "Email details Loading email details..." at bounding box center [784, 372] width 1568 height 744
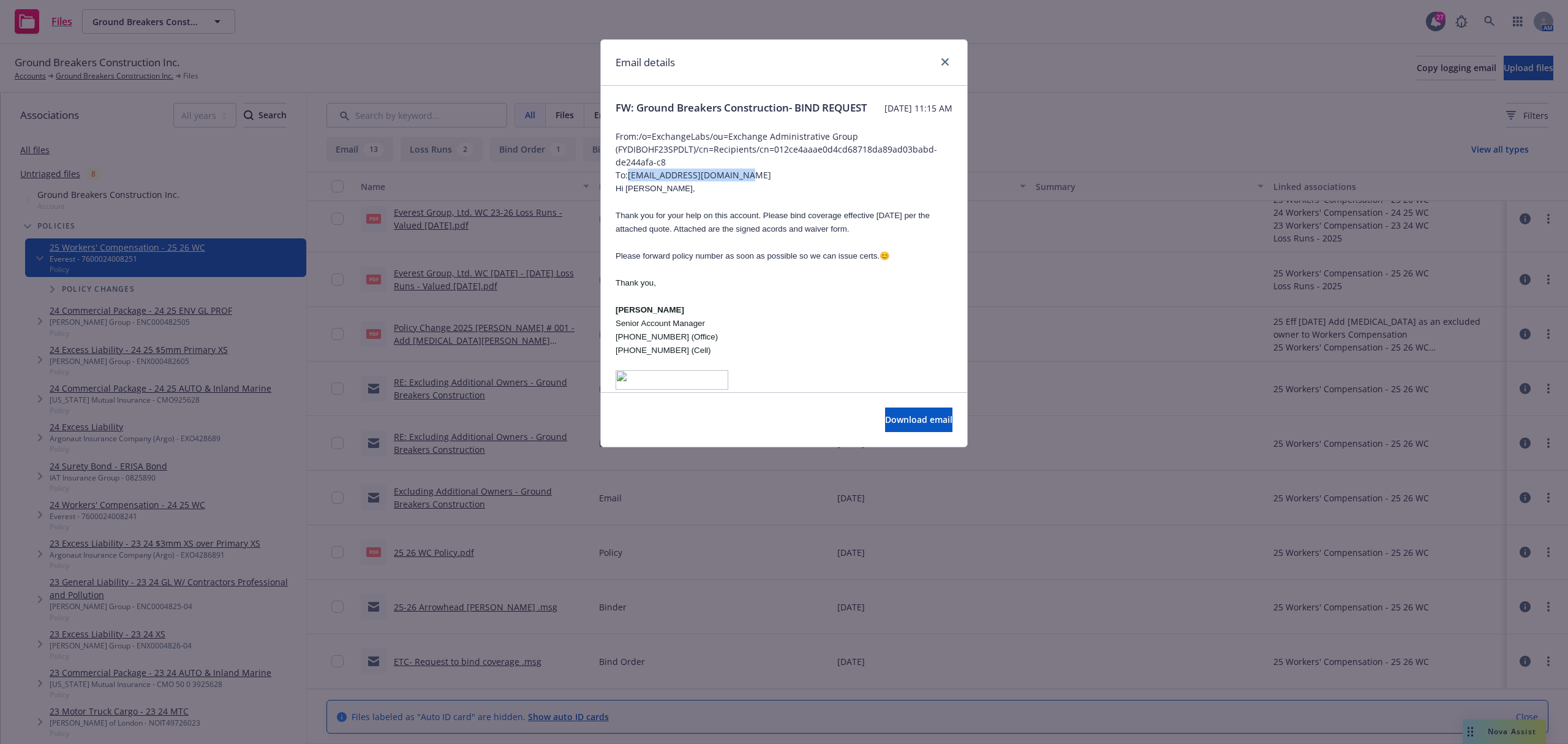
drag, startPoint x: 758, startPoint y: 193, endPoint x: 631, endPoint y: 191, distance: 127.0
click at [631, 181] on span "To: [EMAIL_ADDRESS][DOMAIN_NAME]" at bounding box center [784, 175] width 337 height 13
copy span "[EMAIL_ADDRESS][DOMAIN_NAME]"
drag, startPoint x: 950, startPoint y: 59, endPoint x: 846, endPoint y: 56, distance: 104.0
click at [950, 59] on link "close" at bounding box center [946, 62] width 15 height 15
